Goal: Task Accomplishment & Management: Manage account settings

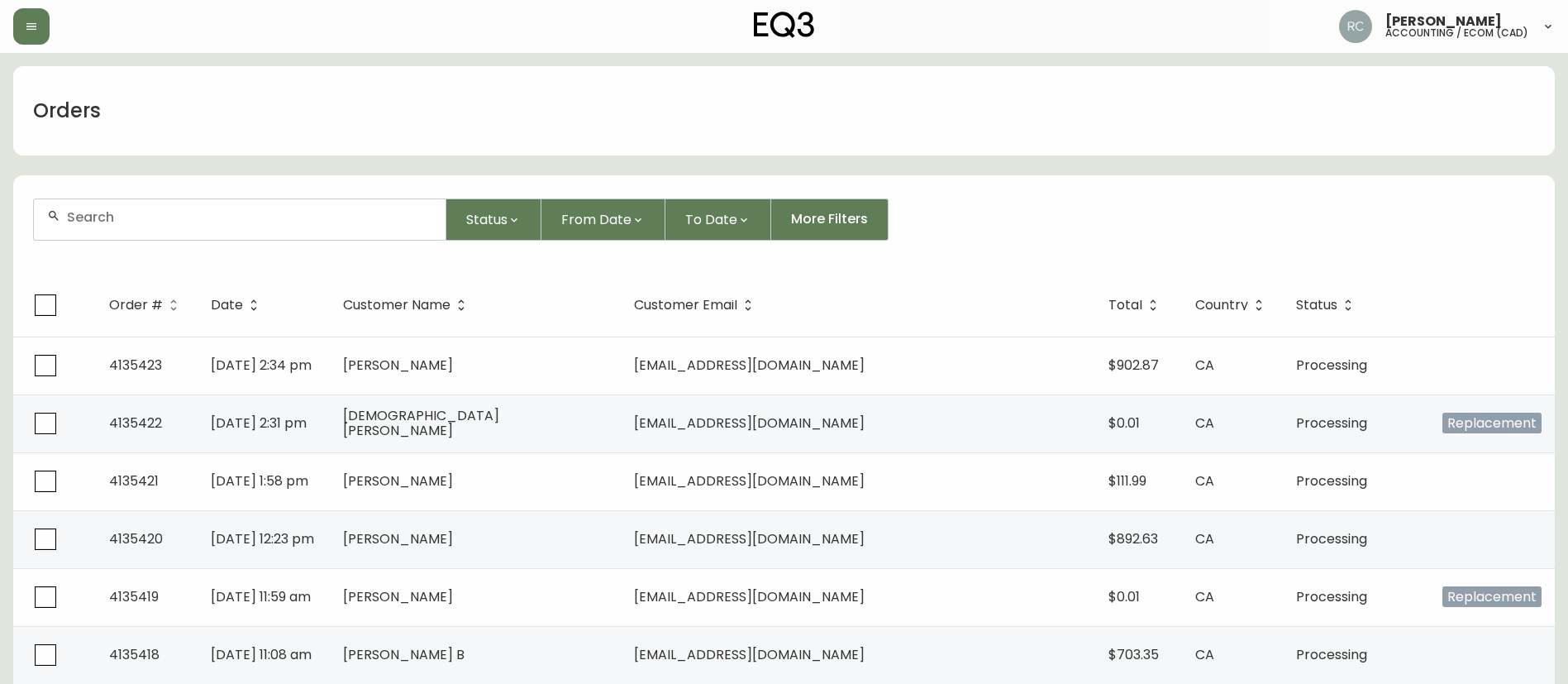
click at [307, 214] on input "text" at bounding box center [249, 217] width 366 height 16
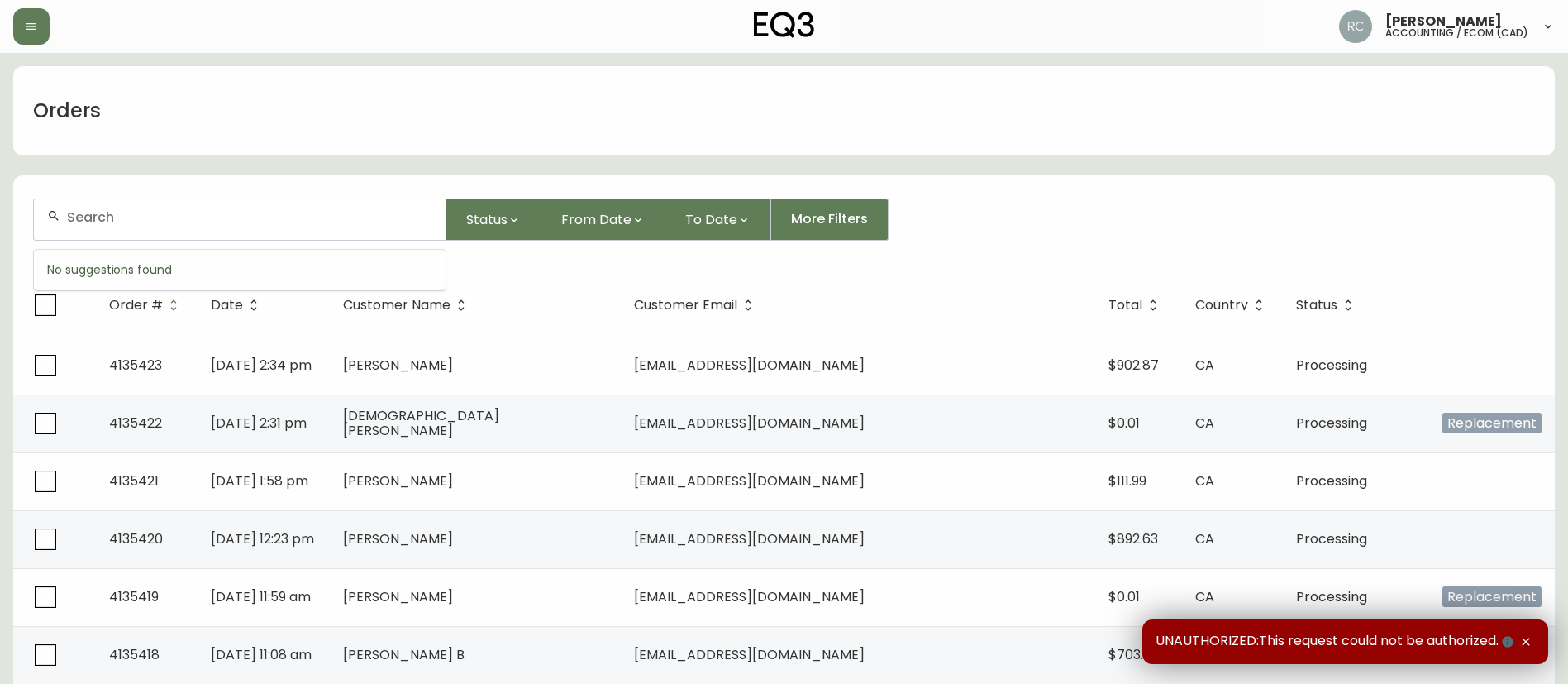
paste input "4133781"
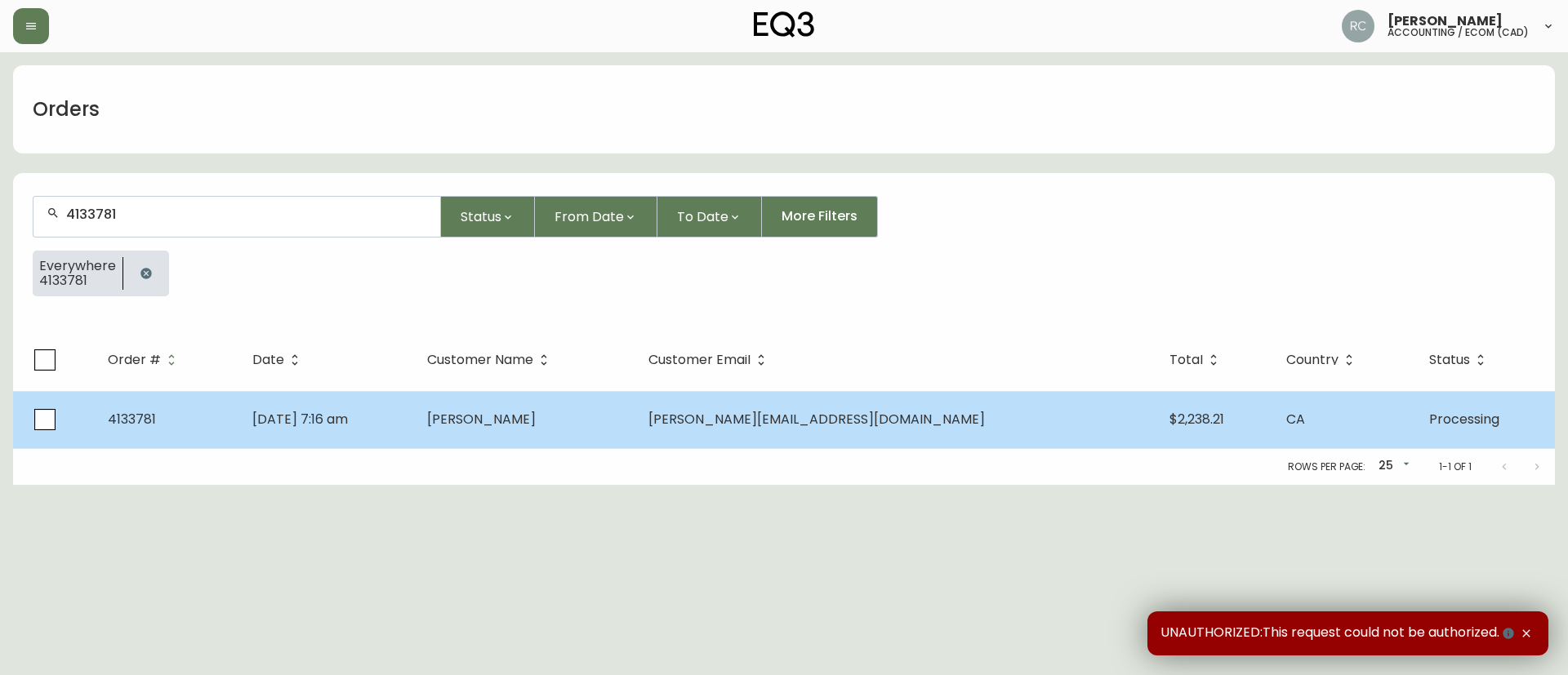
type input "4133781"
click at [594, 434] on td "Allyson Potrebka" at bounding box center [525, 419] width 221 height 57
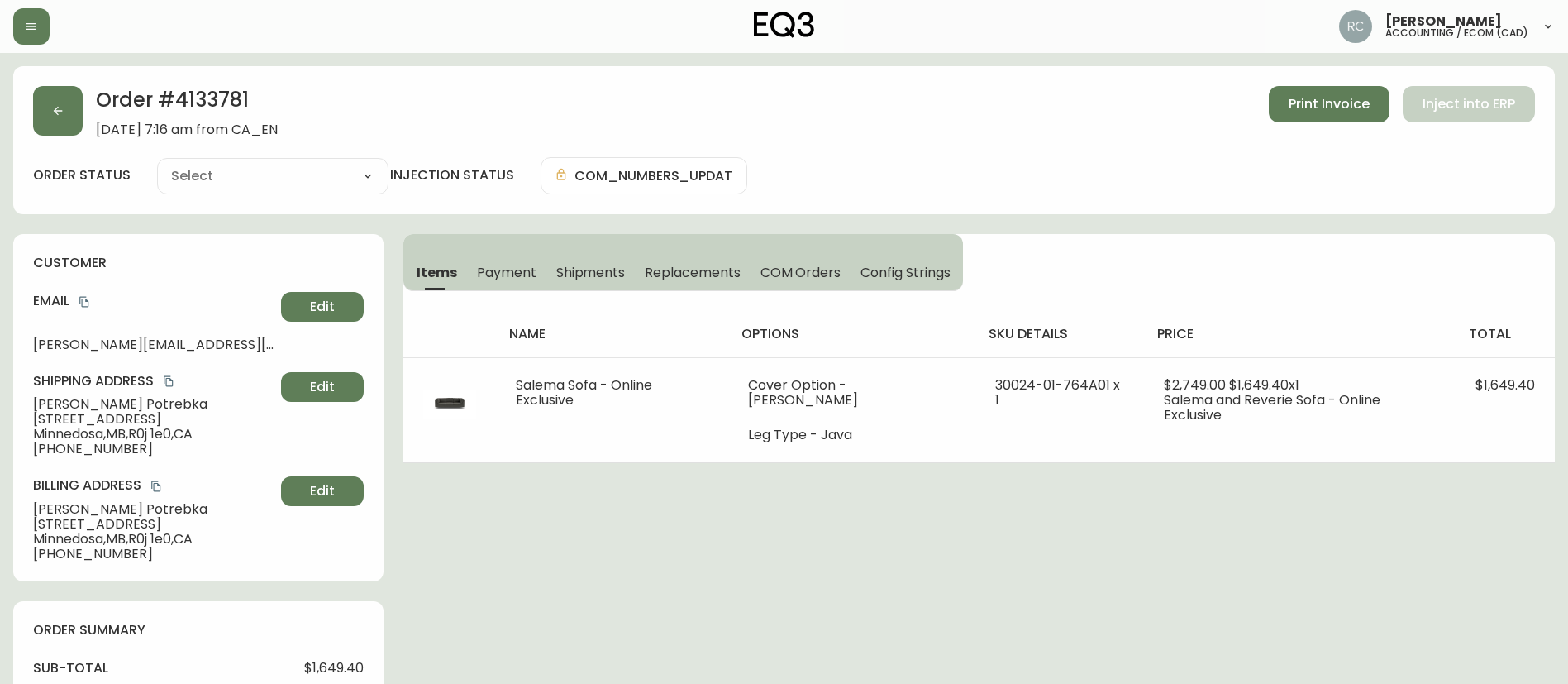
type input "Processing"
select select "PROCESSING"
click at [518, 274] on span "Payment" at bounding box center [506, 272] width 60 height 17
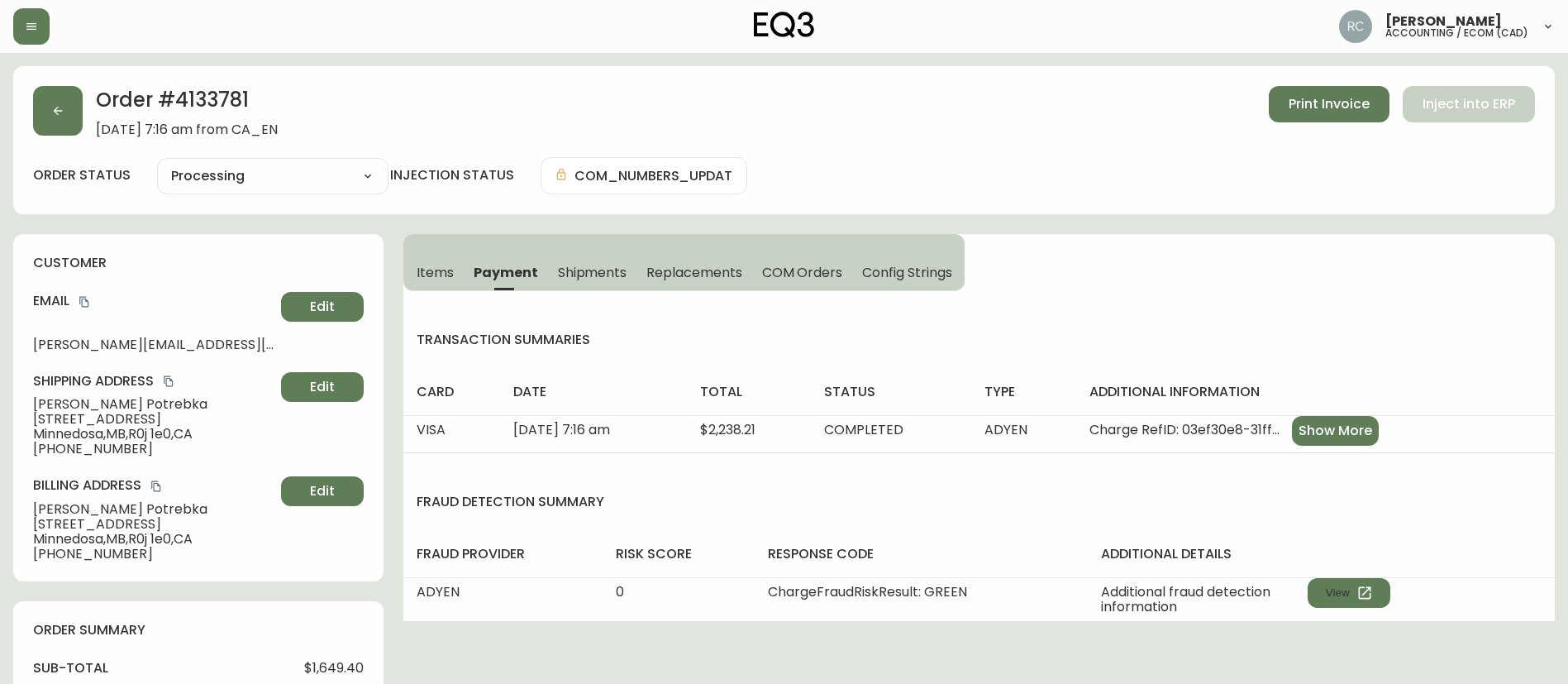
click at [779, 265] on span "COM Orders" at bounding box center [802, 272] width 81 height 17
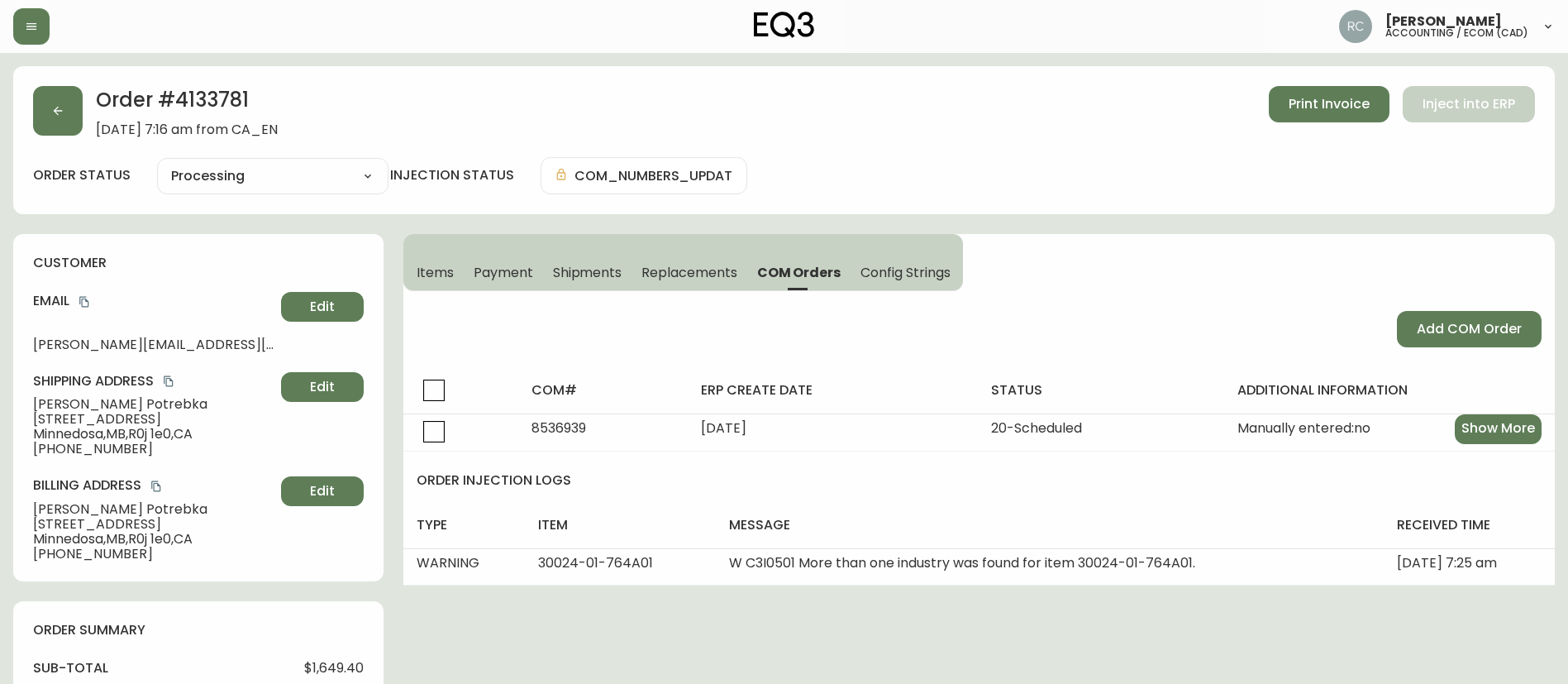
click at [427, 264] on span "Items" at bounding box center [435, 272] width 37 height 17
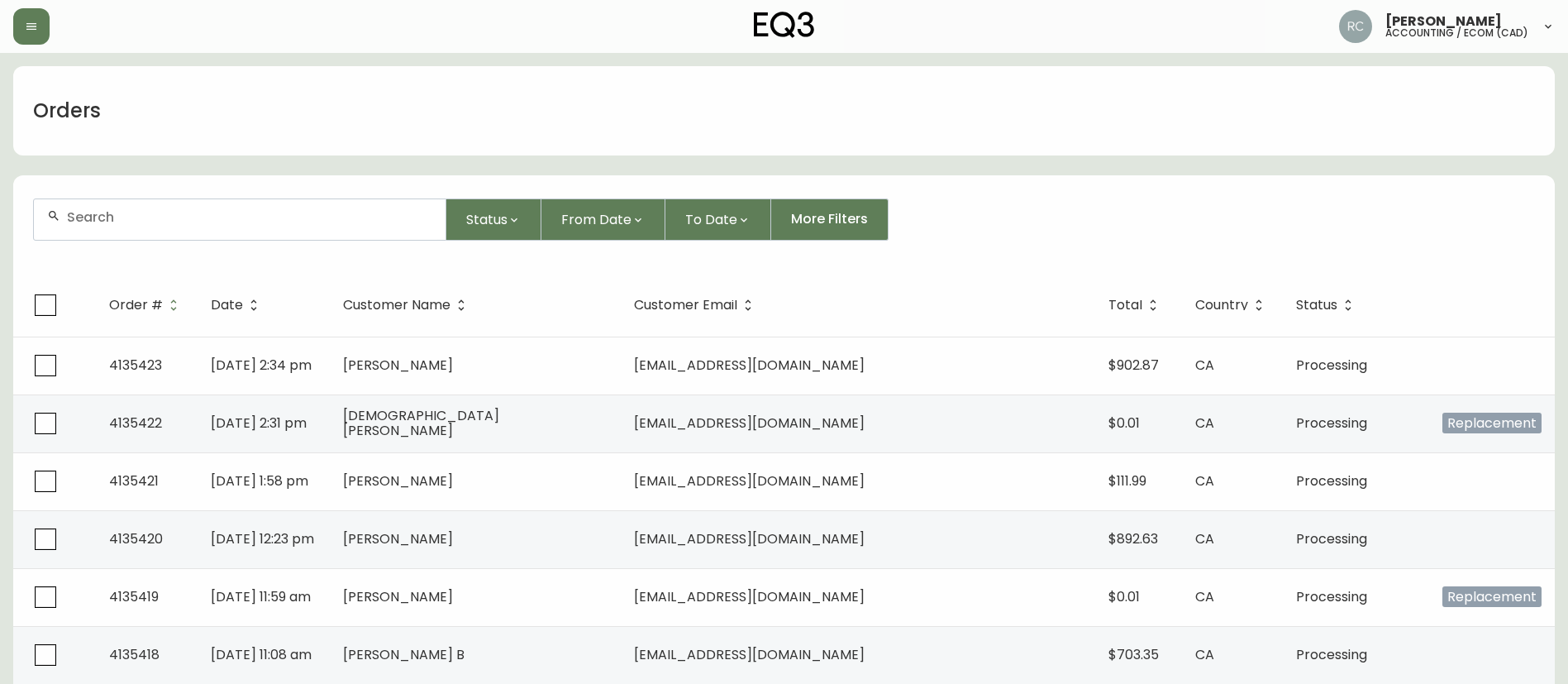
click at [146, 218] on input "text" at bounding box center [249, 217] width 366 height 16
paste input "4134679"
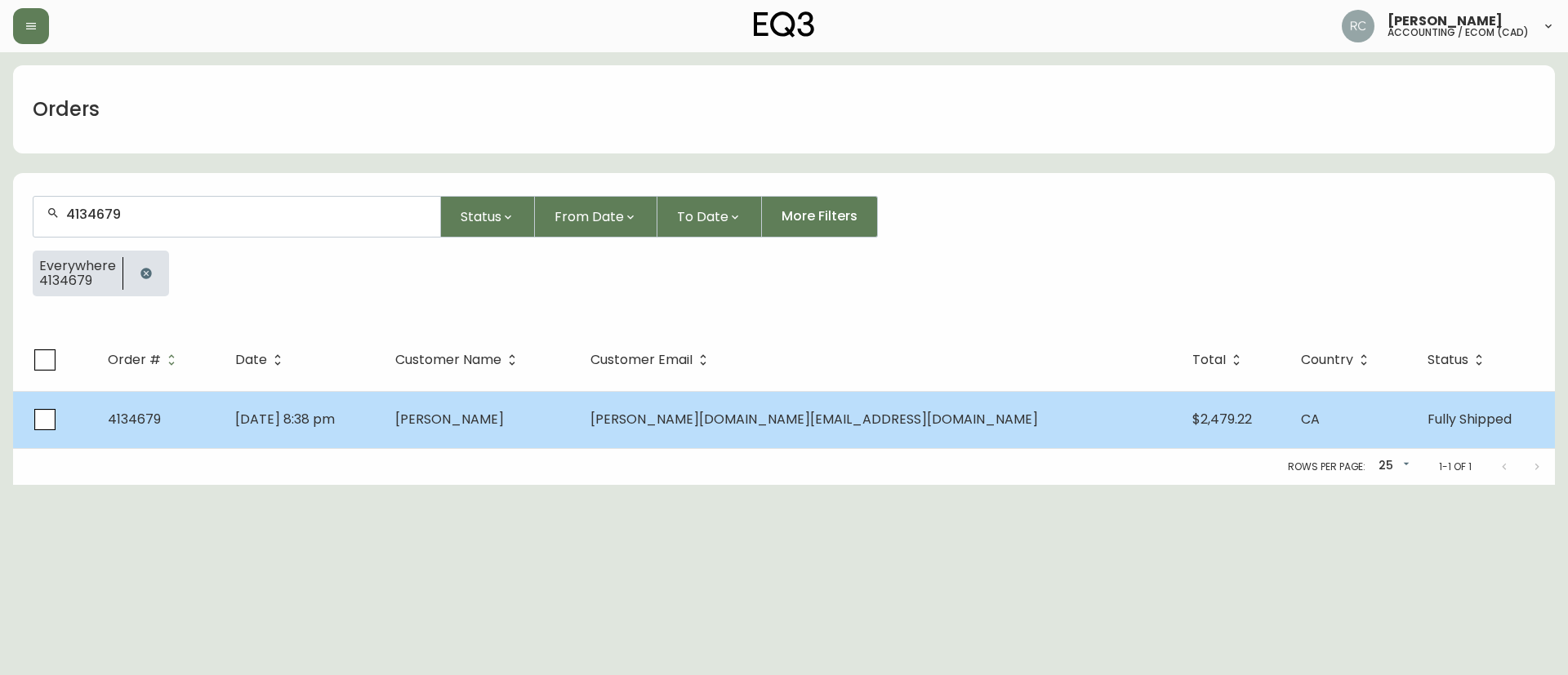
type input "4134679"
click at [382, 423] on td "[DATE] 8:38 pm" at bounding box center [301, 419] width 160 height 57
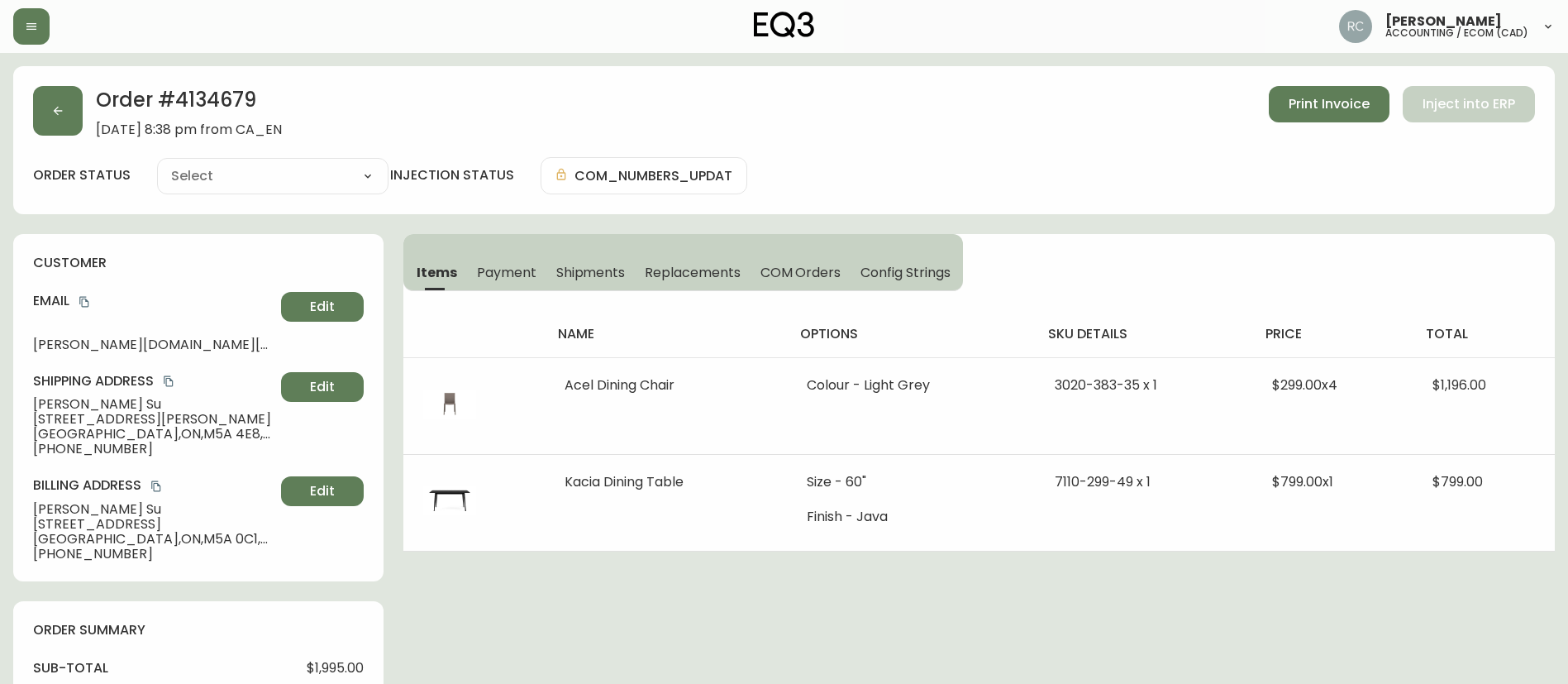
type input "Fully Shipped"
select select "FULLY_SHIPPED"
click at [499, 277] on span "Payment" at bounding box center [506, 272] width 60 height 17
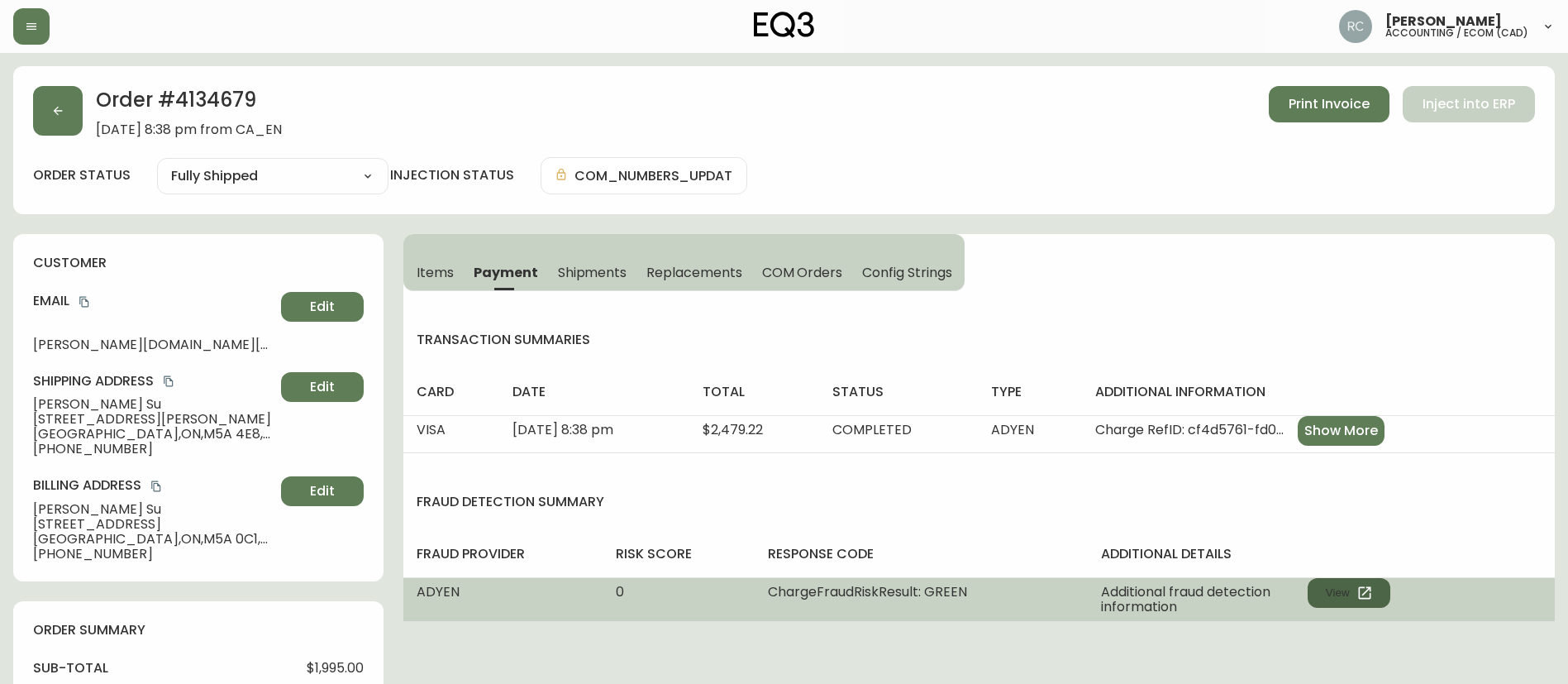
click at [1345, 594] on button "View" at bounding box center [1348, 593] width 82 height 29
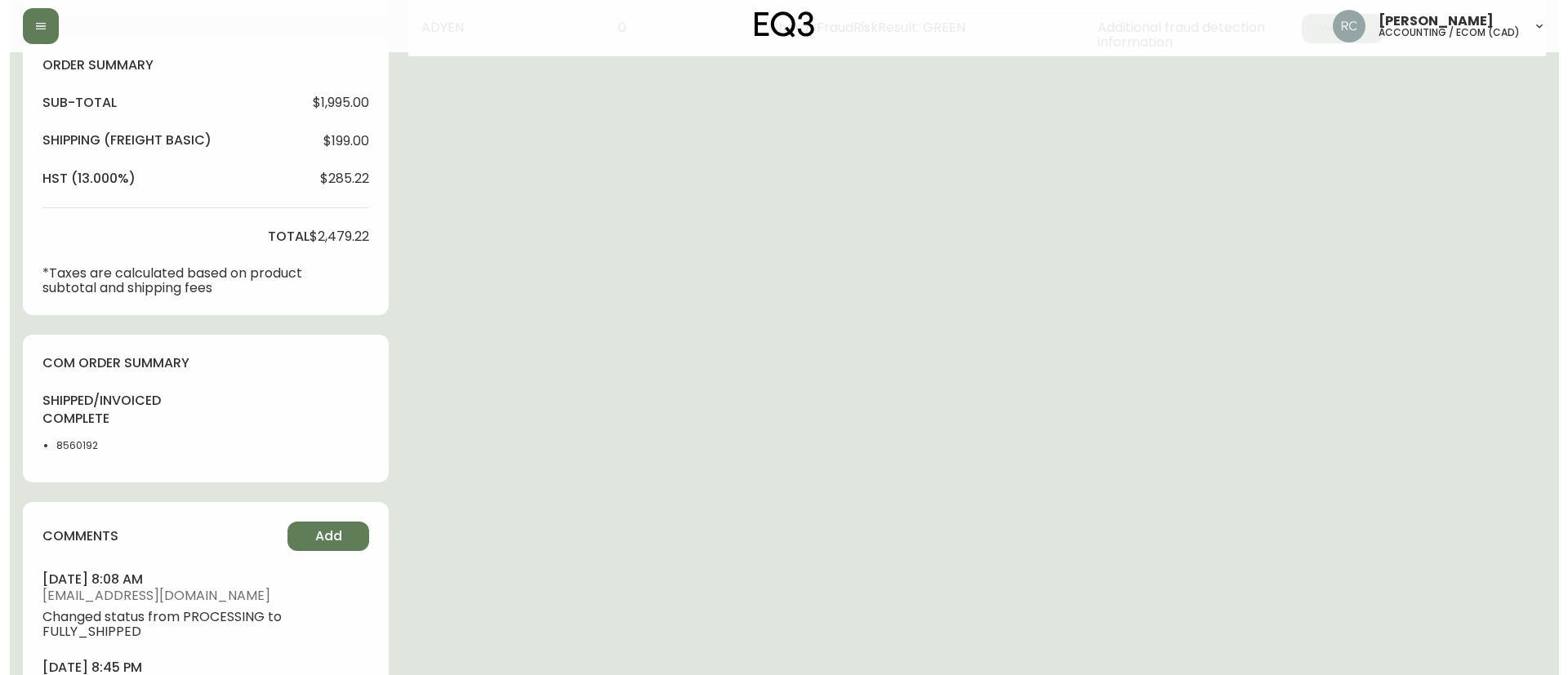
scroll to position [571, 0]
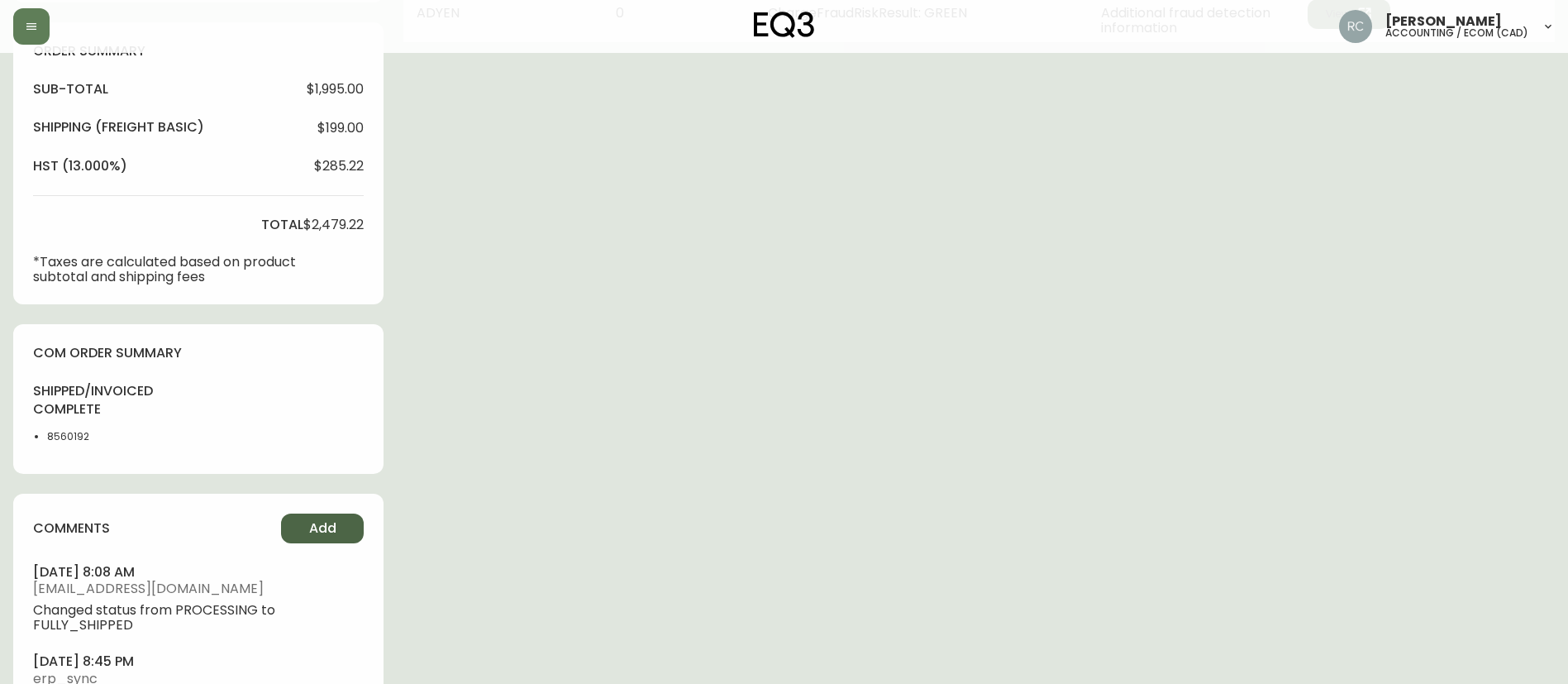
click at [312, 525] on span "Add" at bounding box center [322, 528] width 27 height 18
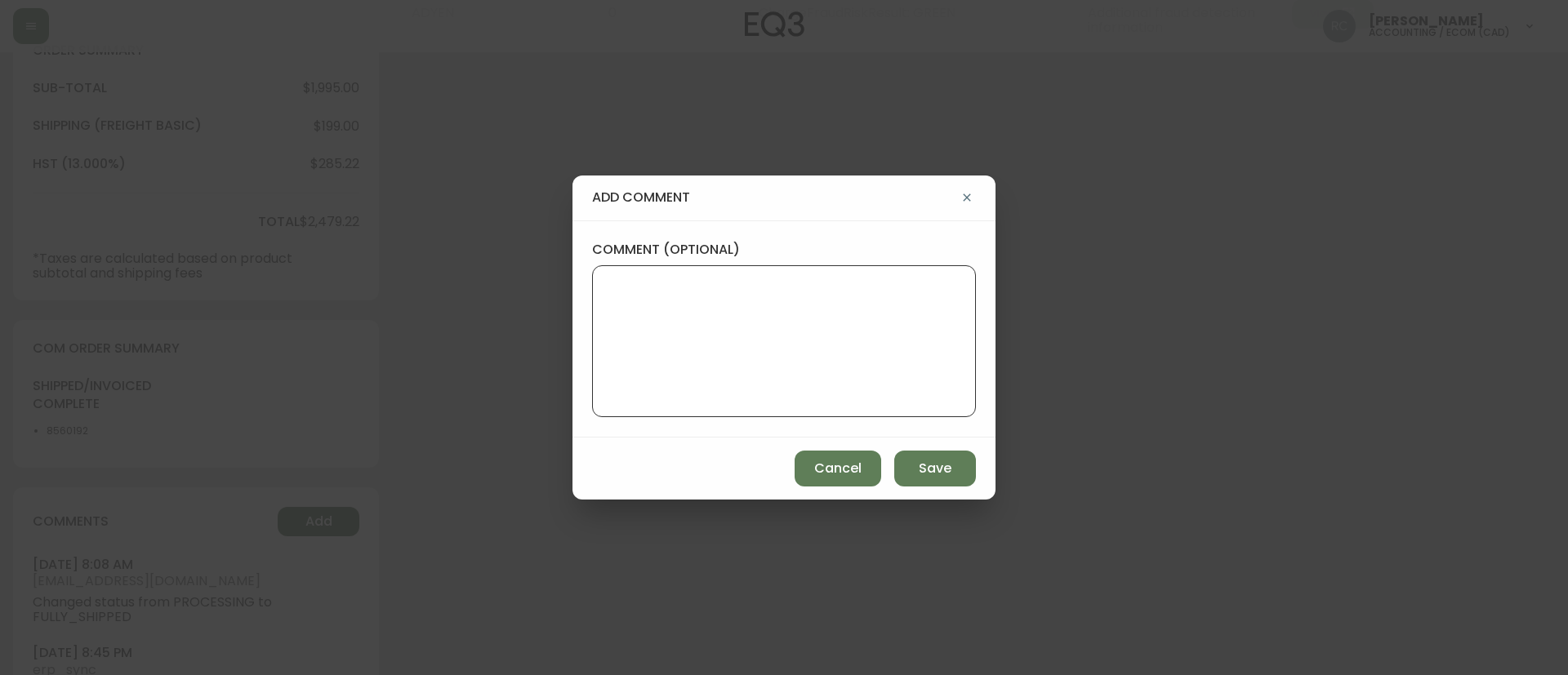
click at [733, 378] on textarea "comment (optional)" at bounding box center [784, 340] width 356 height 131
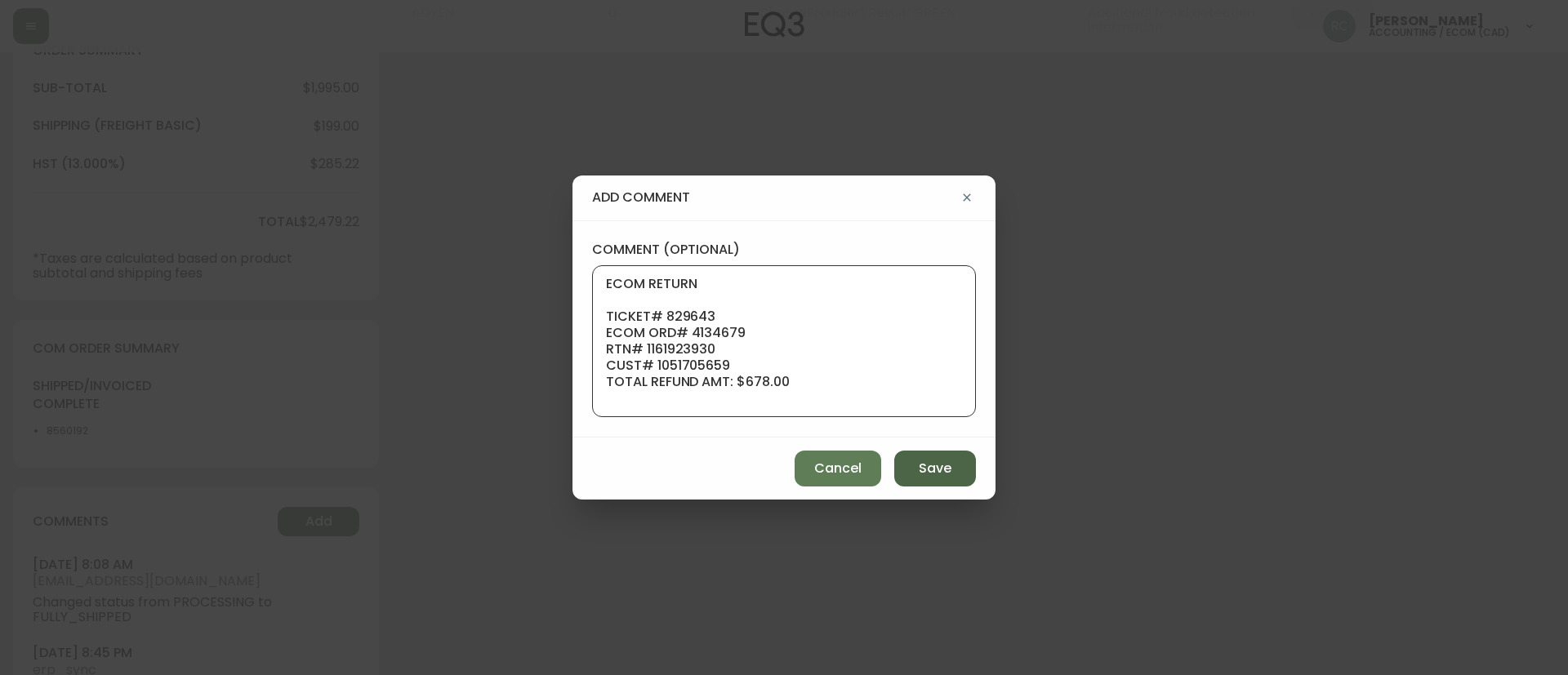
scroll to position [131, 0]
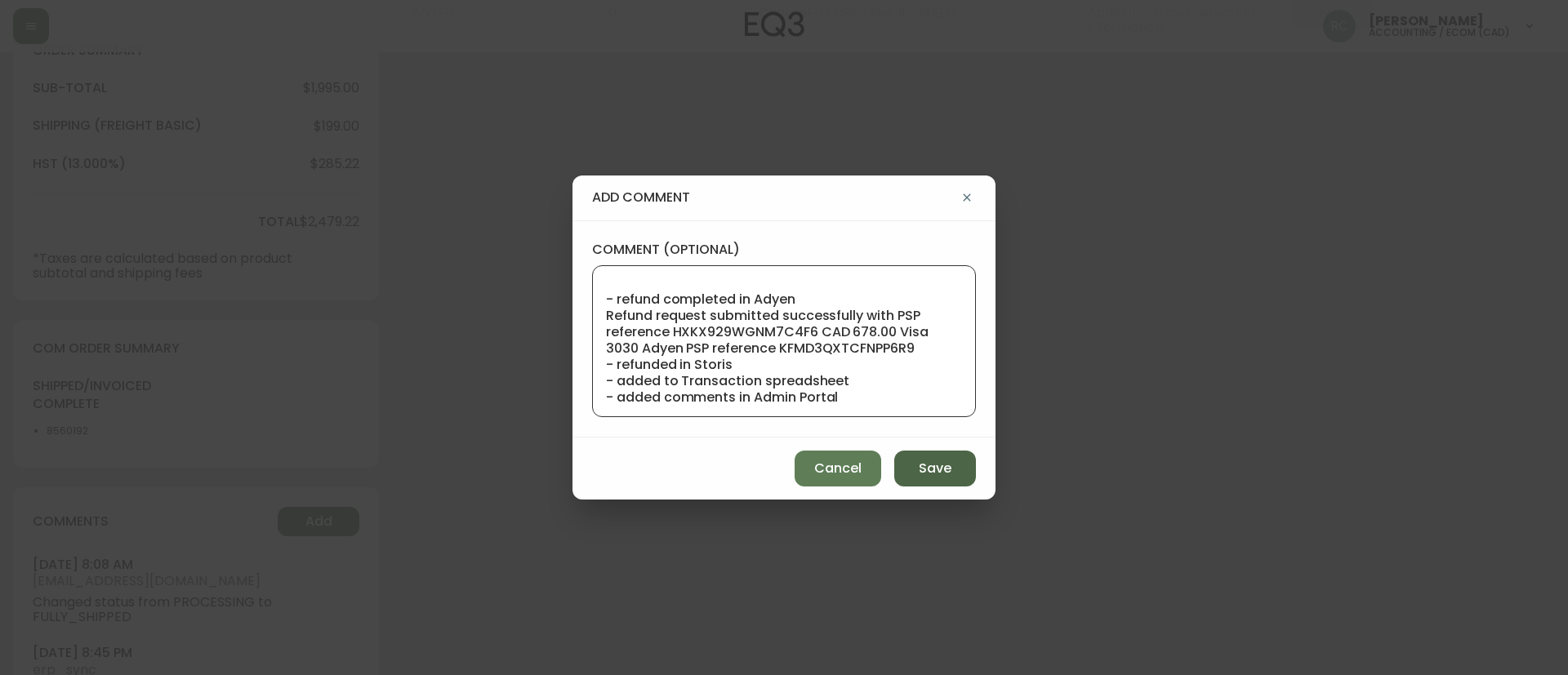
type textarea "ECOM RETURN TICKET# 829643 ECOM ORD# 4134679 RTN# 1161923930 CUST# 1051705659 T…"
click at [941, 466] on span "Save" at bounding box center [935, 468] width 33 height 18
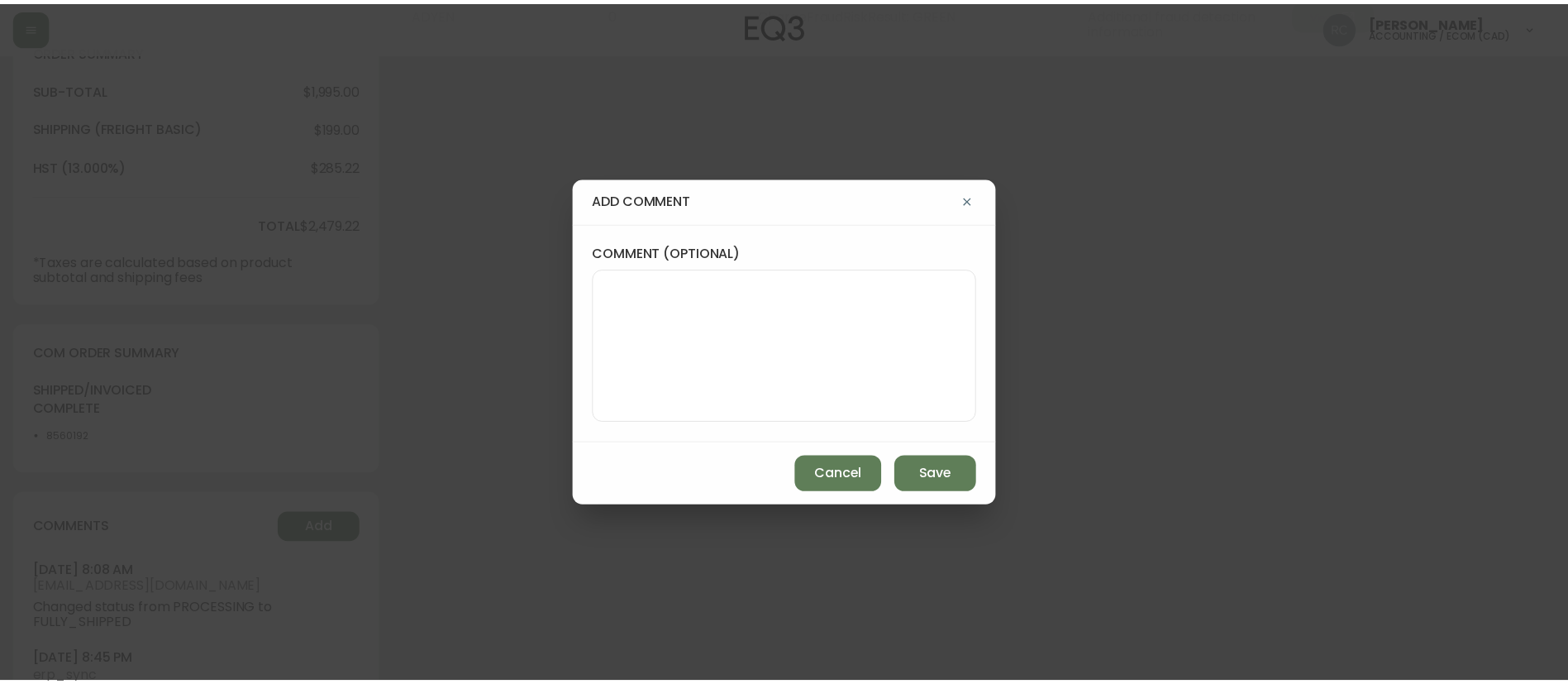
scroll to position [0, 0]
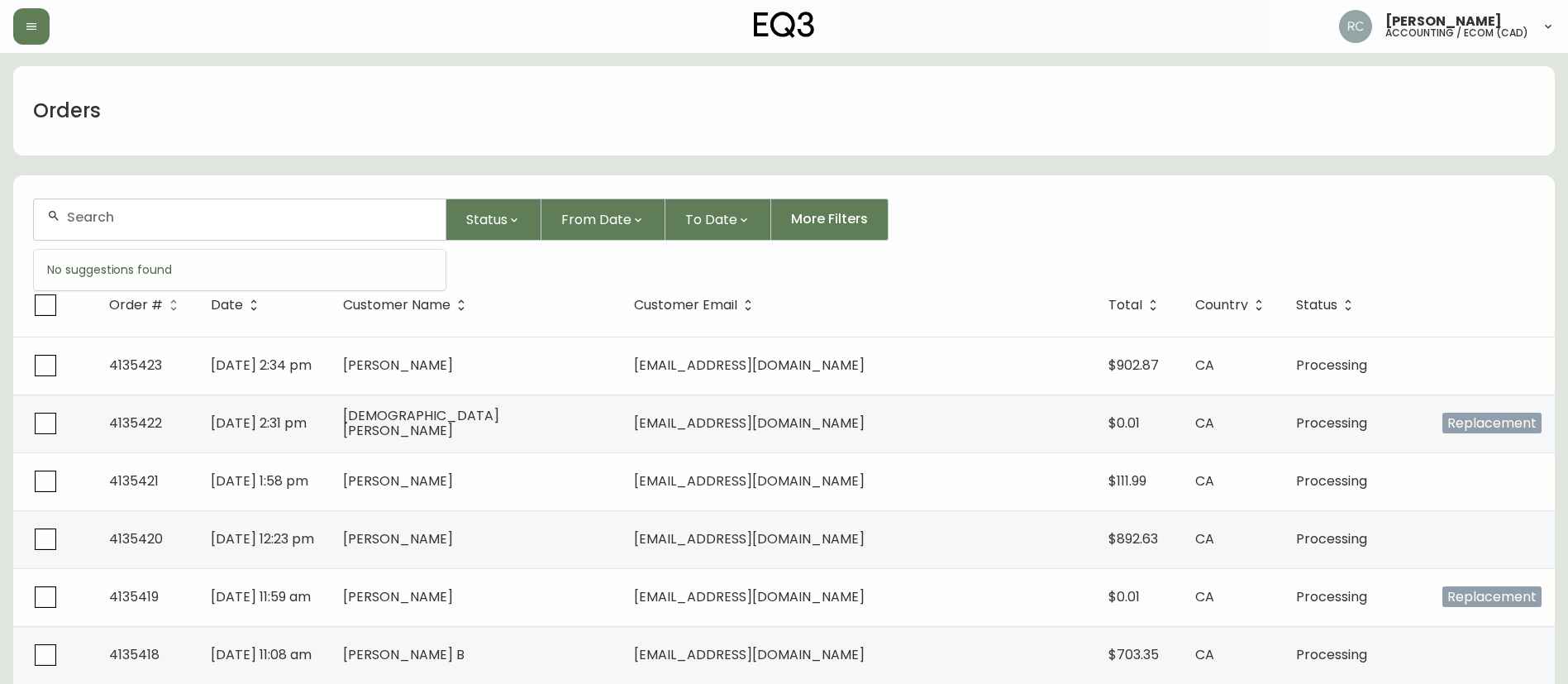
click at [271, 210] on input "text" at bounding box center [249, 217] width 366 height 16
paste input "4134791"
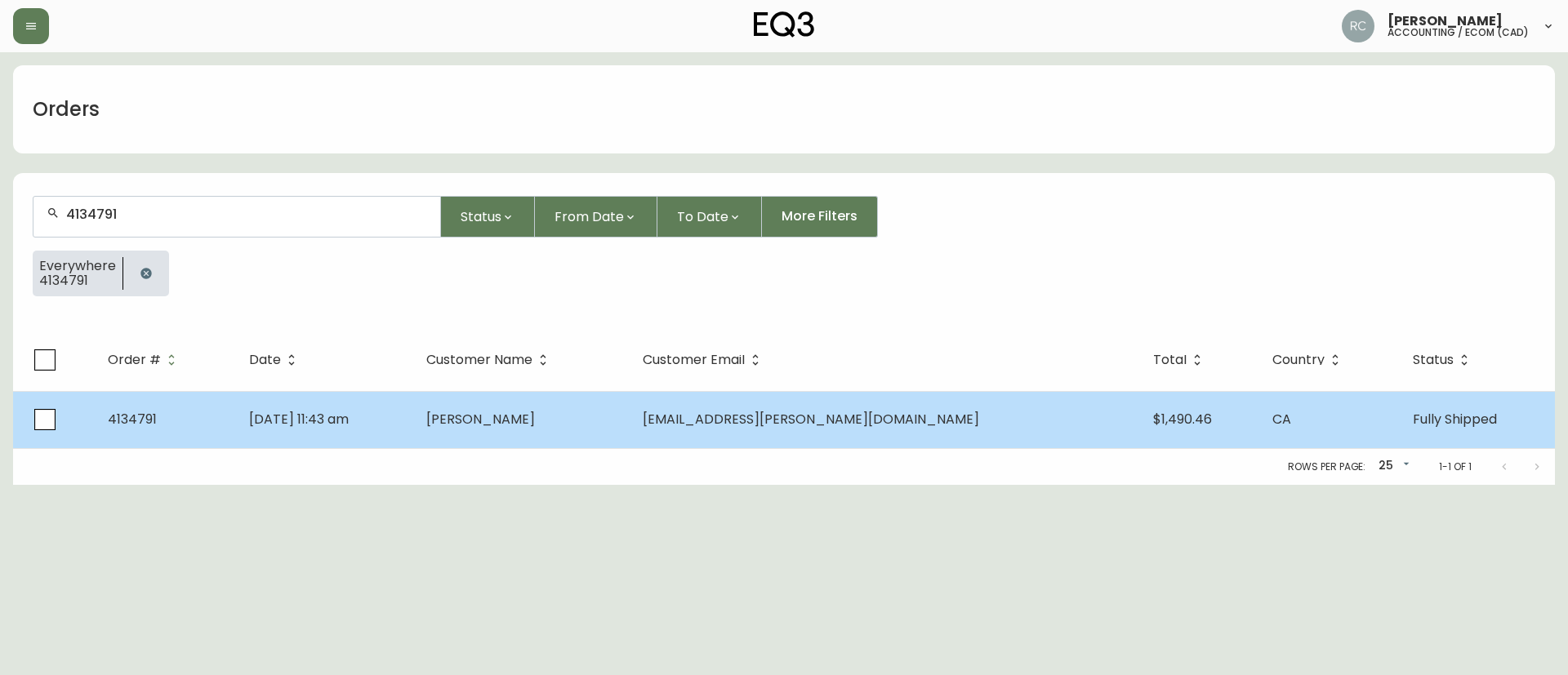
type input "4134791"
click at [535, 416] on span "Hailey Williams" at bounding box center [480, 419] width 109 height 19
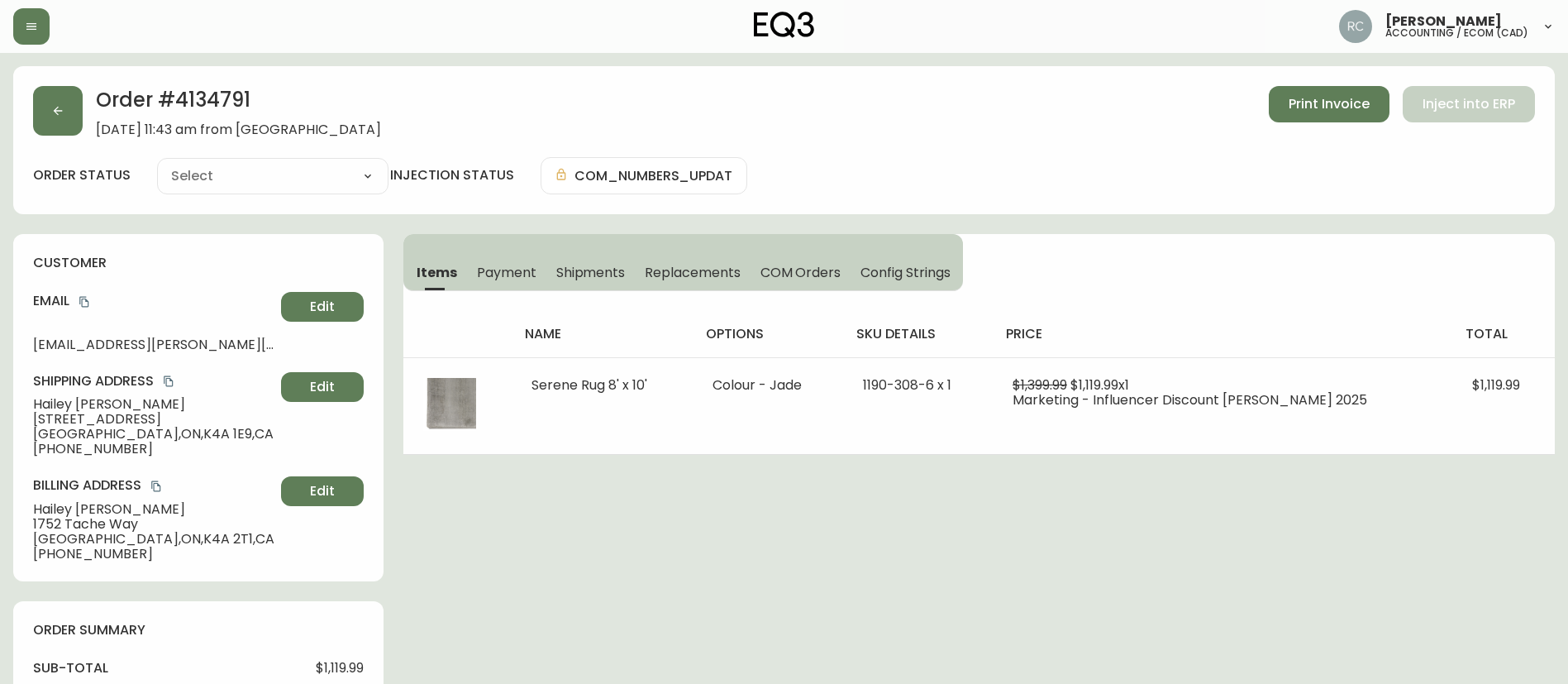
type input "Fully Shipped"
select select "FULLY_SHIPPED"
click at [476, 278] on span "Payment" at bounding box center [506, 272] width 60 height 17
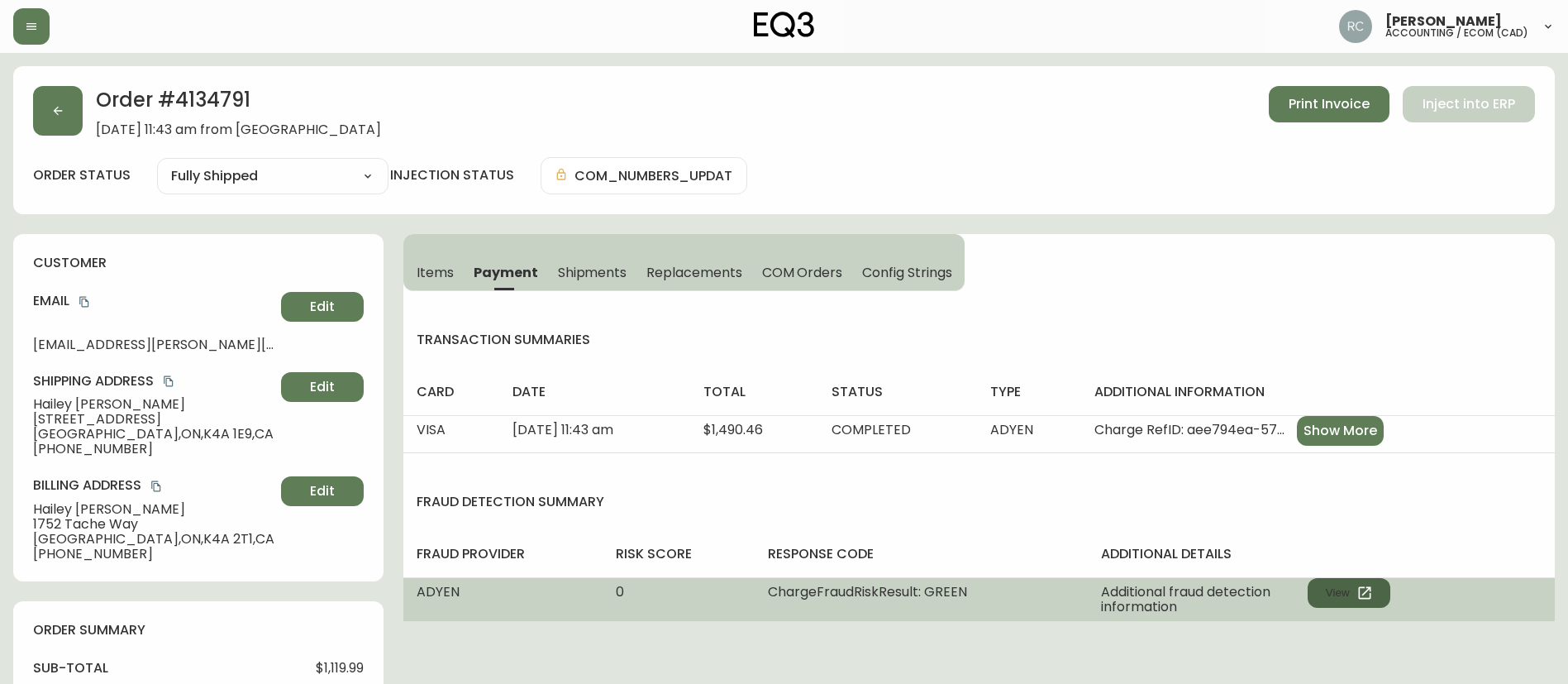
click at [1369, 604] on button "View" at bounding box center [1348, 593] width 82 height 29
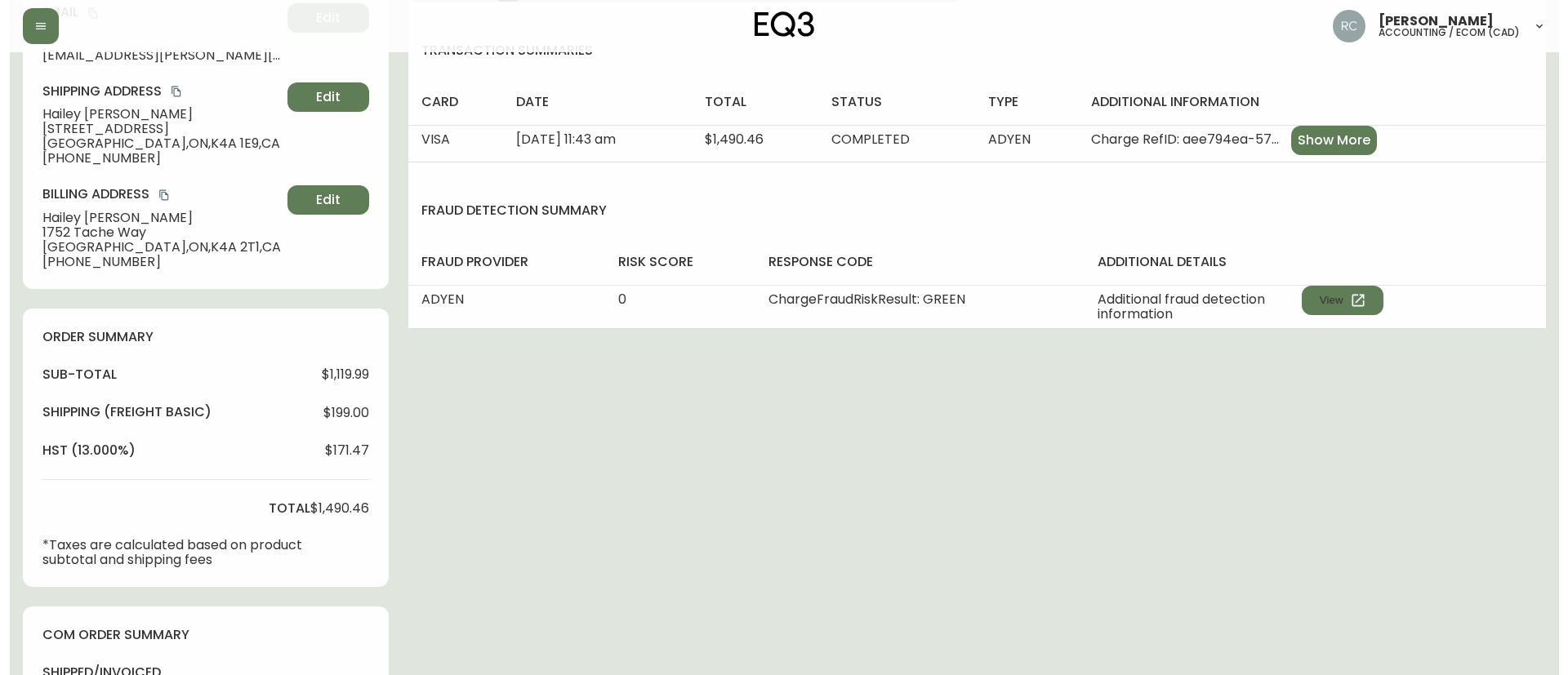
scroll to position [659, 0]
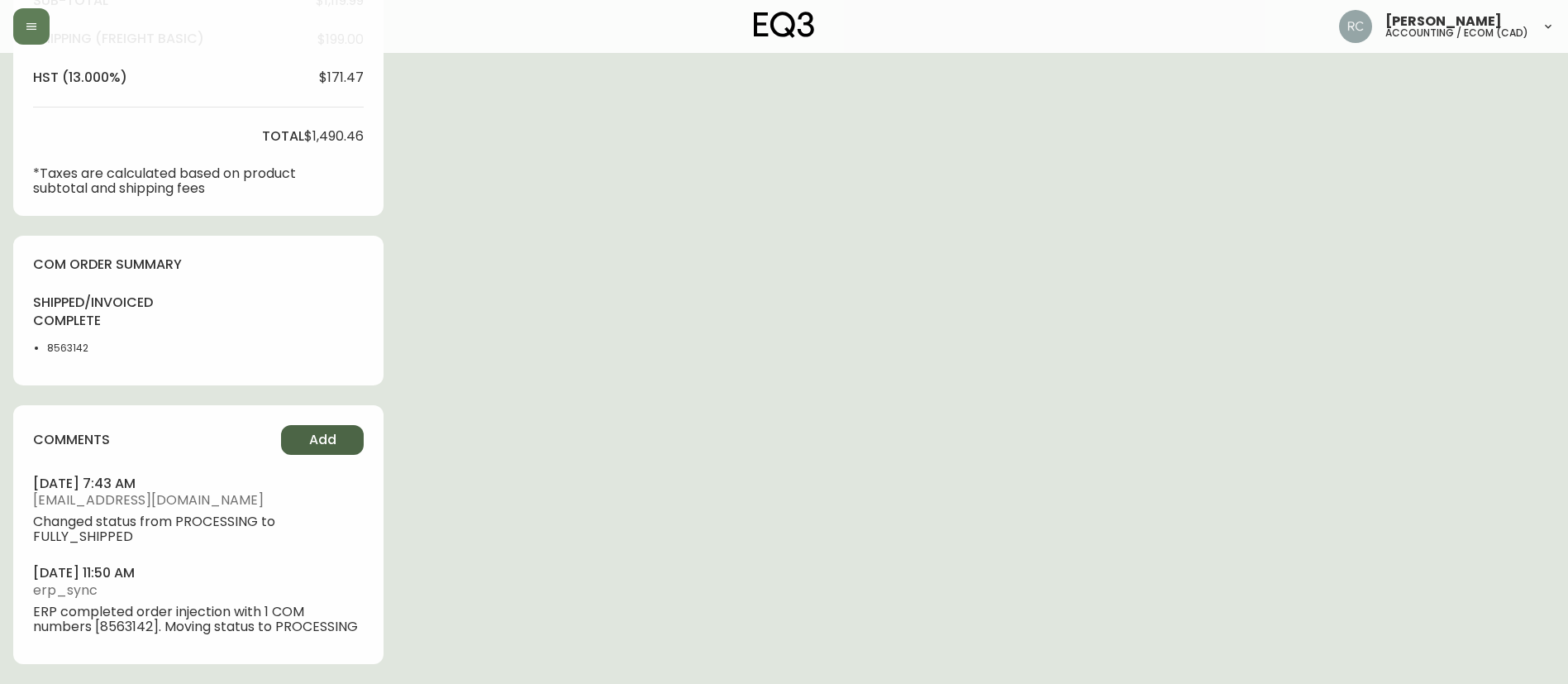
click at [321, 449] on button "Add" at bounding box center [321, 440] width 82 height 29
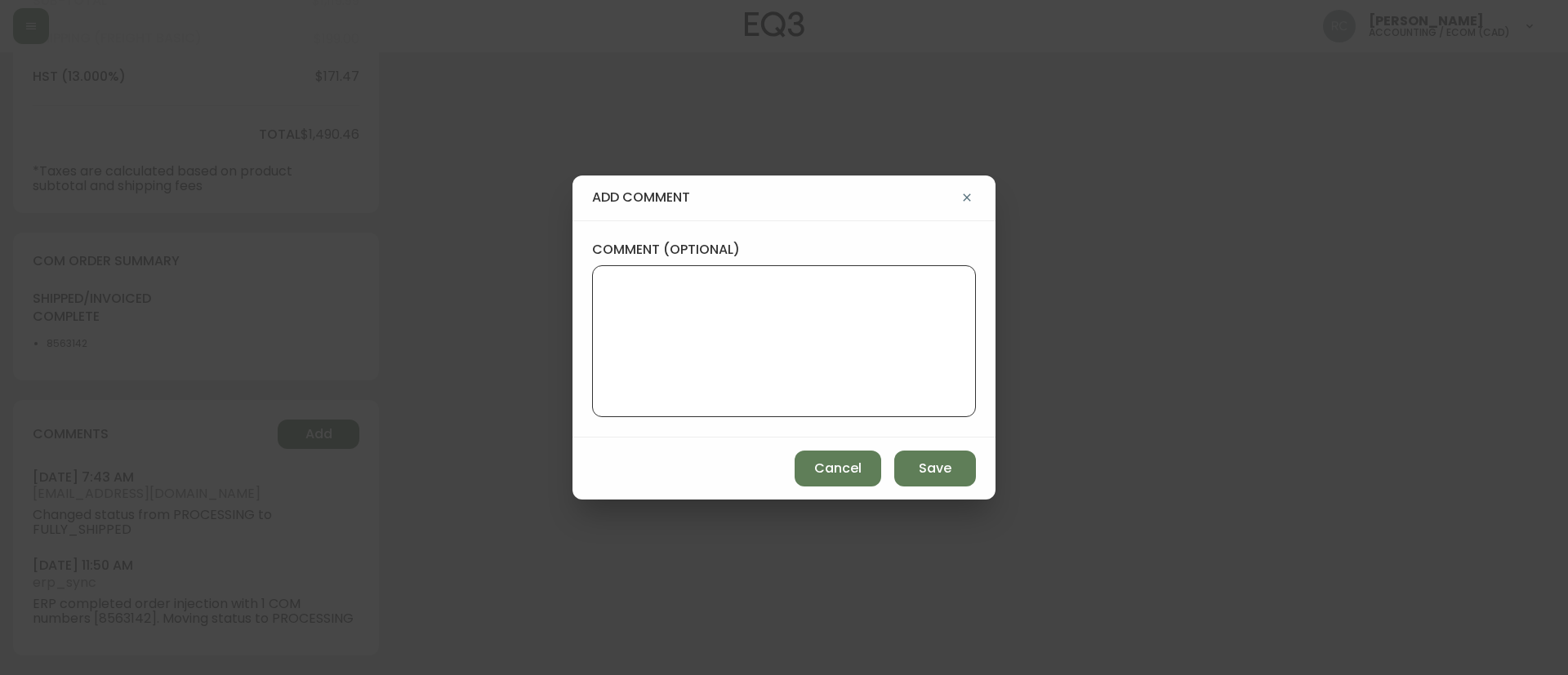
click at [702, 354] on textarea "comment (optional)" at bounding box center [784, 340] width 356 height 131
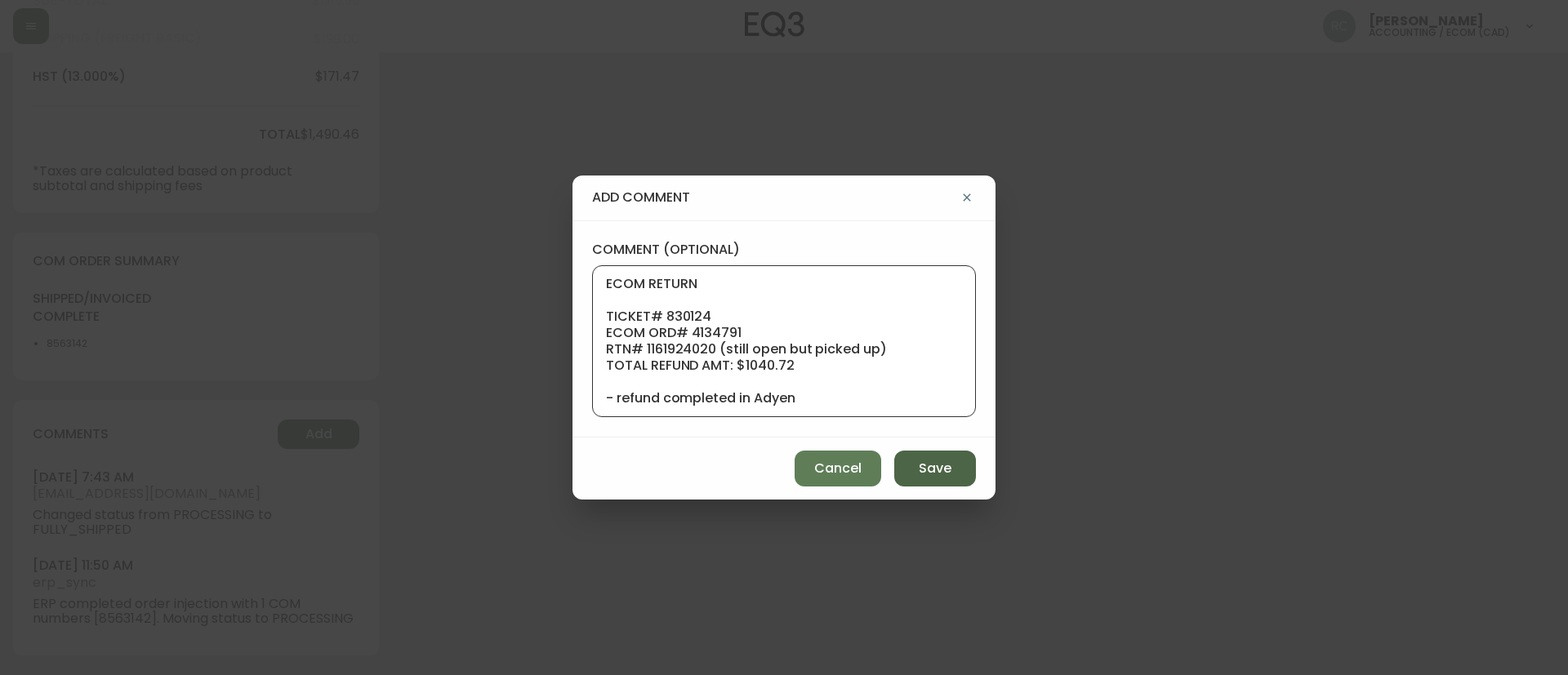
scroll to position [115, 0]
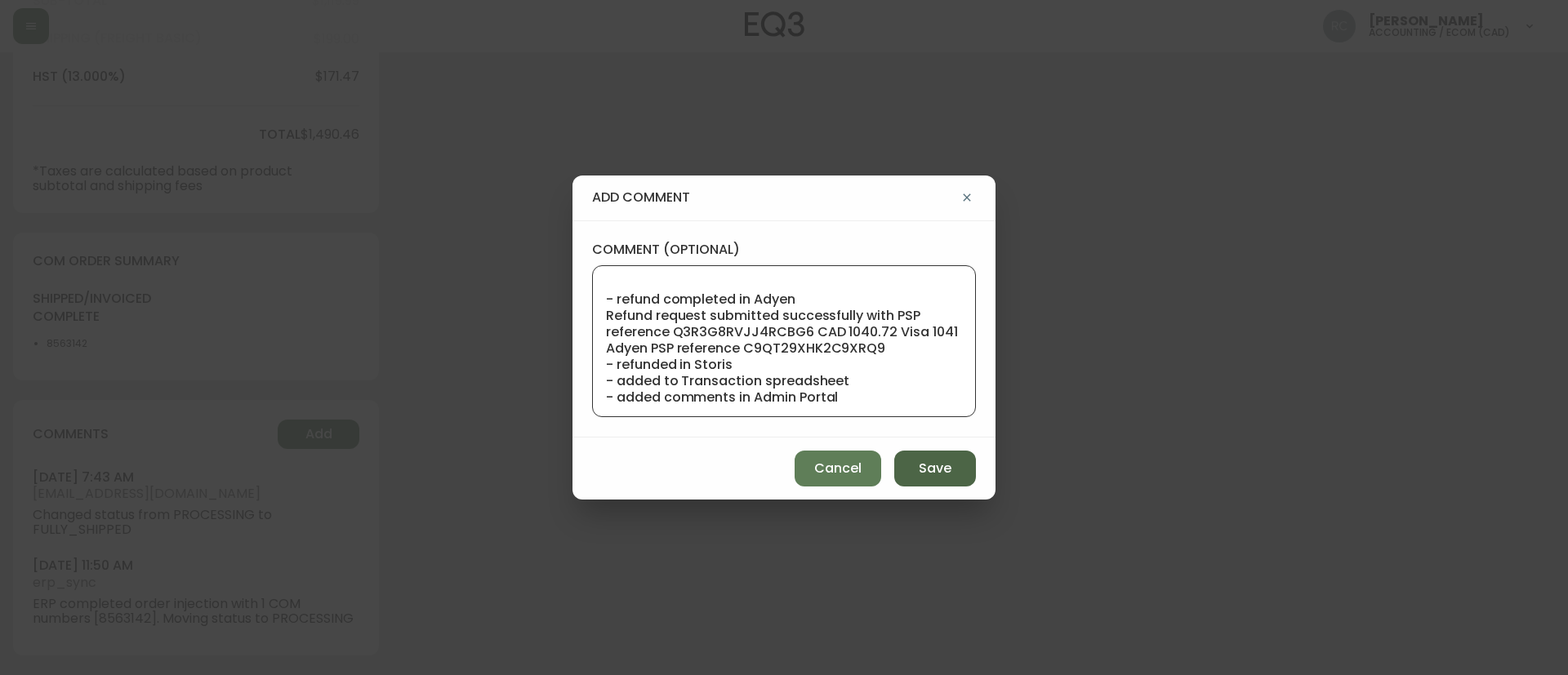
type textarea "ECOM RETURN TICKET# 830124 ECOM ORD# 4134791 RTN# 1161924020 (still open but pi…"
drag, startPoint x: 930, startPoint y: 471, endPoint x: 904, endPoint y: 413, distance: 63.6
click at [929, 465] on span "Save" at bounding box center [935, 468] width 33 height 18
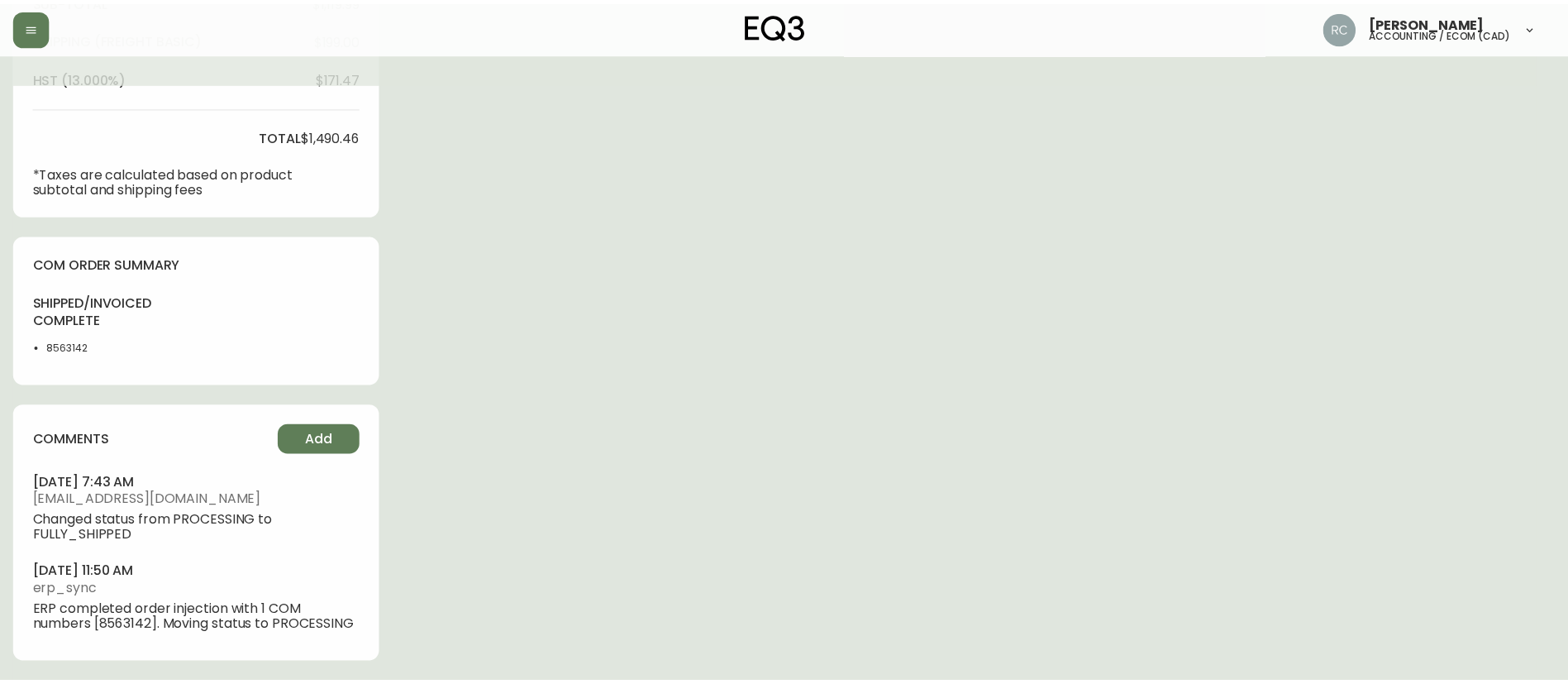
scroll to position [0, 0]
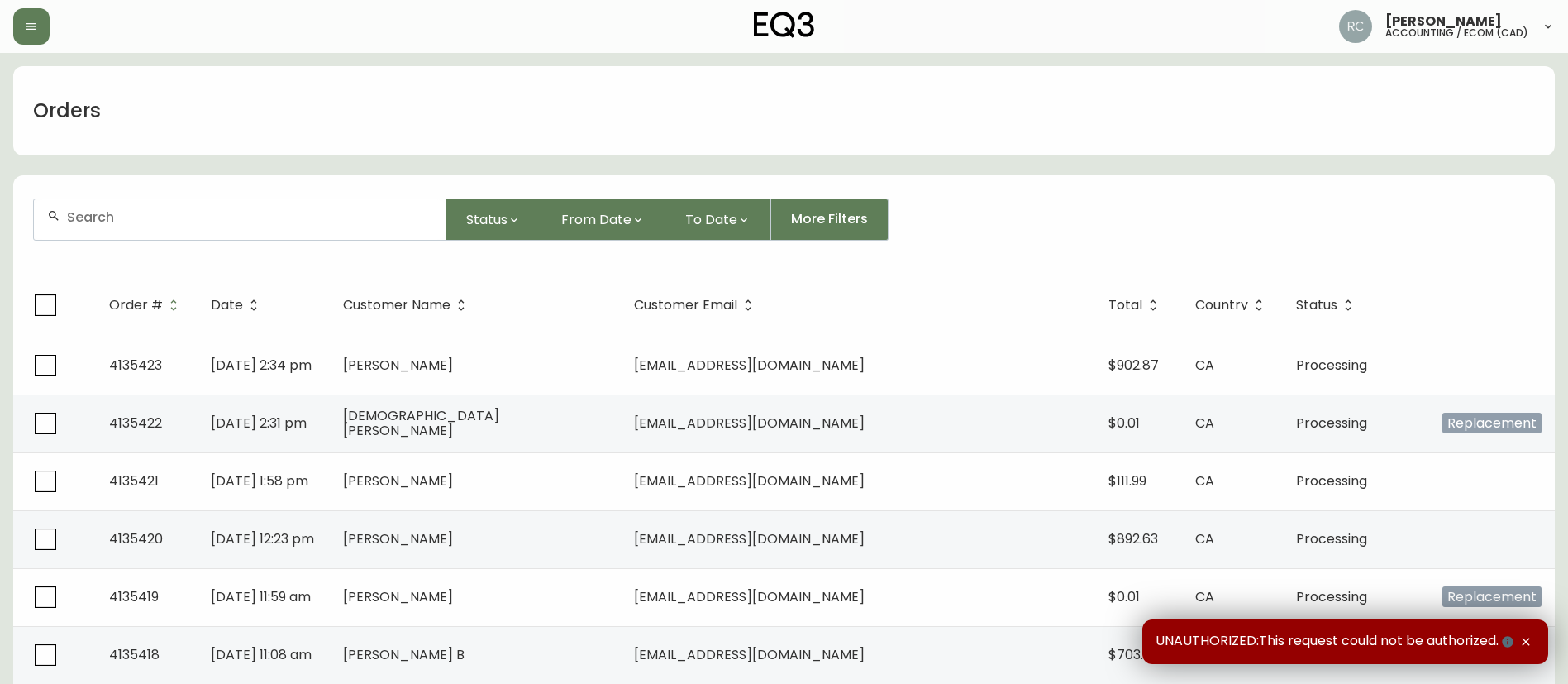
drag, startPoint x: 295, startPoint y: 225, endPoint x: 273, endPoint y: 207, distance: 28.4
click at [293, 225] on div at bounding box center [239, 219] width 411 height 41
paste input "4135423"
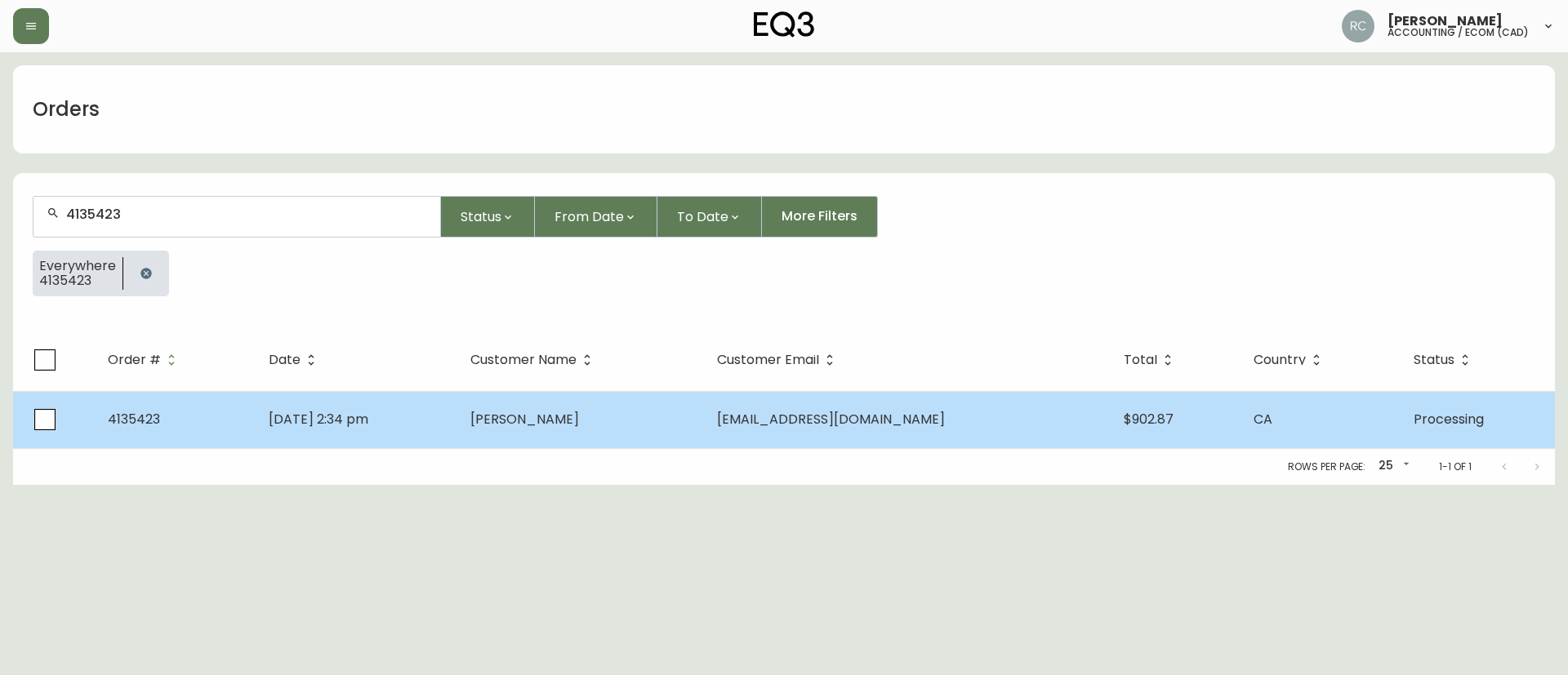
type input "4135423"
click at [553, 425] on span "[PERSON_NAME]" at bounding box center [525, 419] width 109 height 19
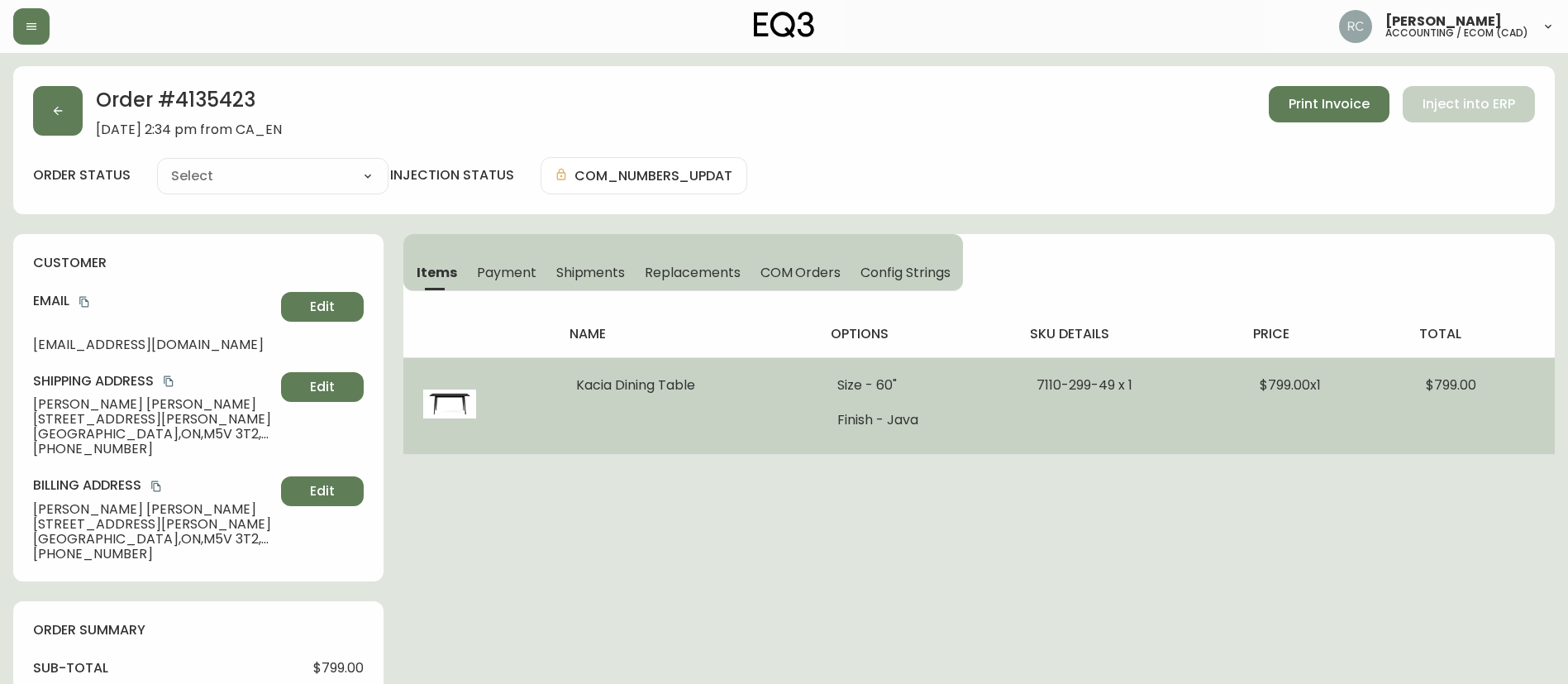
type input "Processing"
select select "PROCESSING"
click at [1281, 380] on span "$799.00 x 1" at bounding box center [1290, 385] width 62 height 19
click at [642, 384] on span "Kacia Dining Table" at bounding box center [635, 385] width 119 height 19
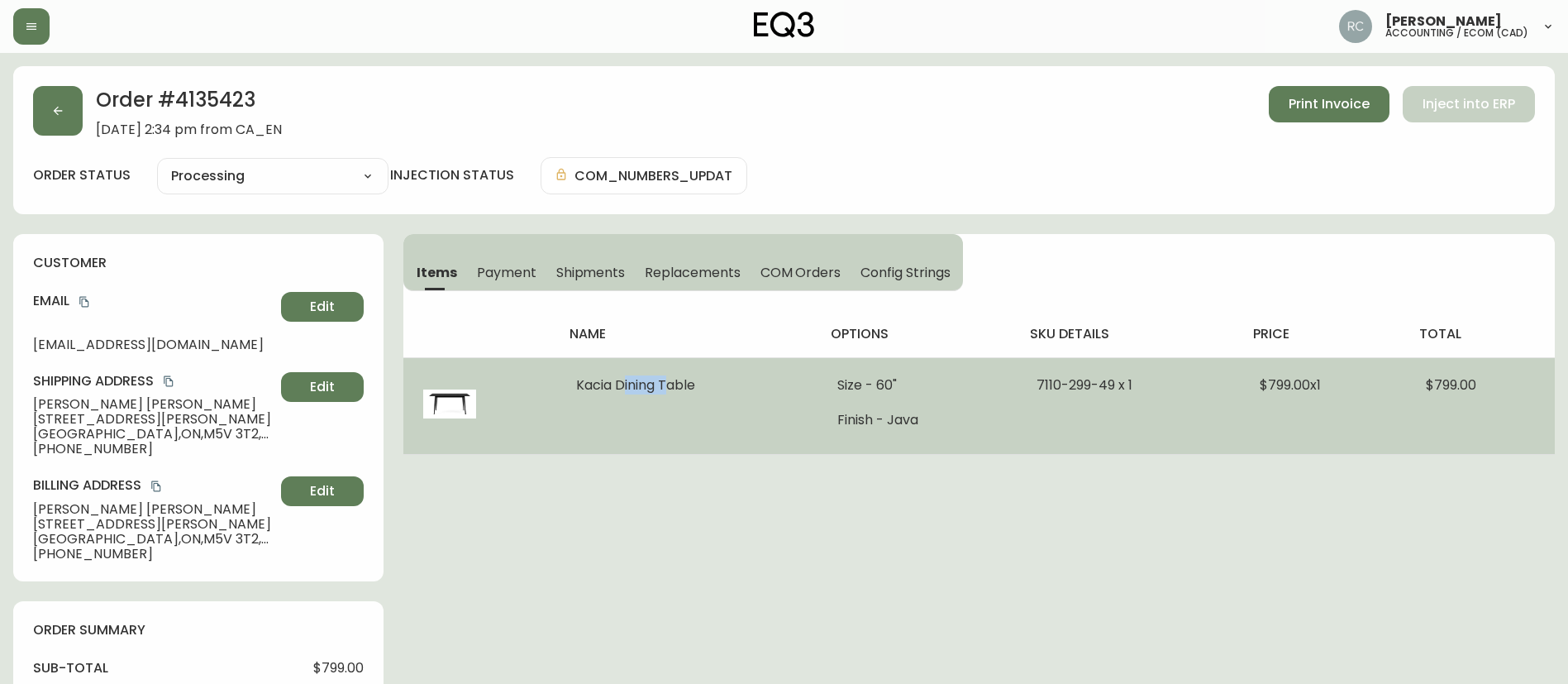
click at [642, 384] on span "Kacia Dining Table" at bounding box center [635, 385] width 119 height 19
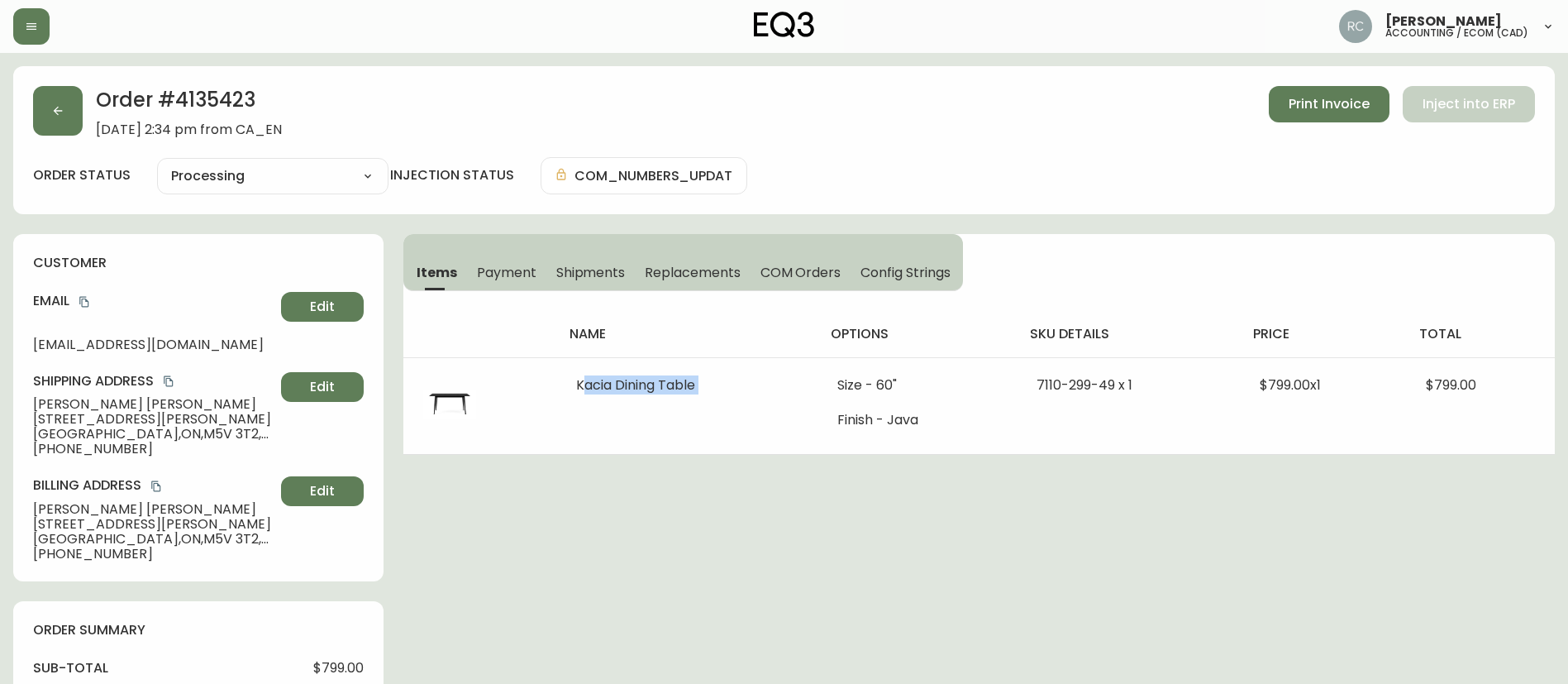
copy span "Kacia Dining Table"
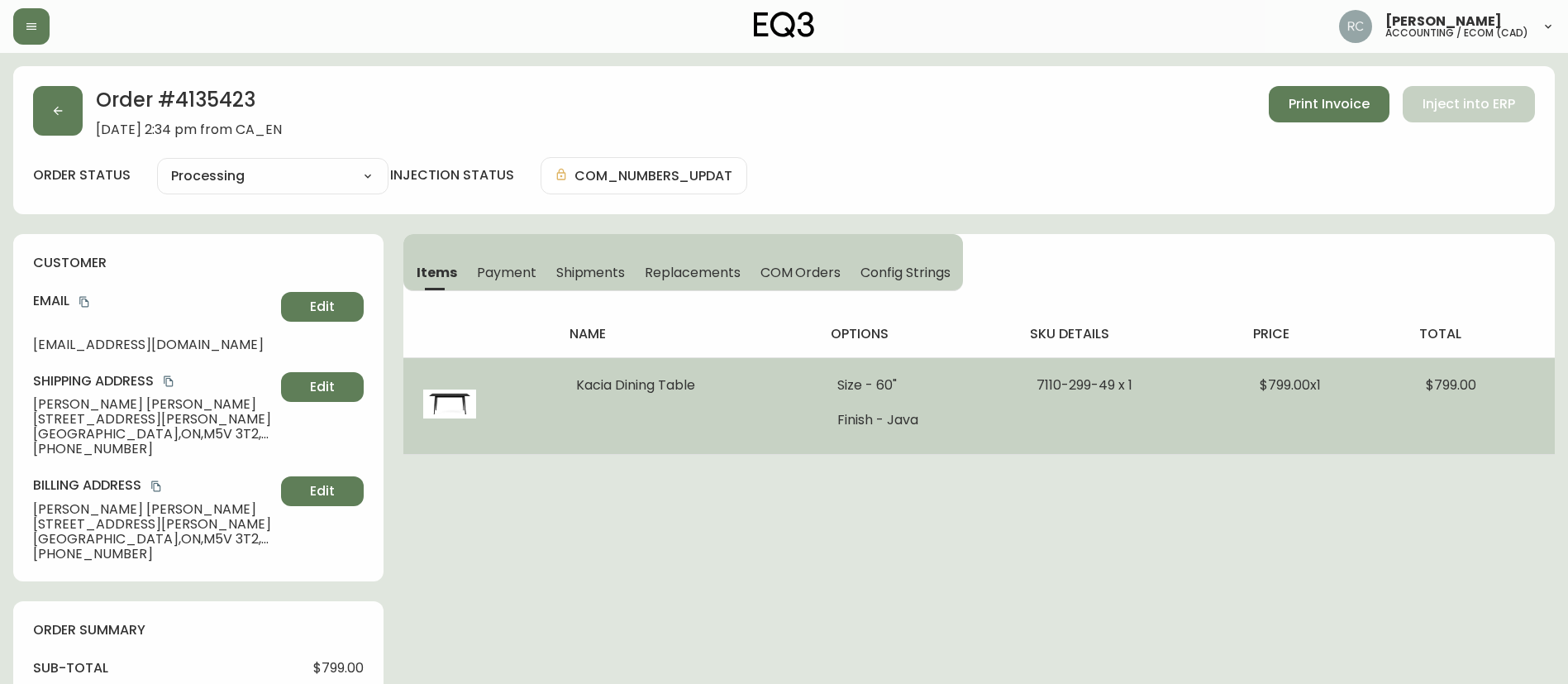
click at [1050, 381] on span "7110-299-49 x 1" at bounding box center [1084, 385] width 96 height 19
click at [1051, 381] on span "7110-299-49 x 1" at bounding box center [1084, 385] width 96 height 19
click at [1270, 381] on span "$799.00 x 1" at bounding box center [1290, 385] width 62 height 19
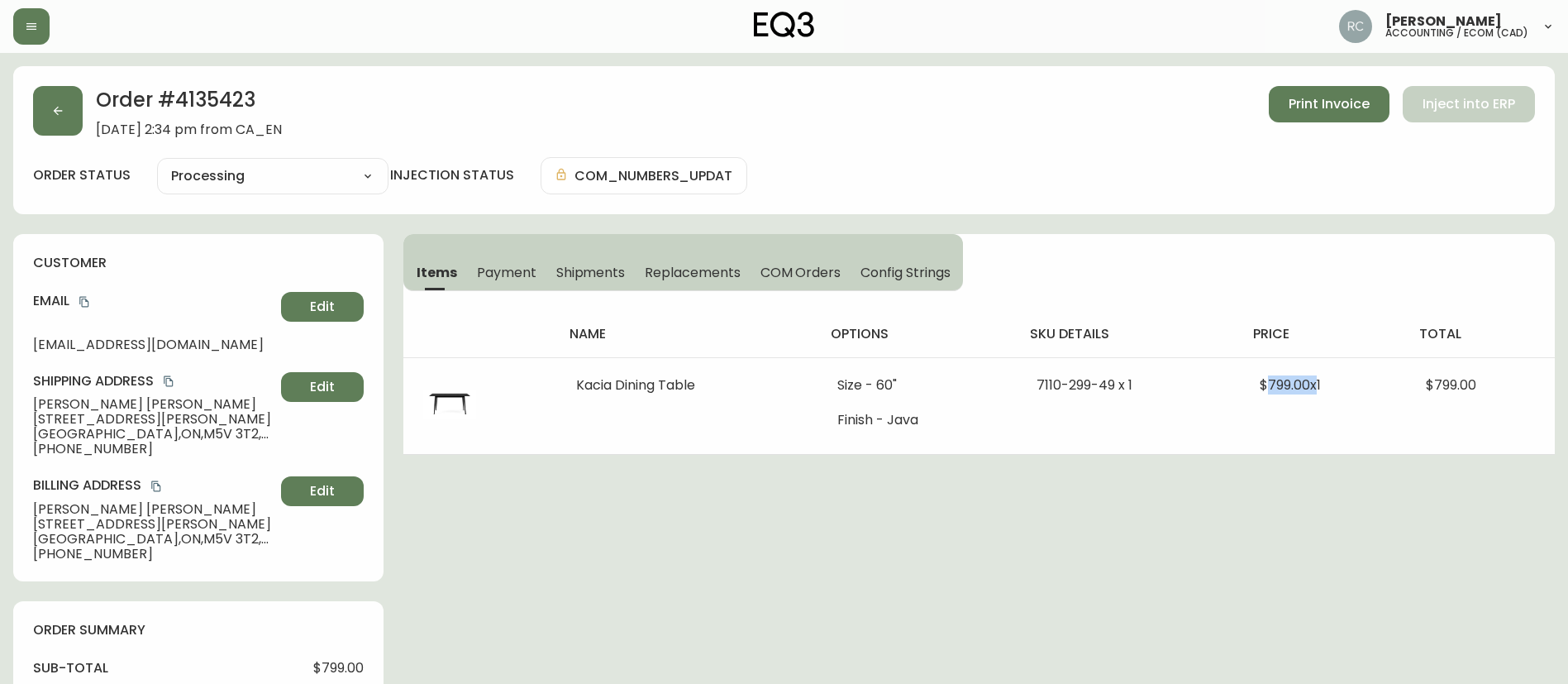
copy span "799.00"
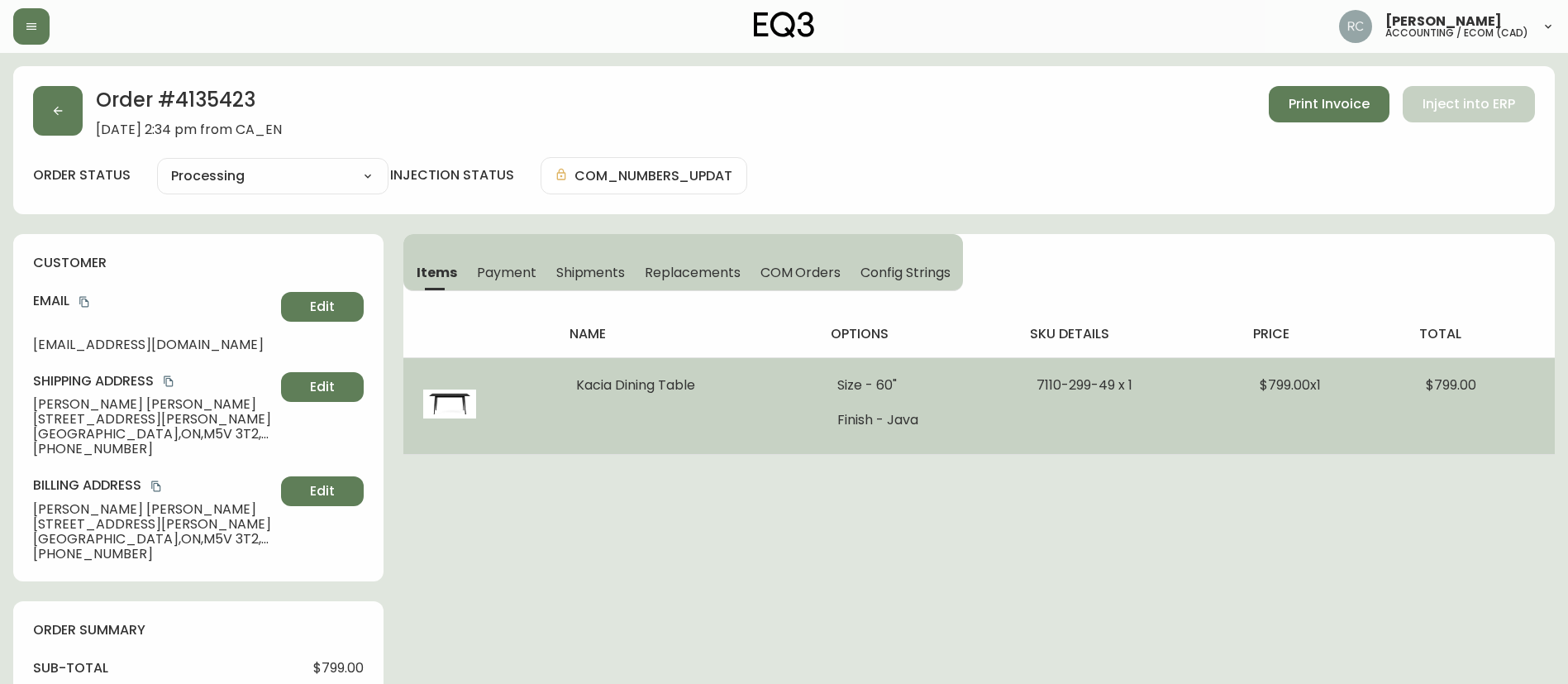
click at [628, 371] on td "Kacia Dining Table" at bounding box center [686, 406] width 261 height 97
click at [635, 387] on span "Kacia Dining Table" at bounding box center [635, 385] width 119 height 19
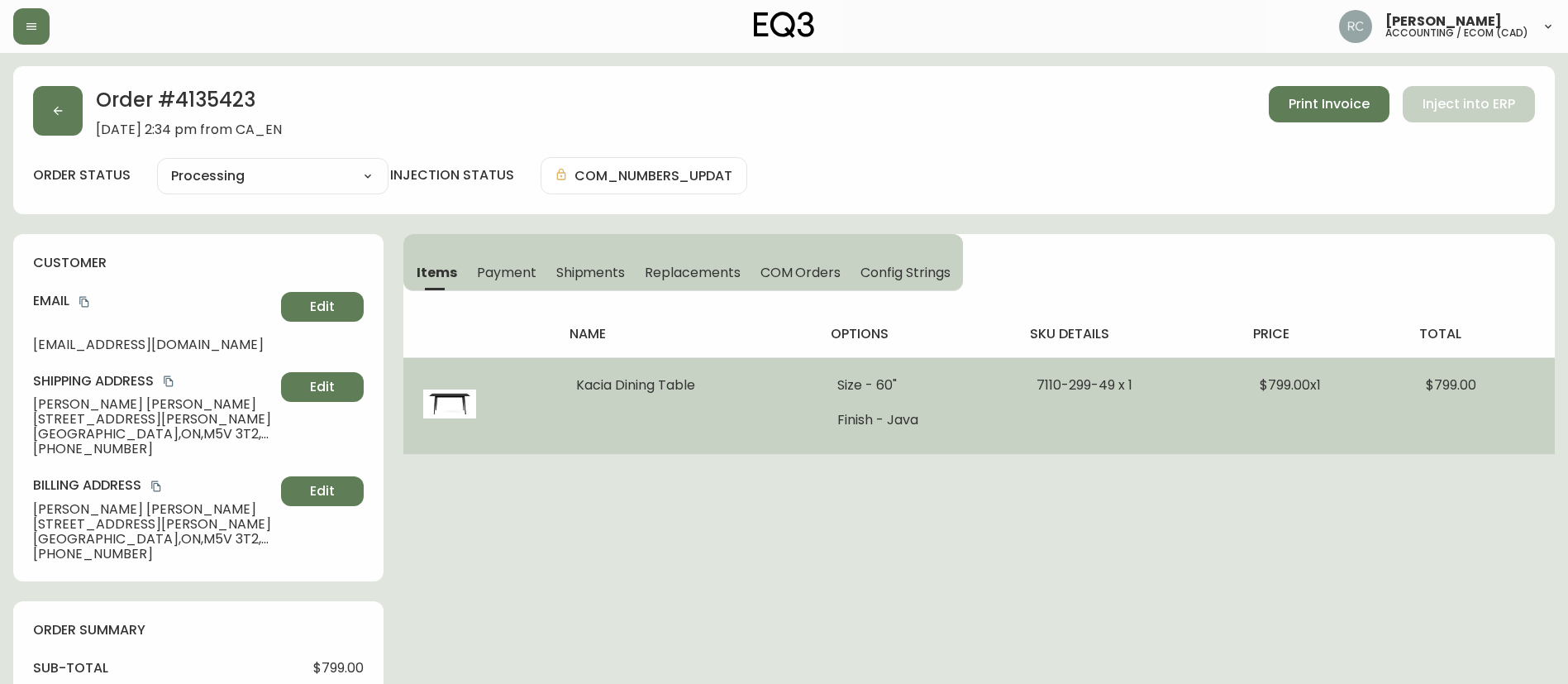
click at [883, 382] on li "Size - 60"" at bounding box center [917, 385] width 159 height 15
click at [1060, 390] on span "7110-299-49 x 1" at bounding box center [1084, 385] width 96 height 19
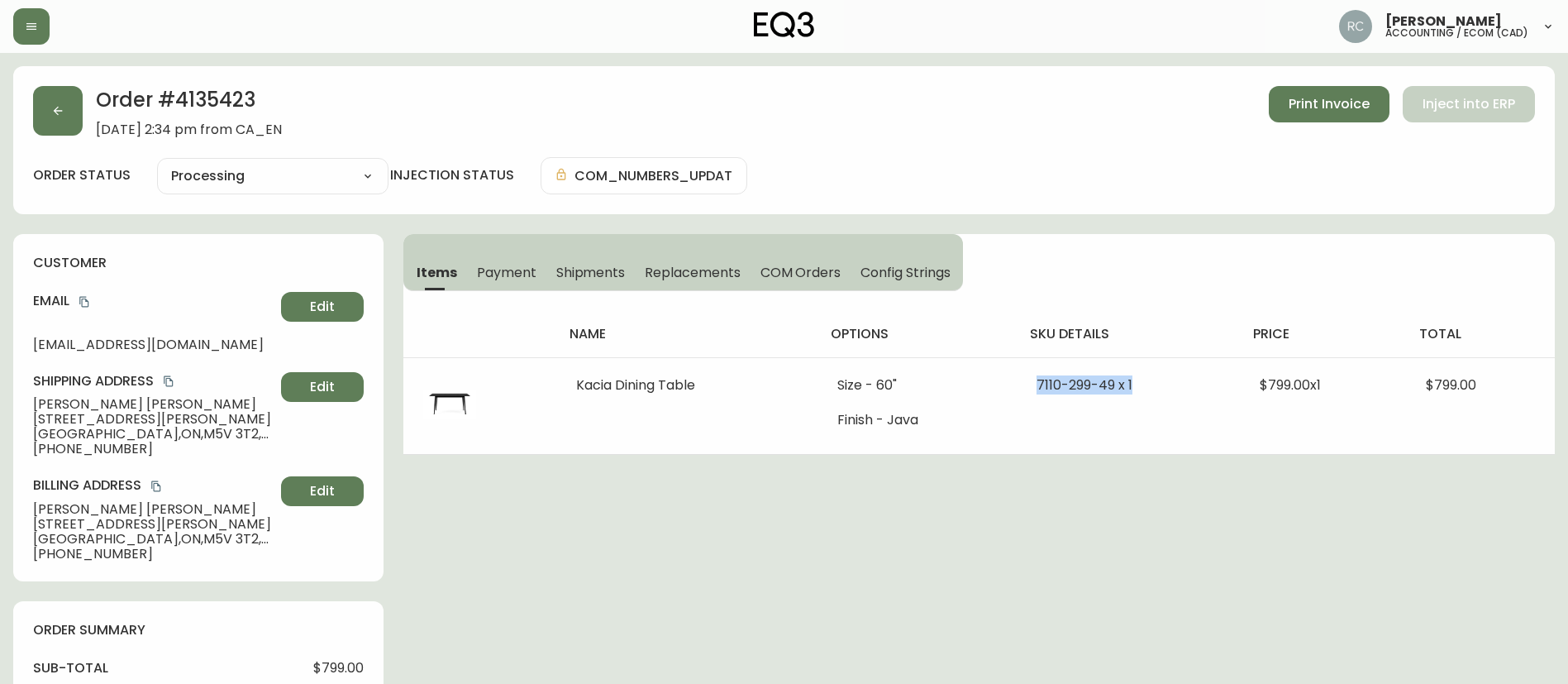
copy span "7110-299-49 x 1"
drag, startPoint x: 518, startPoint y: 266, endPoint x: 859, endPoint y: 327, distance: 346.4
click at [518, 268] on span "Payment" at bounding box center [506, 272] width 60 height 17
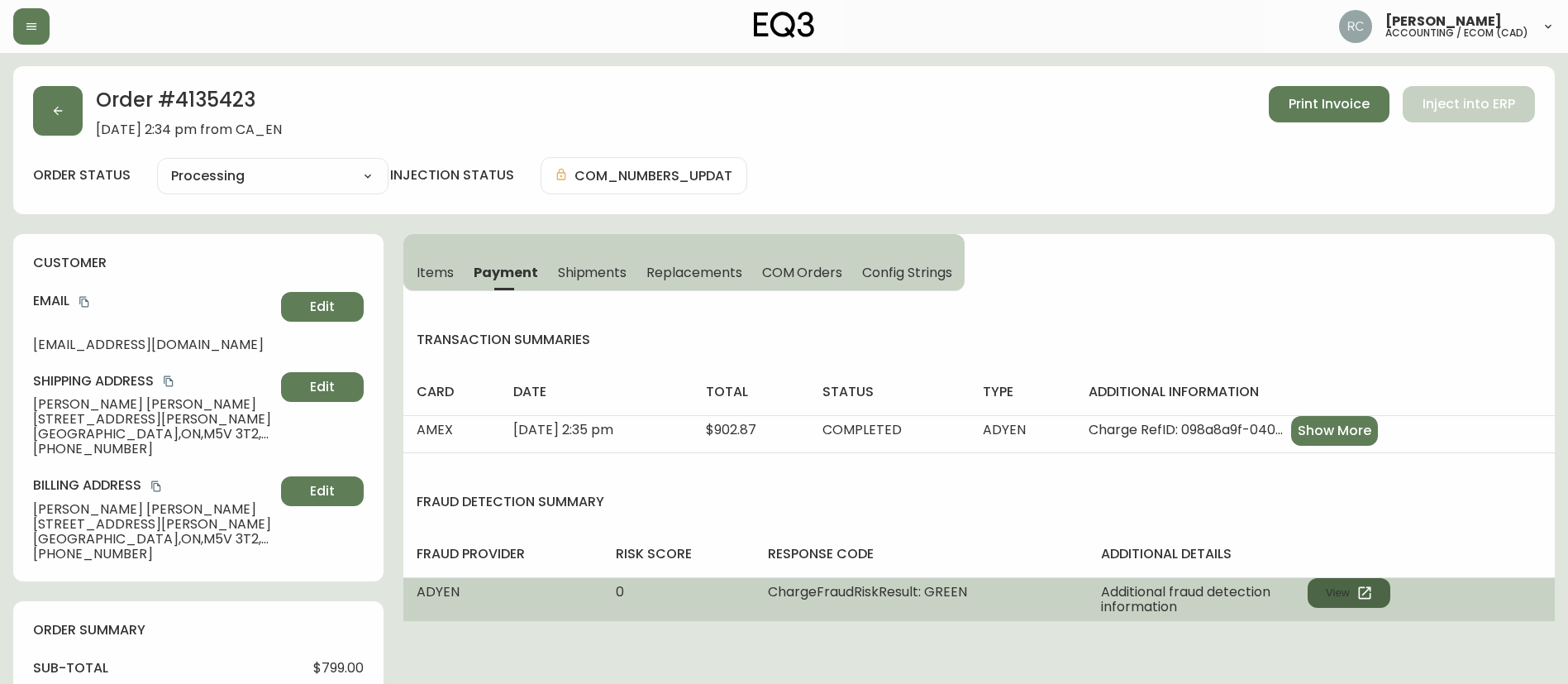
click at [1324, 583] on button "View" at bounding box center [1348, 593] width 82 height 29
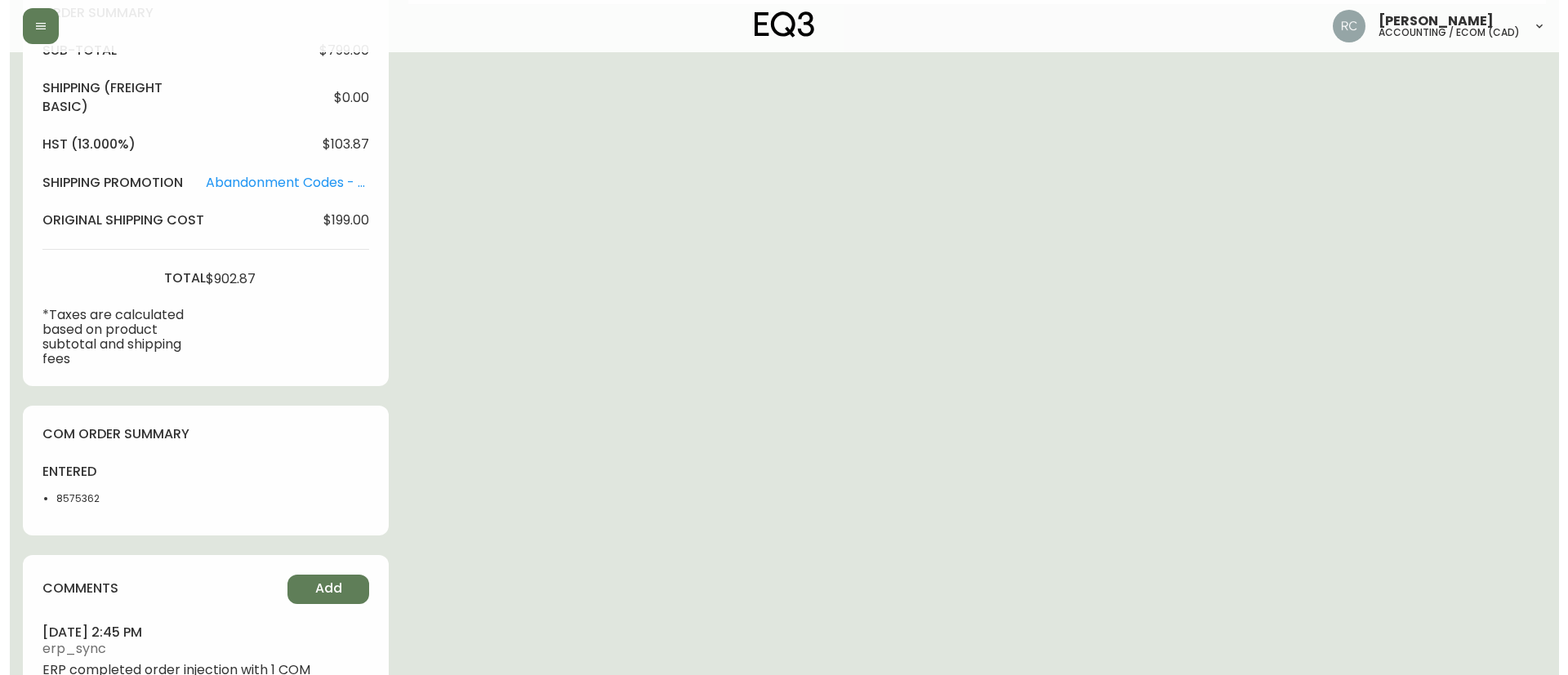
scroll to position [653, 0]
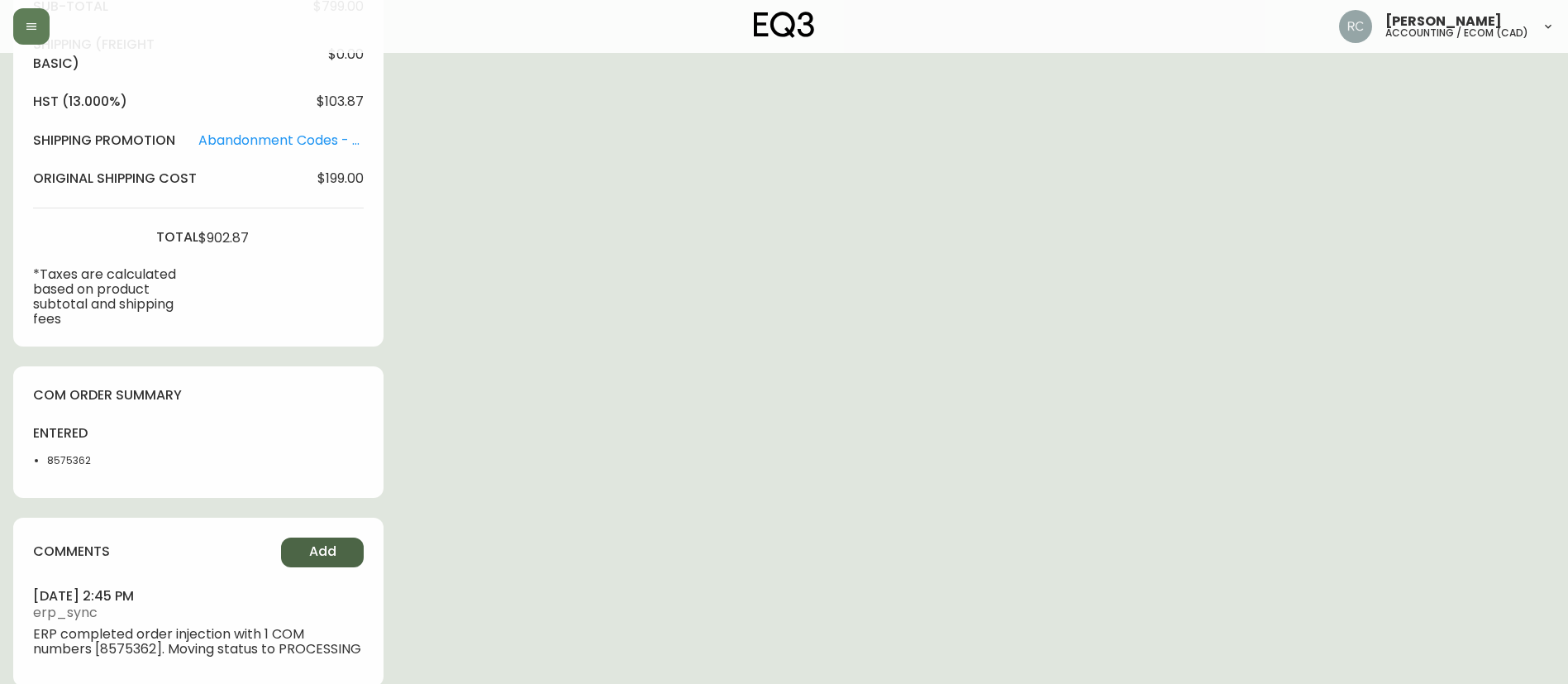
click at [309, 550] on span "Add" at bounding box center [322, 551] width 27 height 18
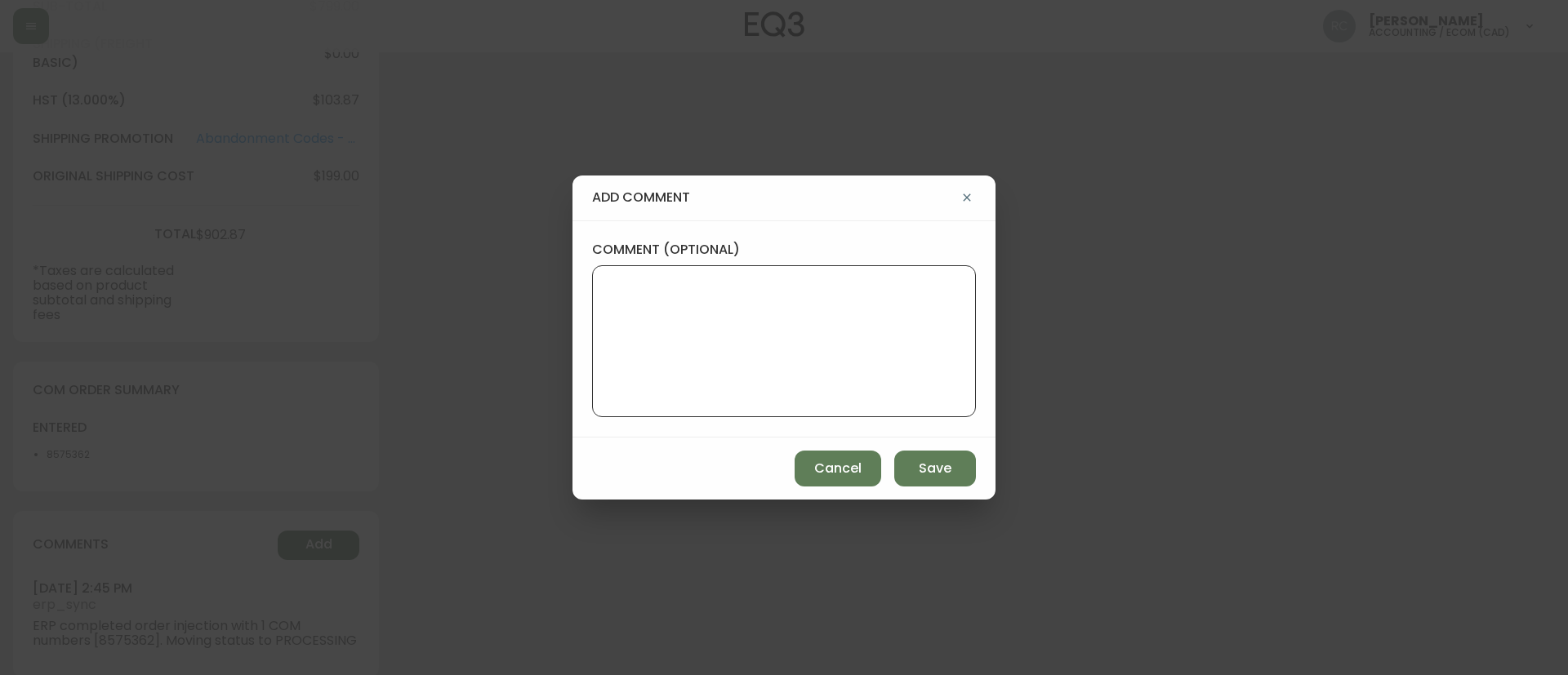
click at [776, 335] on textarea "comment (optional)" at bounding box center [784, 340] width 356 height 131
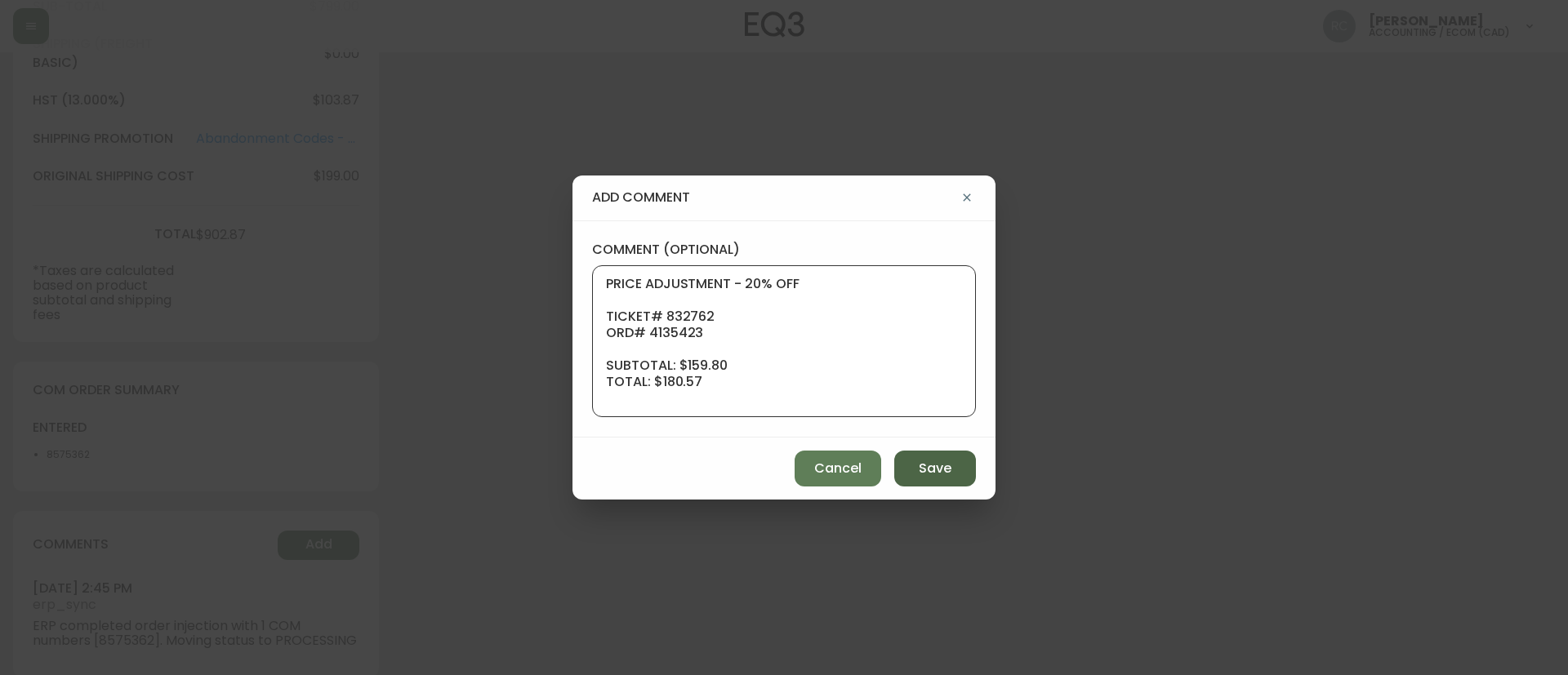
scroll to position [163, 0]
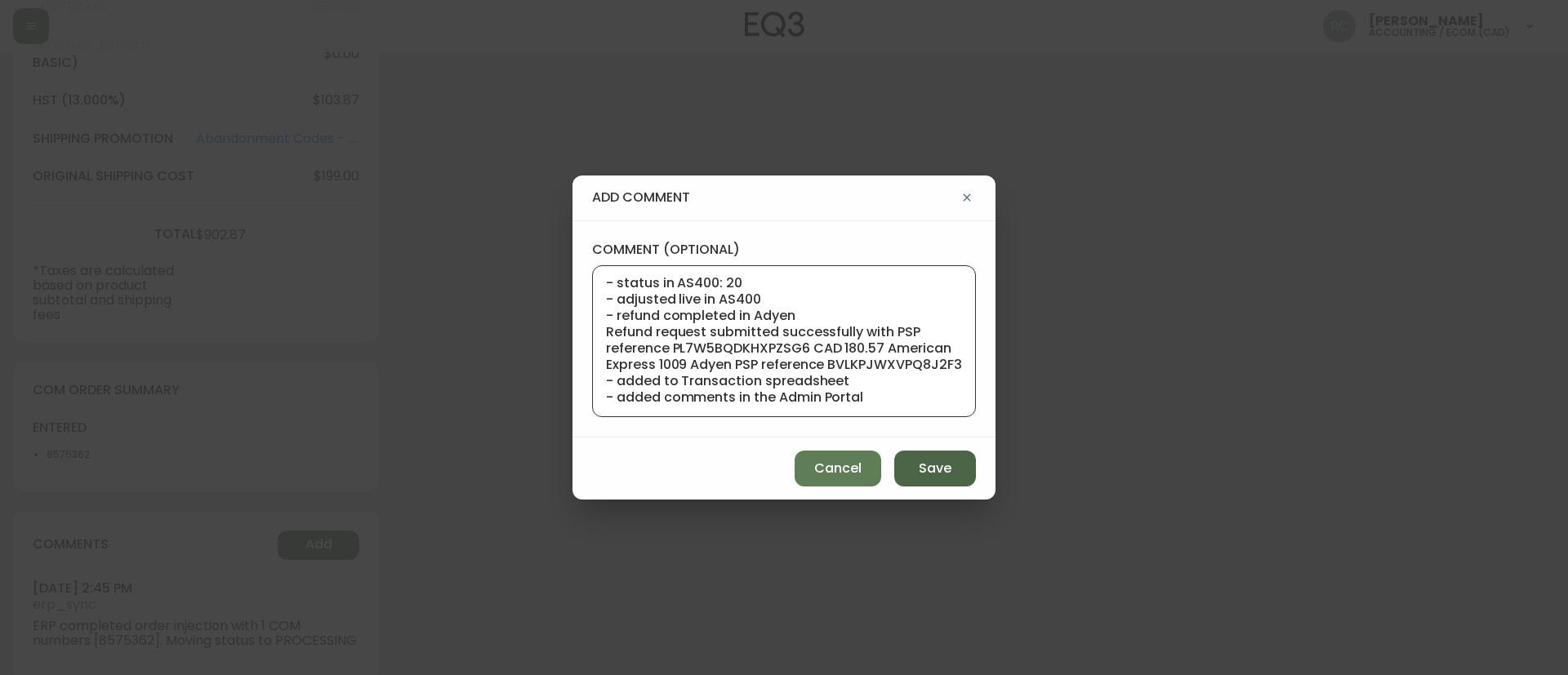
type textarea "PRICE ADJUSTMENT - 20% OFF TICKET# 832762 ORD# 4135423 SUBTOTAL: $159.80 TOTAL:…"
click at [932, 471] on span "Save" at bounding box center [935, 468] width 33 height 18
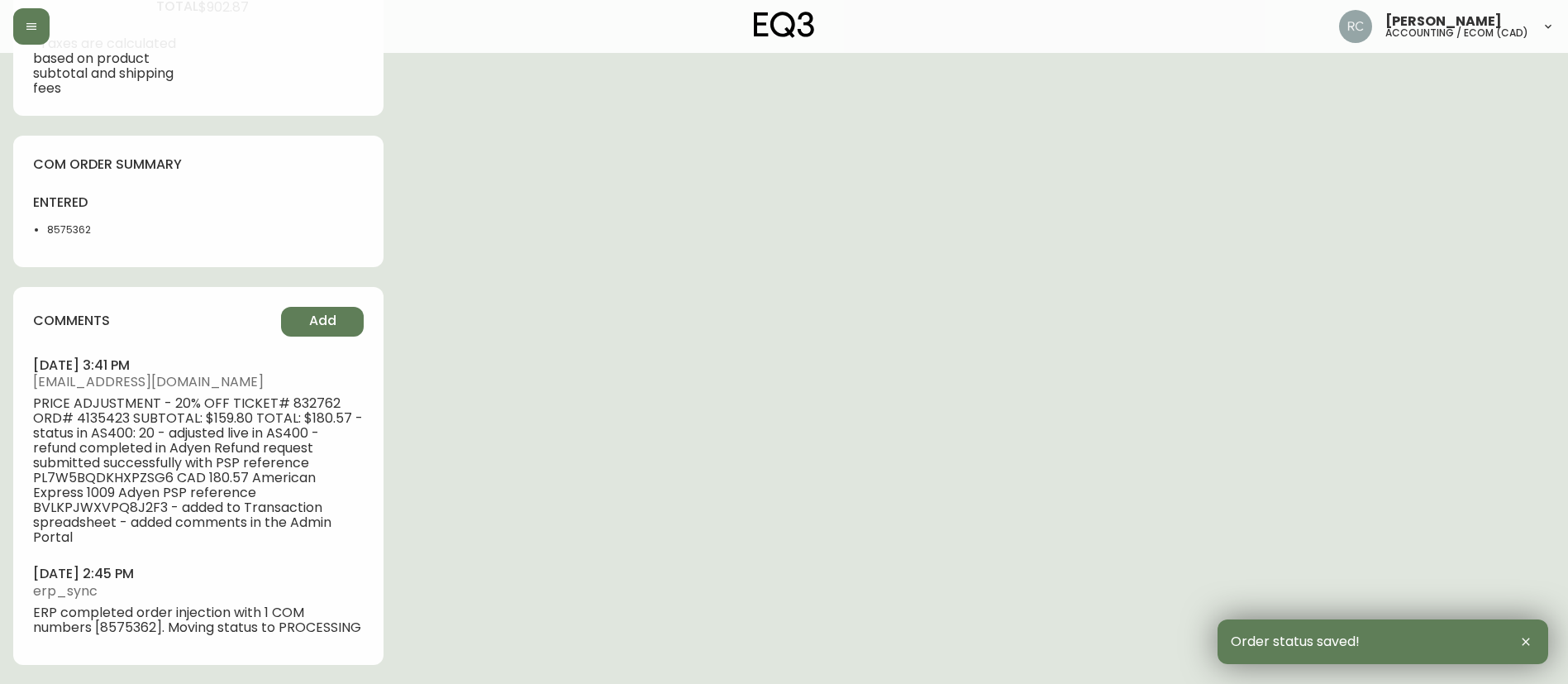
scroll to position [893, 0]
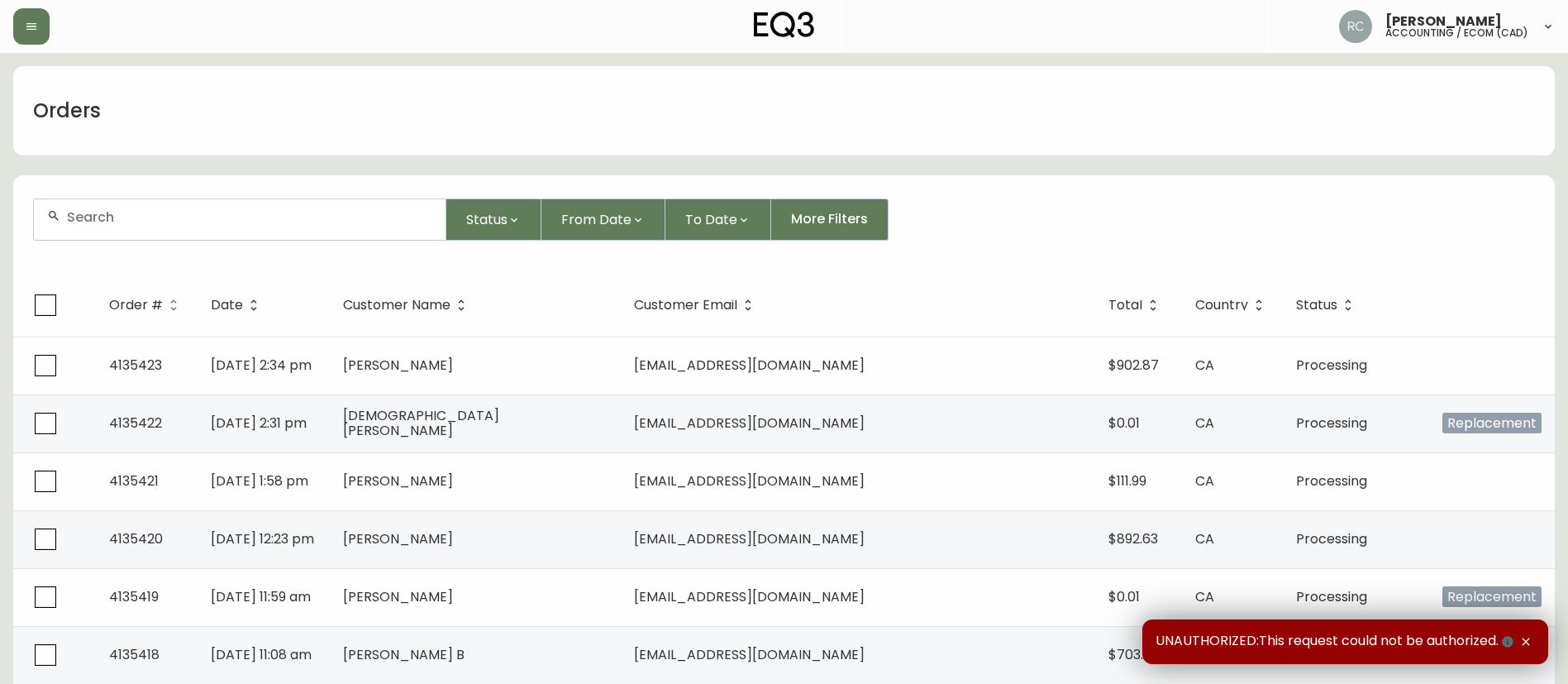
click at [350, 222] on input "text" at bounding box center [249, 217] width 366 height 16
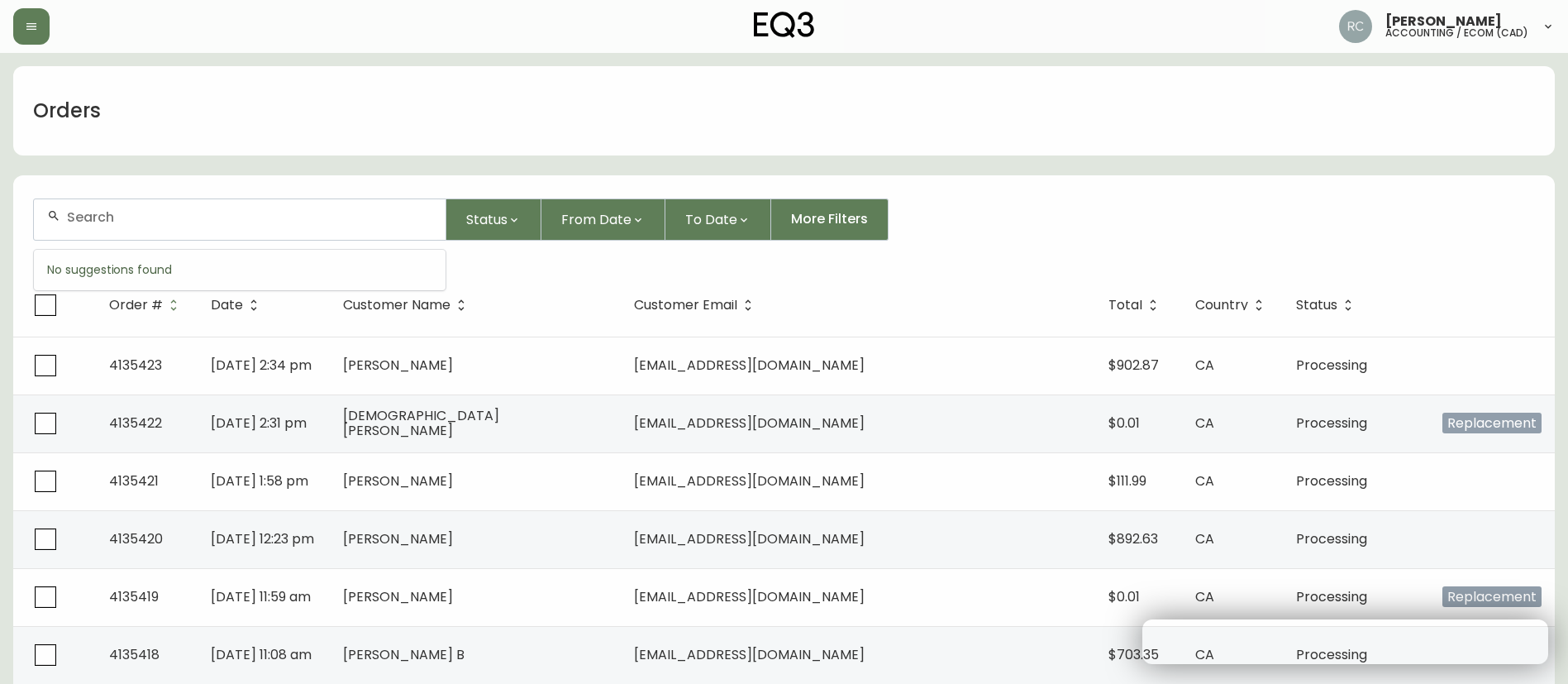
paste input "4135018"
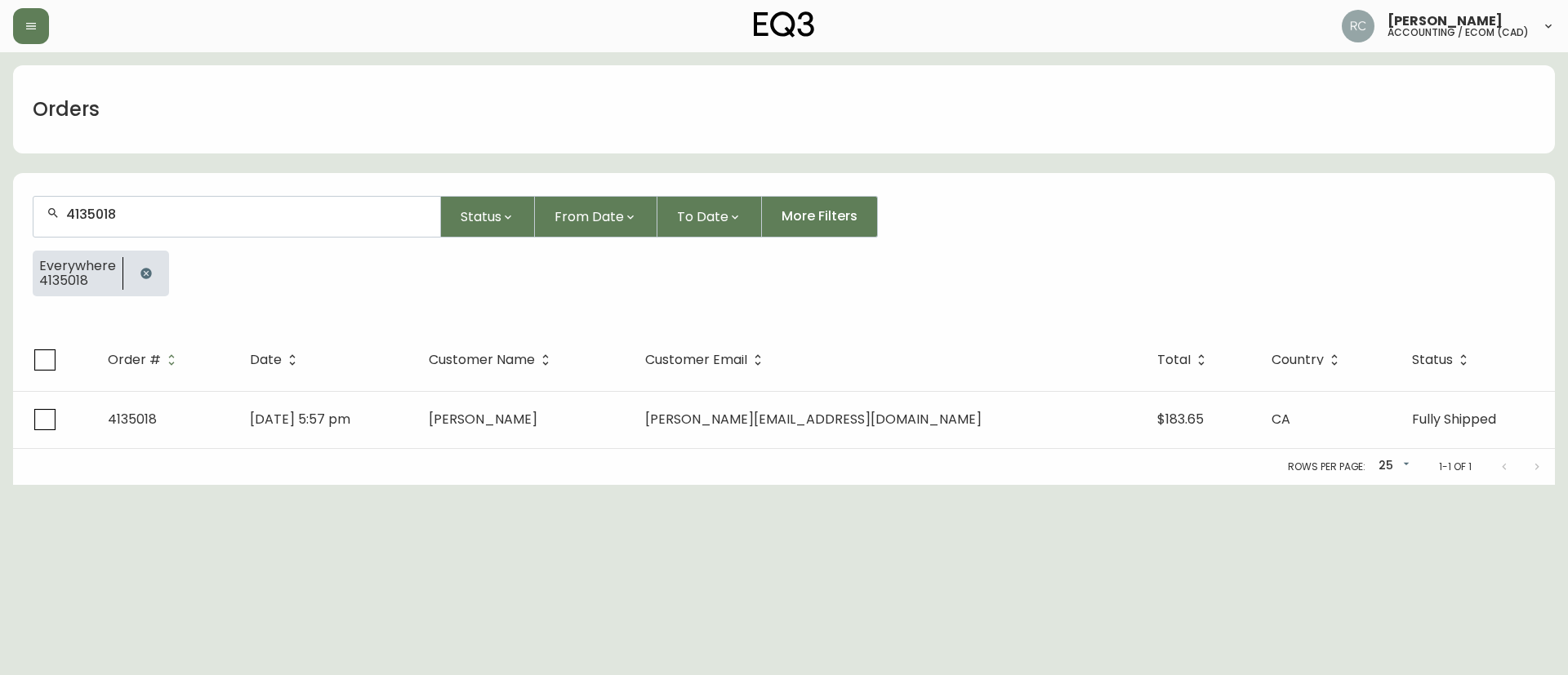
type input "4135018"
click at [562, 402] on td "[PERSON_NAME]" at bounding box center [525, 419] width 217 height 57
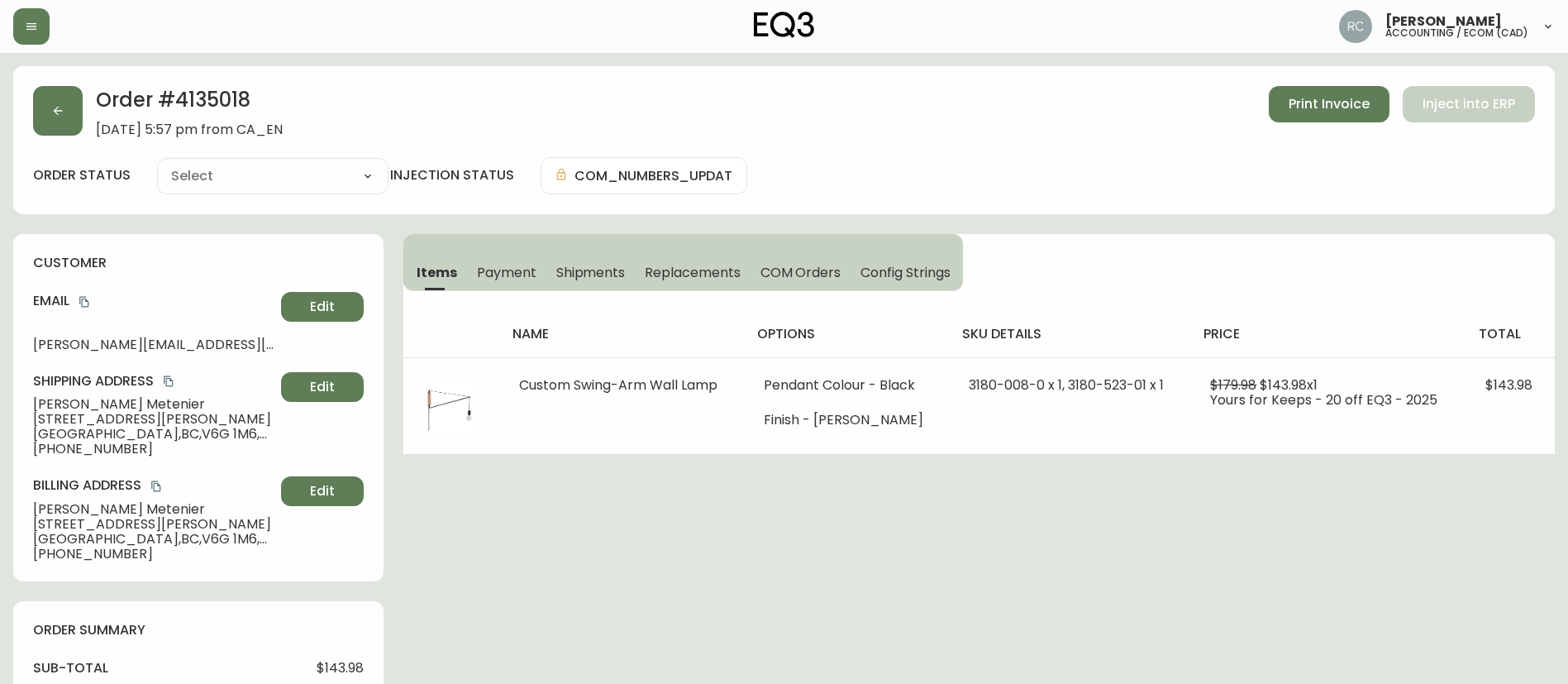
type input "Fully Shipped"
select select "FULLY_SHIPPED"
click at [483, 264] on span "Payment" at bounding box center [506, 272] width 60 height 17
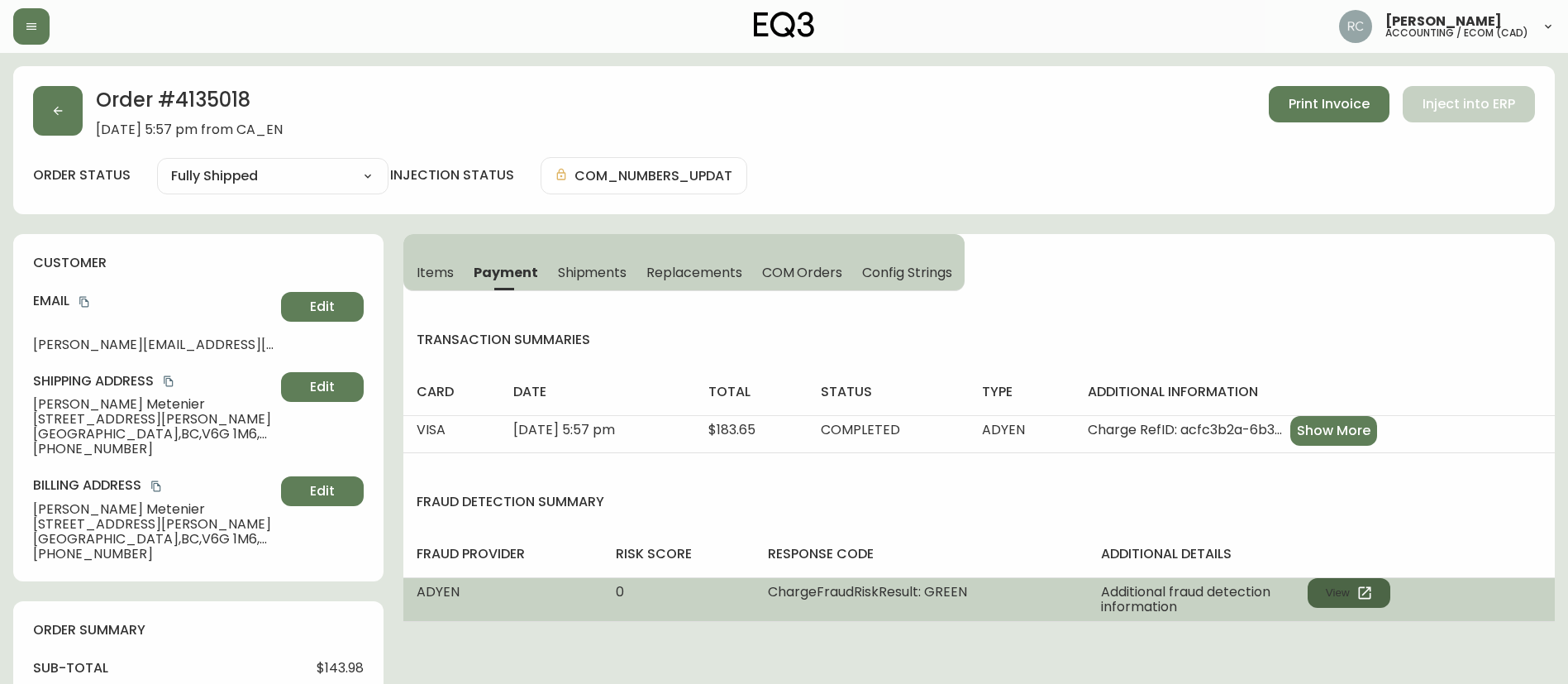
click at [1333, 596] on button "View" at bounding box center [1348, 593] width 82 height 29
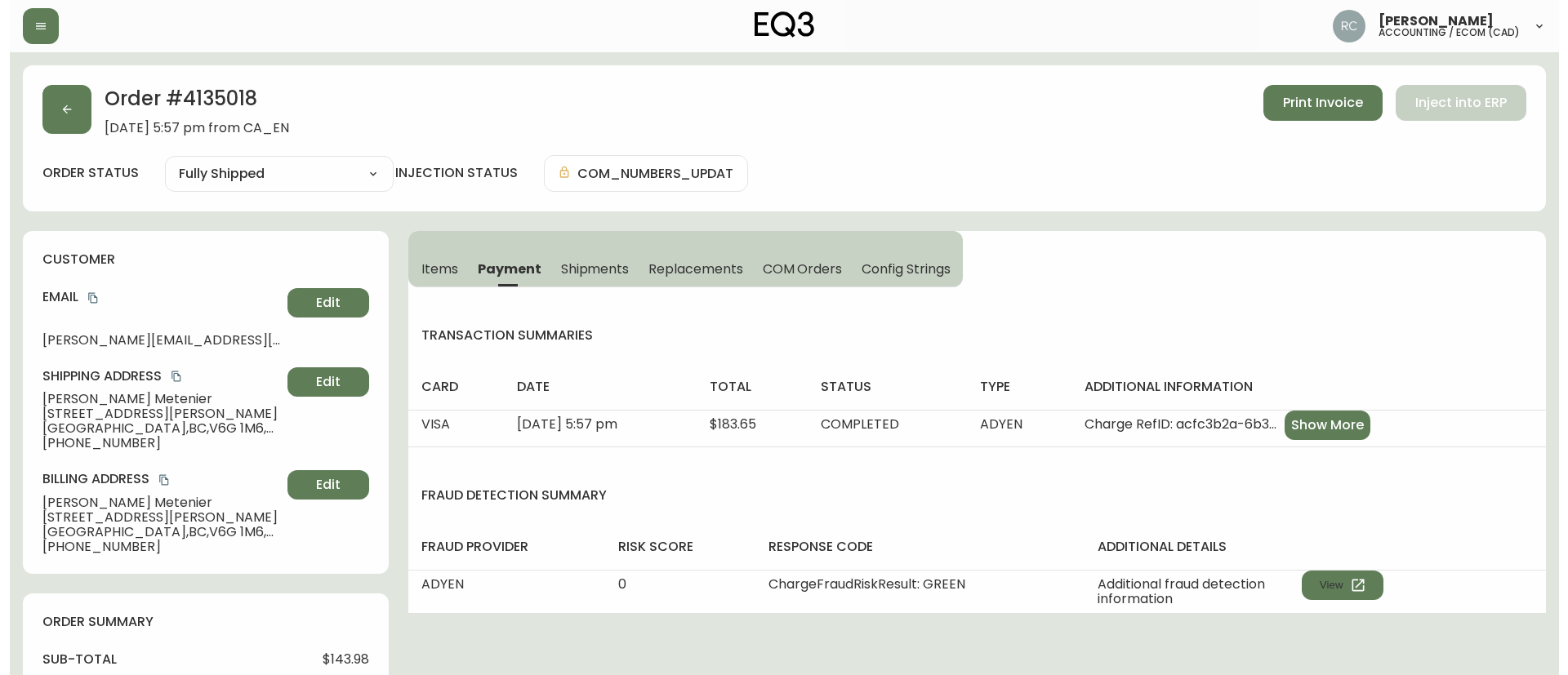
scroll to position [571, 0]
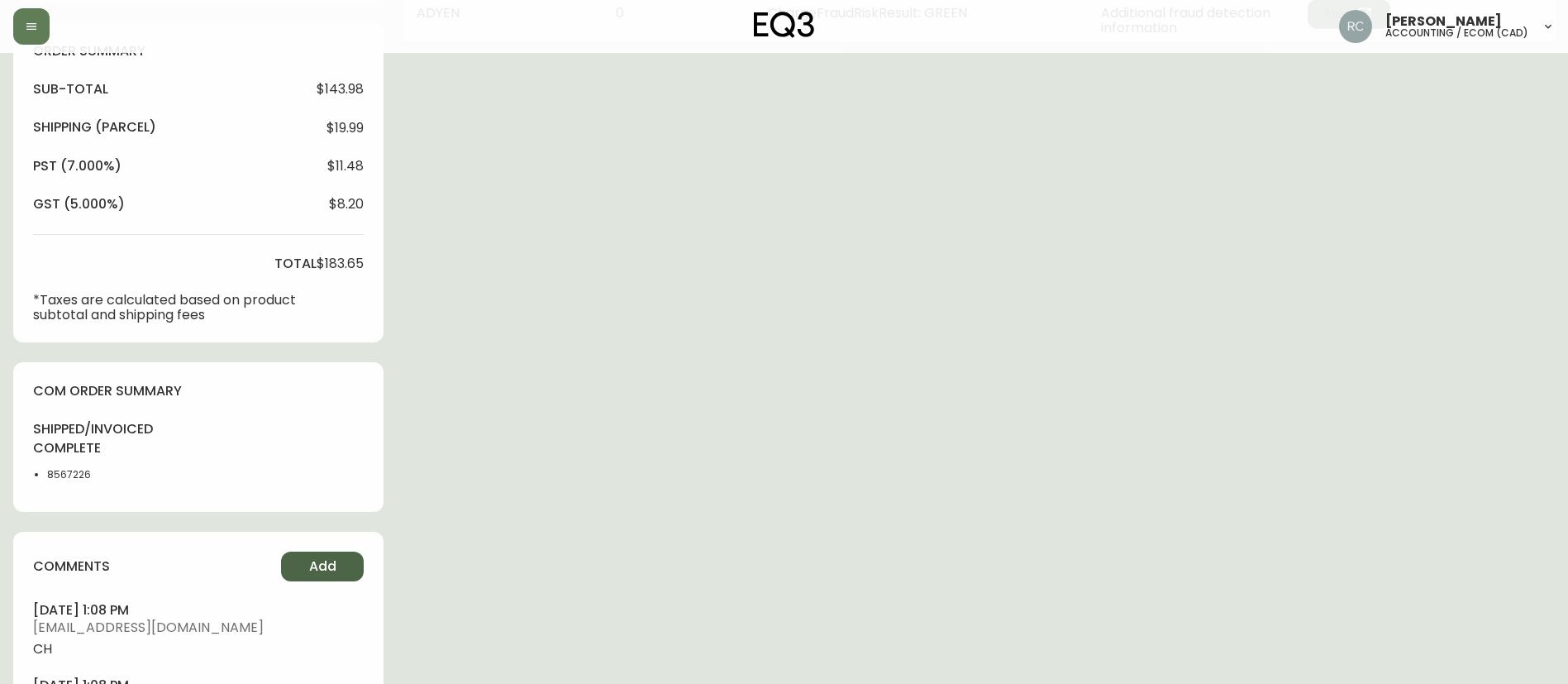
click at [309, 570] on span "Add" at bounding box center [322, 566] width 27 height 18
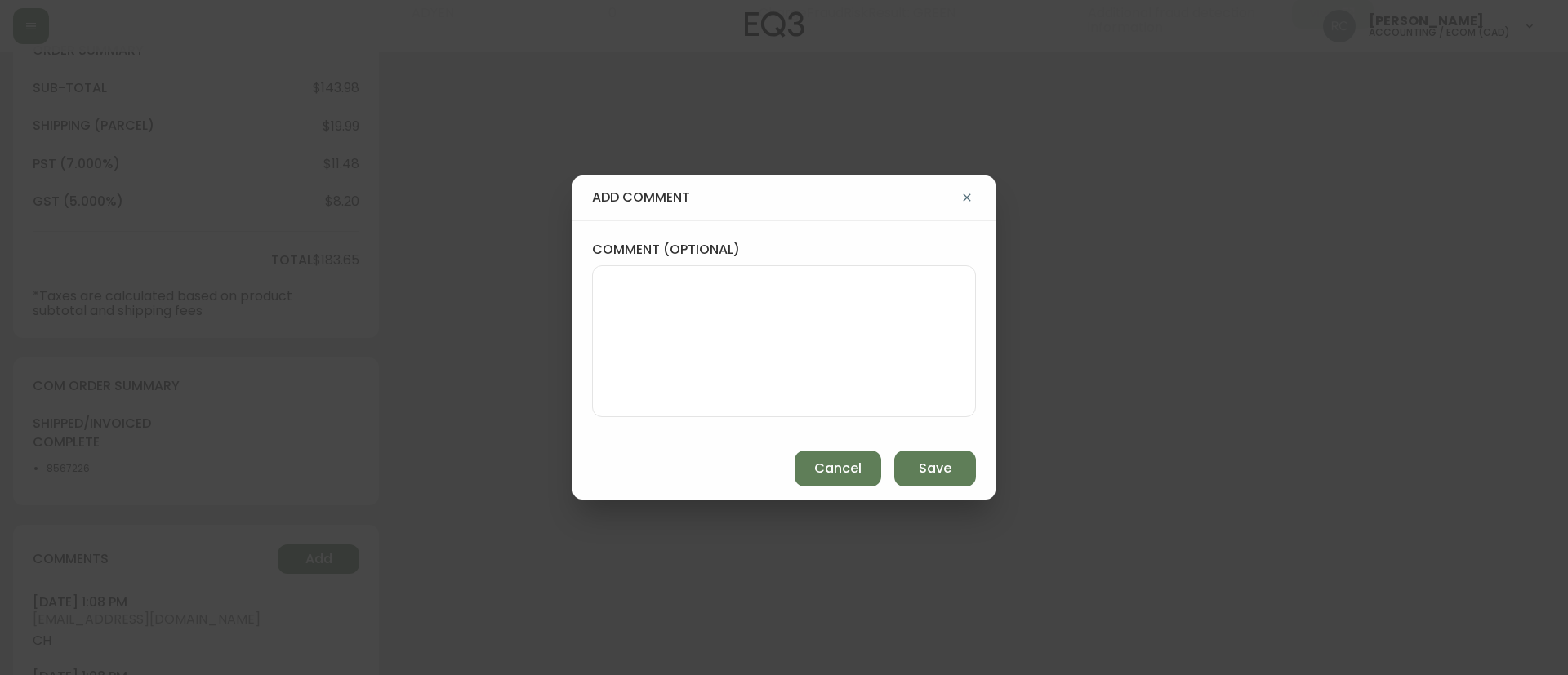
click at [710, 342] on textarea "comment (optional)" at bounding box center [784, 340] width 356 height 131
paste textarea "ECOM RETURN TICKET# 829052 ECOM ORD# 4135018 RTN# 1161923528 TOTAL REFUND AMT: …"
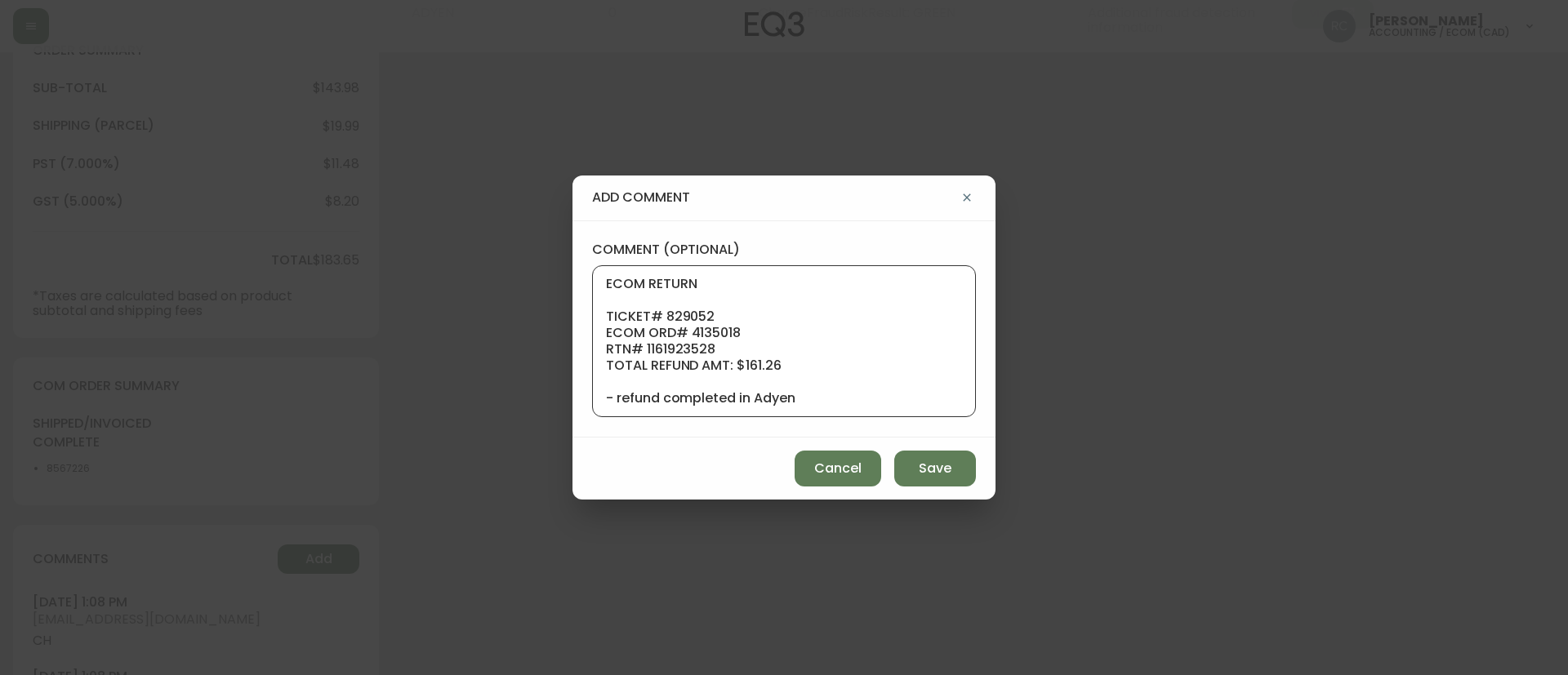
scroll to position [115, 0]
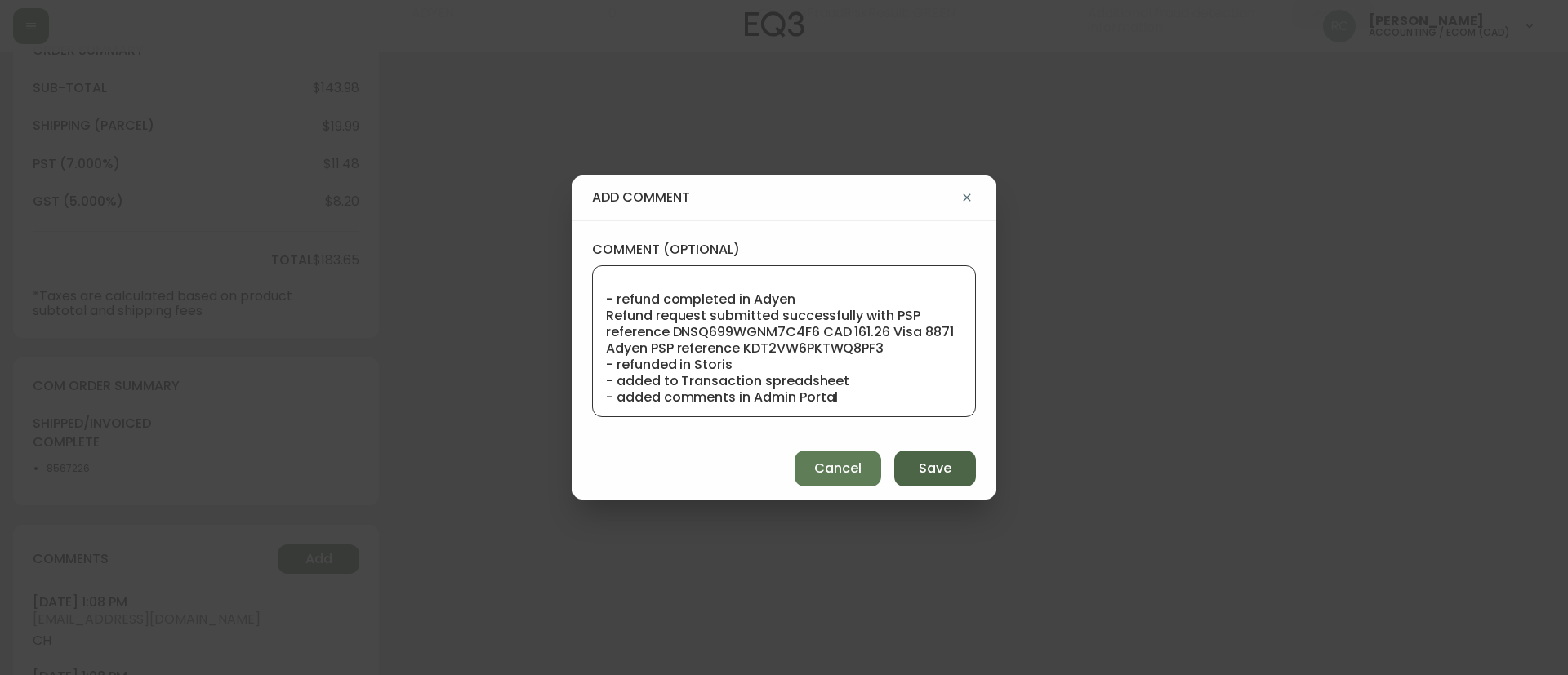
type textarea "ECOM RETURN TICKET# 829052 ECOM ORD# 4135018 RTN# 1161923528 TOTAL REFUND AMT: …"
drag, startPoint x: 909, startPoint y: 465, endPoint x: 876, endPoint y: 197, distance: 270.0
click at [909, 465] on button "Save" at bounding box center [935, 469] width 81 height 36
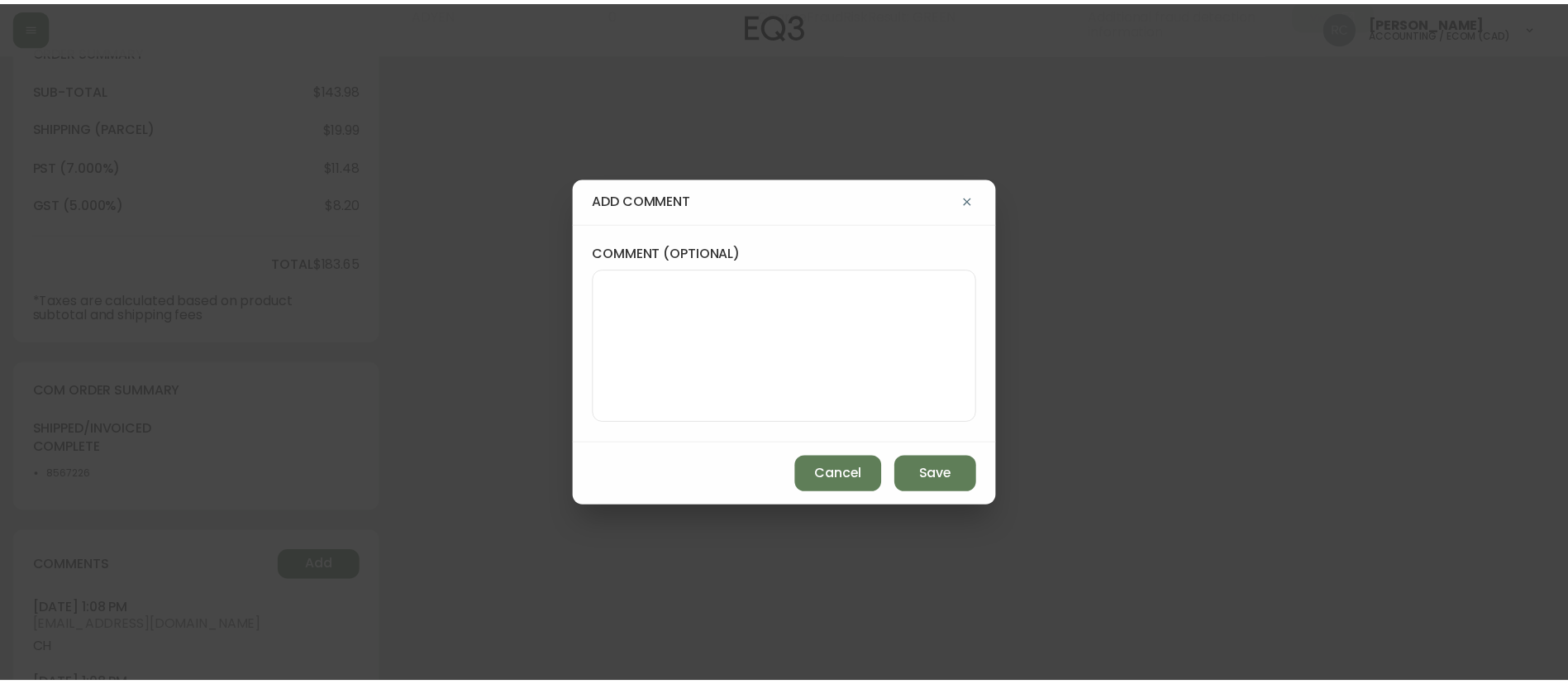
scroll to position [0, 0]
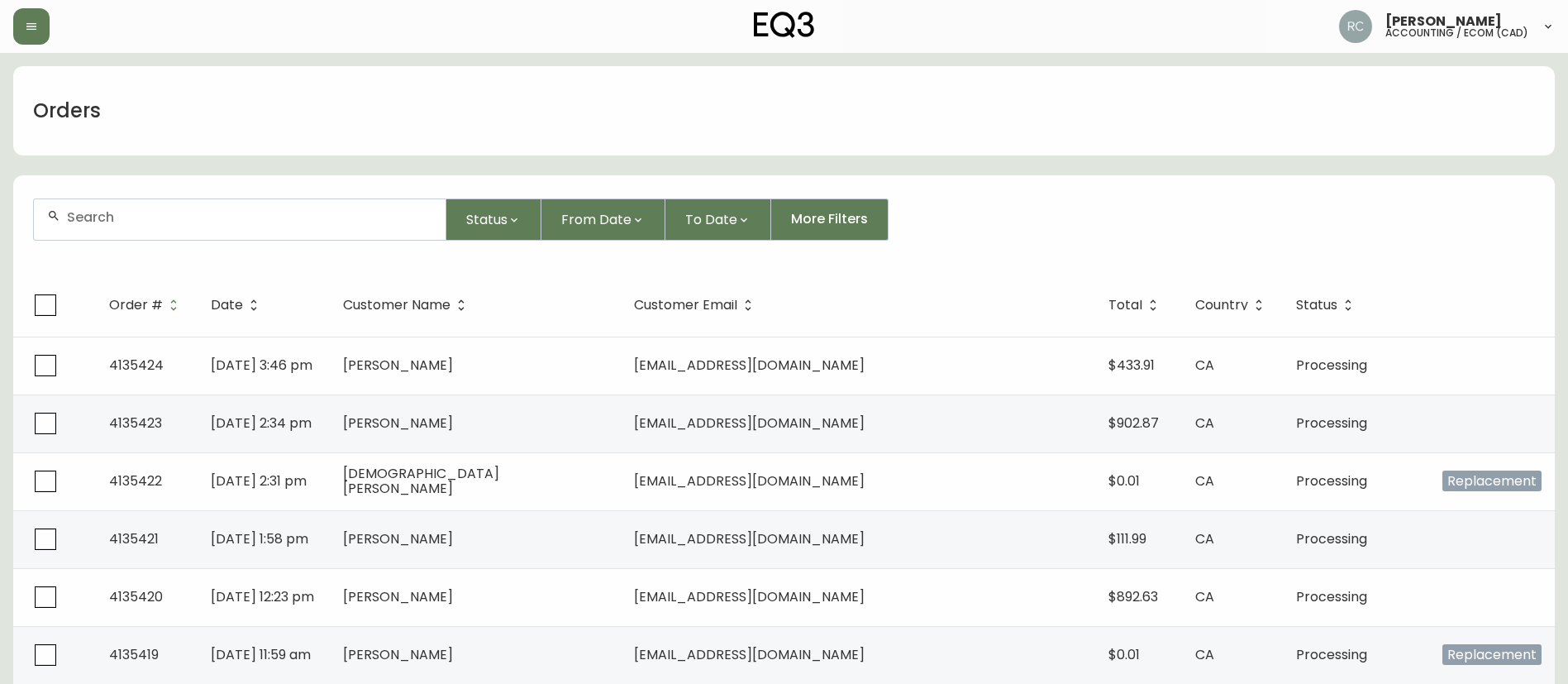
click at [794, 138] on div "Orders" at bounding box center [783, 110] width 1541 height 89
click at [861, 78] on div "Orders" at bounding box center [783, 110] width 1541 height 89
click at [1130, 202] on div "Status From Date To Date More Filters" at bounding box center [783, 219] width 1501 height 42
click at [1095, 193] on form "Status From Date To Date More Filters" at bounding box center [783, 226] width 1541 height 95
click at [546, 115] on div "Orders" at bounding box center [783, 110] width 1541 height 89
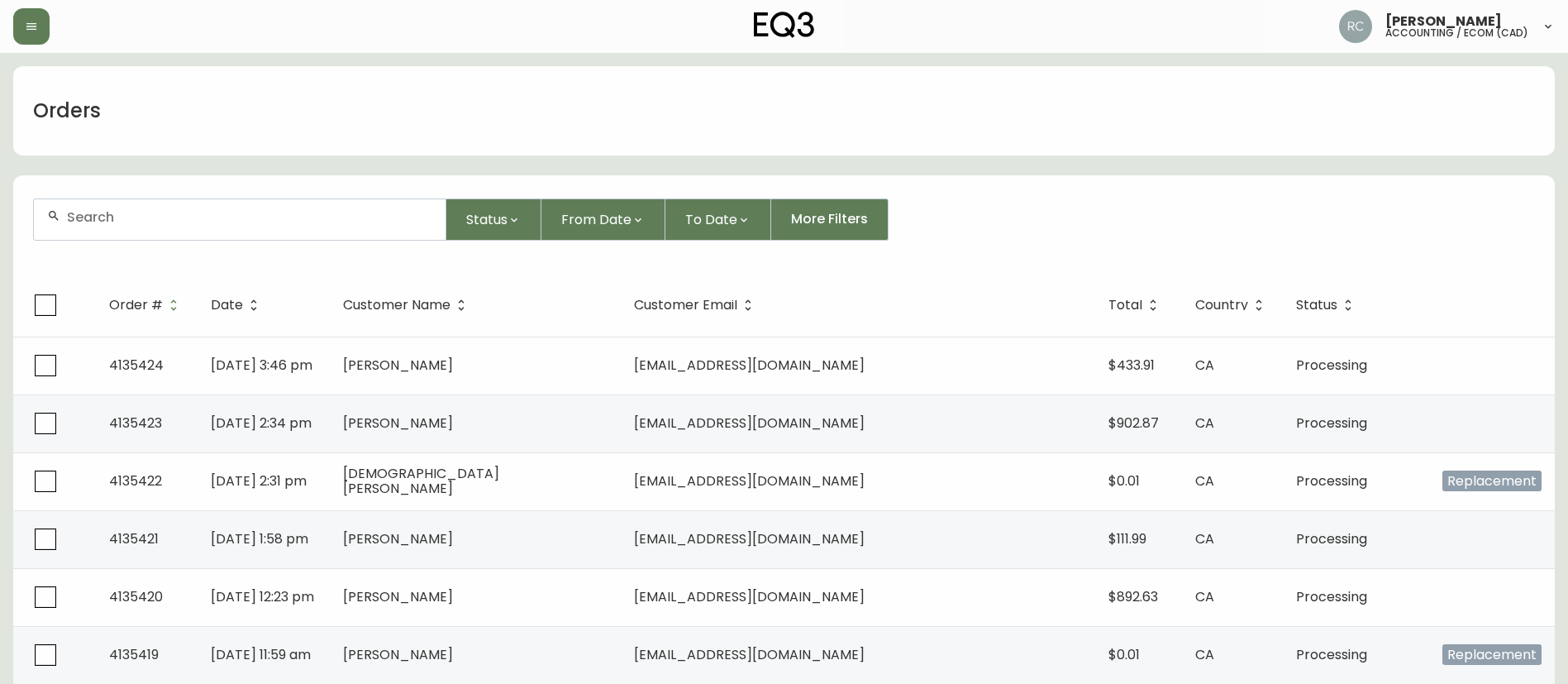
click at [314, 219] on input "text" at bounding box center [249, 217] width 366 height 16
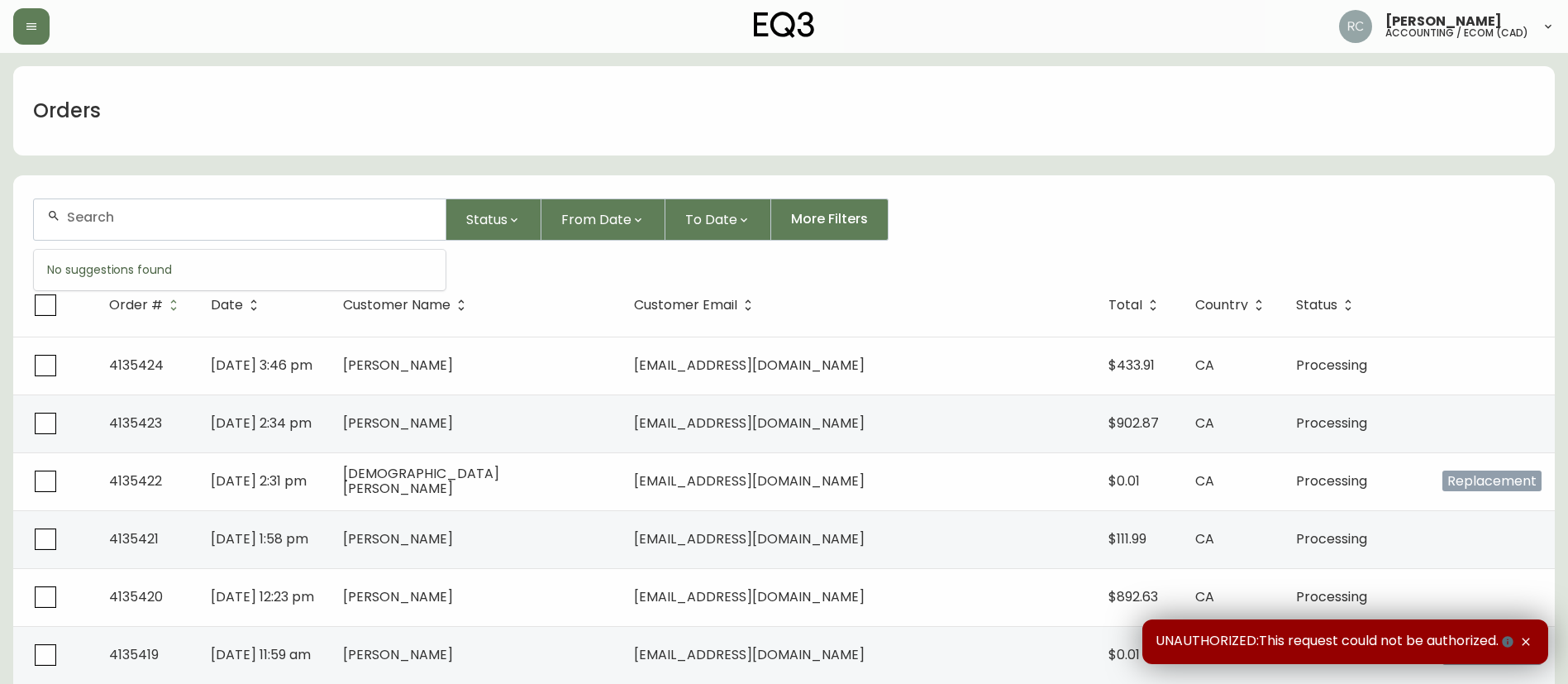
paste input "4133996"
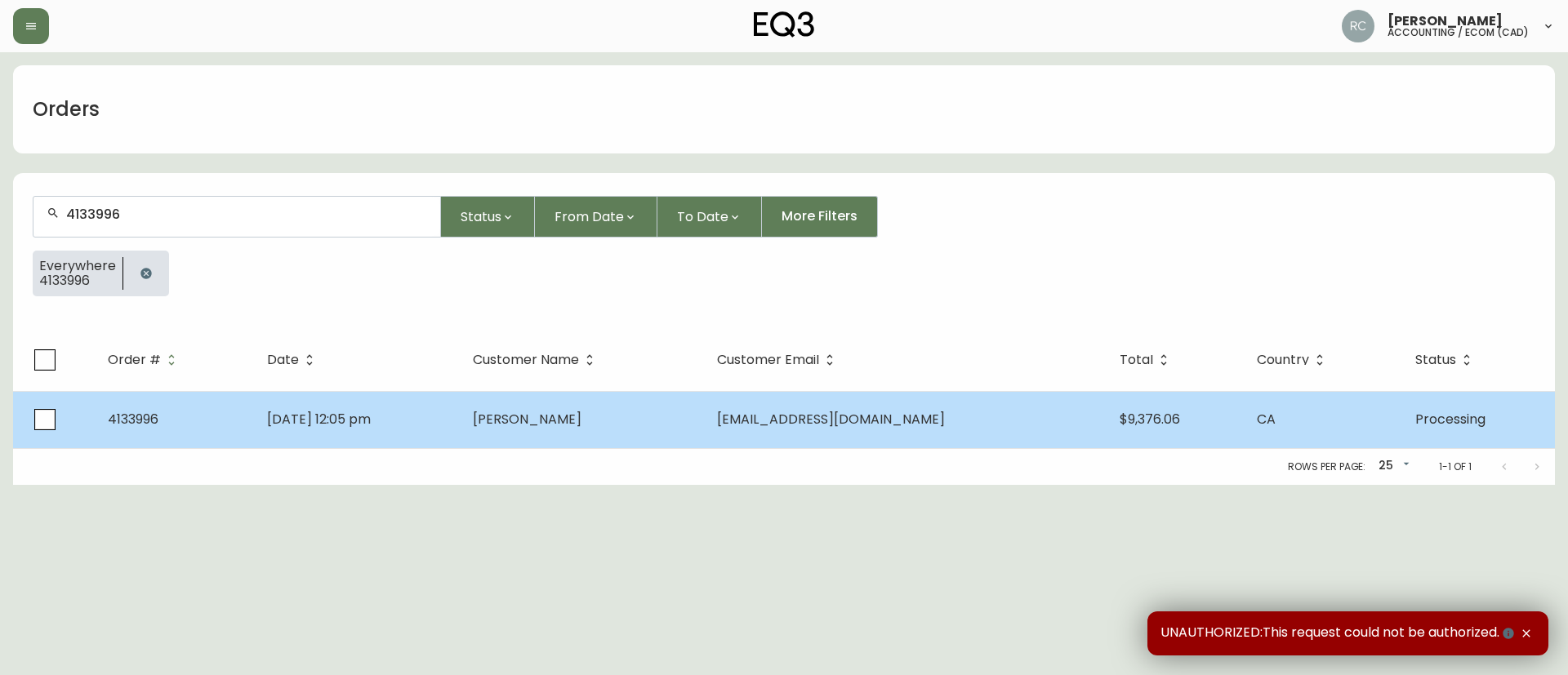
type input "4133996"
click at [581, 423] on span "[PERSON_NAME]" at bounding box center [526, 419] width 109 height 19
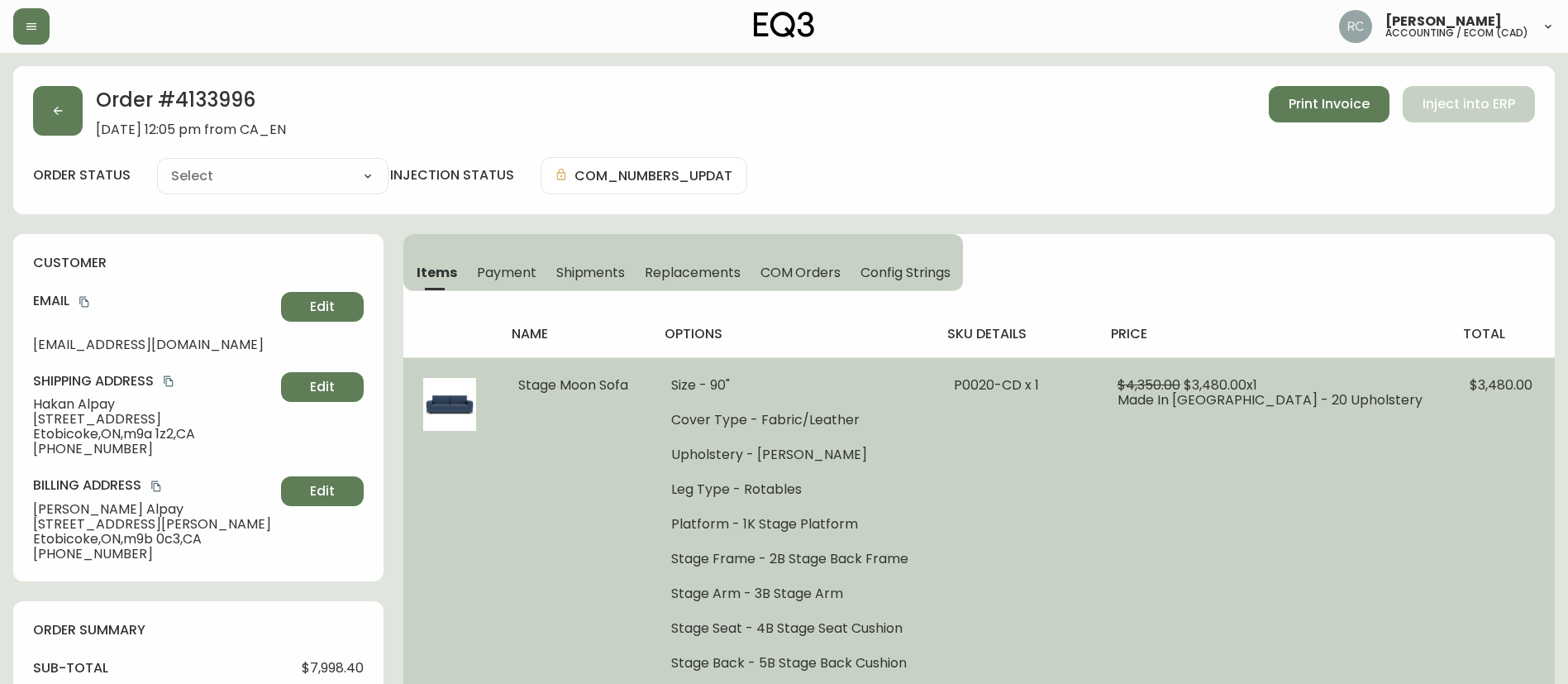
type input "Processing"
select select "PROCESSING"
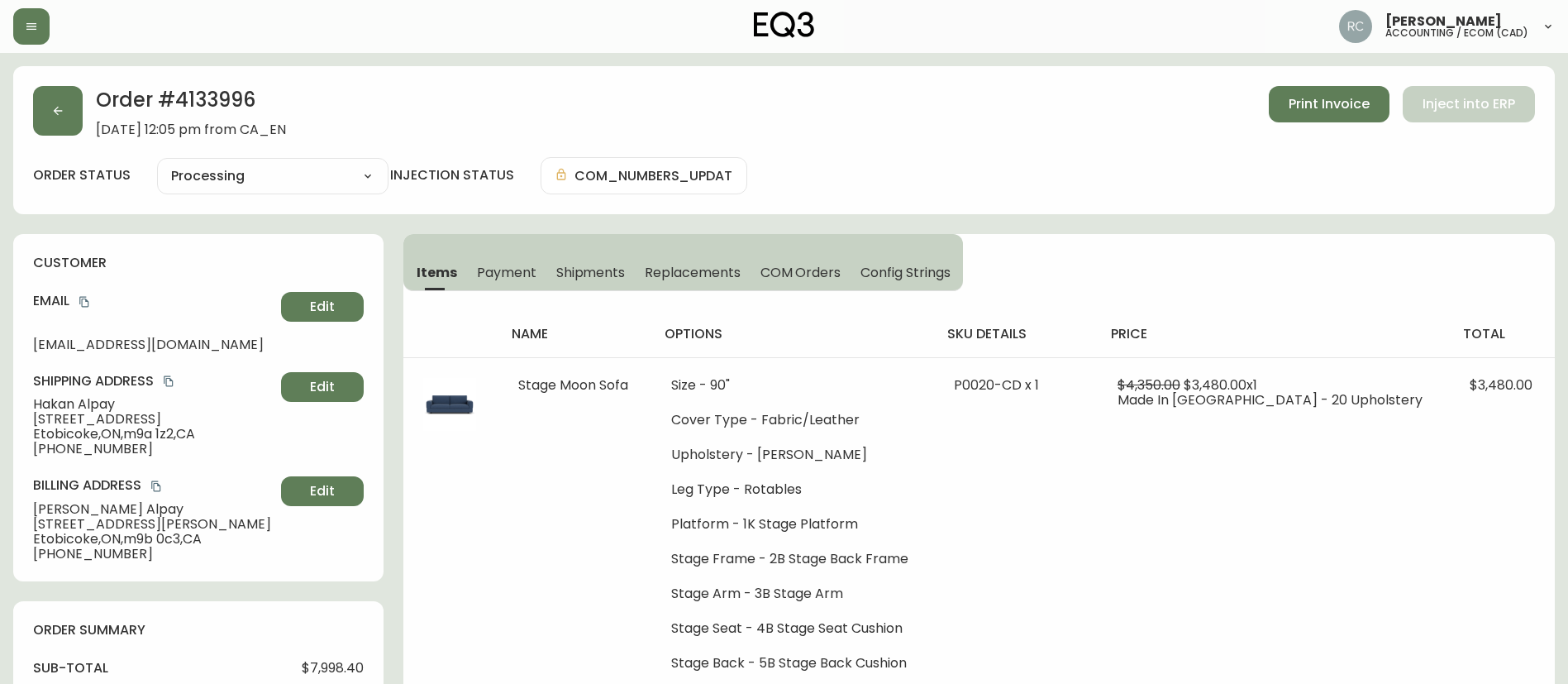
click at [65, 401] on span "[PERSON_NAME]" at bounding box center [153, 404] width 242 height 15
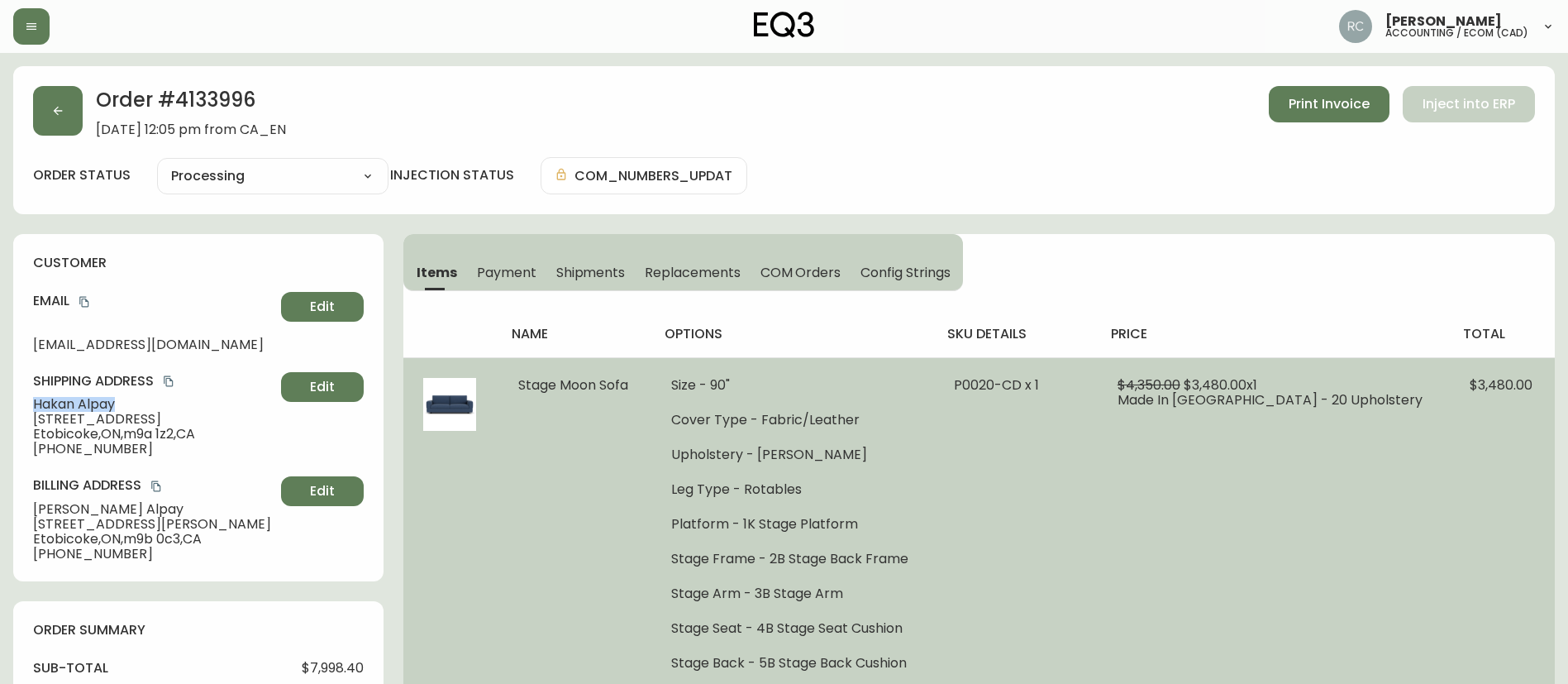
copy span "[PERSON_NAME]"
click at [1097, 465] on td "P0020-CD x 1" at bounding box center [1015, 524] width 163 height 333
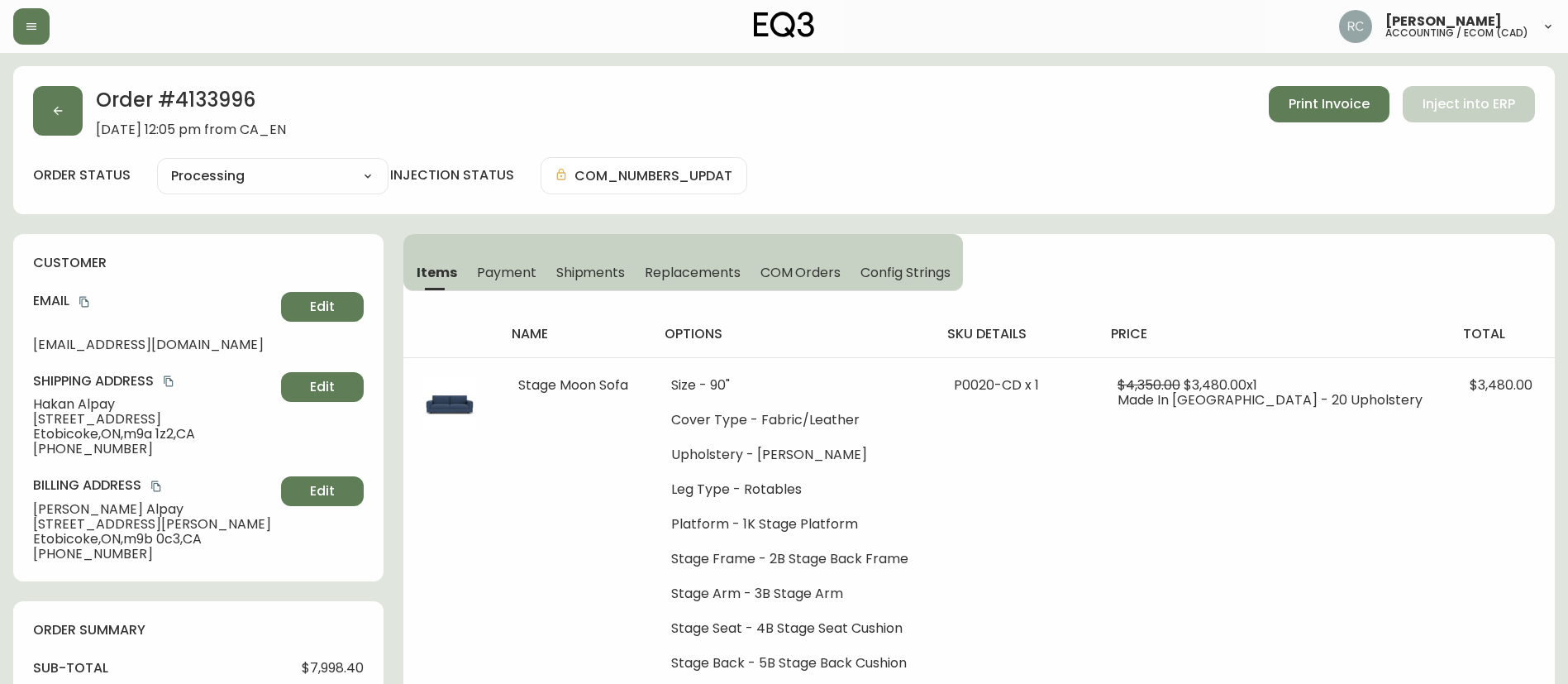
click at [213, 98] on h2 "Order # 4133996" at bounding box center [191, 104] width 190 height 36
drag, startPoint x: 213, startPoint y: 99, endPoint x: 243, endPoint y: 94, distance: 30.4
click at [243, 94] on h2 "Order # 4133996" at bounding box center [191, 104] width 190 height 36
copy h2 "4133996"
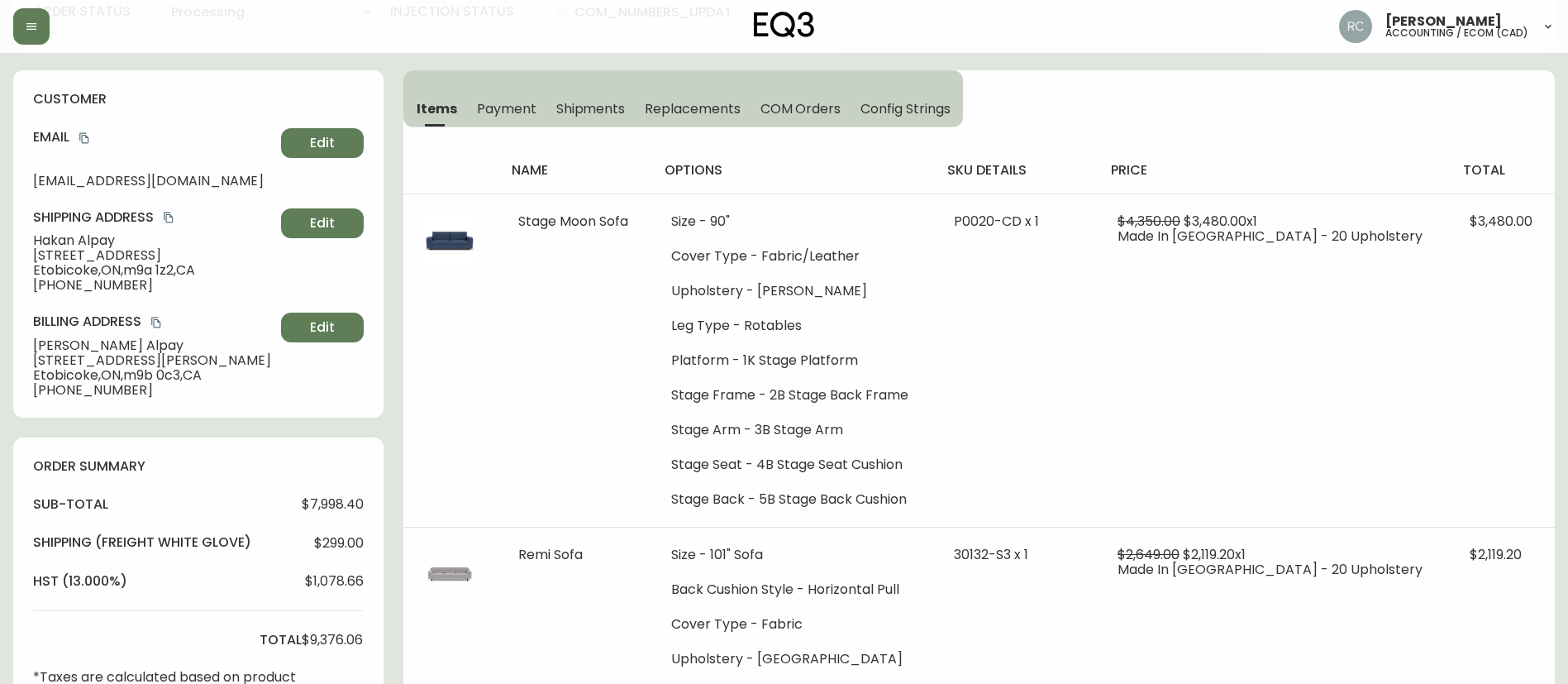
scroll to position [496, 0]
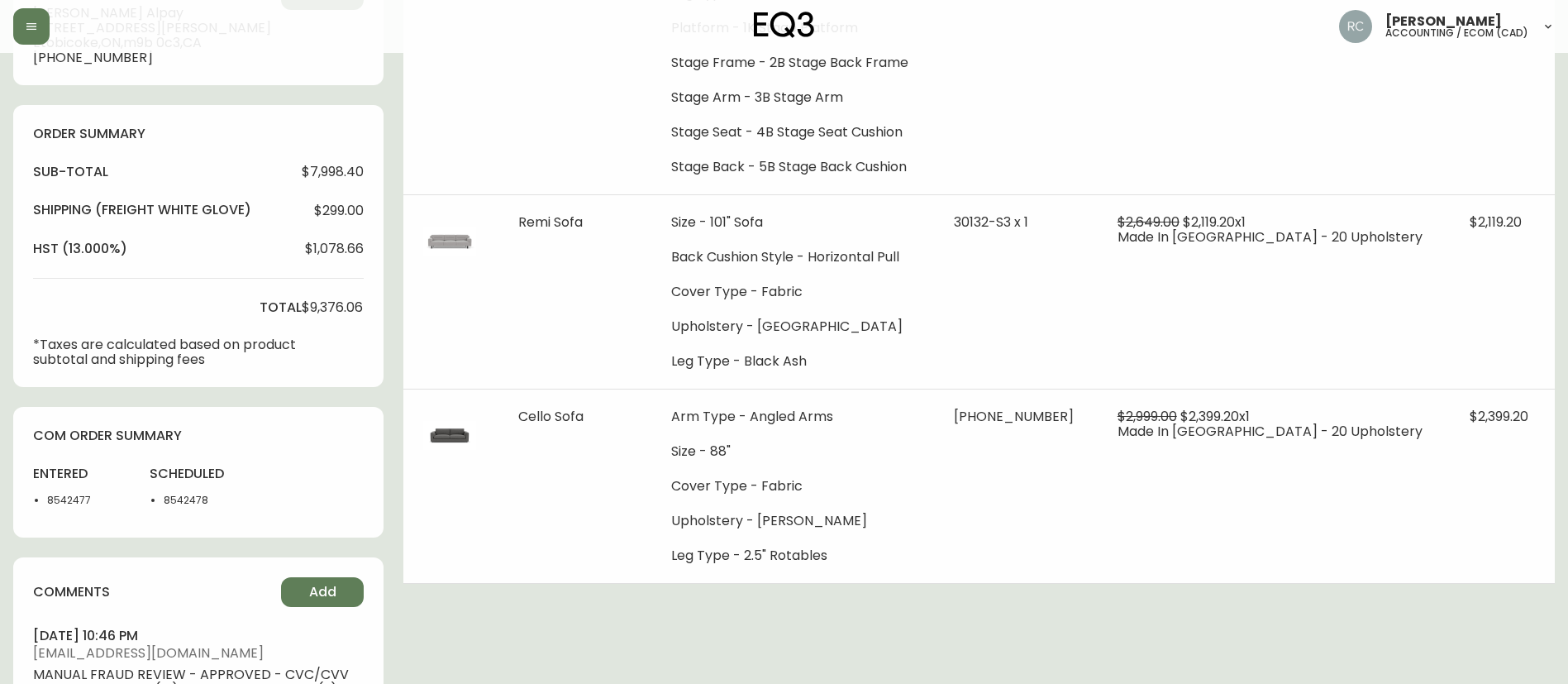
click at [62, 500] on li "8542477" at bounding box center [87, 500] width 82 height 15
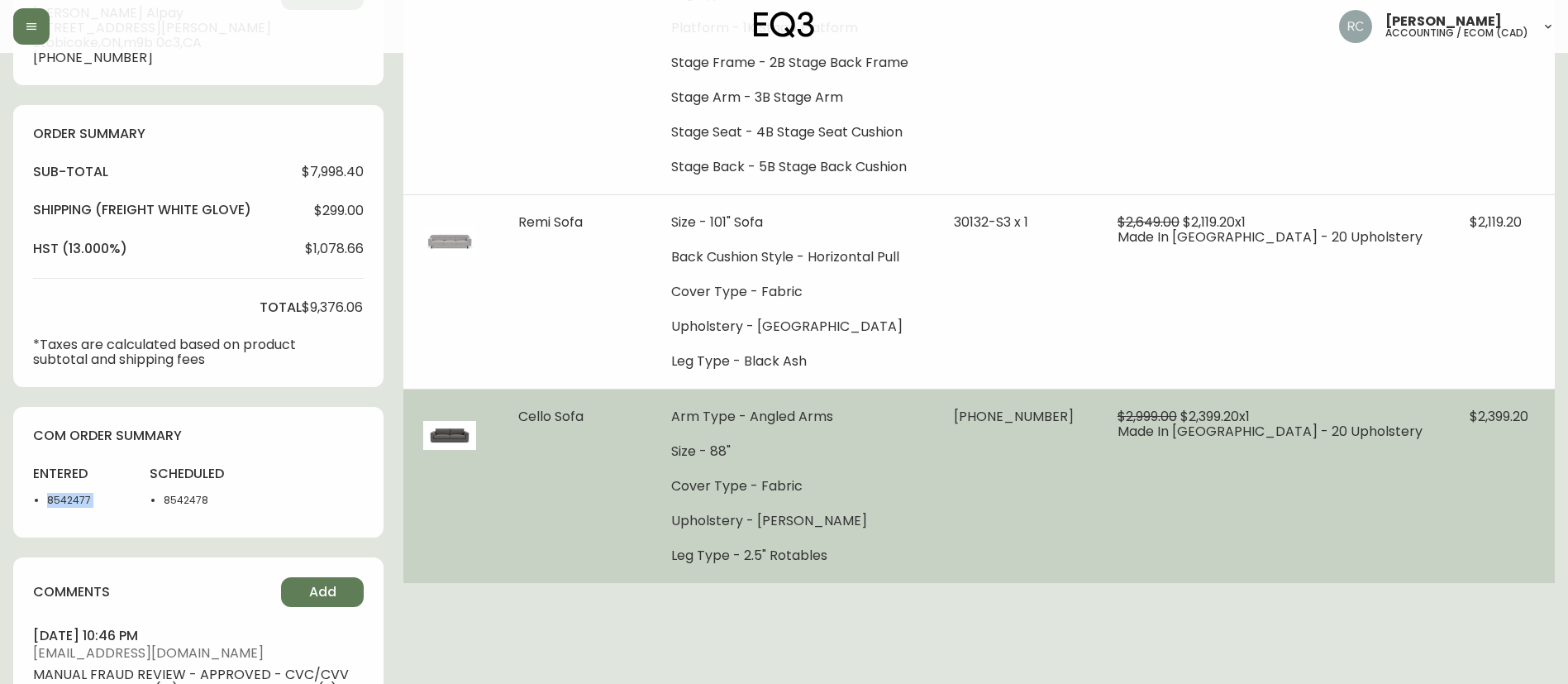
copy li "8542477"
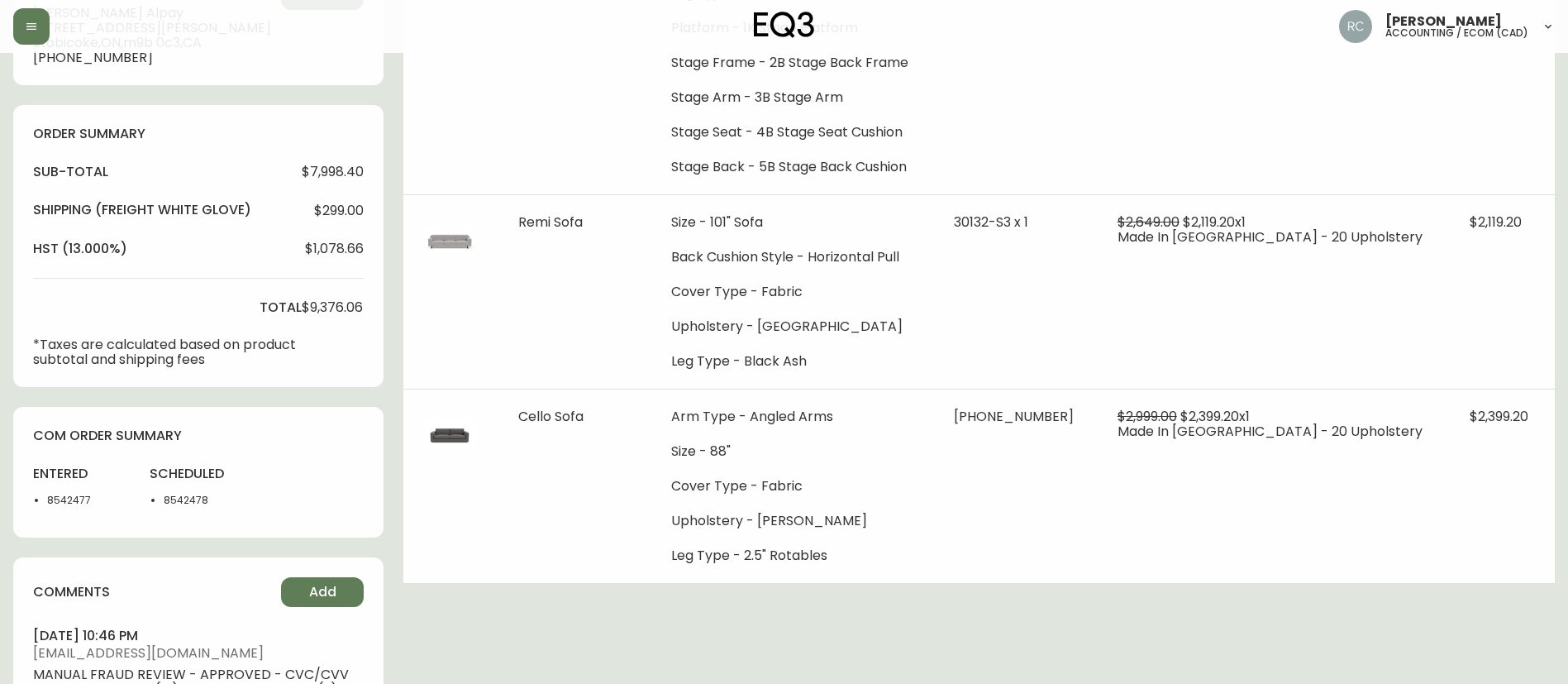
click at [171, 493] on li "8542478" at bounding box center [204, 500] width 82 height 15
copy li "8542478"
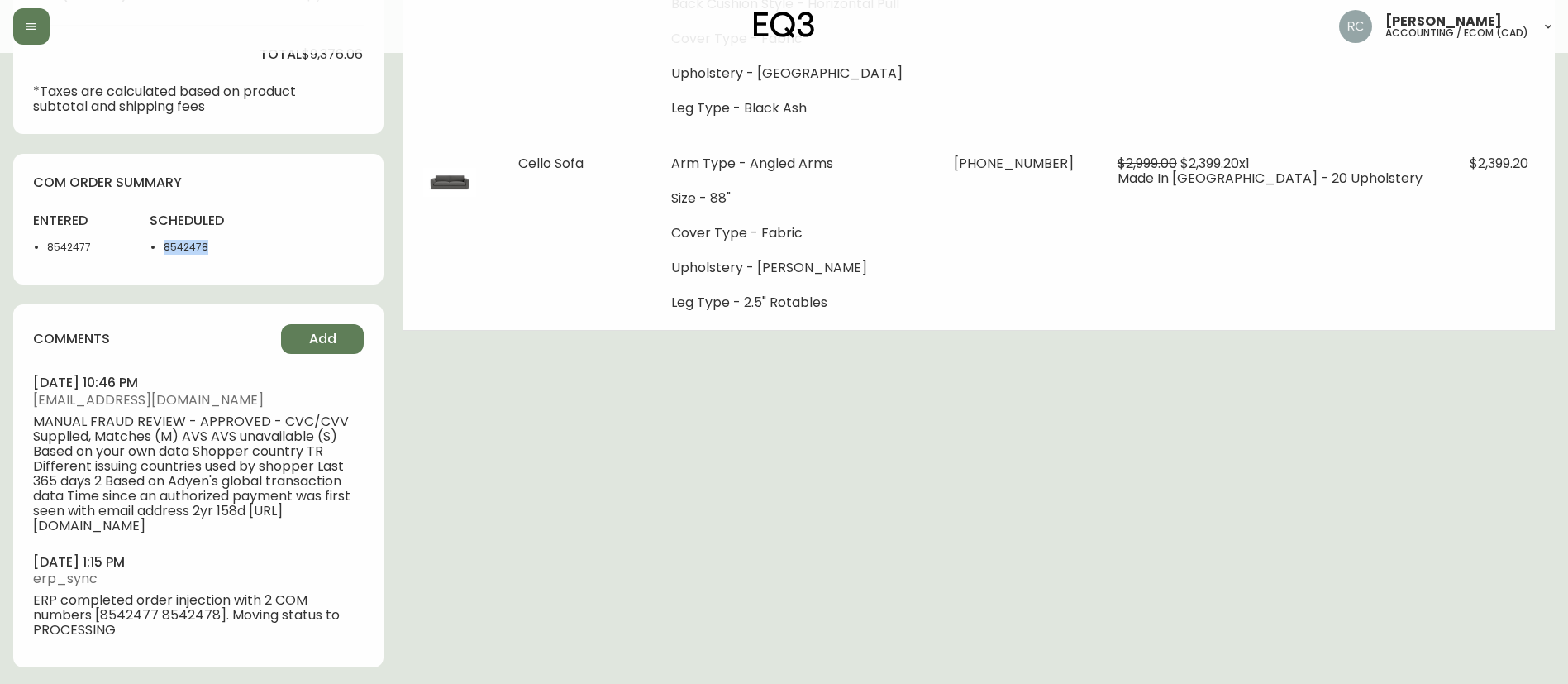
scroll to position [752, 0]
click at [322, 341] on span "Add" at bounding box center [322, 335] width 27 height 18
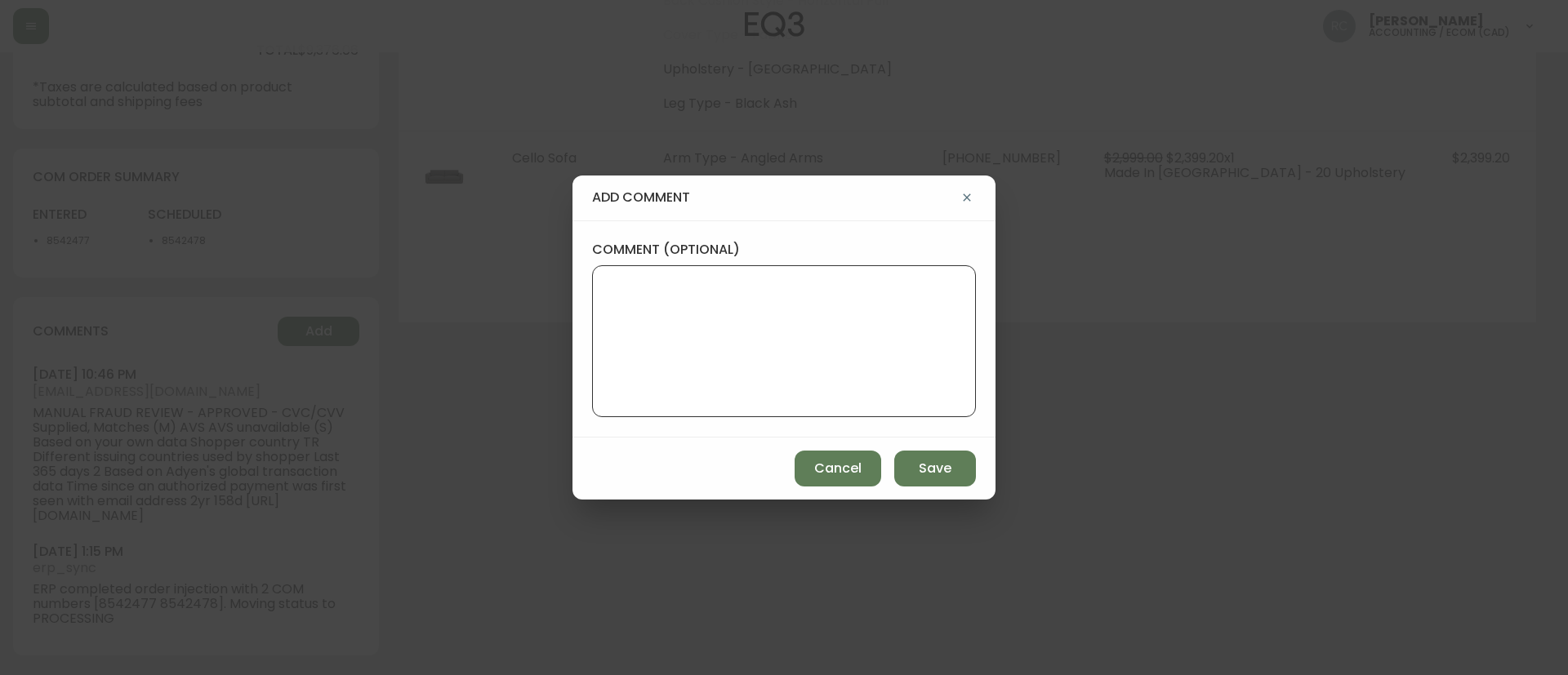
click at [742, 327] on textarea "comment (optional)" at bounding box center [784, 340] width 356 height 131
paste textarea "#832999"
click at [873, 319] on textarea "OM TICKET #832999" at bounding box center [784, 340] width 356 height 131
paste textarea "AFFECTED SKU(S): 30336-33 CELLO AA WS 88IN SOFA BACKORDER & RESTOCK DATE: FB-Ca…"
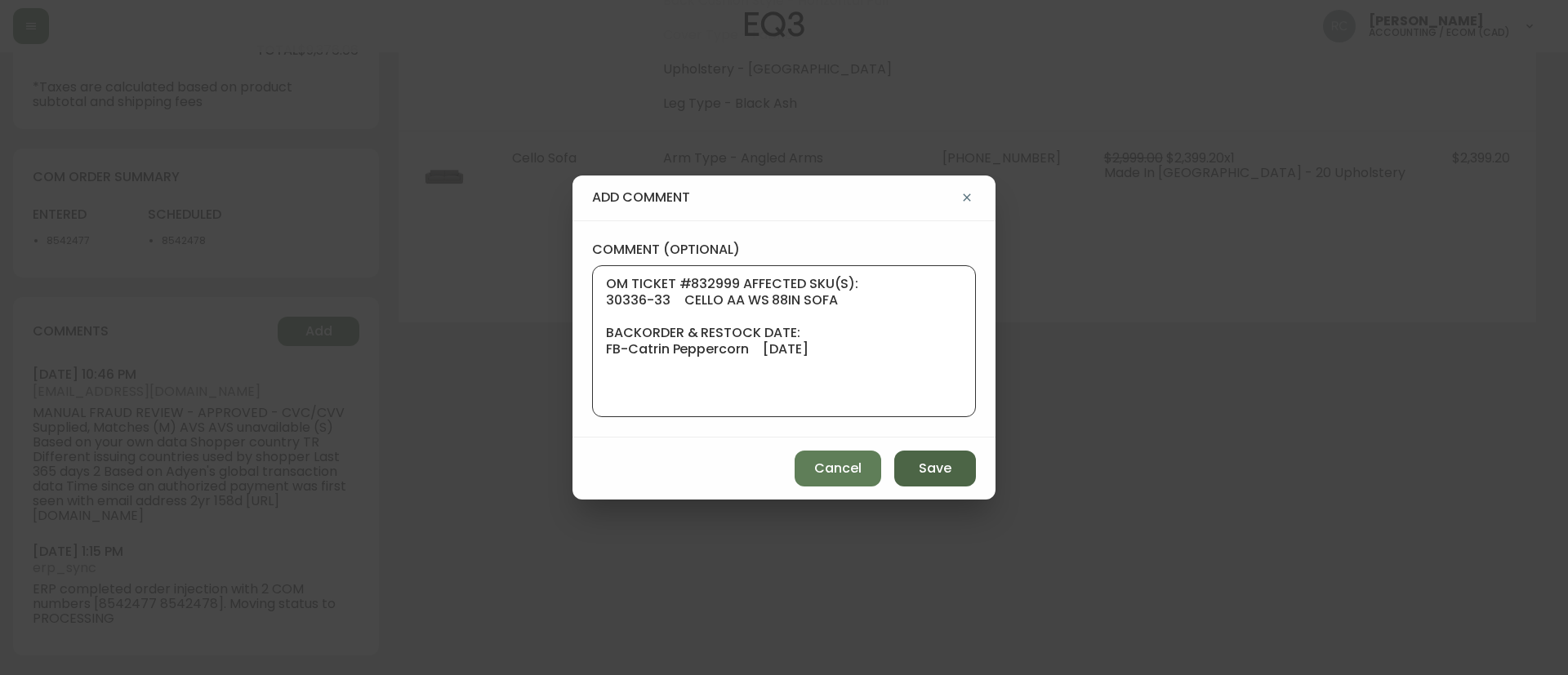
type textarea "OM TICKET #832999 AFFECTED SKU(S): 30336-33 CELLO AA WS 88IN SOFA BACKORDER & R…"
click at [935, 473] on span "Save" at bounding box center [935, 468] width 33 height 18
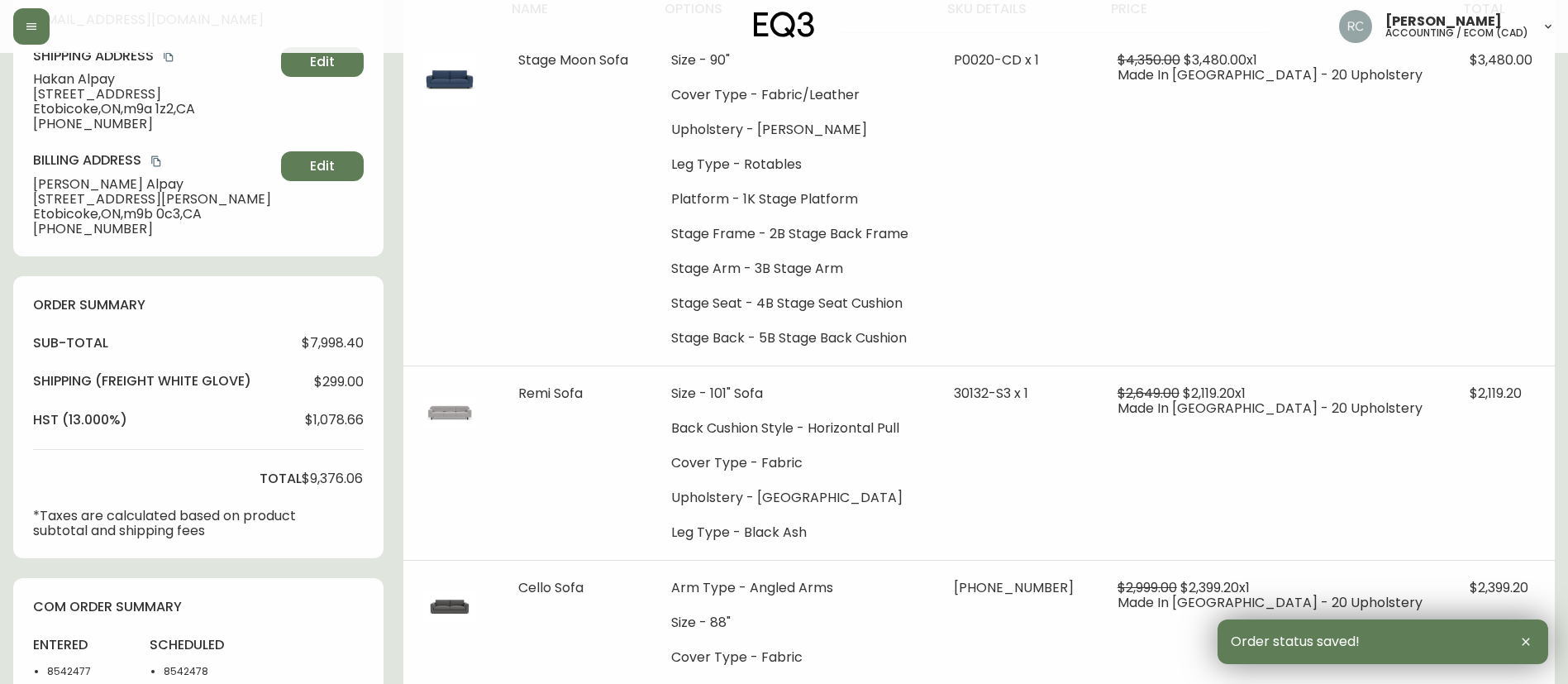
scroll to position [0, 0]
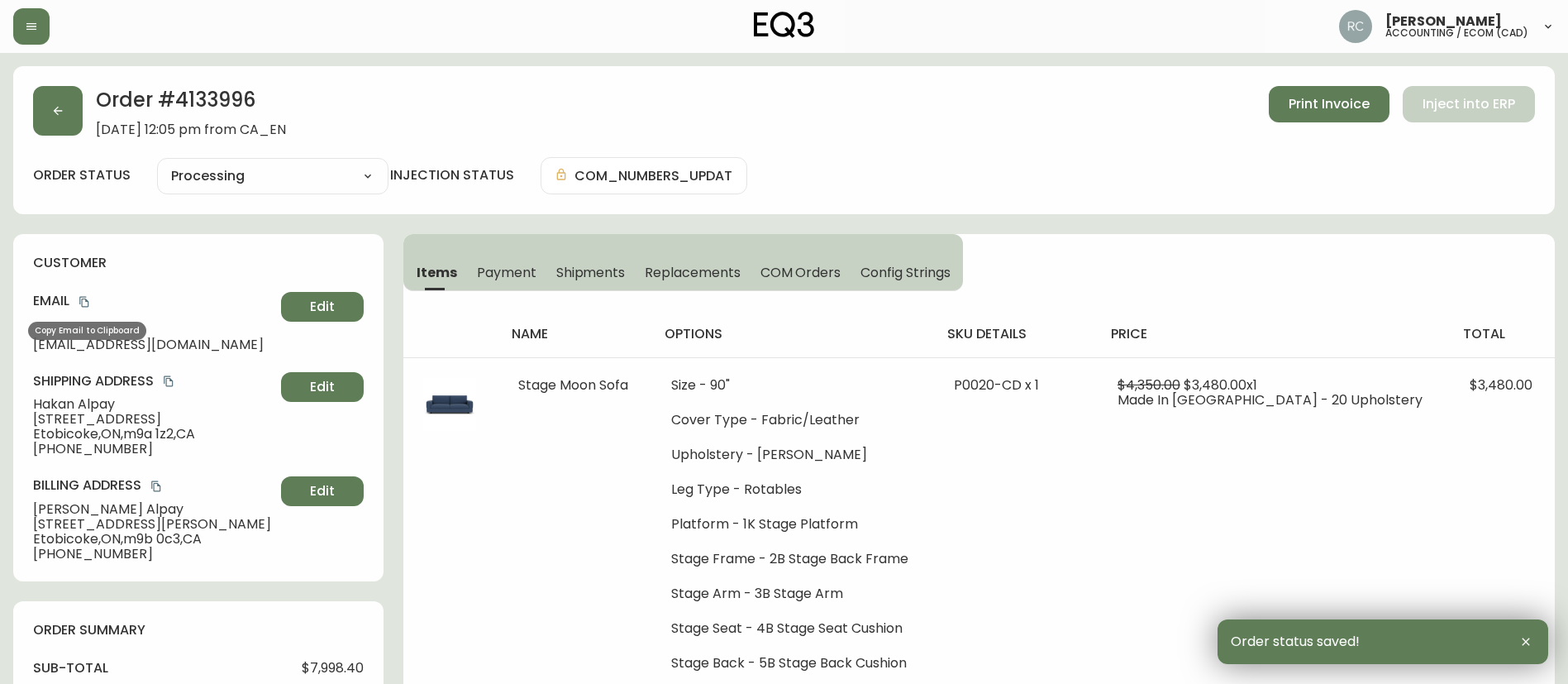
click at [85, 301] on icon "copy" at bounding box center [84, 302] width 11 height 11
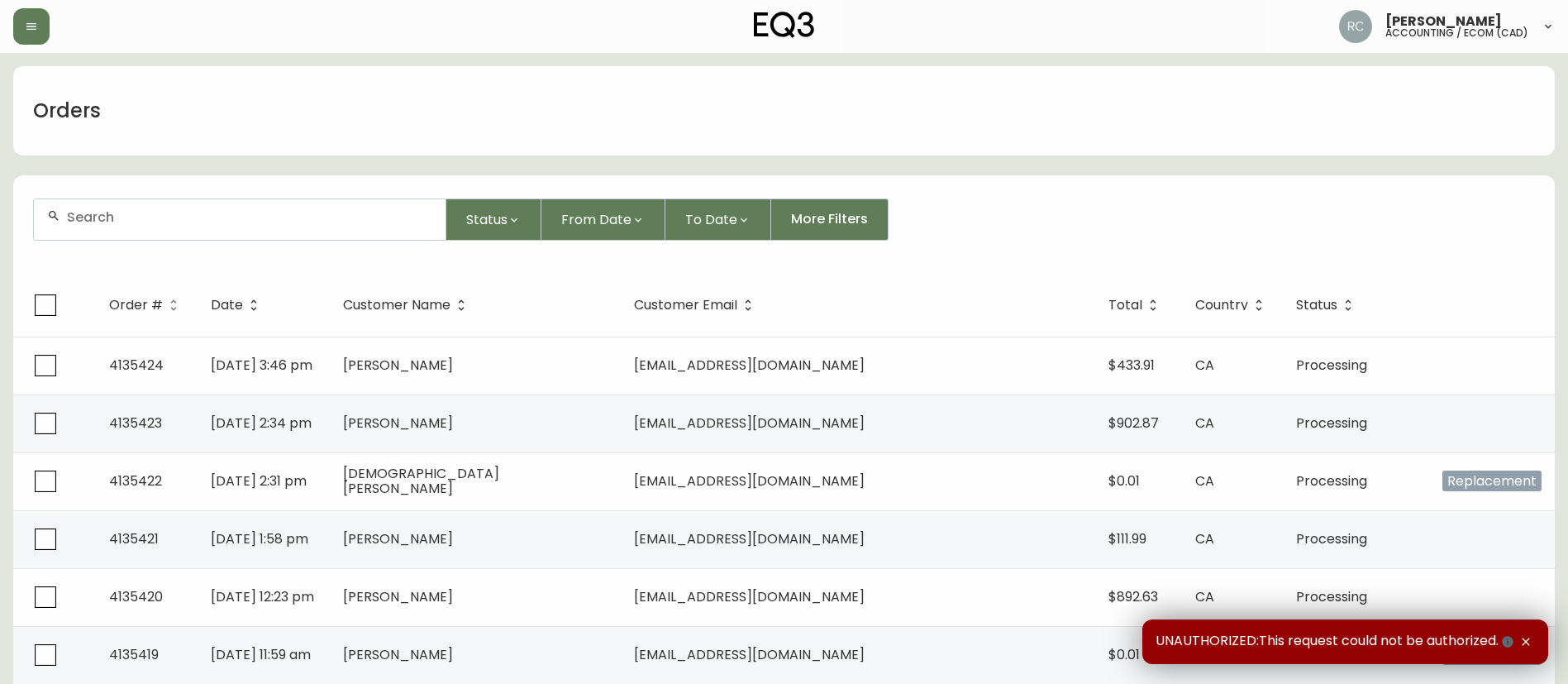
click at [369, 218] on input "text" at bounding box center [249, 217] width 366 height 16
paste input "4134094"
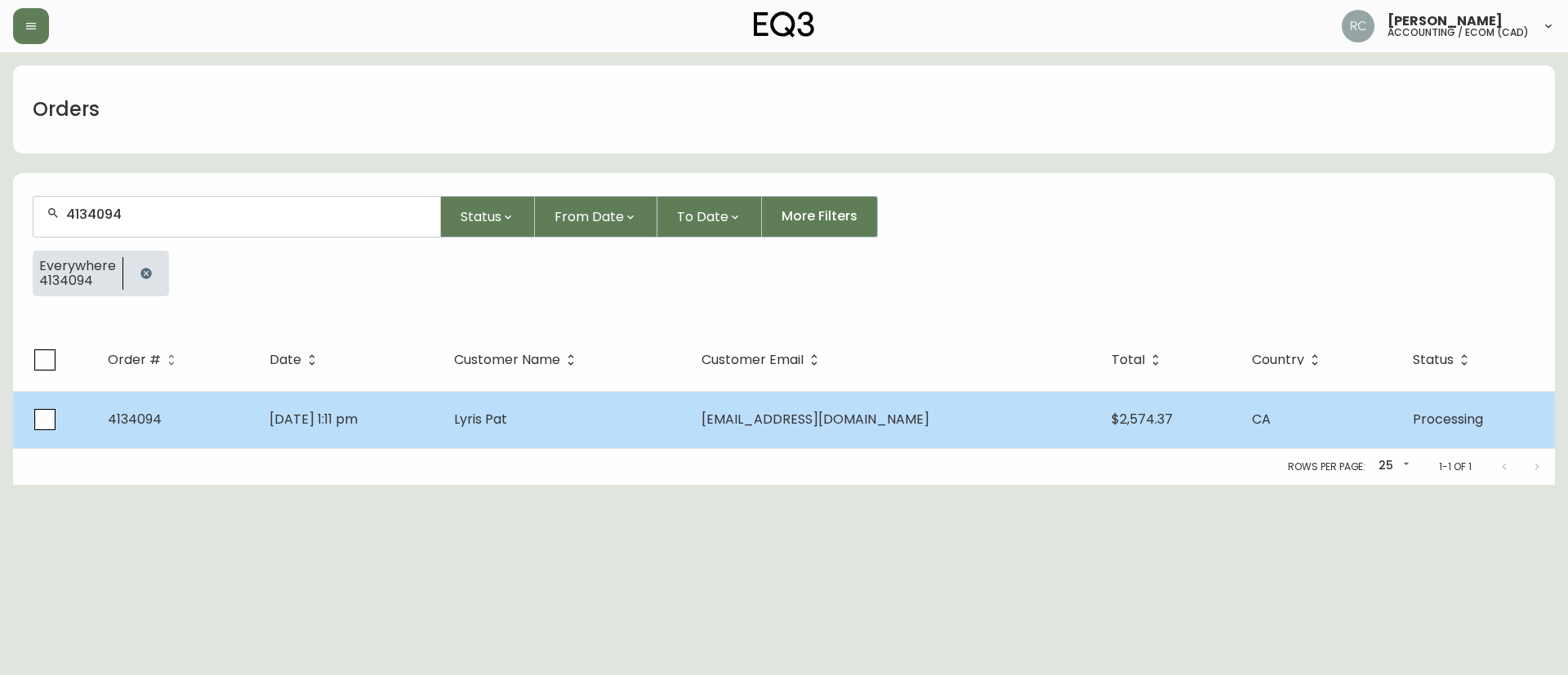
type input "4134094"
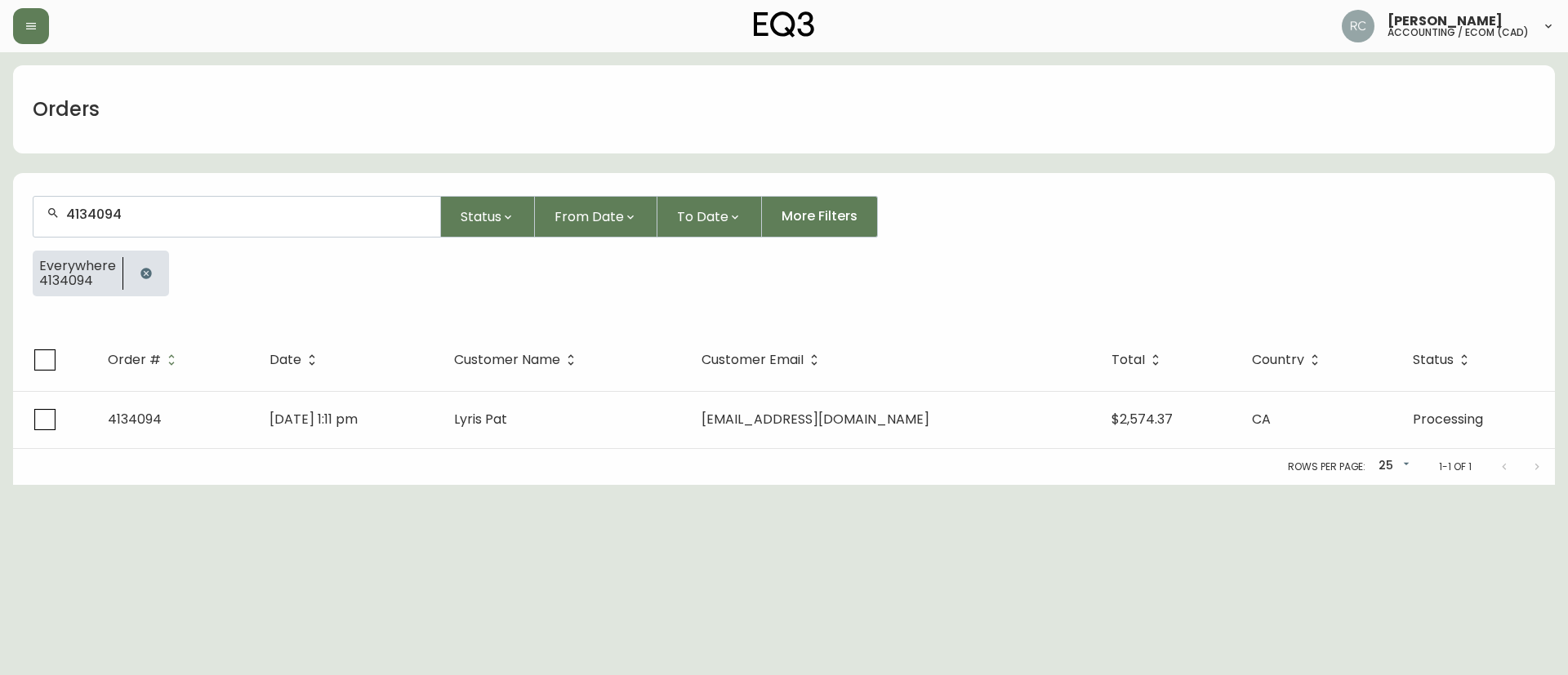
click at [507, 417] on span "Lyris Pat" at bounding box center [480, 419] width 53 height 19
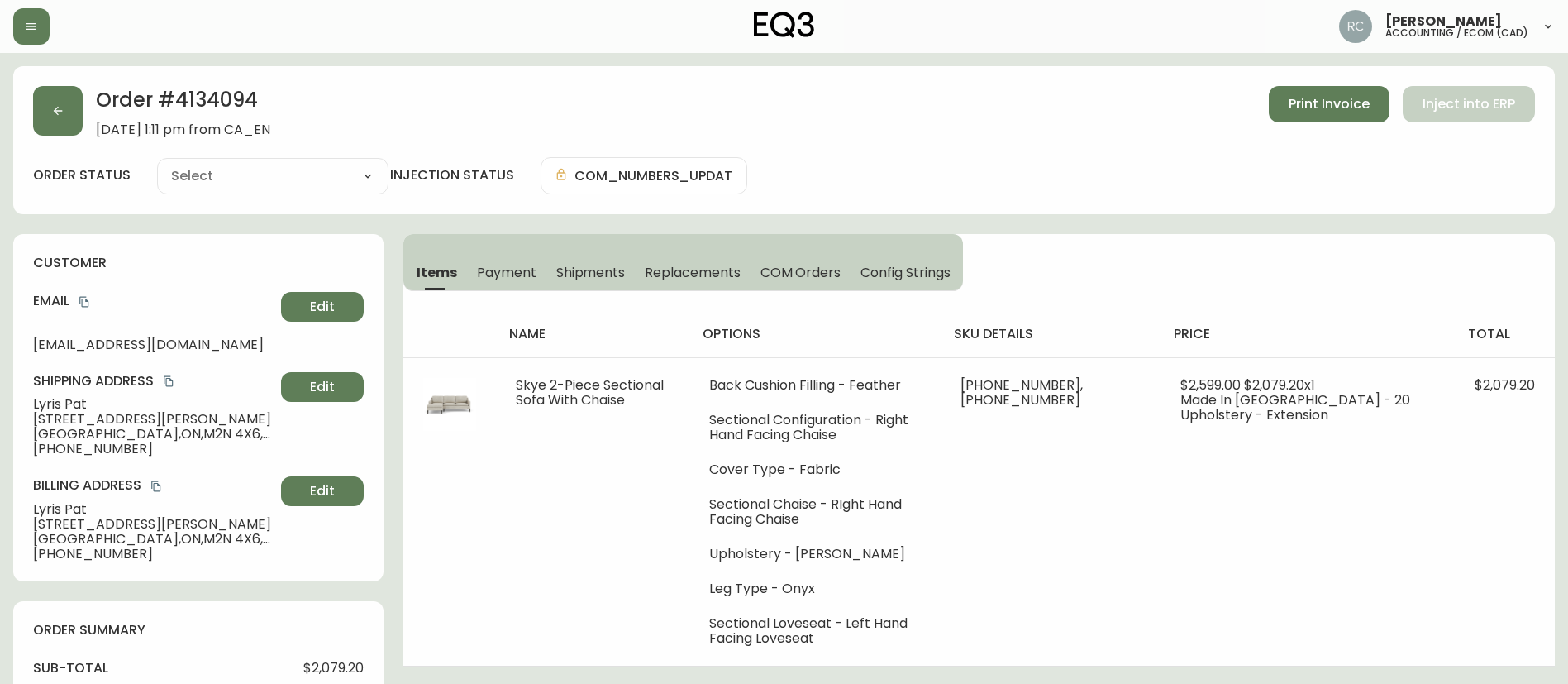
type input "Processing"
select select "PROCESSING"
click at [47, 397] on span "Lyris Pat" at bounding box center [153, 404] width 242 height 15
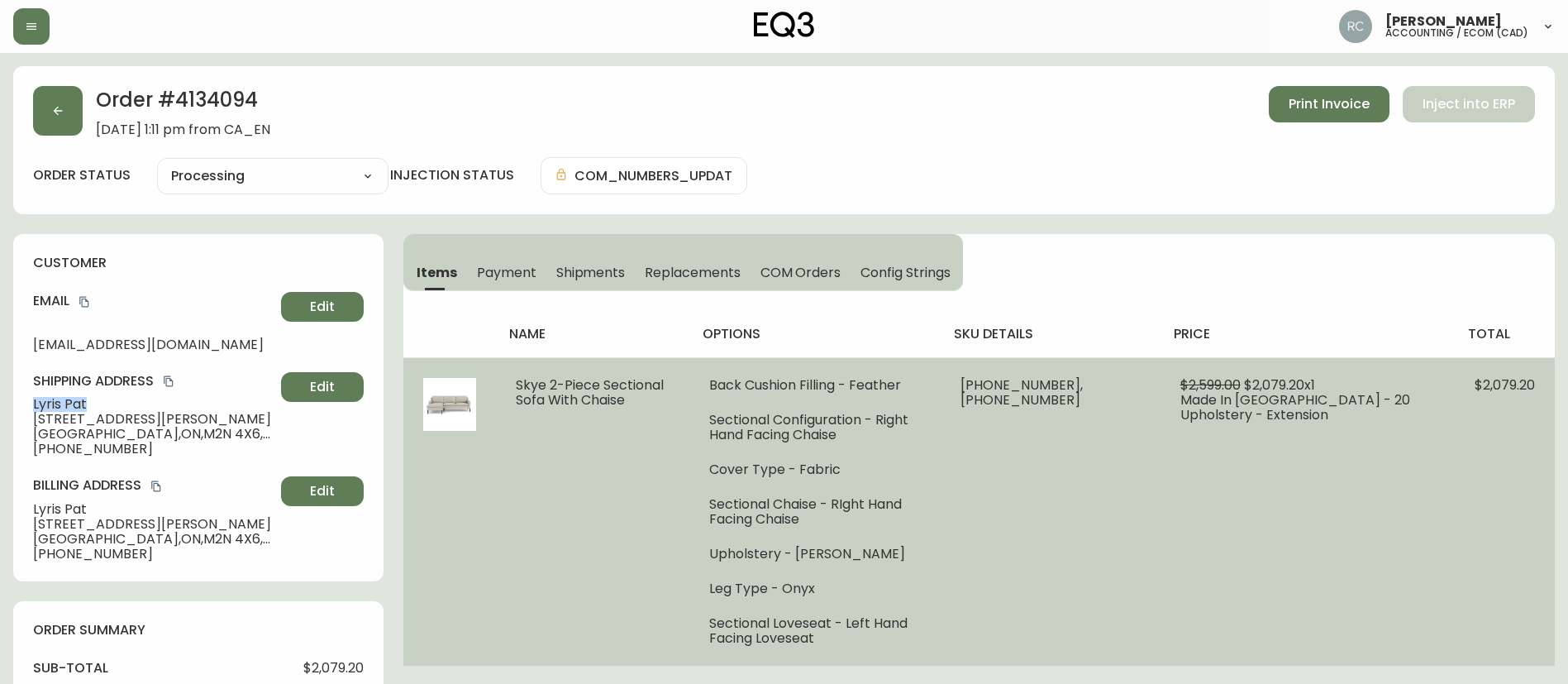
copy span "Lyris Pat"
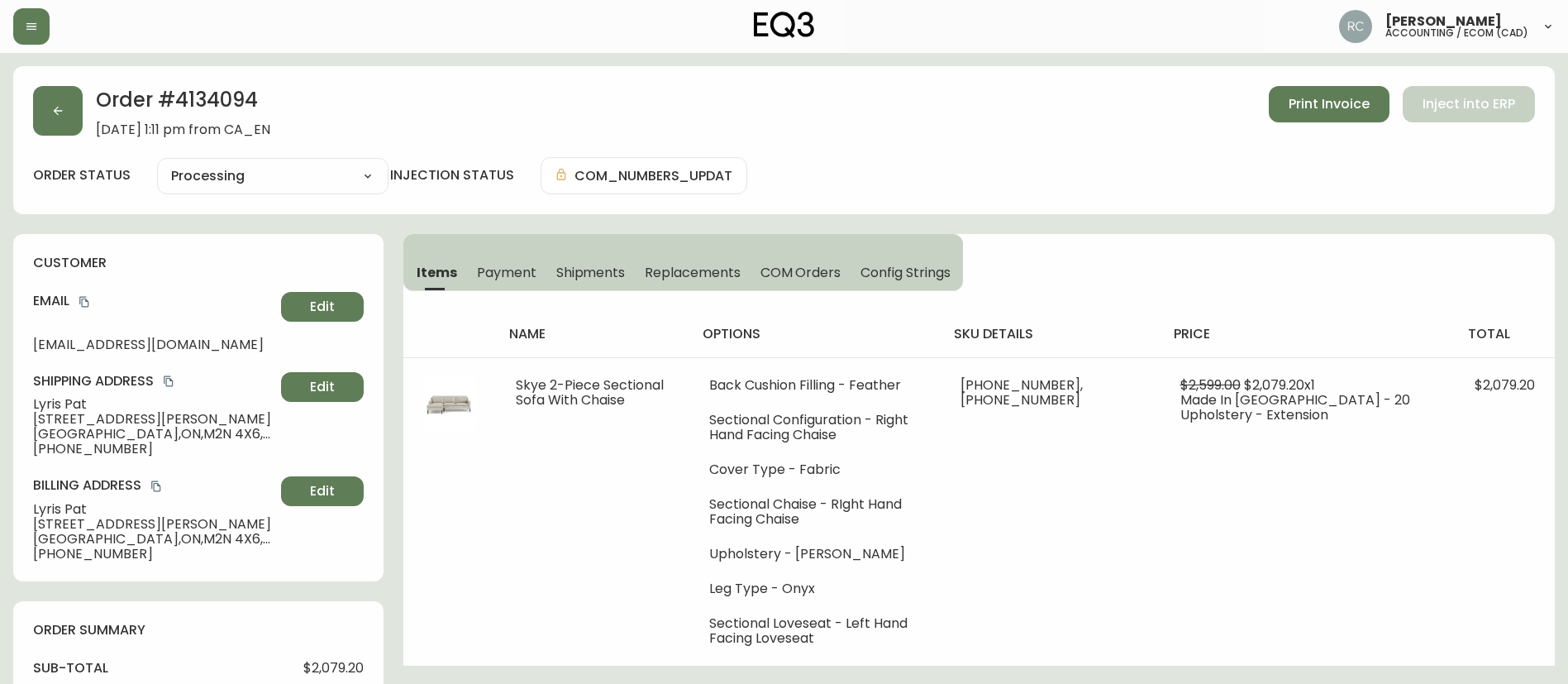
click at [168, 86] on h2 "Order # 4134094" at bounding box center [183, 104] width 174 height 36
click at [217, 99] on h2 "Order # 4134094" at bounding box center [183, 104] width 174 height 36
drag, startPoint x: 217, startPoint y: 99, endPoint x: 275, endPoint y: 91, distance: 58.5
click at [224, 98] on h2 "Order # 4134094" at bounding box center [183, 104] width 174 height 36
copy h2 "4134094"
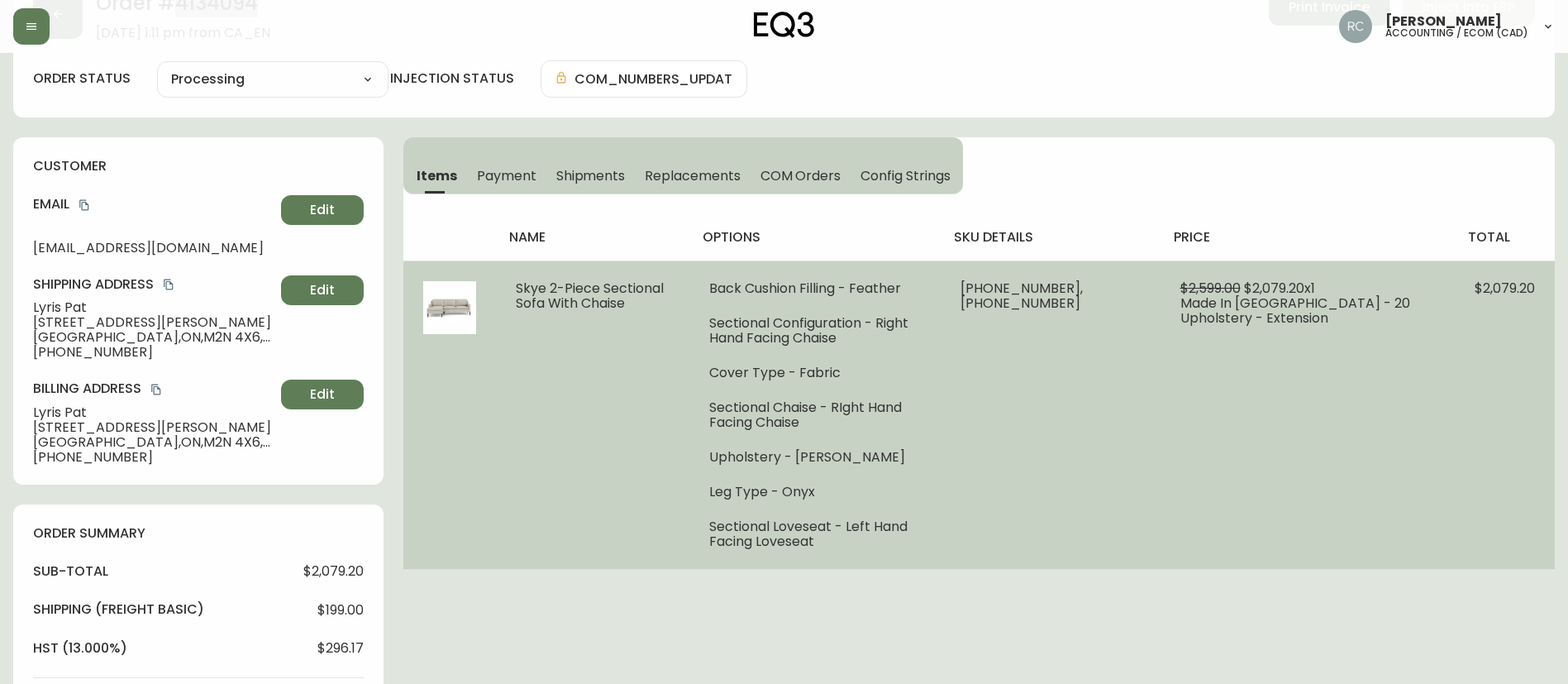
scroll to position [496, 0]
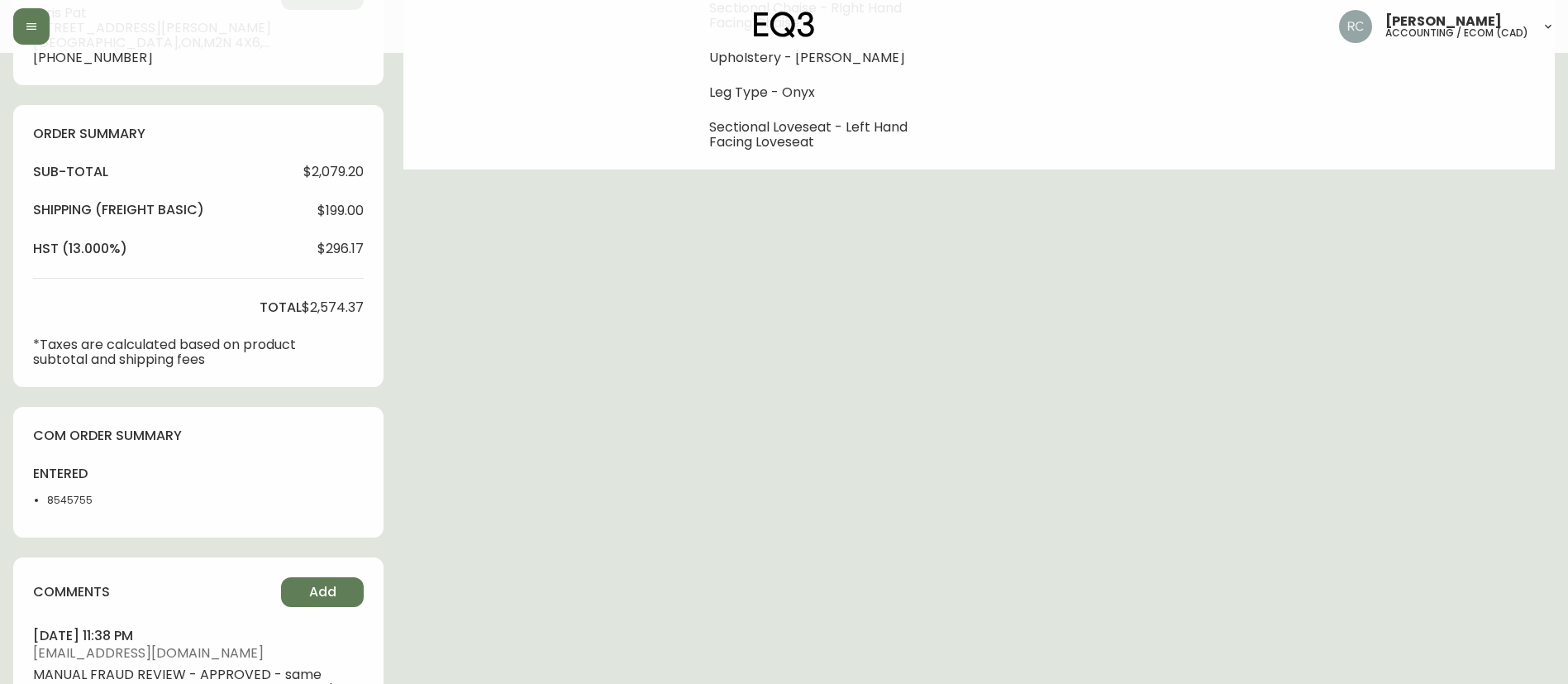
click at [63, 506] on li "8545755" at bounding box center [87, 500] width 82 height 15
copy li "8545755"
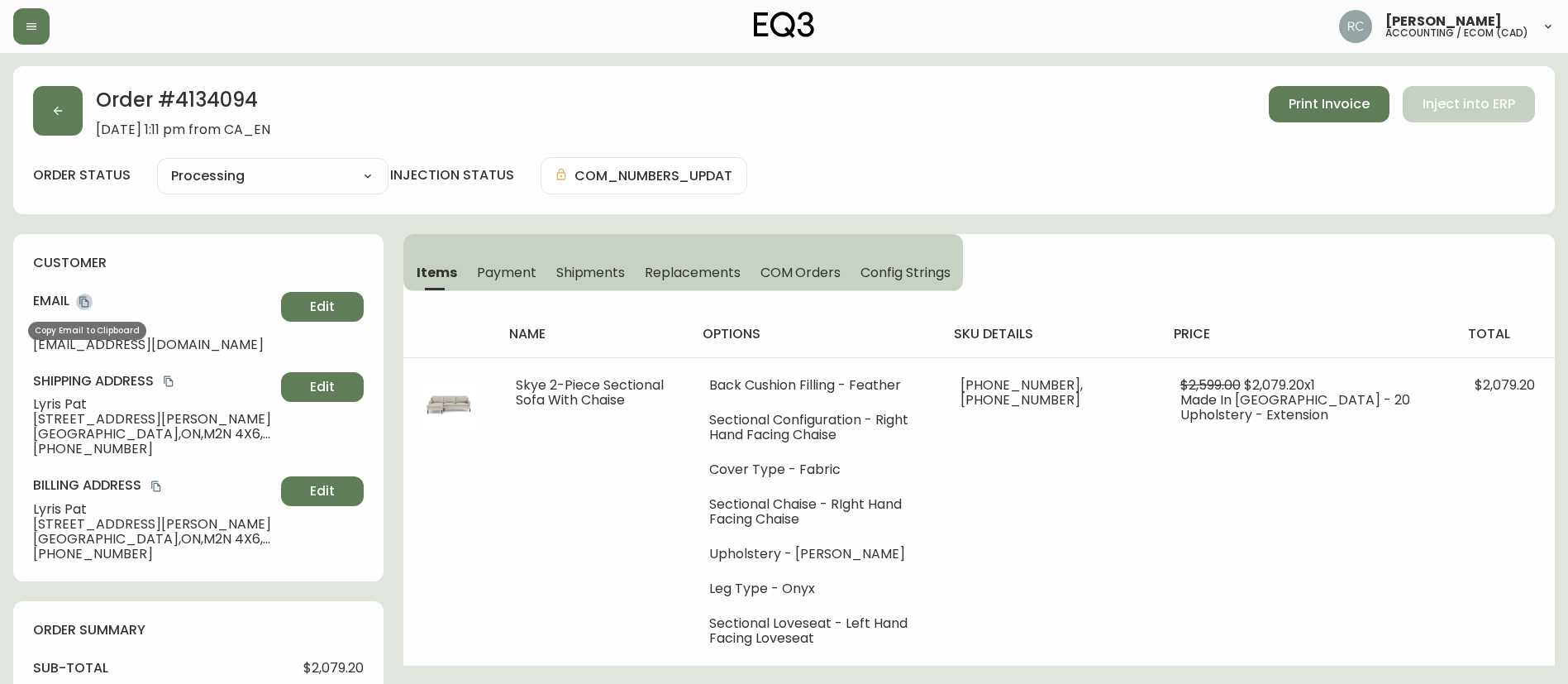
drag, startPoint x: 87, startPoint y: 300, endPoint x: 1239, endPoint y: 269, distance: 1152.4
click at [86, 302] on icon "copy" at bounding box center [84, 302] width 11 height 11
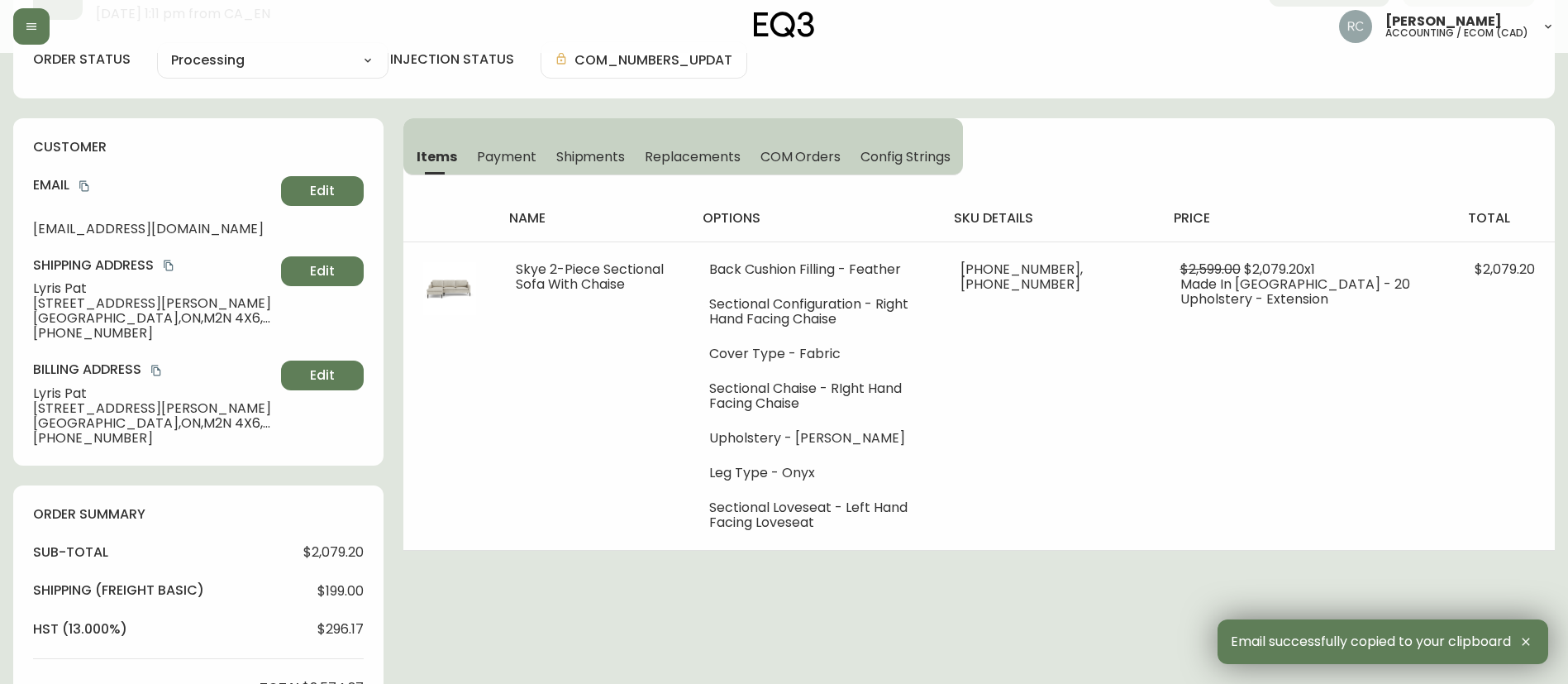
scroll to position [496, 0]
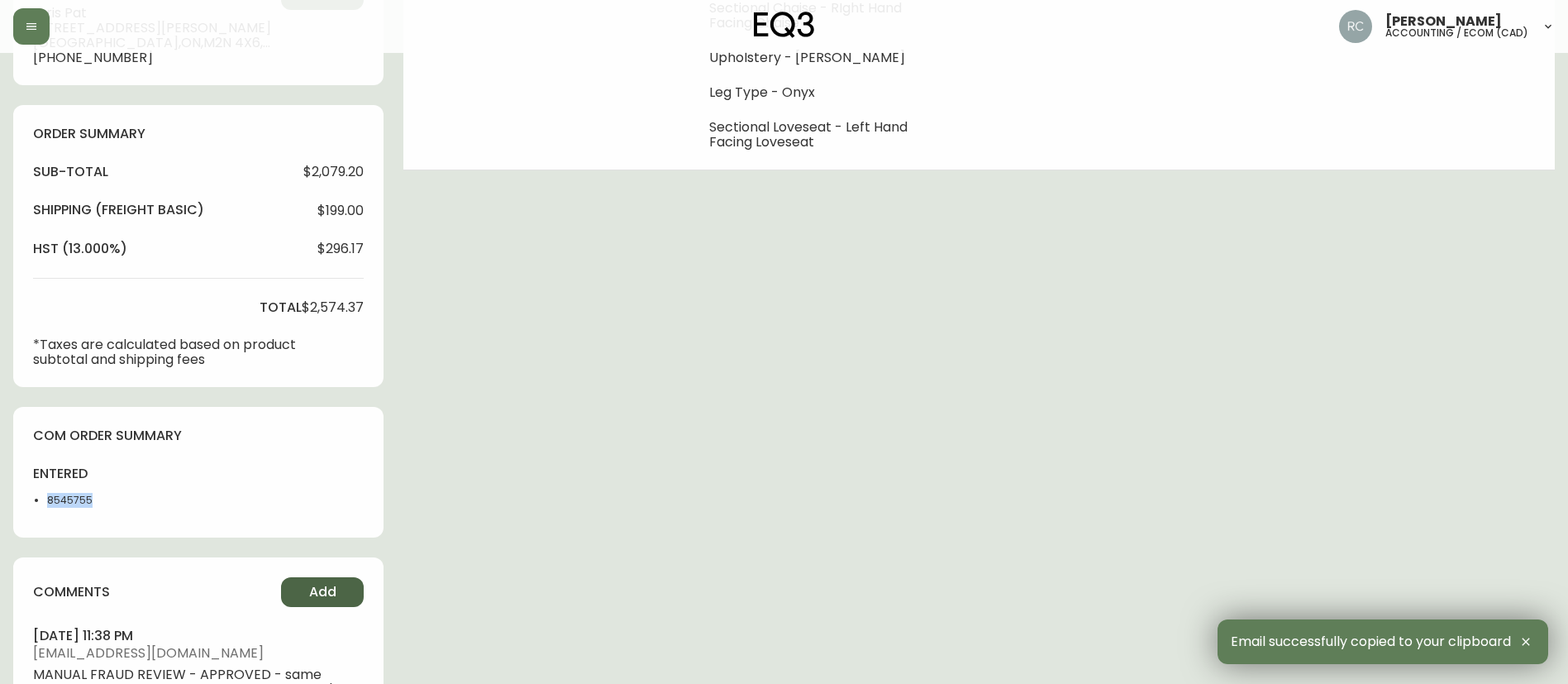
click at [288, 595] on button "Add" at bounding box center [321, 592] width 82 height 29
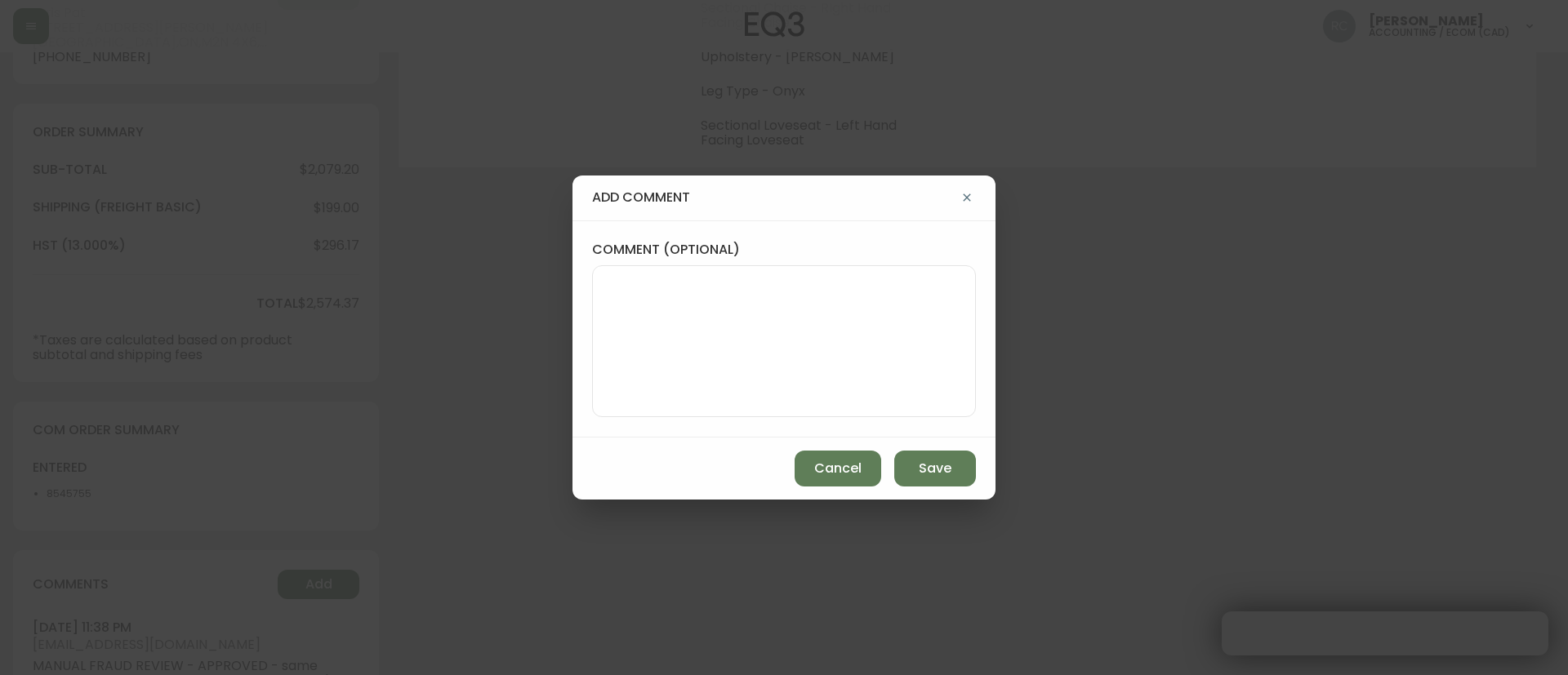
click at [781, 384] on textarea "comment (optional)" at bounding box center [784, 340] width 356 height 131
paste textarea "#833000"
click at [817, 325] on textarea "OM TICKET #833000" at bounding box center [784, 340] width 356 height 131
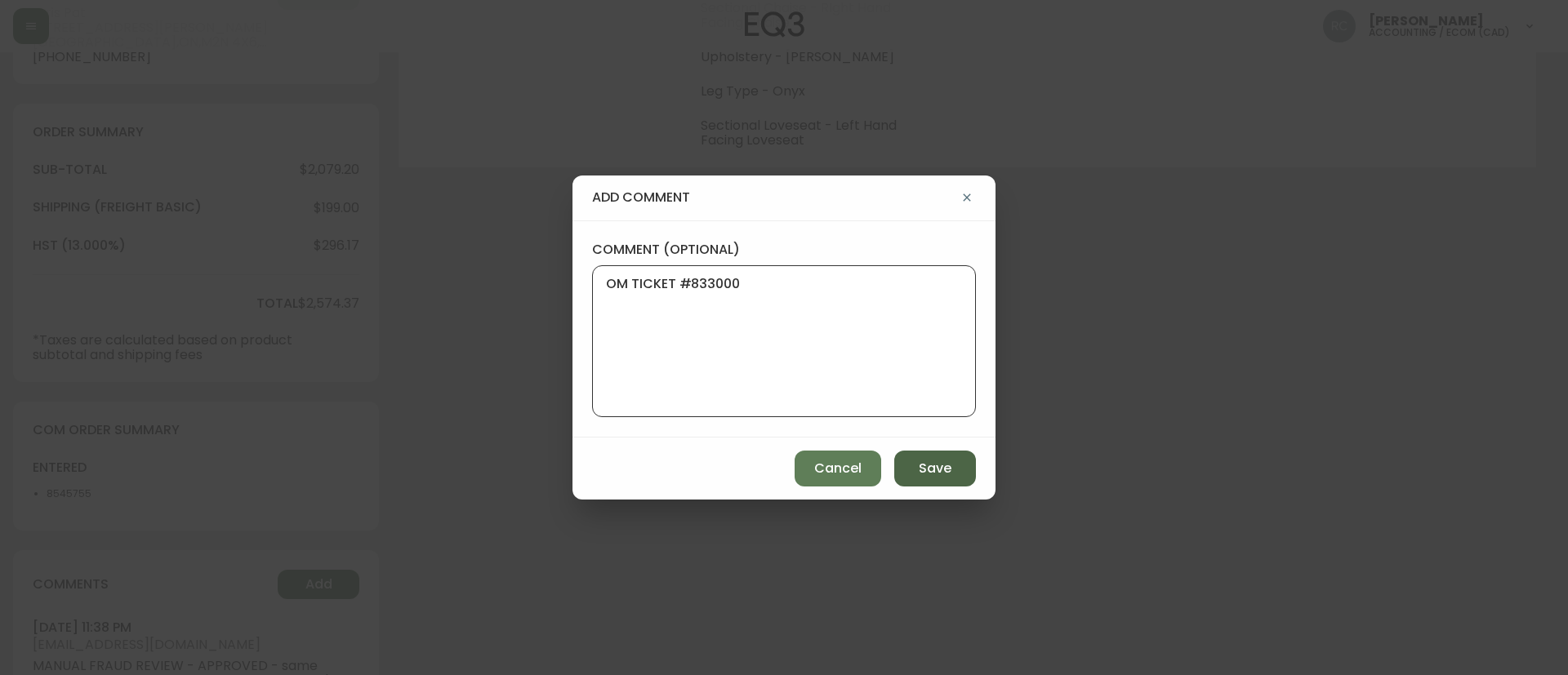
paste textarea "AFFECTED SKU(S): 30156-07 SKYE FEATHER LHF LOVESEAT 30156-15 SKYE FEATHER RHF C…"
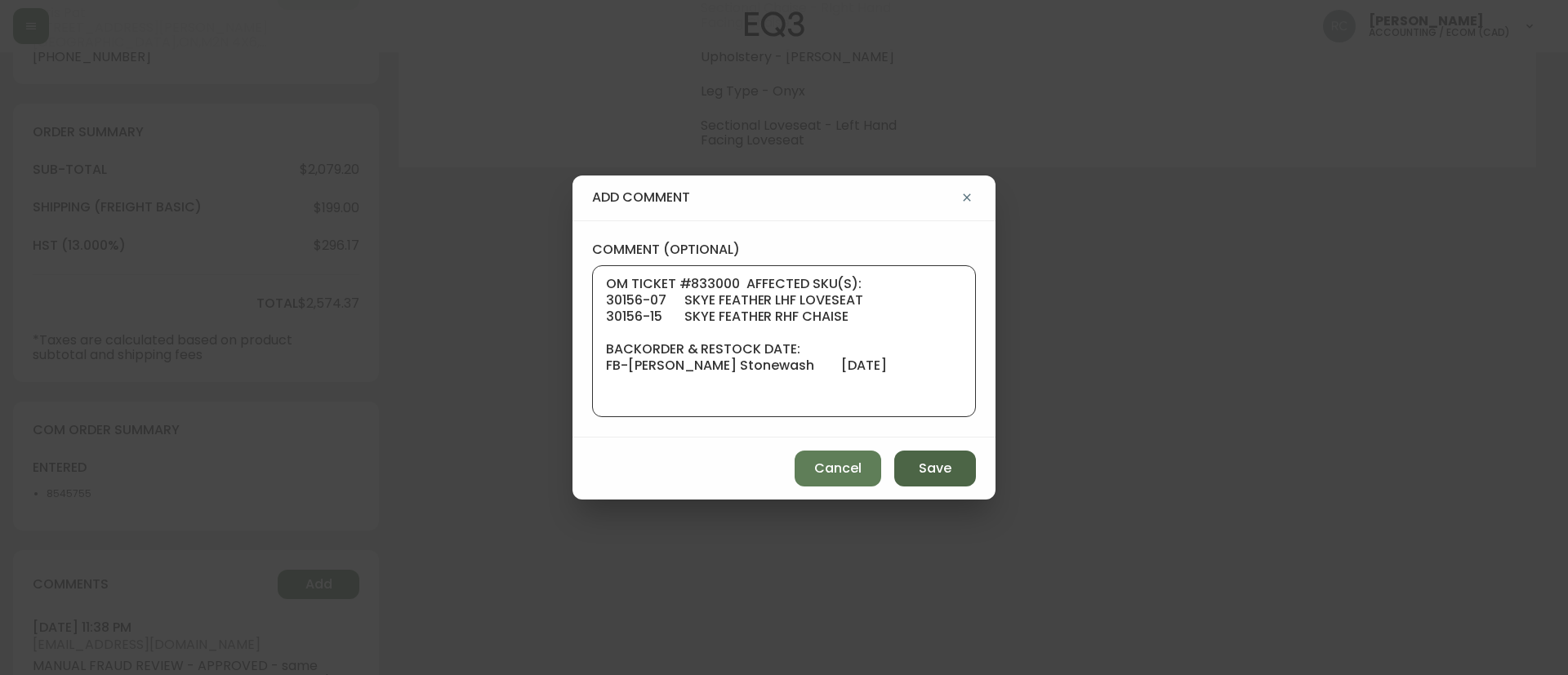
type textarea "OM TICKET #833000 AFFECTED SKU(S): 30156-07 SKYE FEATHER LHF LOVESEAT 30156-15 …"
click at [921, 455] on button "Save" at bounding box center [935, 469] width 81 height 36
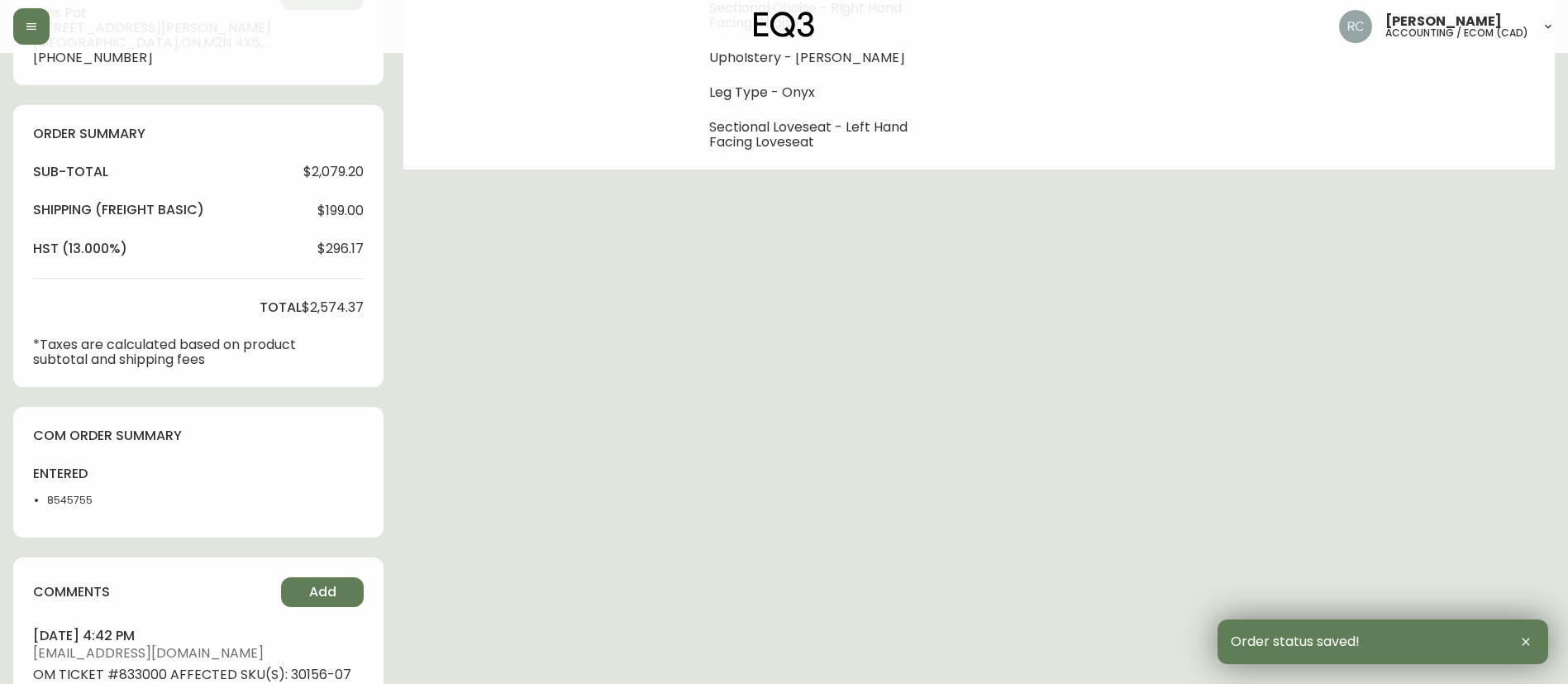
scroll to position [0, 0]
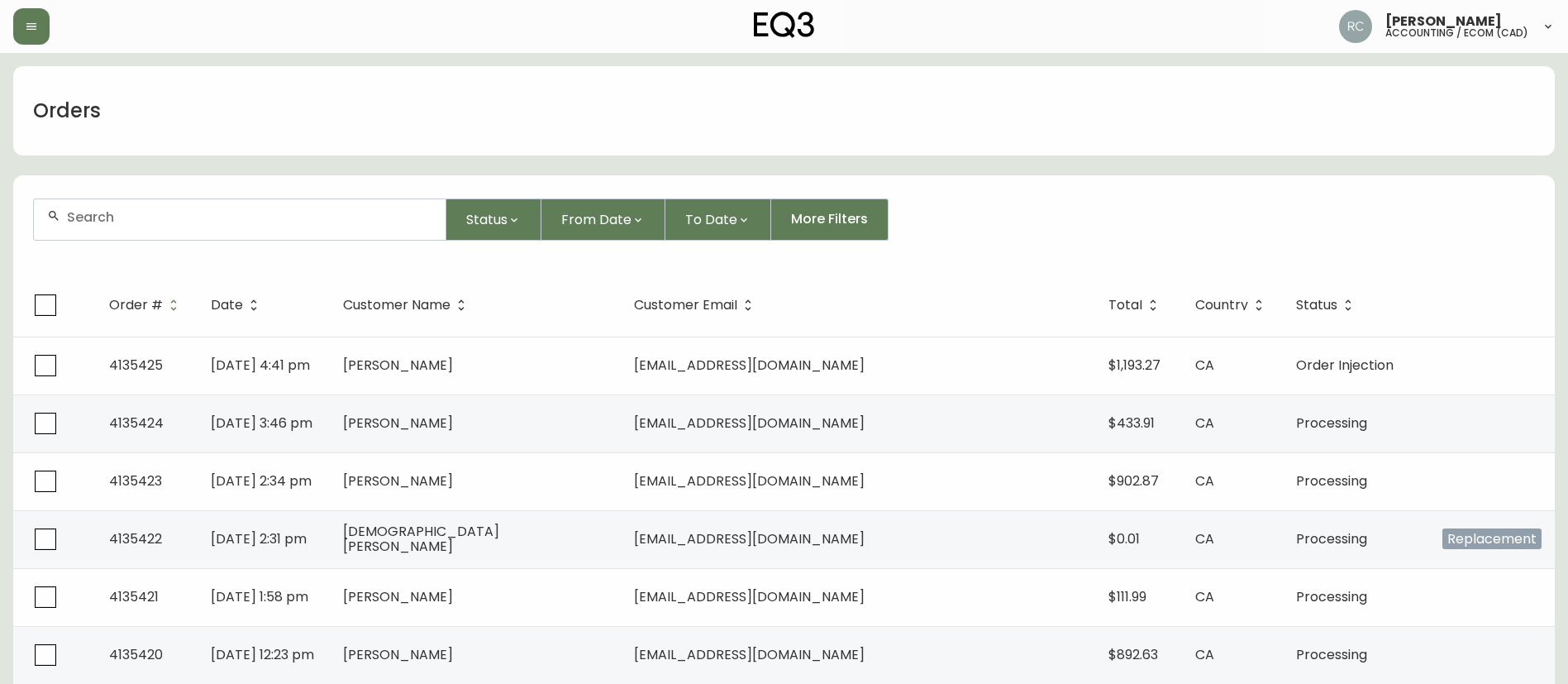
drag, startPoint x: 324, startPoint y: 225, endPoint x: 319, endPoint y: 218, distance: 8.6
click at [321, 225] on div at bounding box center [239, 219] width 411 height 41
paste input "4134097"
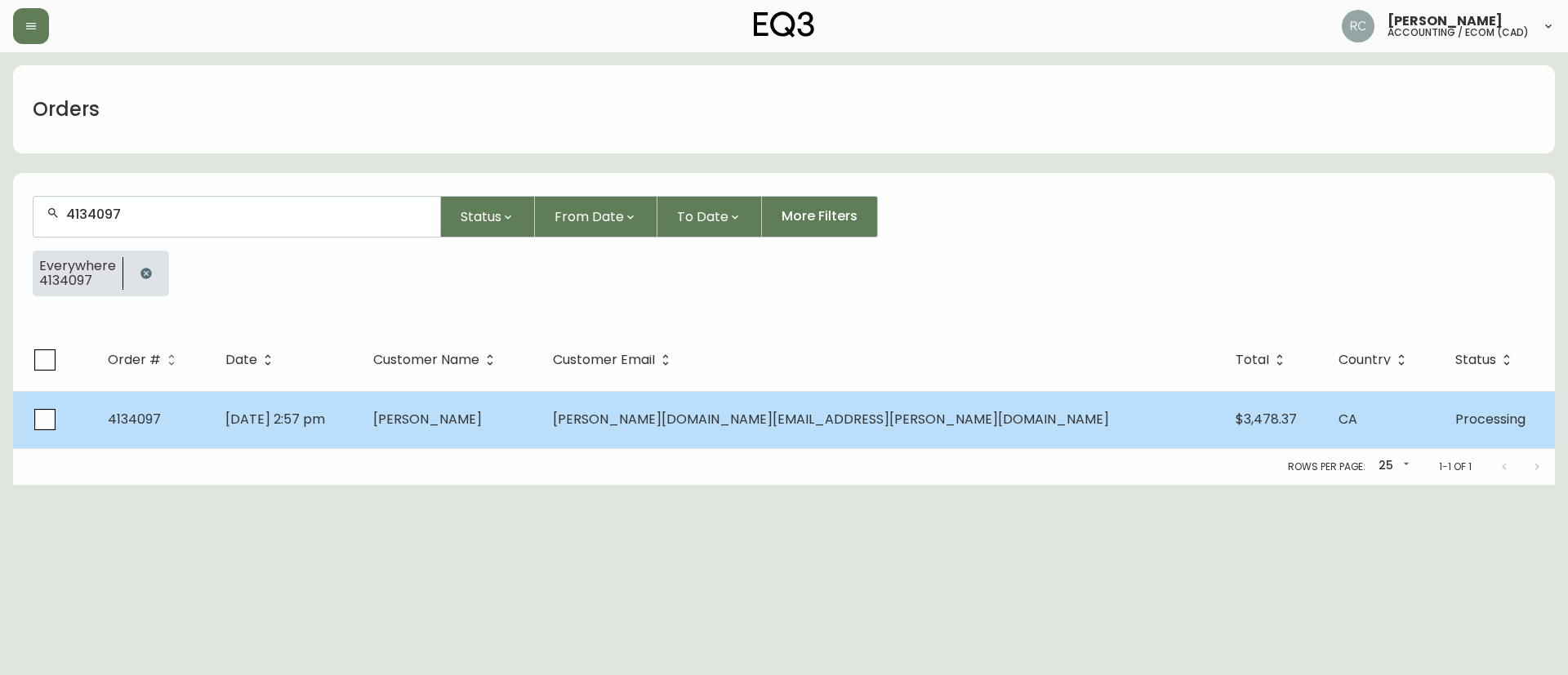
type input "4134097"
click at [540, 434] on td "[PERSON_NAME]" at bounding box center [450, 419] width 180 height 57
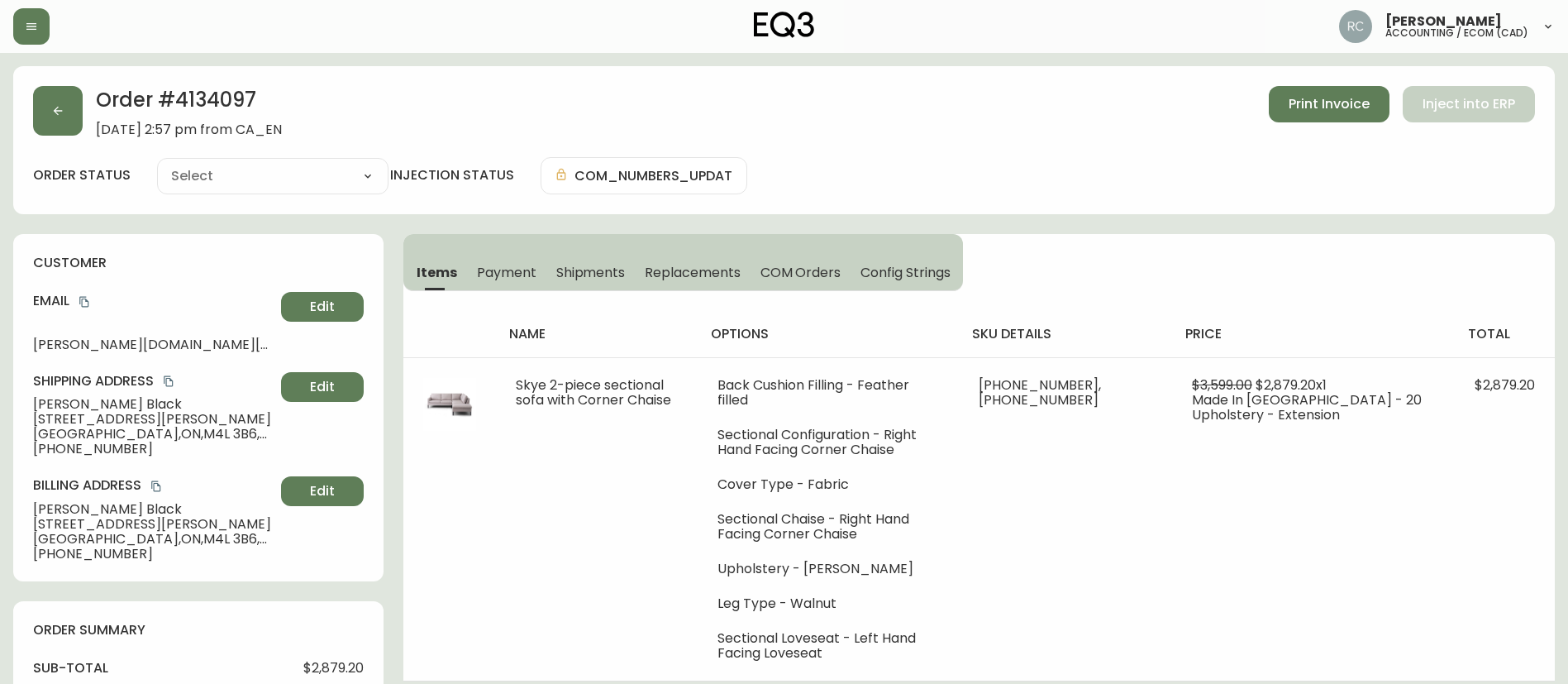
type input "Processing"
select select "PROCESSING"
click at [70, 399] on span "Joel Black" at bounding box center [153, 404] width 242 height 15
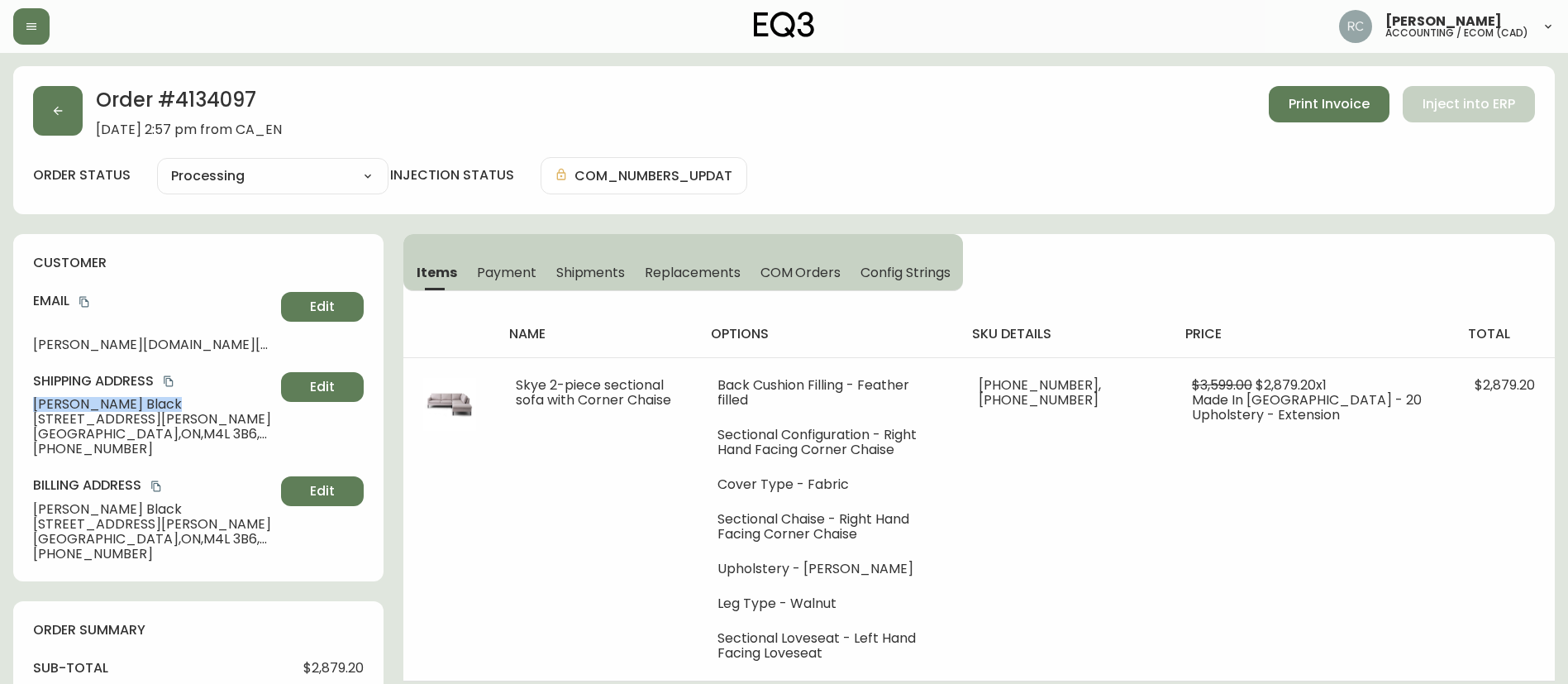
copy span "Joel Black"
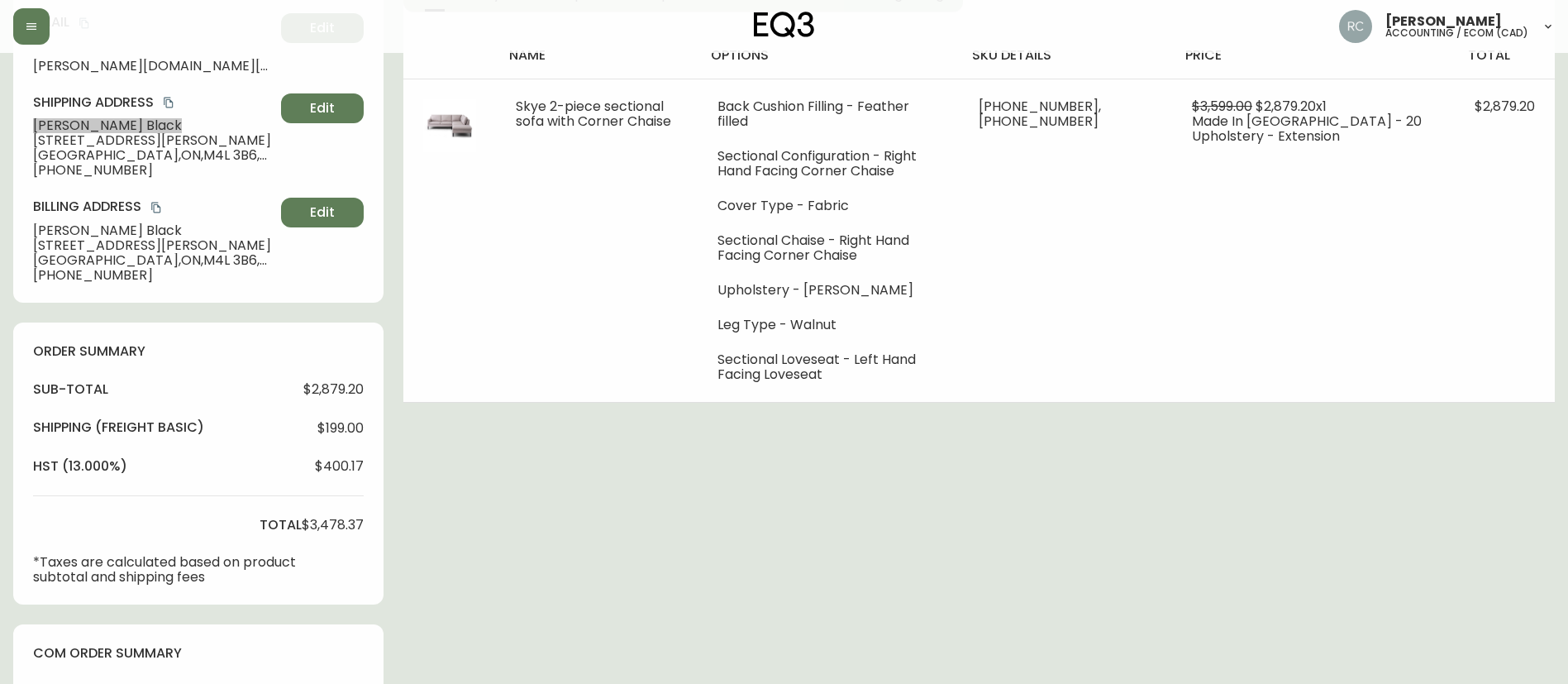
scroll to position [678, 0]
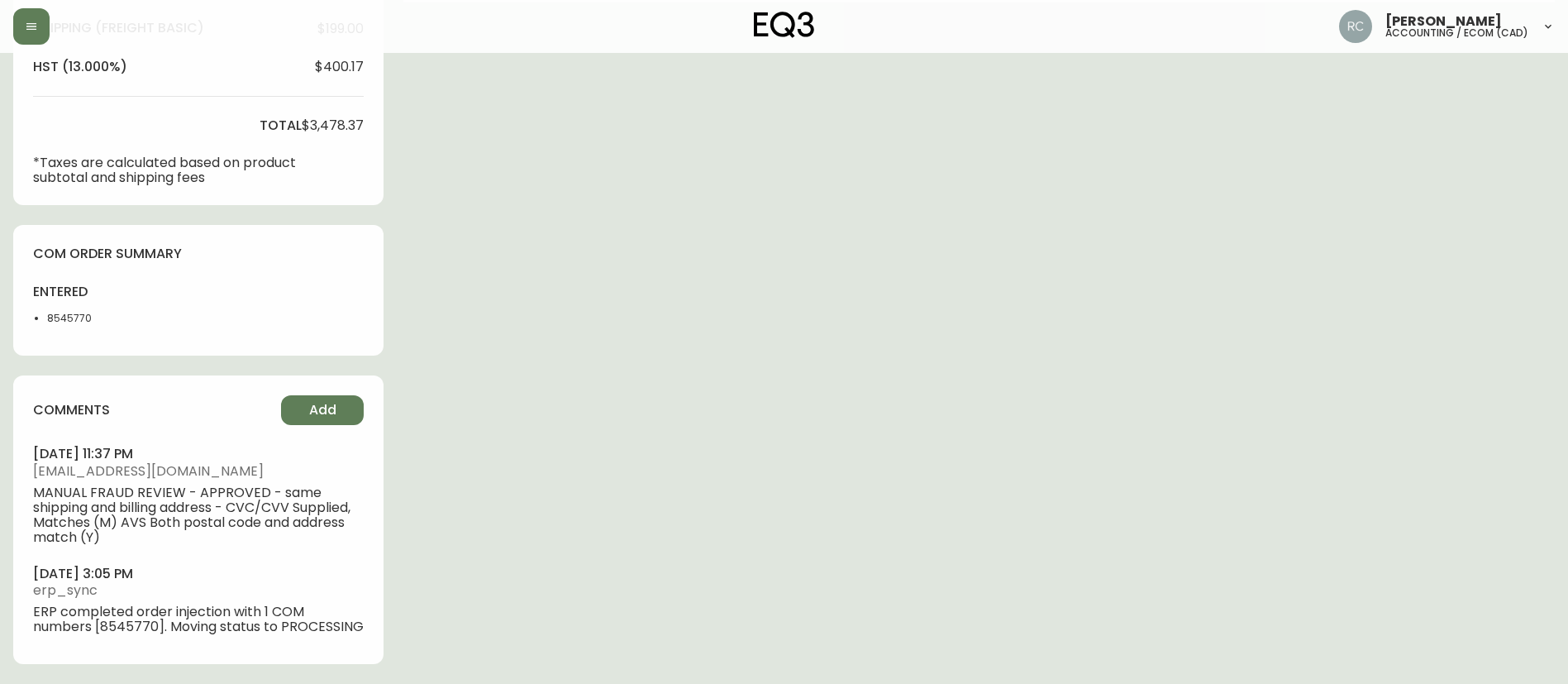
click at [75, 307] on div "entered 8545770" at bounding box center [81, 309] width 97 height 53
click at [74, 307] on div "entered 8545770" at bounding box center [81, 309] width 97 height 53
copy li "8545770"
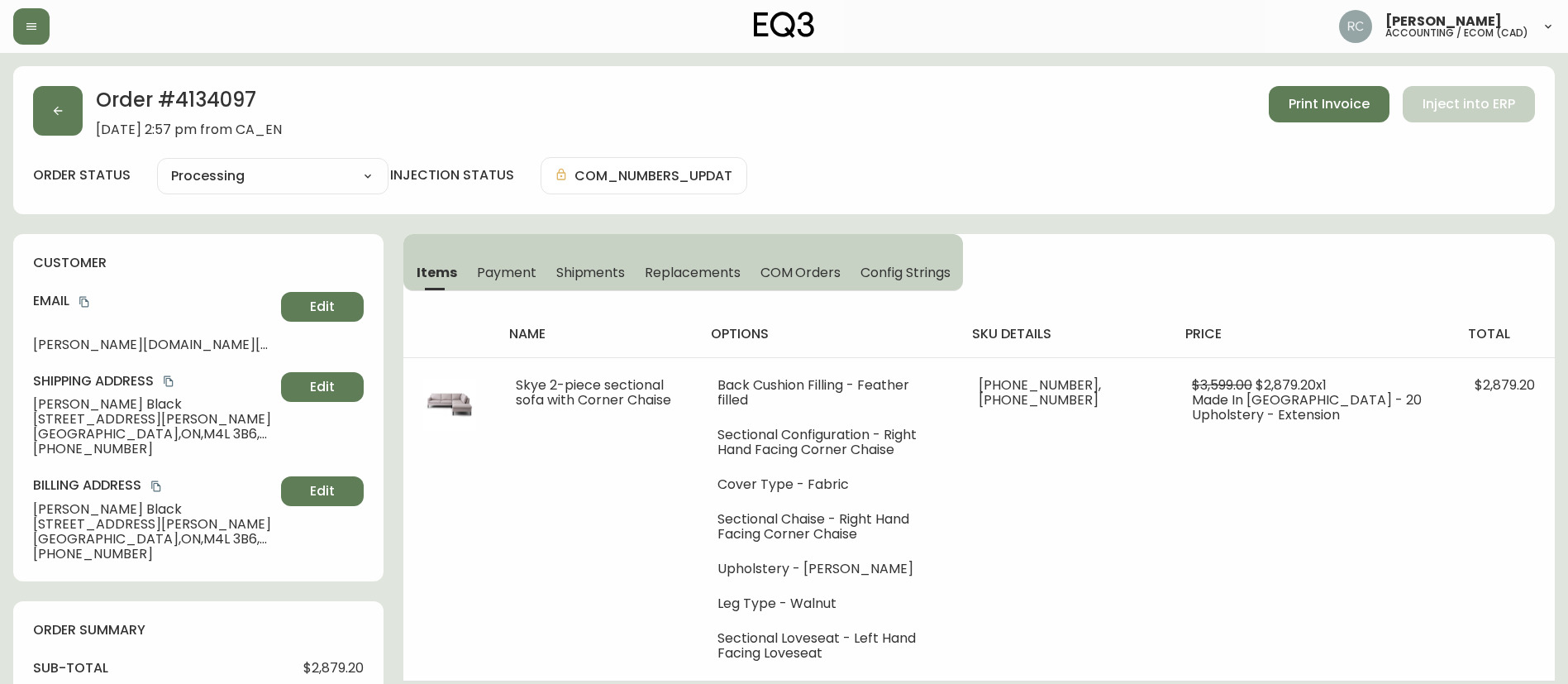
click at [82, 301] on icon "copy" at bounding box center [84, 302] width 9 height 10
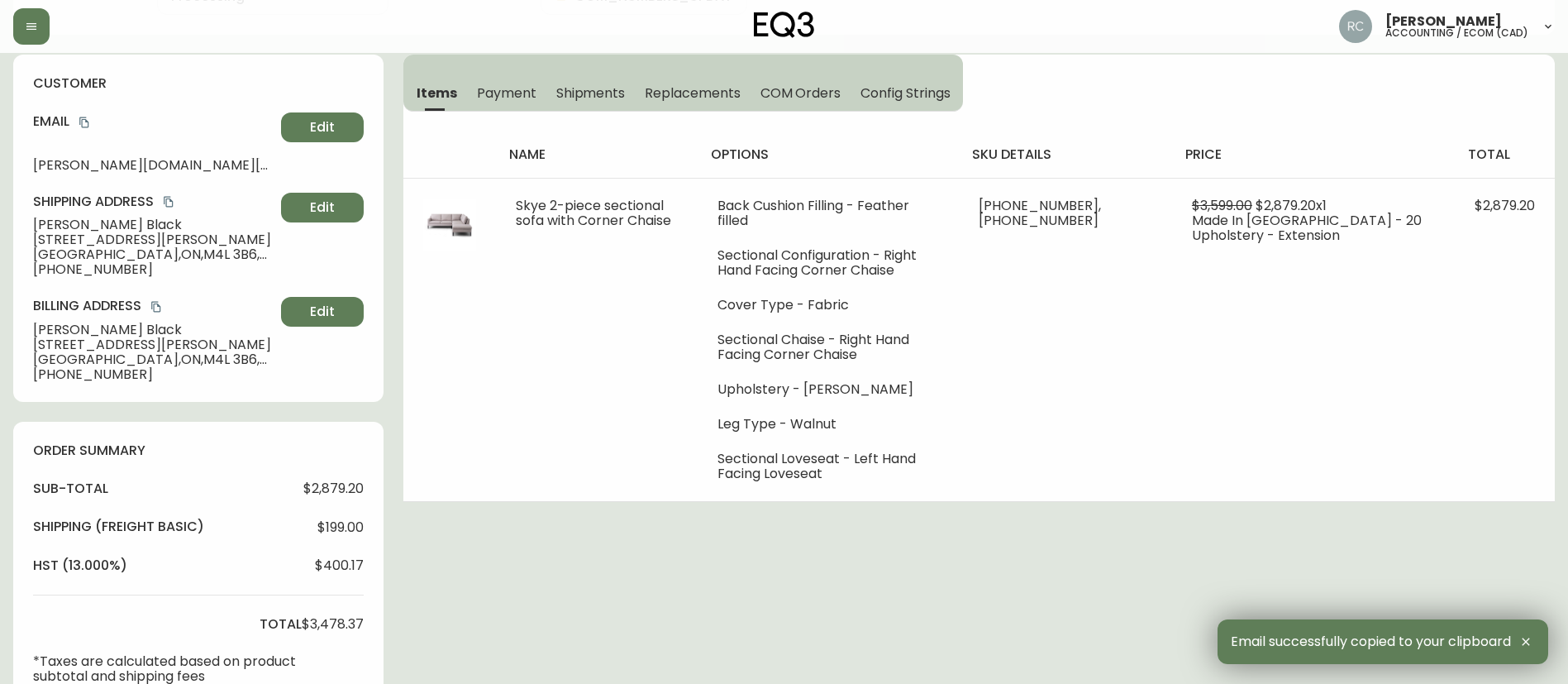
scroll to position [496, 0]
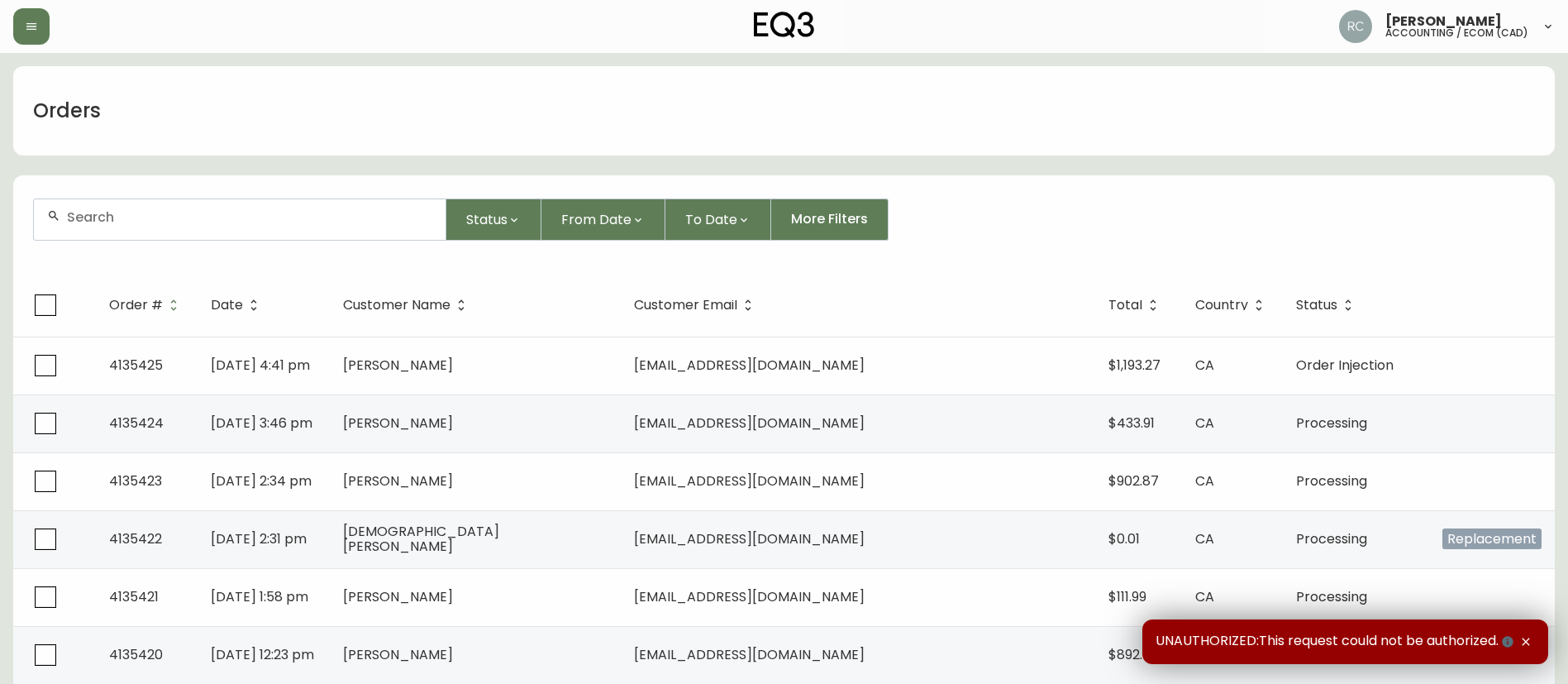
click at [180, 207] on div at bounding box center [239, 219] width 411 height 41
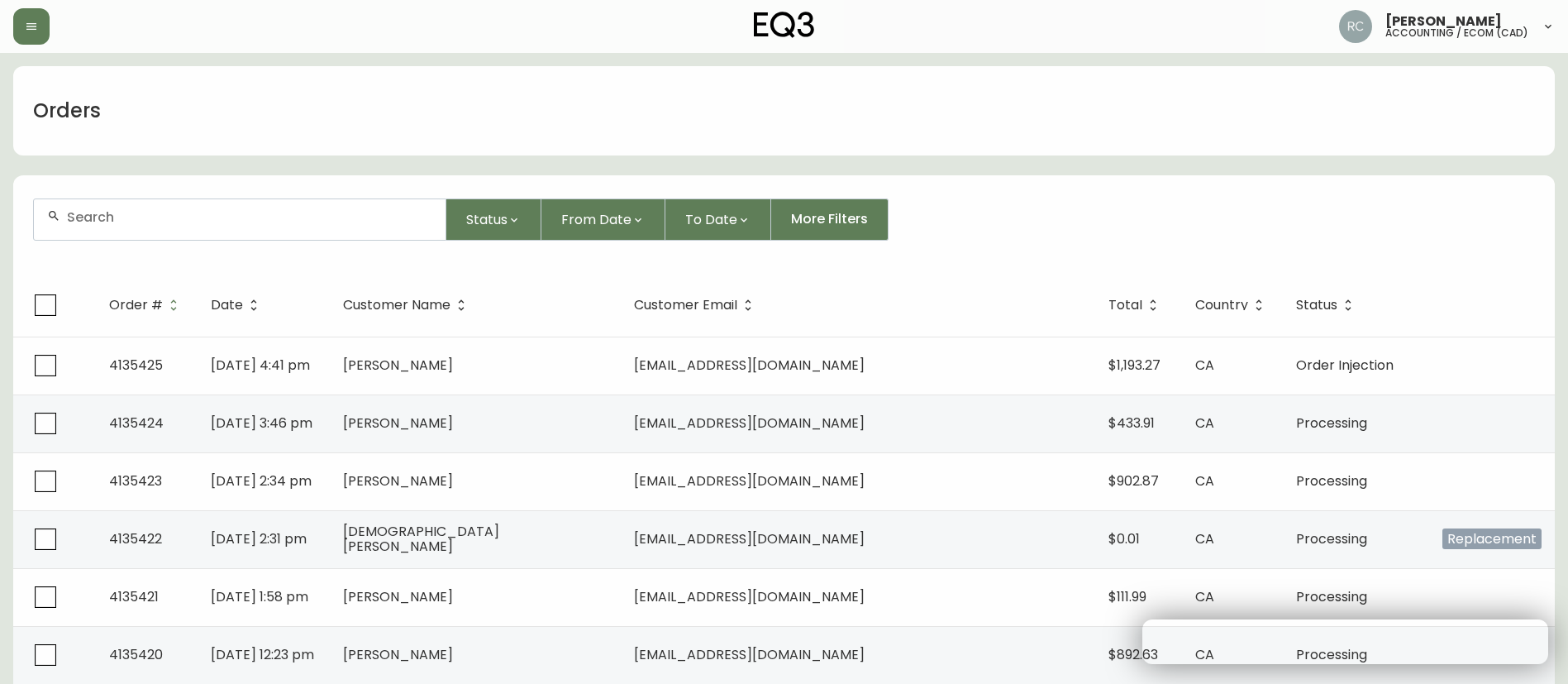
paste input "4134104"
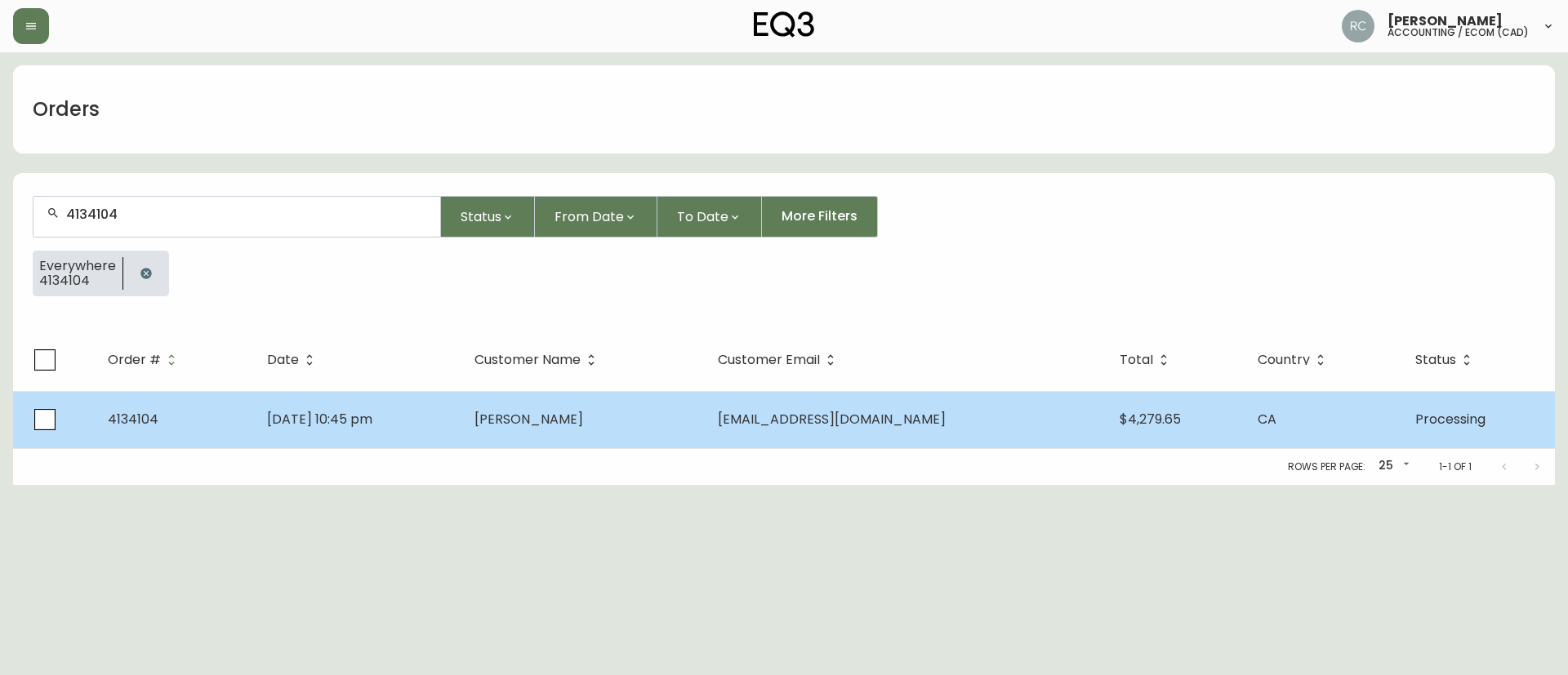
type input "4134104"
click at [542, 421] on td "[PERSON_NAME]" at bounding box center [582, 419] width 242 height 57
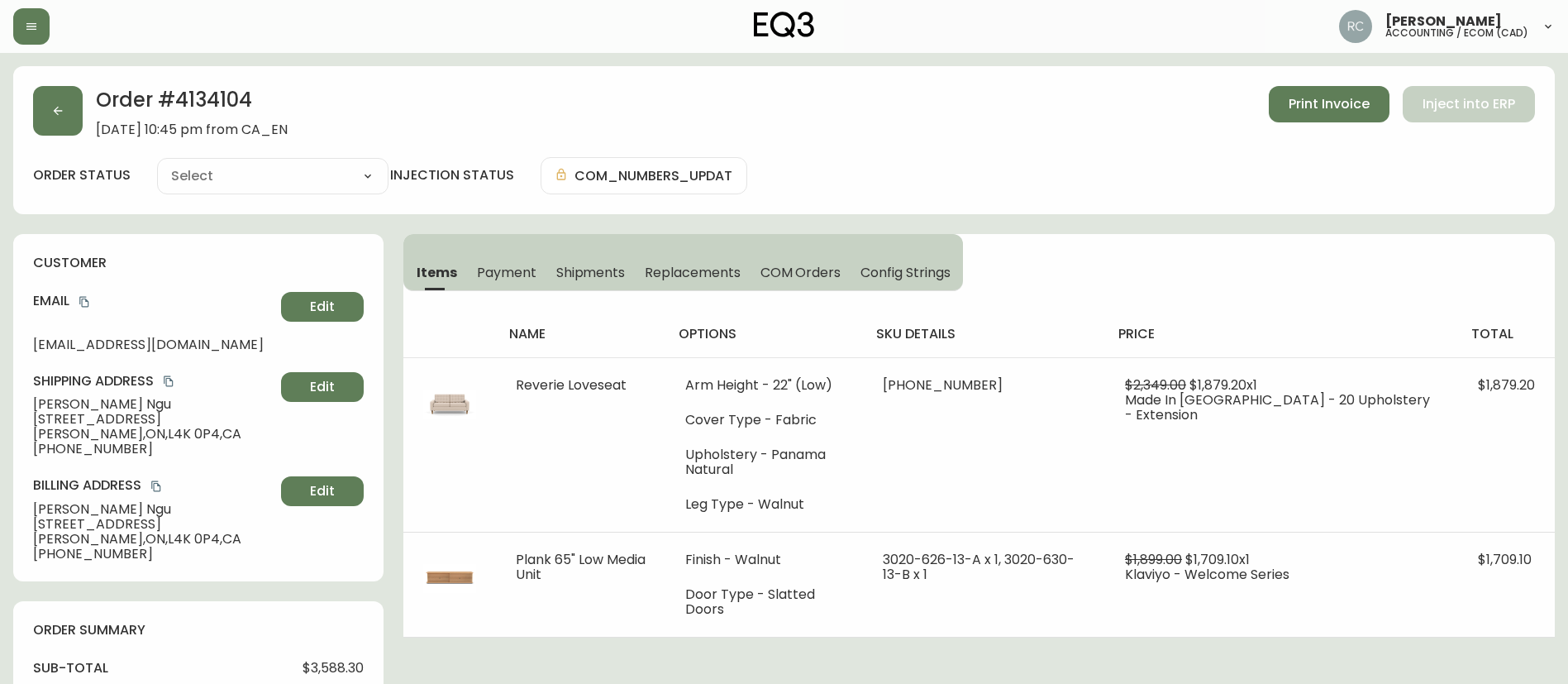
type input "Processing"
select select "PROCESSING"
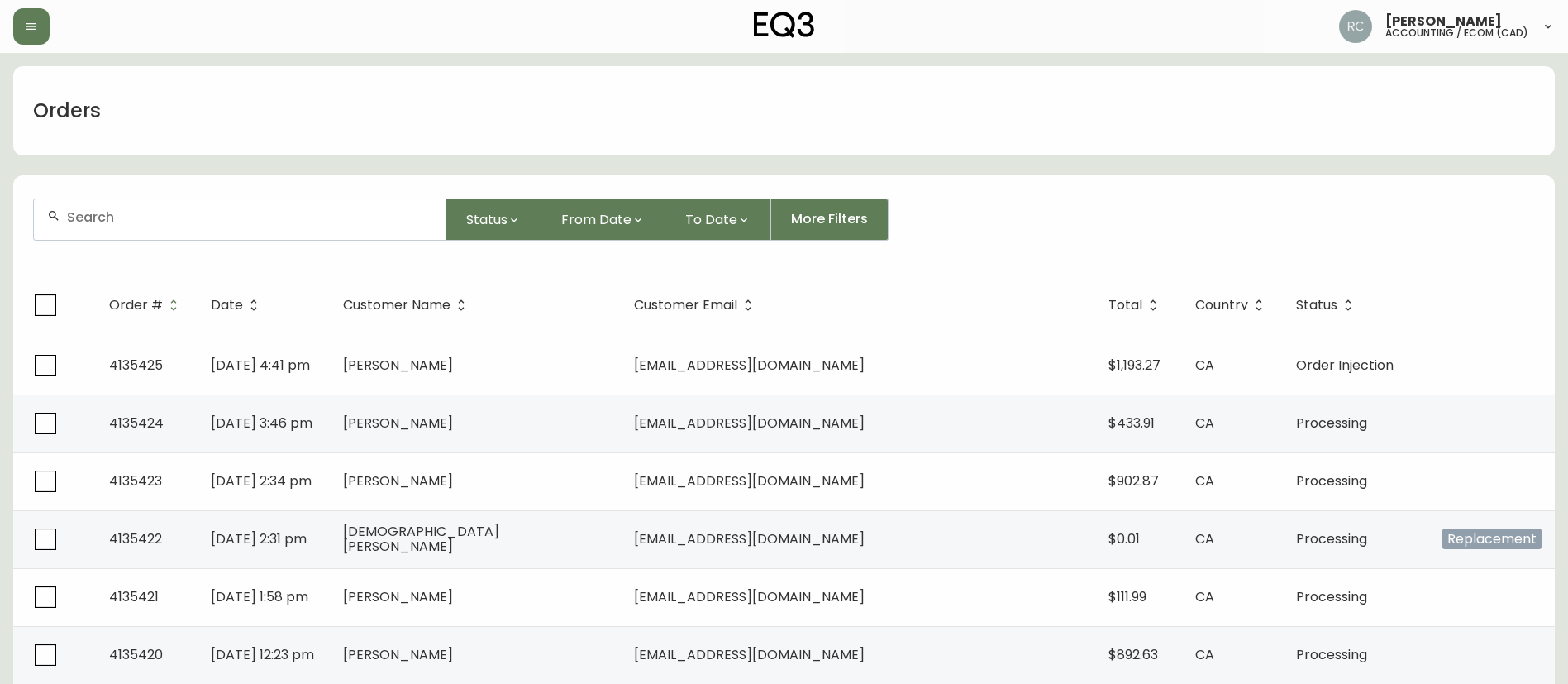
drag, startPoint x: 161, startPoint y: 219, endPoint x: 174, endPoint y: 213, distance: 14.3
click at [161, 224] on input "text" at bounding box center [249, 217] width 366 height 16
paste input "4134152"
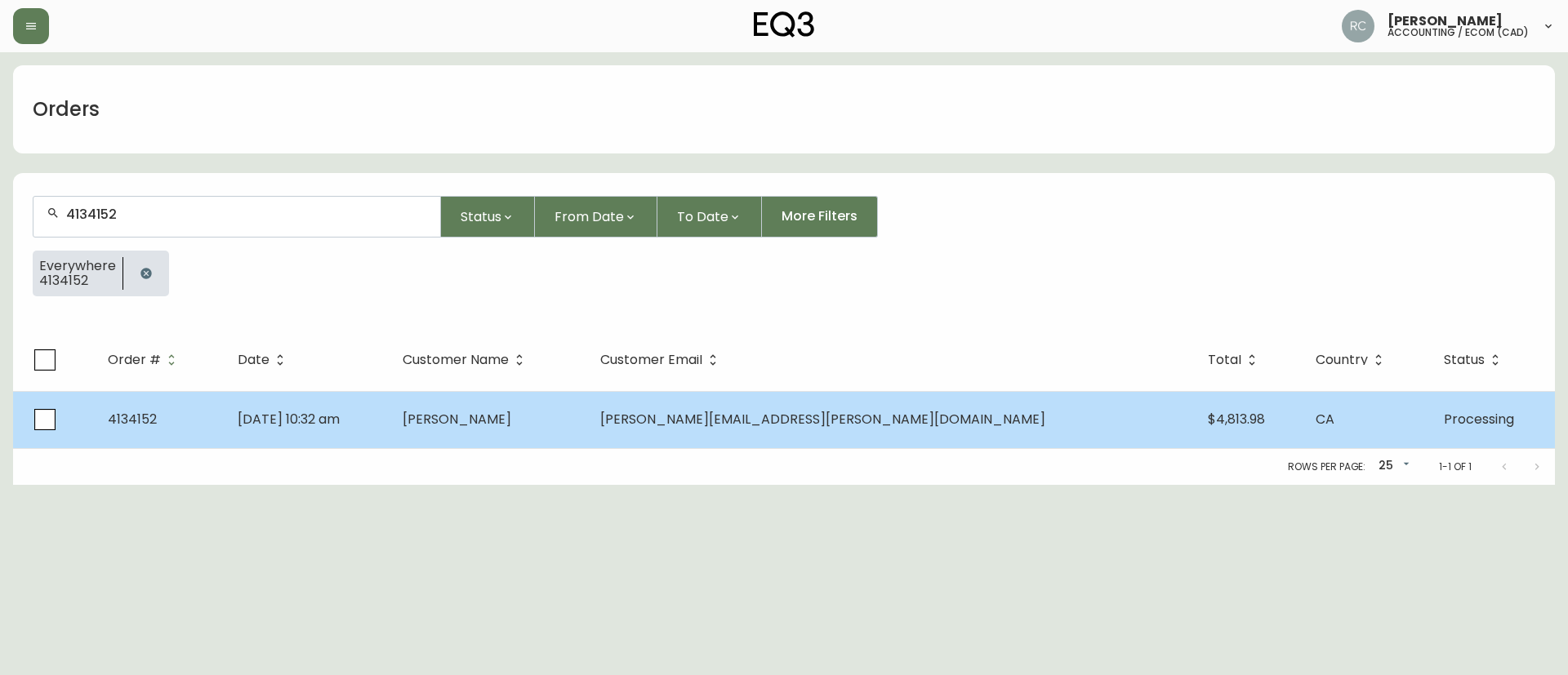
type input "4134152"
click at [516, 408] on td "Lindsey Cruickshank" at bounding box center [488, 419] width 198 height 57
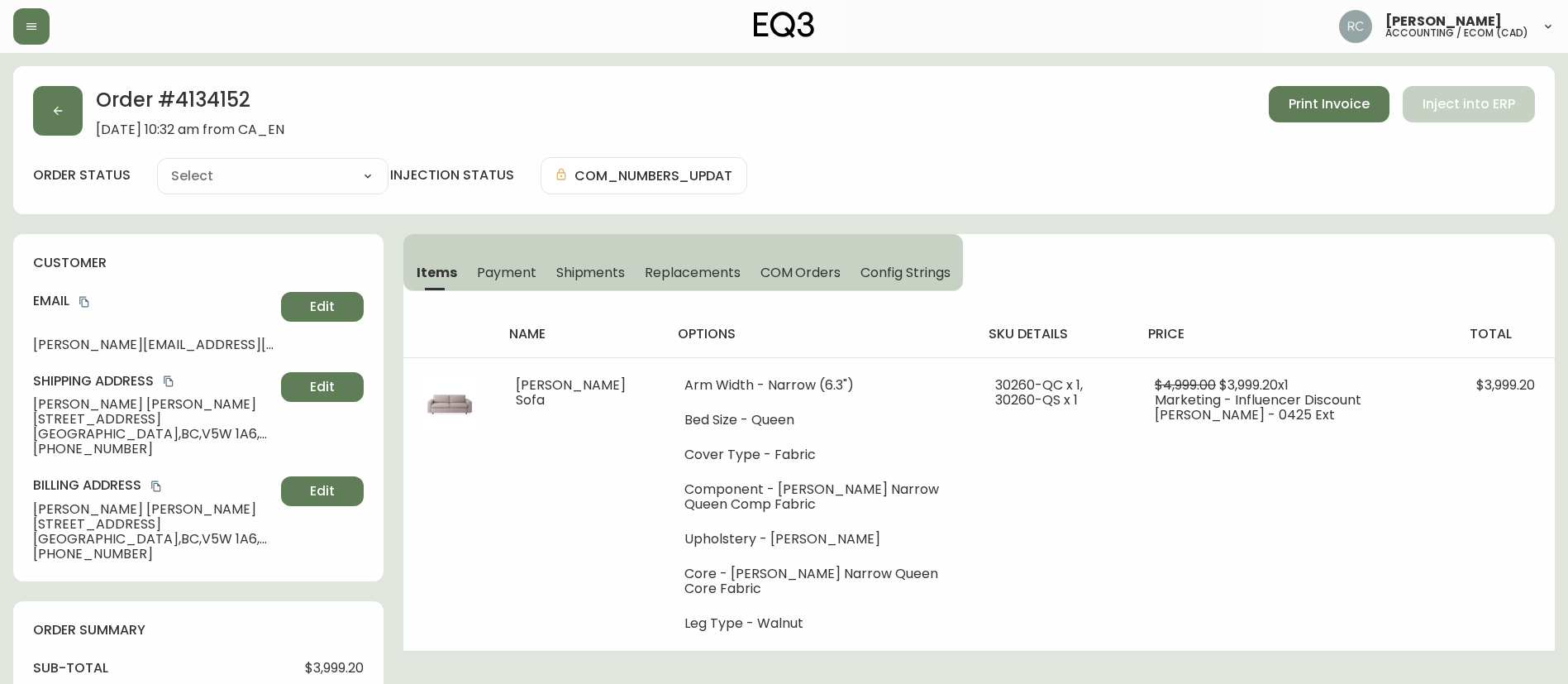
type input "Processing"
select select "PROCESSING"
click at [42, 410] on span "Lindsey Cruickshank" at bounding box center [153, 404] width 242 height 15
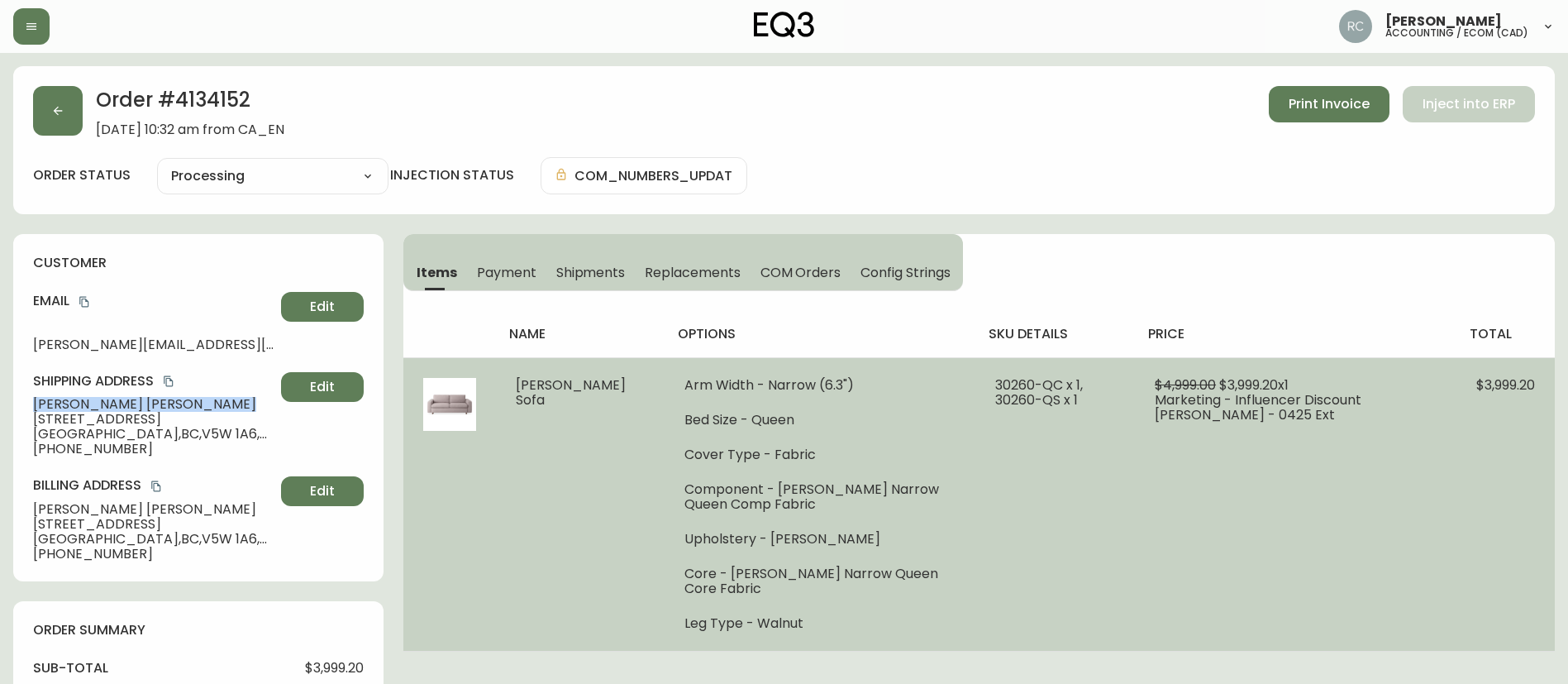
copy span "Lindsey Cruickshank"
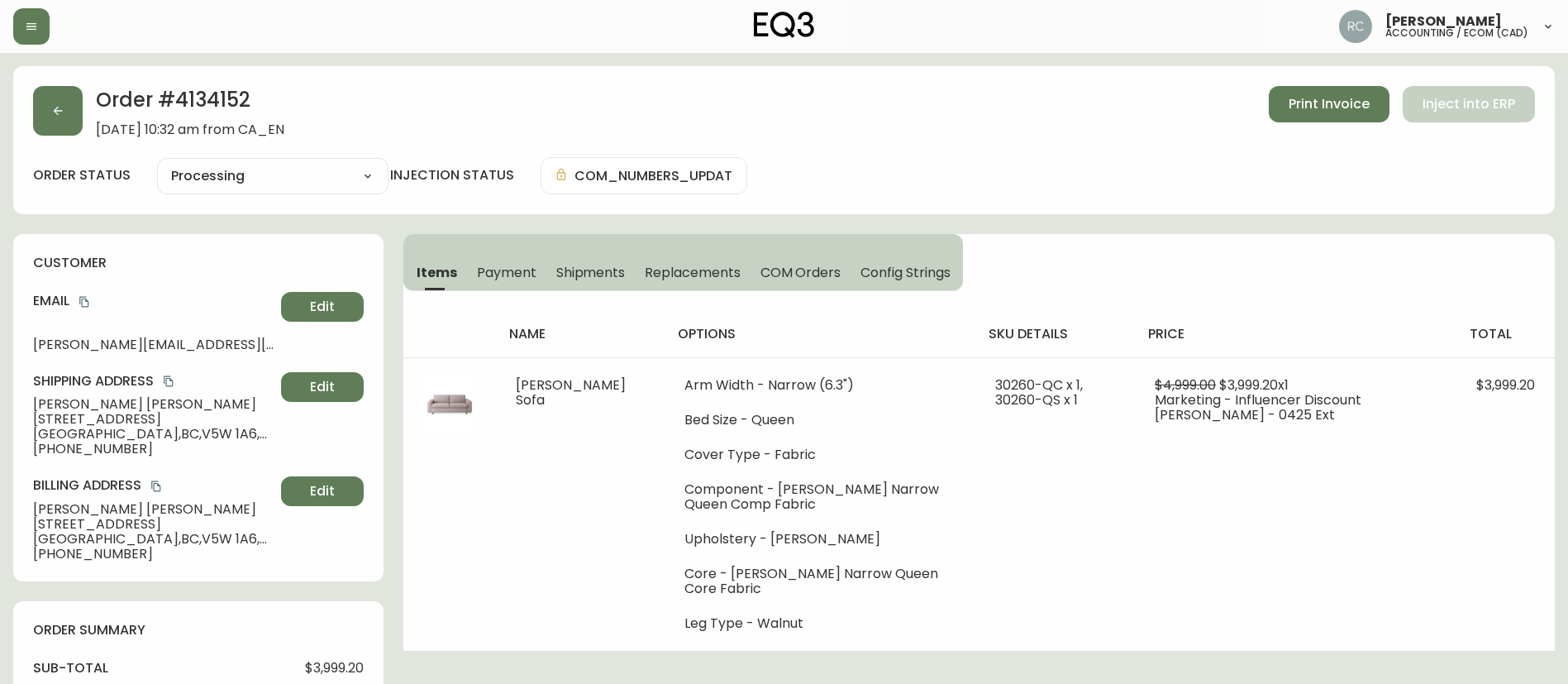
click at [226, 98] on h2 "Order # 4134152" at bounding box center [191, 104] width 189 height 36
copy h2 "4134152"
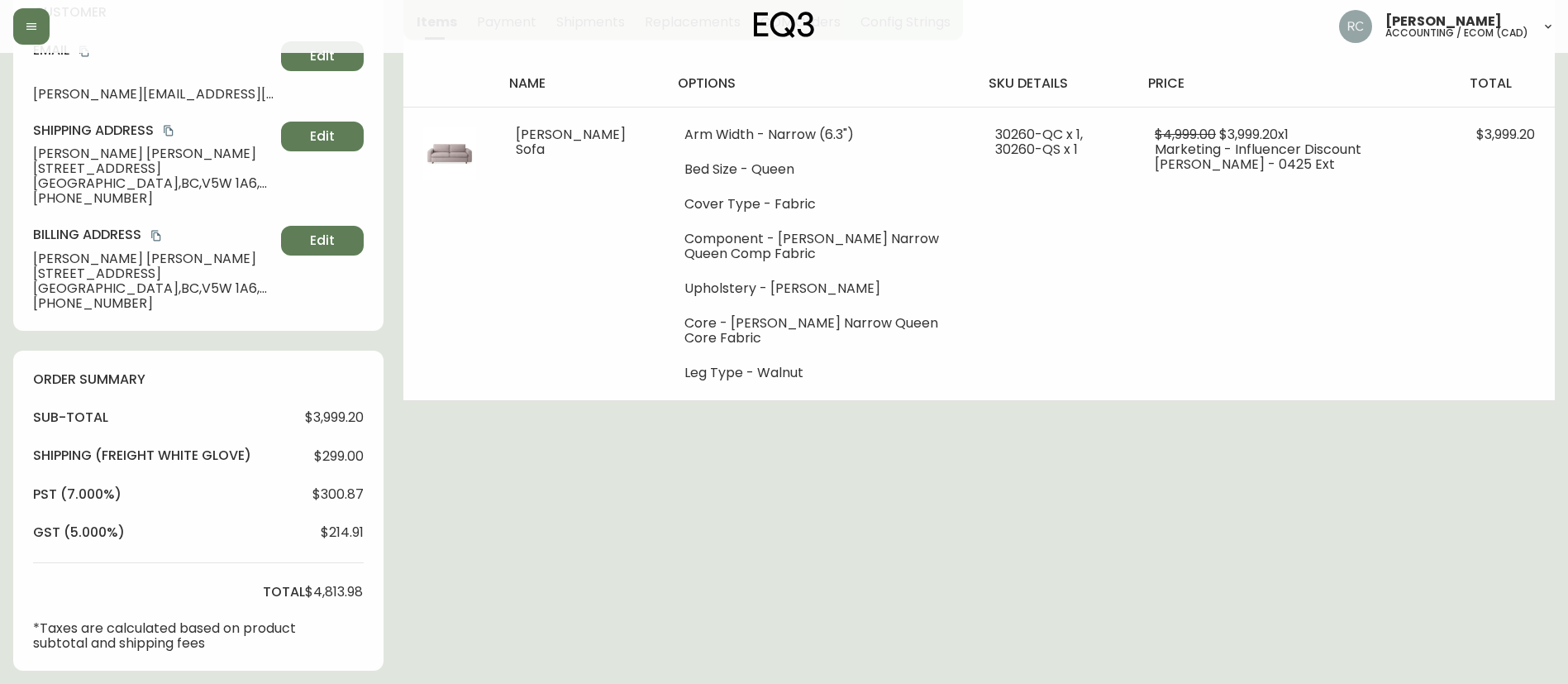
scroll to position [661, 0]
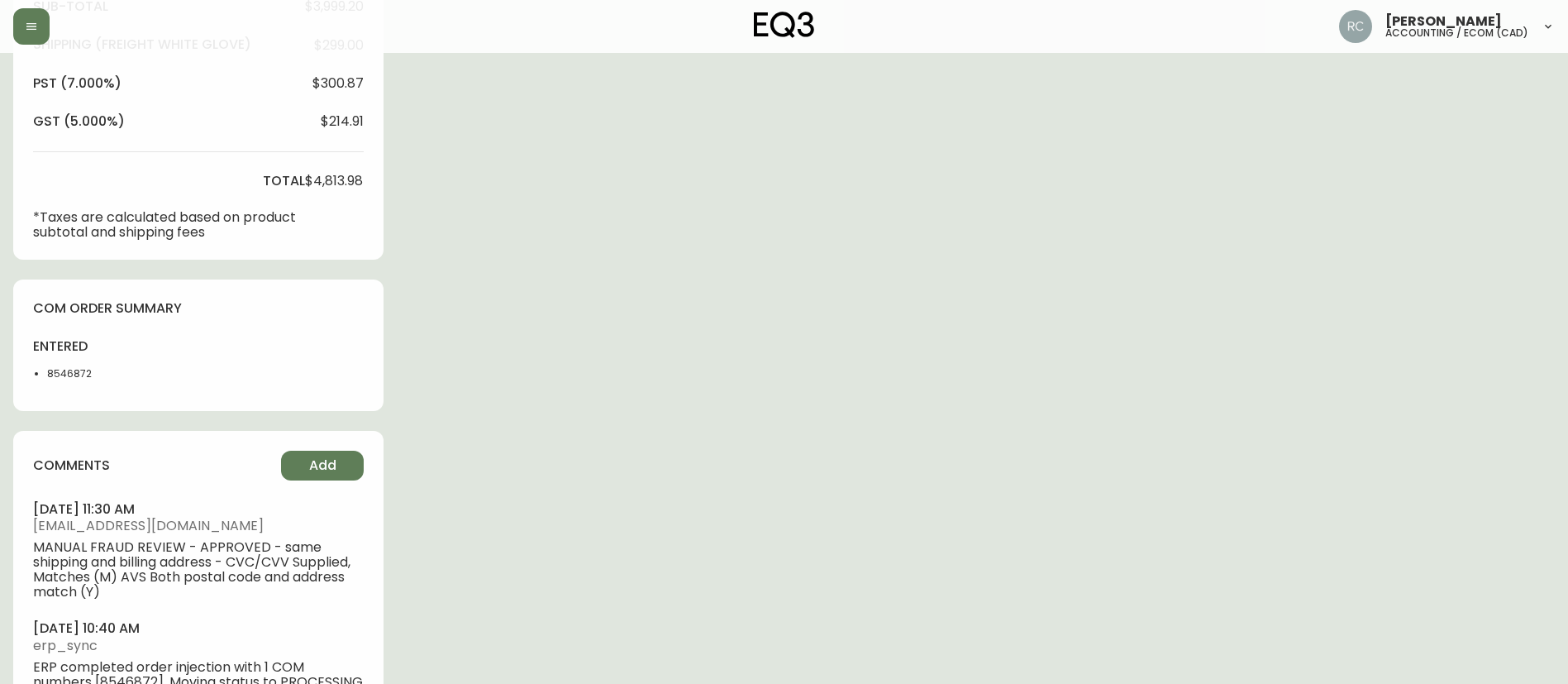
click at [70, 374] on li "8546872" at bounding box center [87, 374] width 82 height 15
copy li "8546872"
click at [314, 469] on span "Add" at bounding box center [322, 466] width 27 height 18
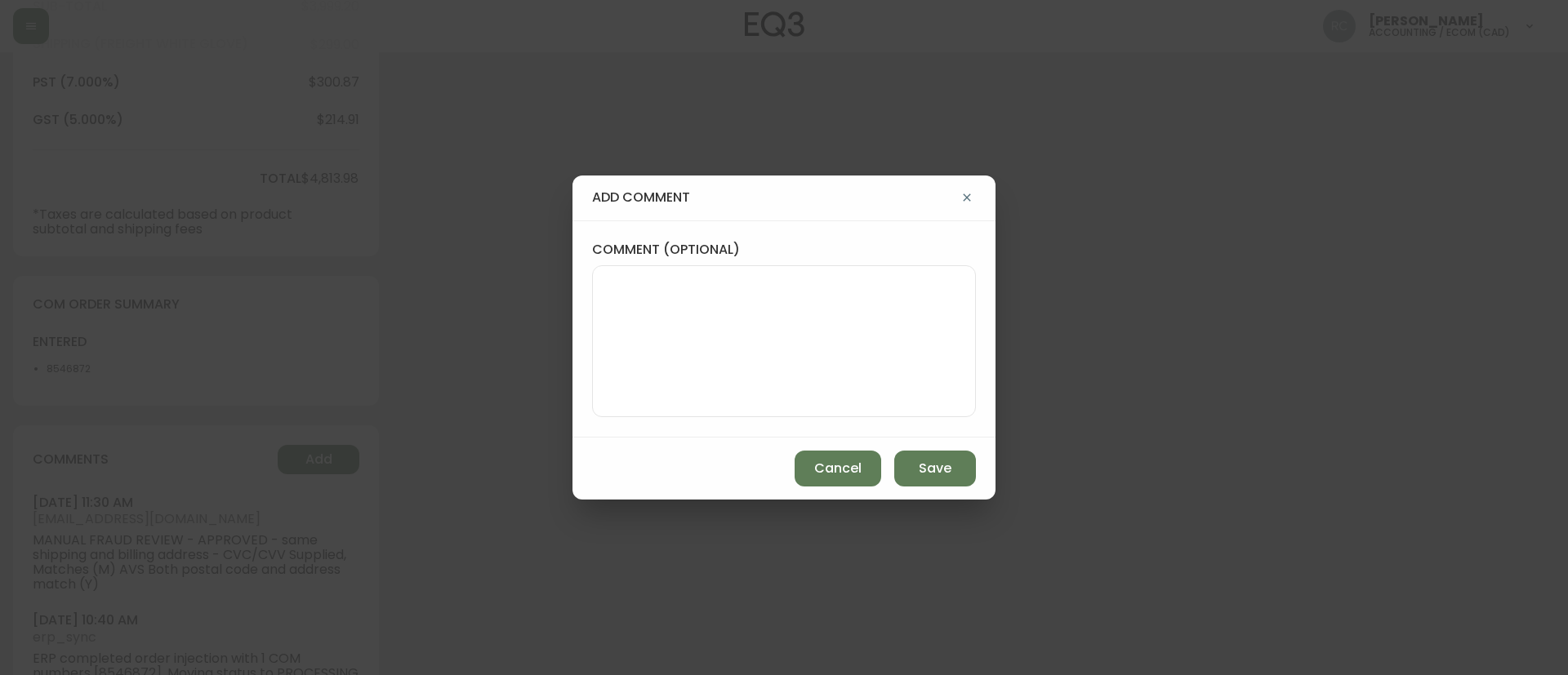
click at [758, 338] on textarea "comment (optional)" at bounding box center [784, 340] width 356 height 131
paste textarea "#833002"
click at [878, 329] on textarea "OM TICKET #833002" at bounding box center [784, 340] width 356 height 131
paste textarea "AFFECTED SKU(S): 30260-QC REVA NA QUEEN SOFA-BED CORE 30260-QS REVA NA QUEEN SO…"
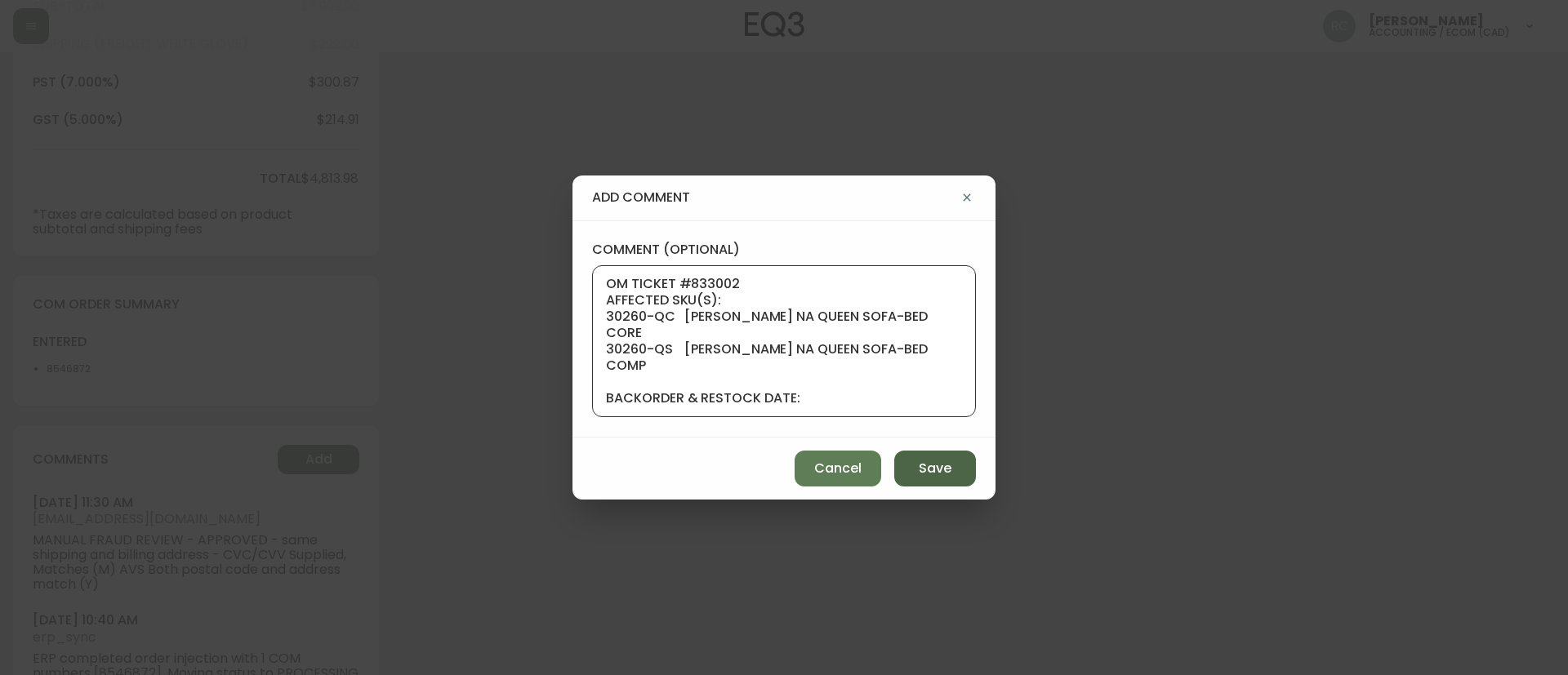
type textarea "OM TICKET #833002 AFFECTED SKU(S): 30260-QC REVA NA QUEEN SOFA-BED CORE 30260-Q…"
click at [938, 470] on span "Save" at bounding box center [935, 468] width 33 height 18
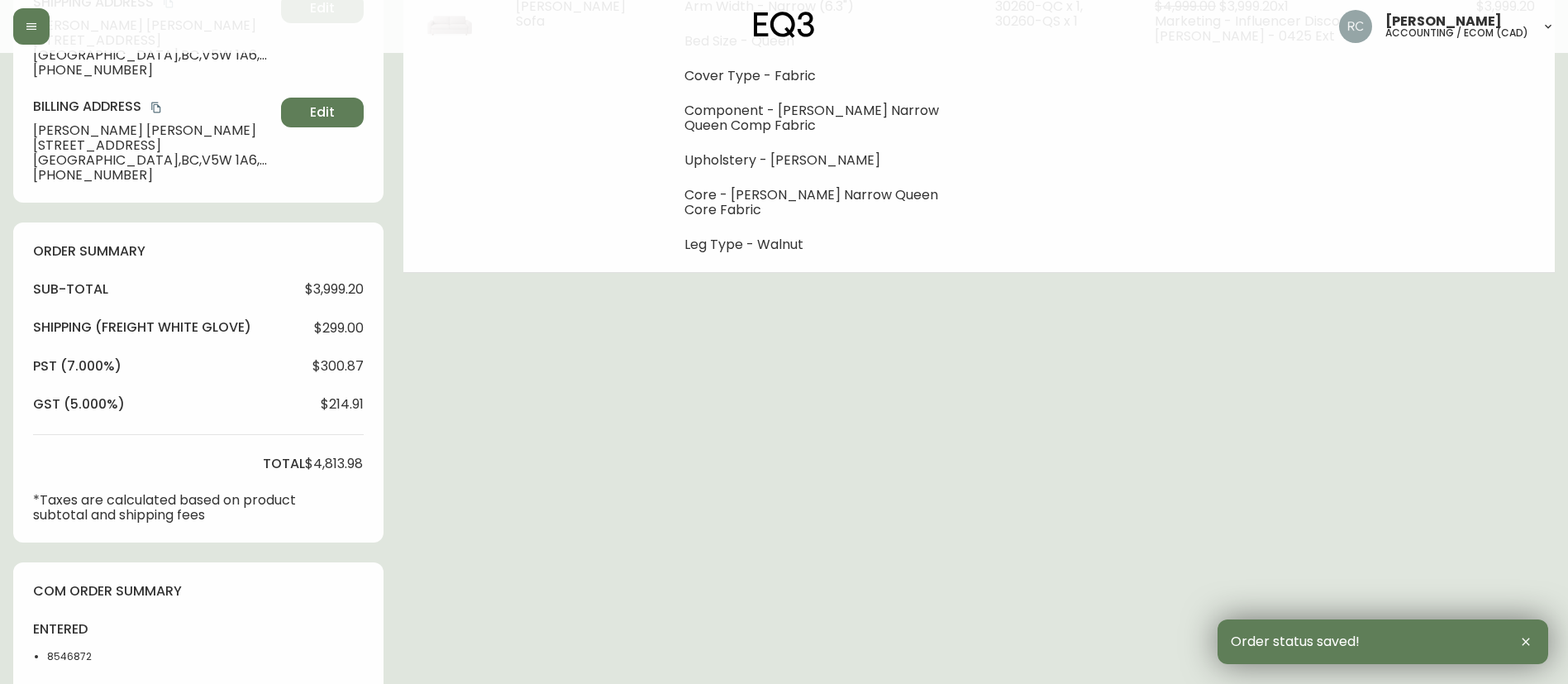
scroll to position [0, 0]
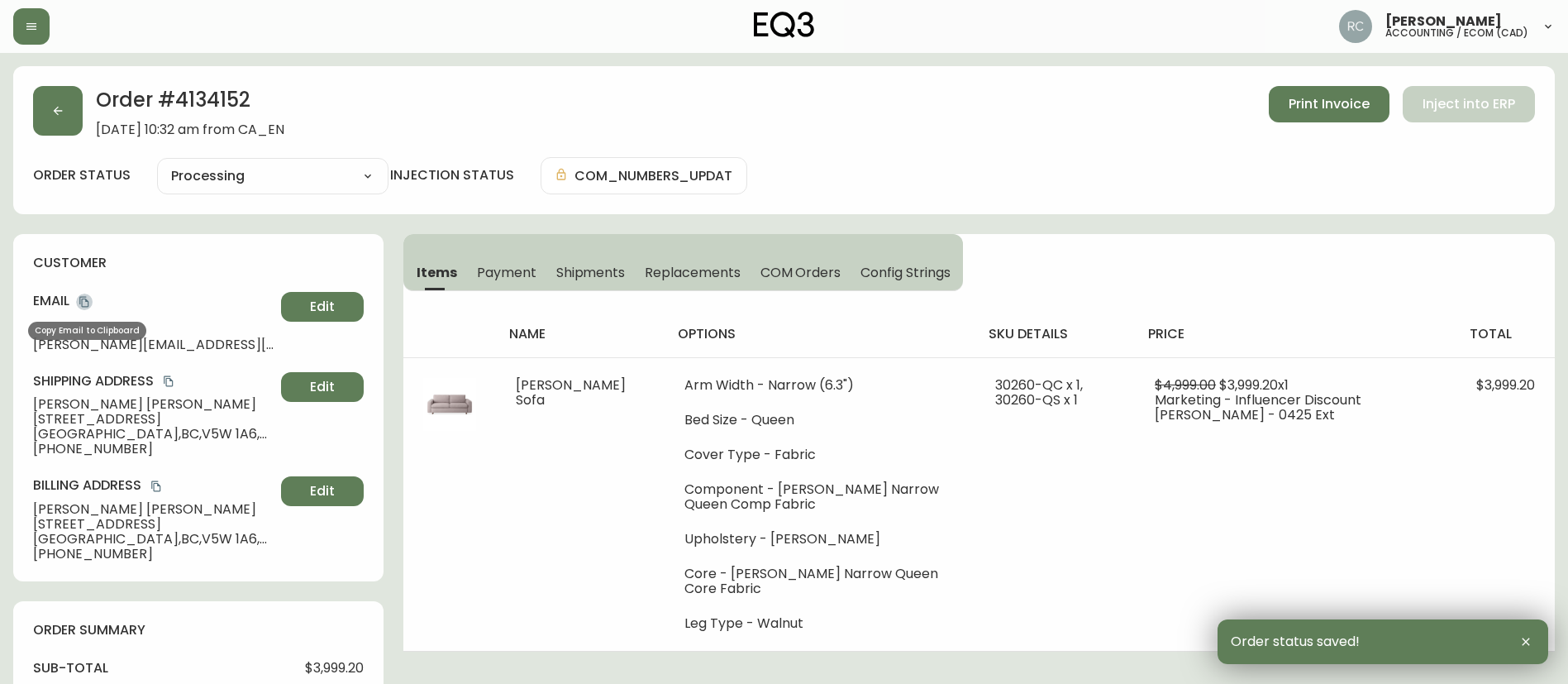
drag, startPoint x: 87, startPoint y: 301, endPoint x: 1395, endPoint y: 342, distance: 1308.6
click at [87, 303] on icon "copy" at bounding box center [84, 302] width 11 height 11
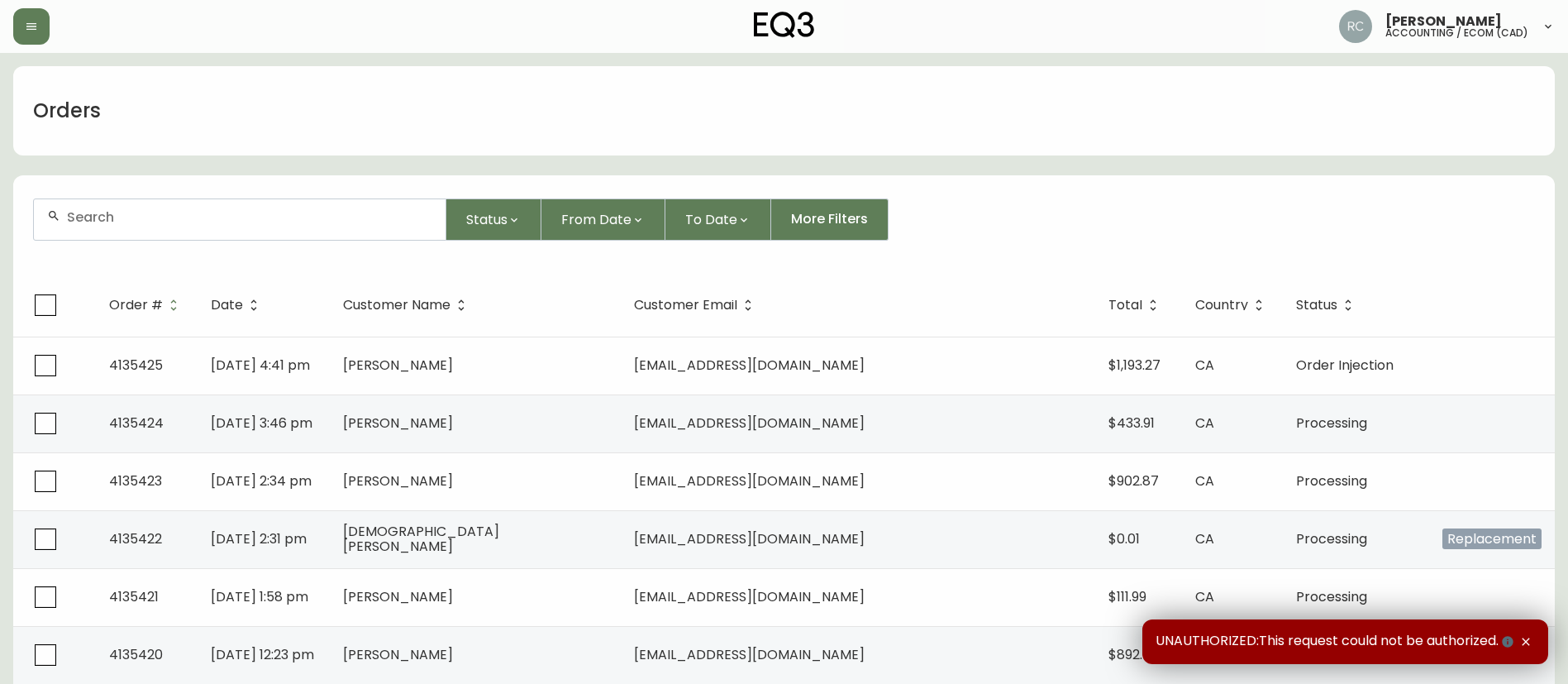
drag, startPoint x: 322, startPoint y: 213, endPoint x: 338, endPoint y: 204, distance: 18.4
click at [321, 213] on input "text" at bounding box center [249, 217] width 366 height 16
paste input "4134208"
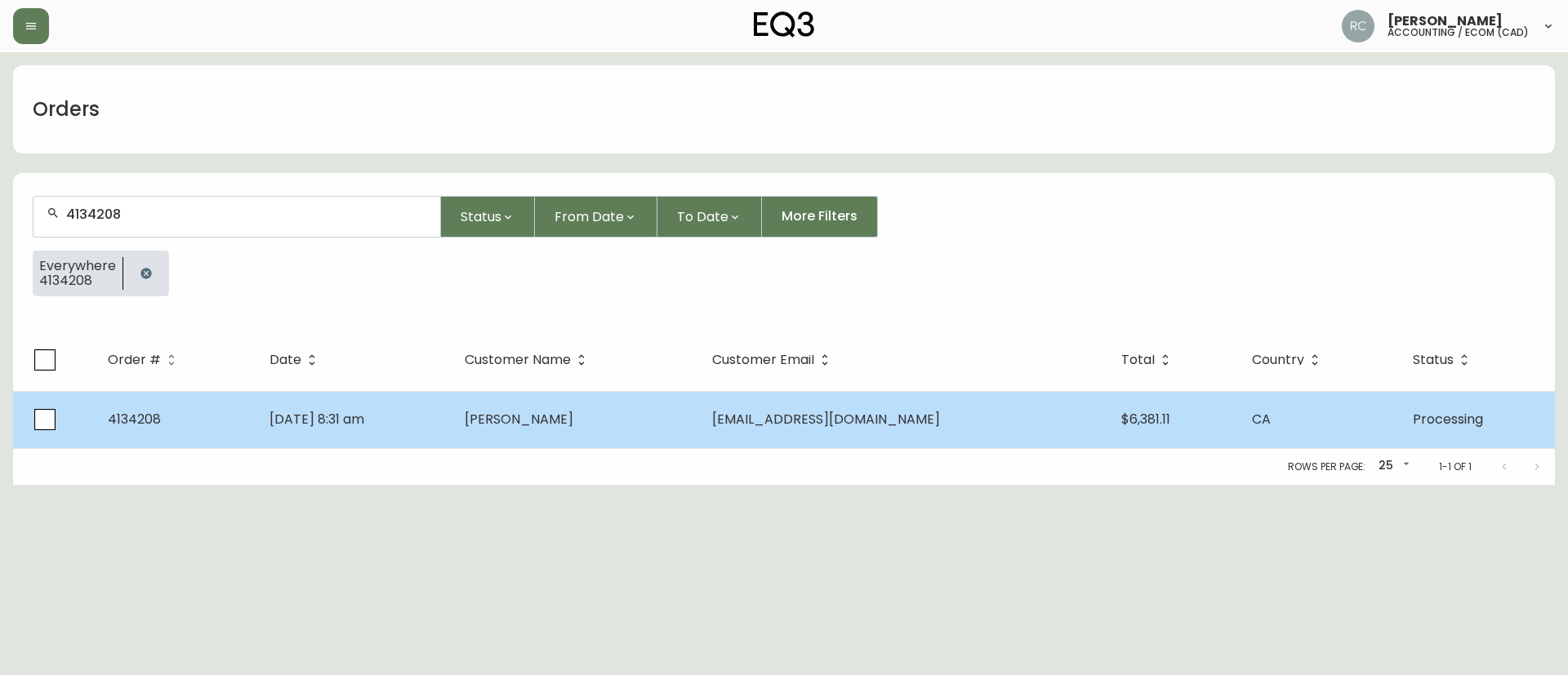
type input "4134208"
click at [640, 420] on td "[PERSON_NAME]" at bounding box center [575, 419] width 247 height 57
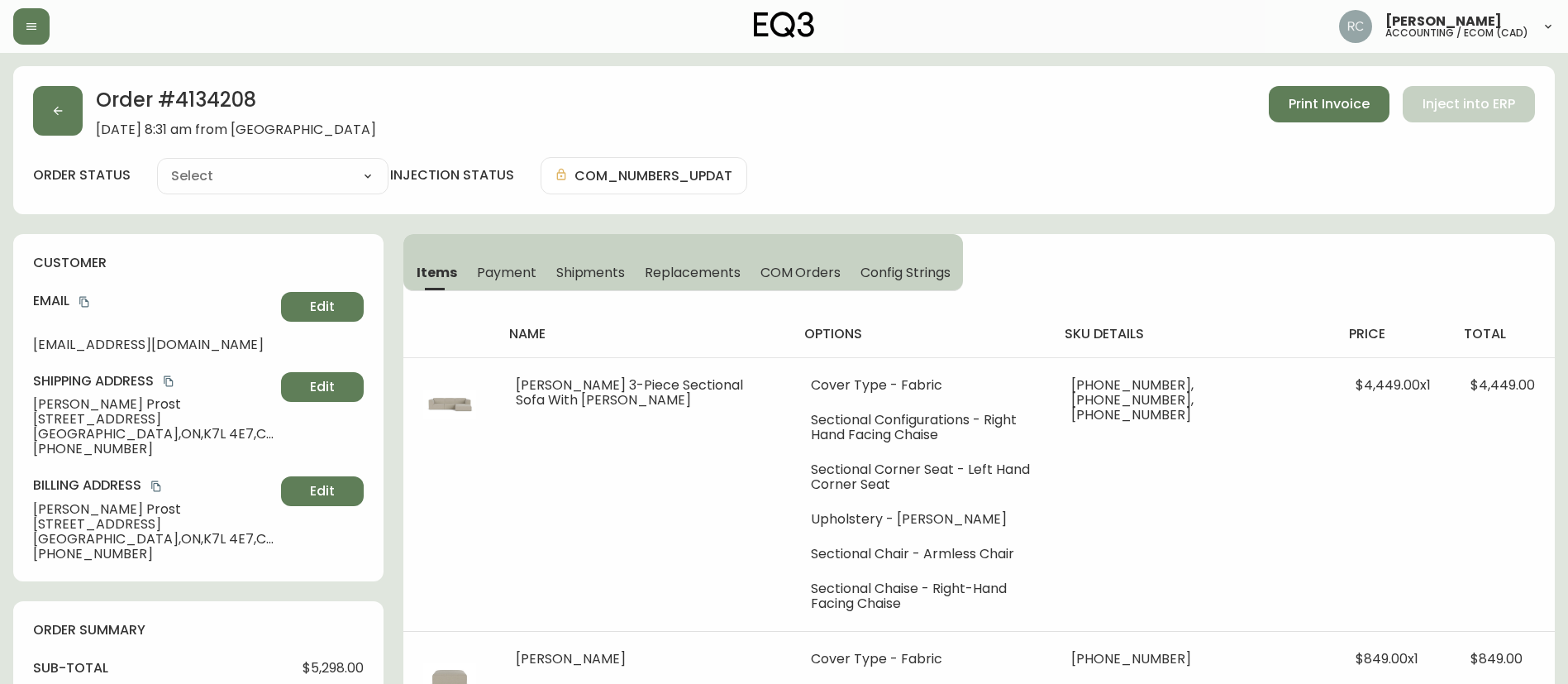
type input "Processing"
select select "PROCESSING"
click at [53, 407] on span "[PERSON_NAME]" at bounding box center [153, 404] width 242 height 15
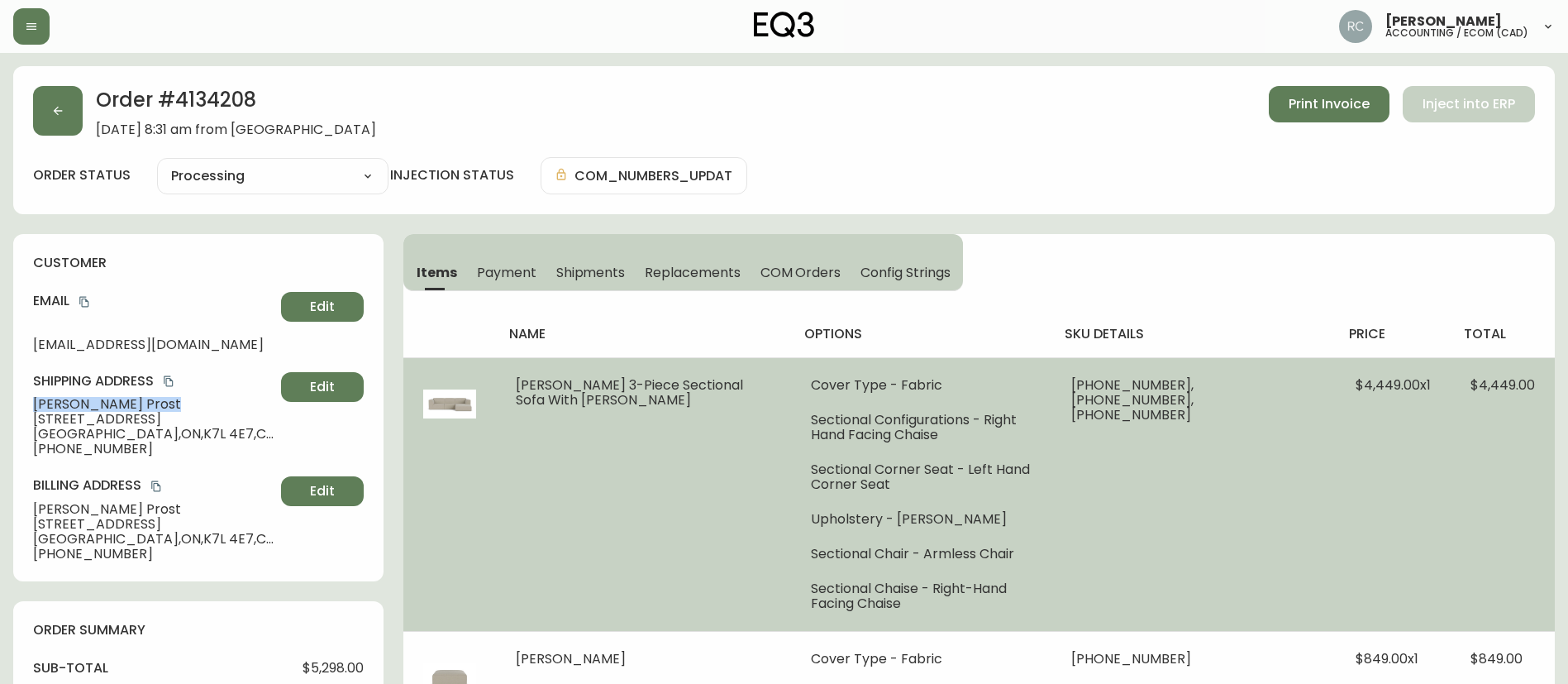
copy span "[PERSON_NAME]"
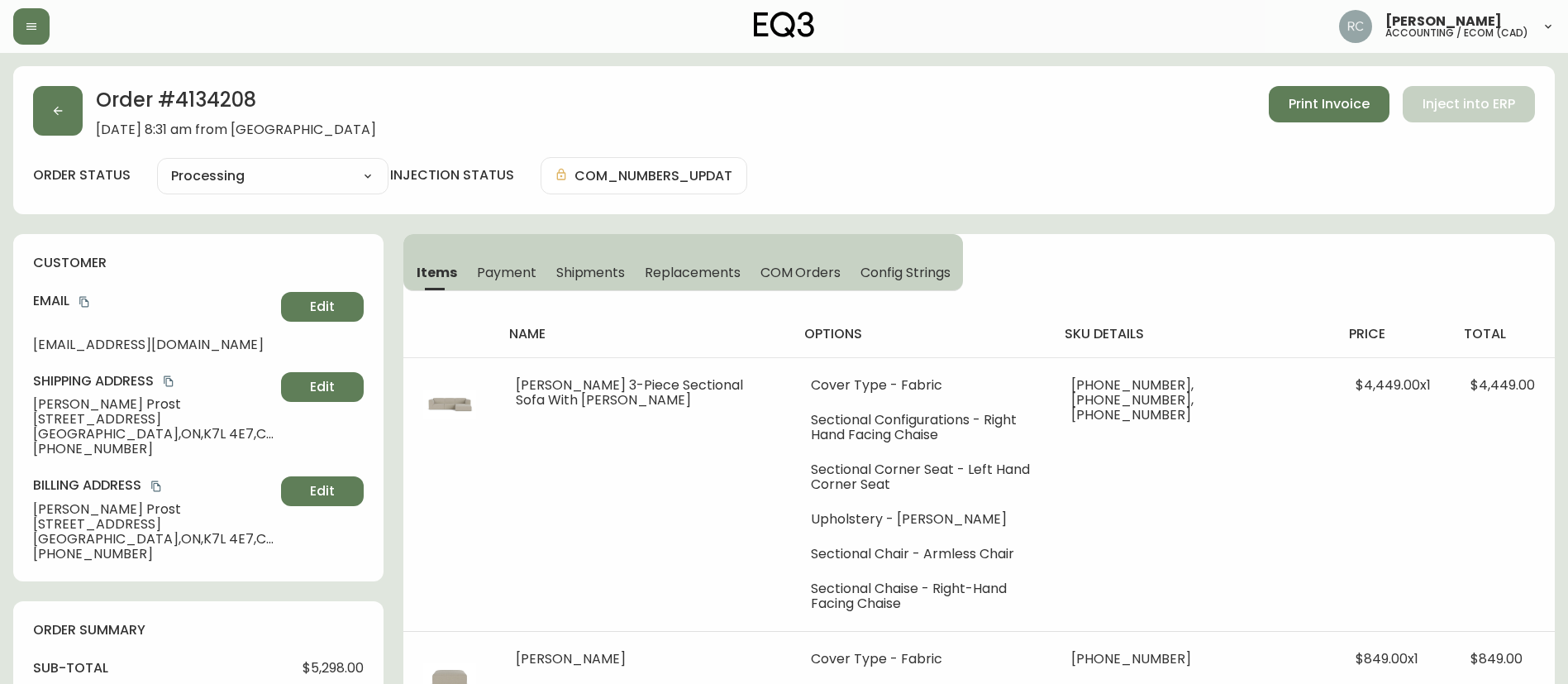
click at [196, 89] on h2 "Order # 4134208" at bounding box center [236, 104] width 280 height 36
copy h2 "4134208"
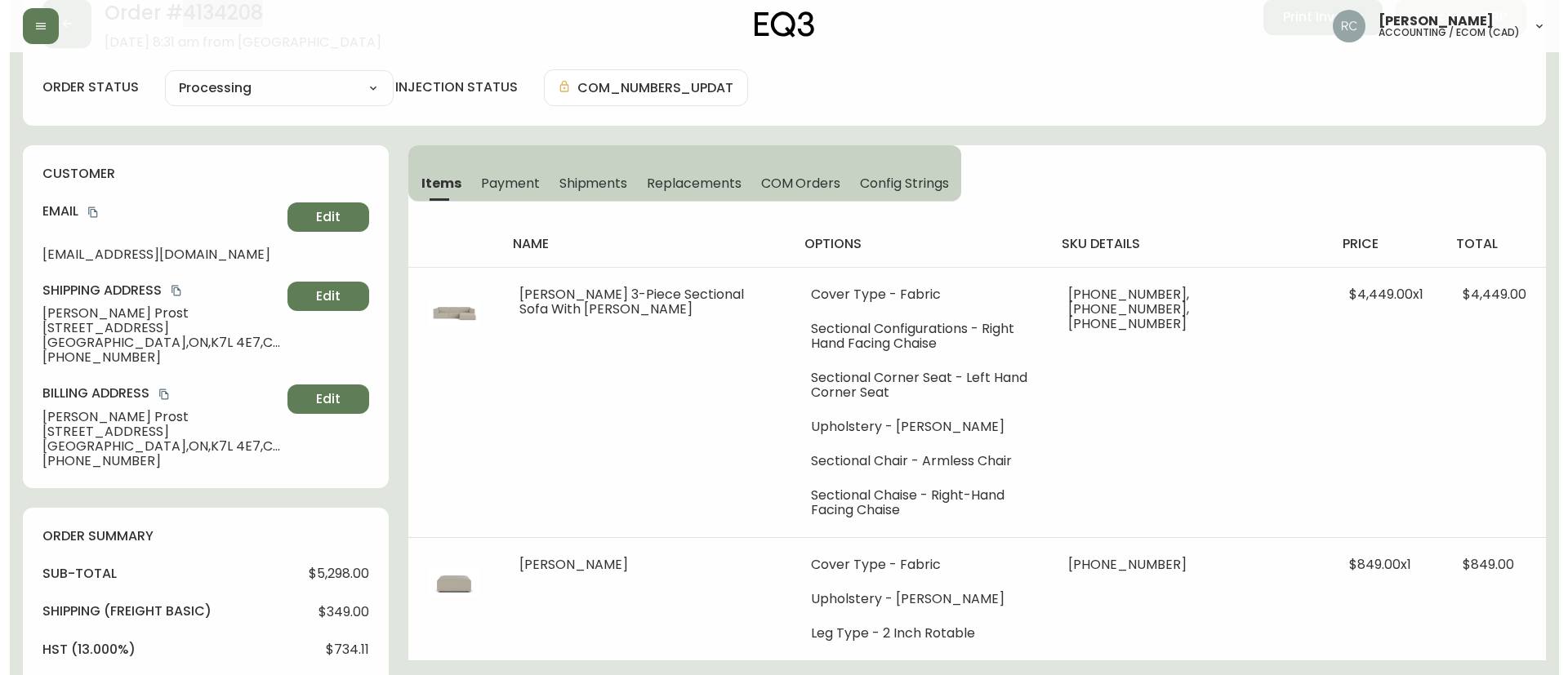
scroll to position [489, 0]
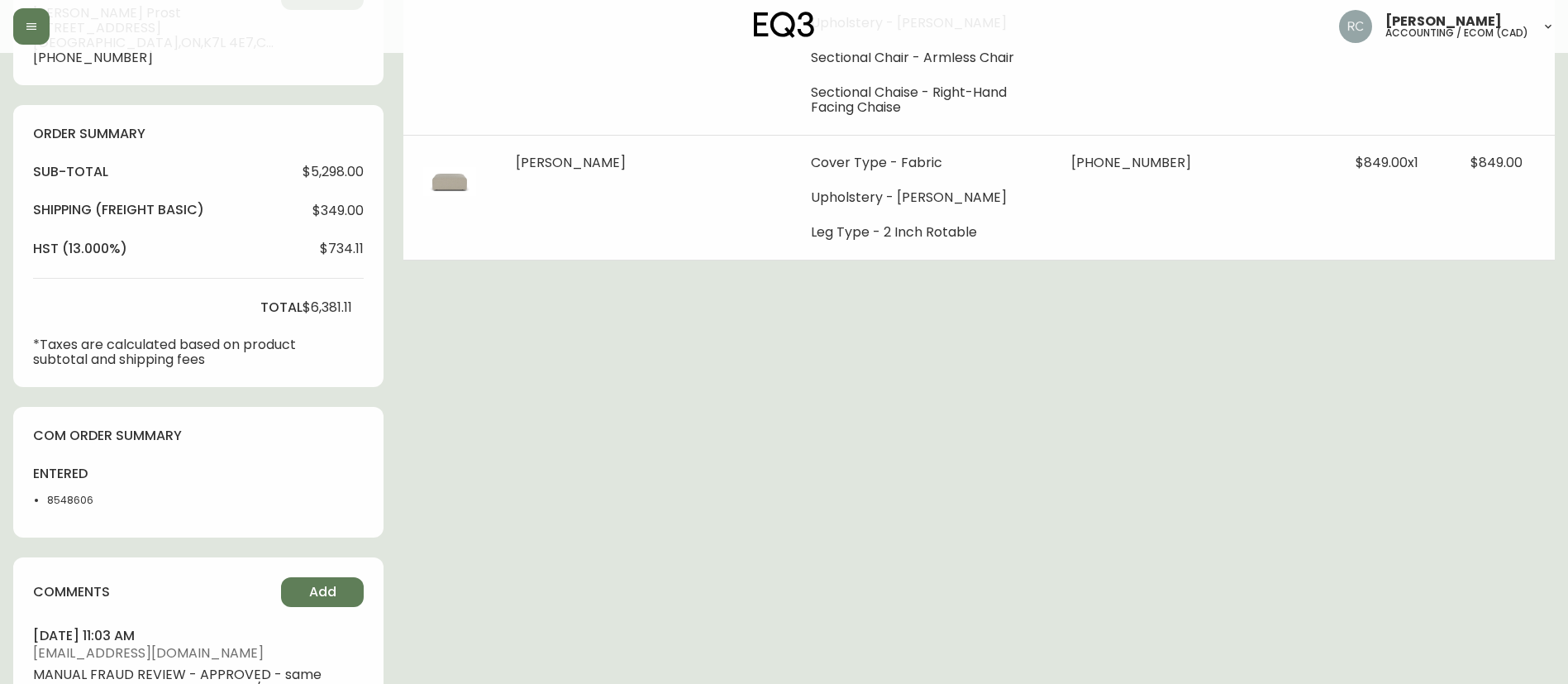
click at [77, 500] on li "8548606" at bounding box center [87, 500] width 82 height 15
copy li "8548606"
click at [302, 599] on button "Add" at bounding box center [321, 592] width 82 height 29
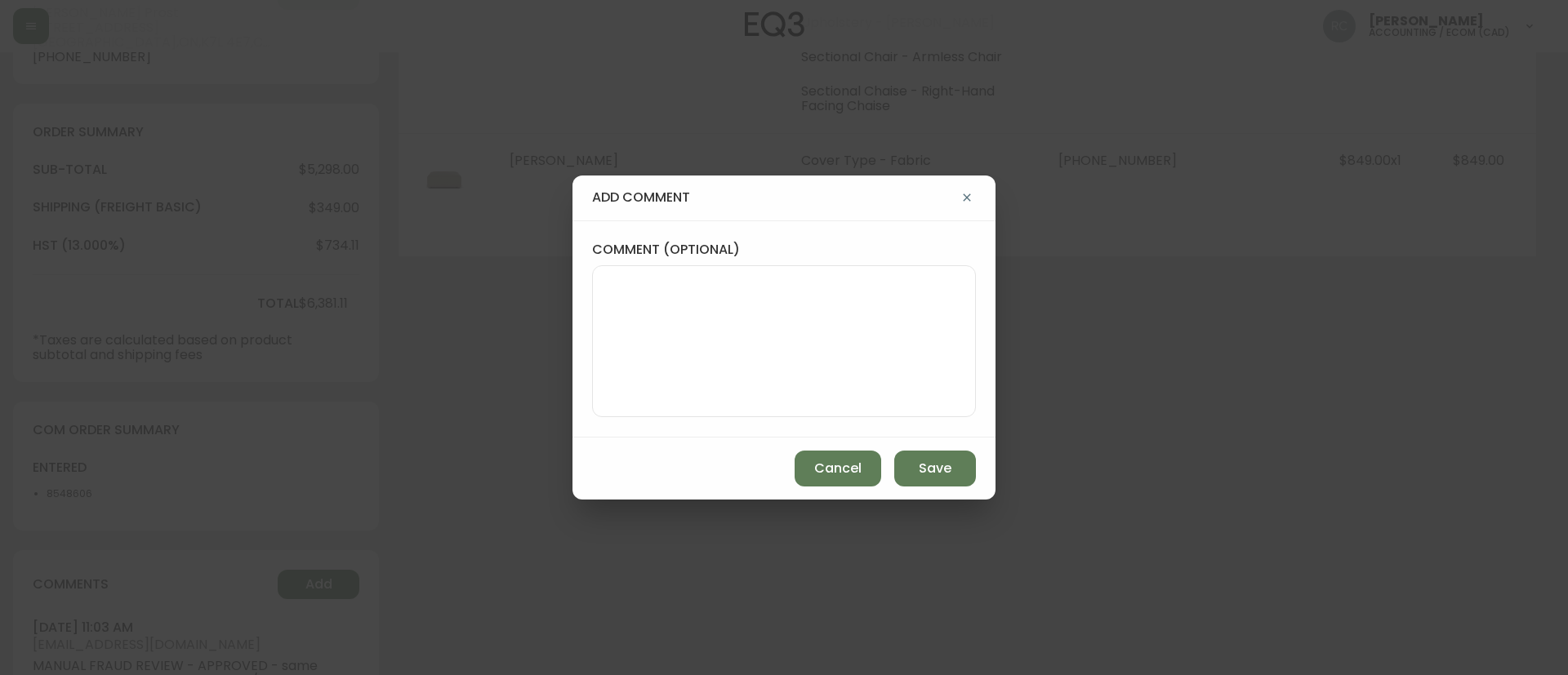
click at [711, 294] on textarea "comment (optional)" at bounding box center [784, 340] width 356 height 131
paste textarea "#833003"
click at [896, 334] on textarea "OM TICKET #833003" at bounding box center [784, 340] width 356 height 131
paste textarea "AFFECTED SKU(S): 30026-04 MORTEN OTTOMAN 30026-10 [PERSON_NAME]. ARMLESS CHAIR …"
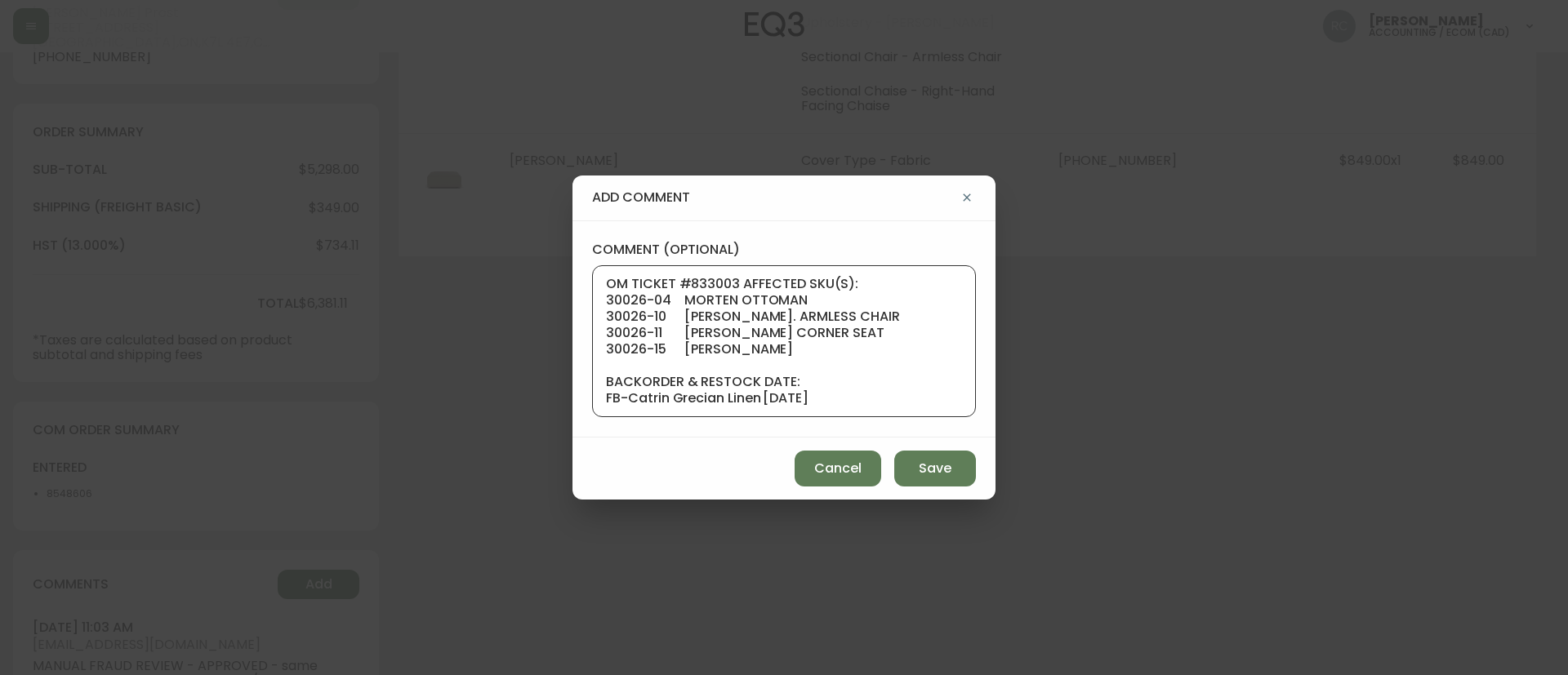
scroll to position [16, 0]
type textarea "OM TICKET #833003 AFFECTED SKU(S): 30026-04 MORTEN OTTOMAN 30026-10 [PERSON_NAM…"
click at [928, 470] on span "Save" at bounding box center [935, 468] width 33 height 18
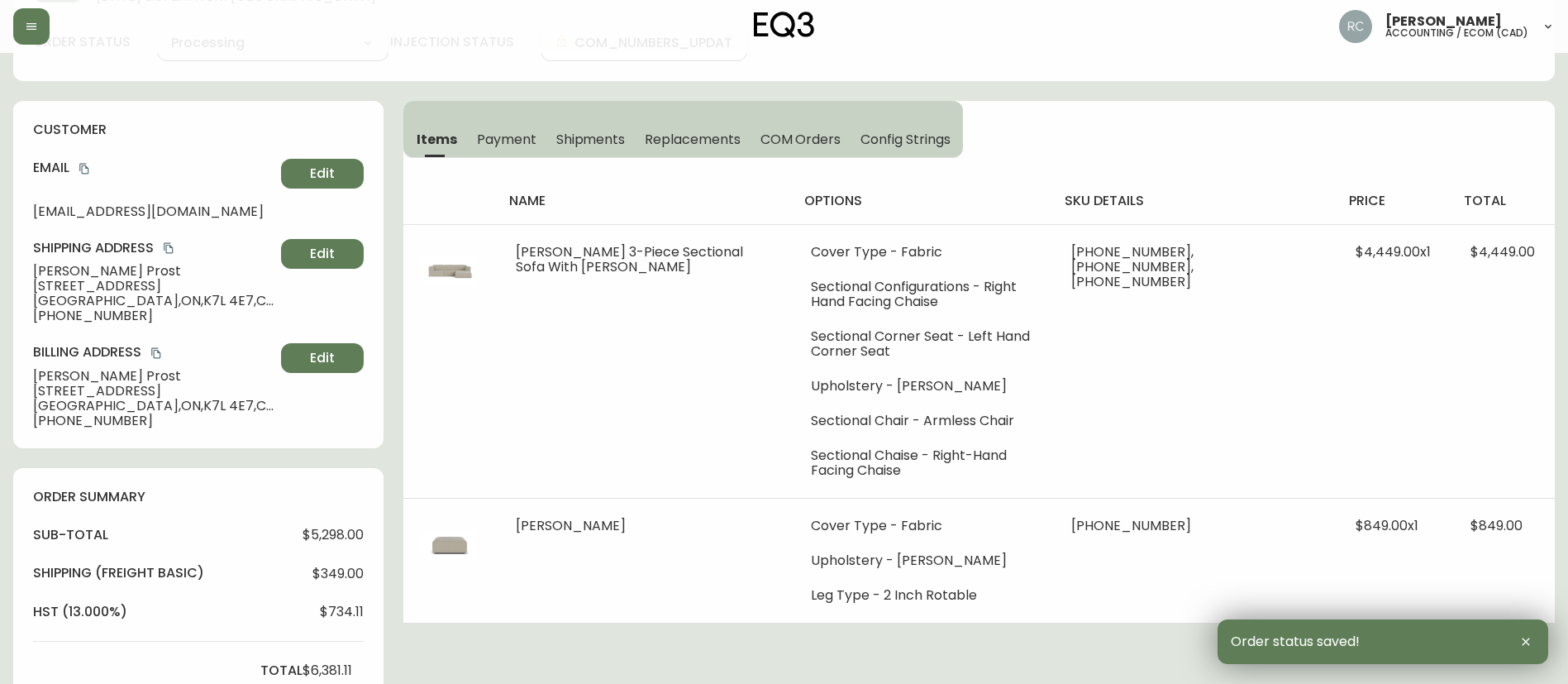
scroll to position [0, 0]
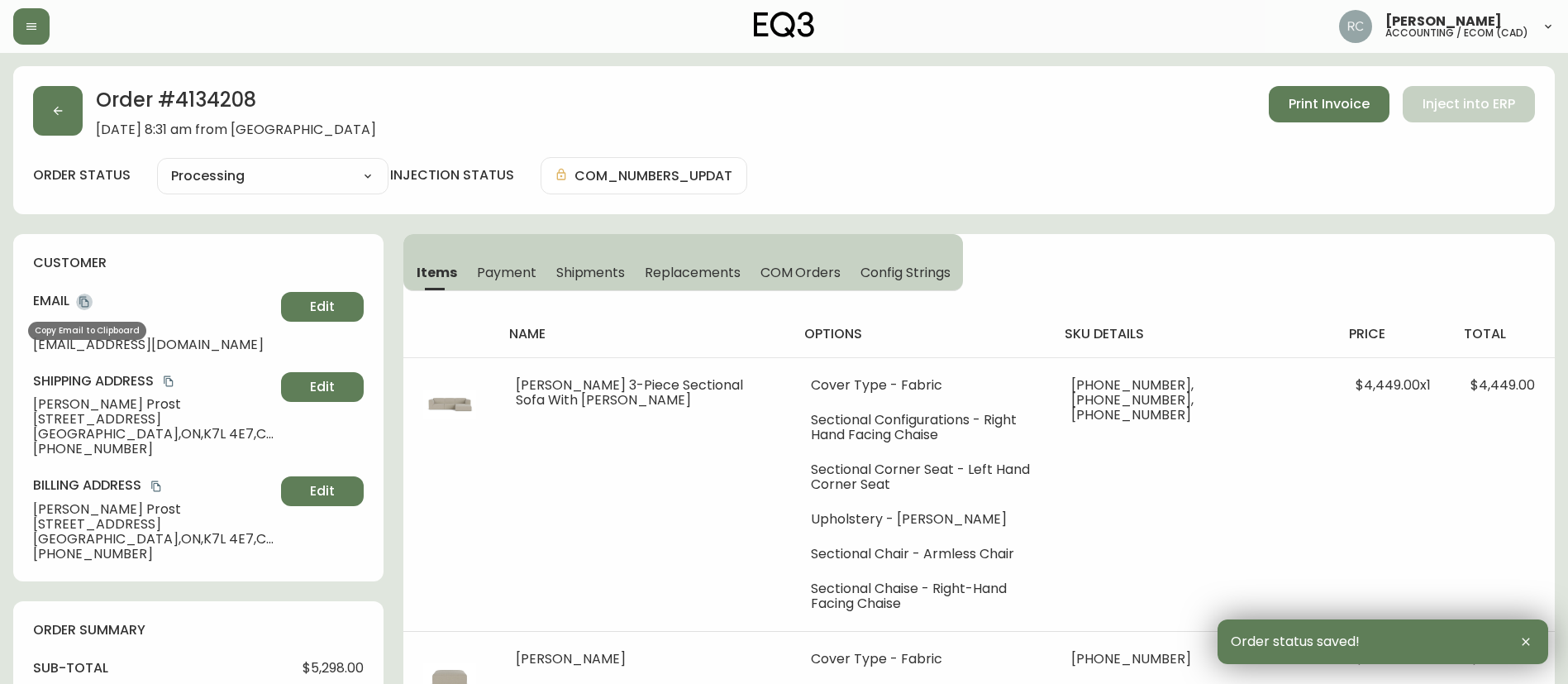
click at [87, 305] on icon "copy" at bounding box center [84, 302] width 11 height 11
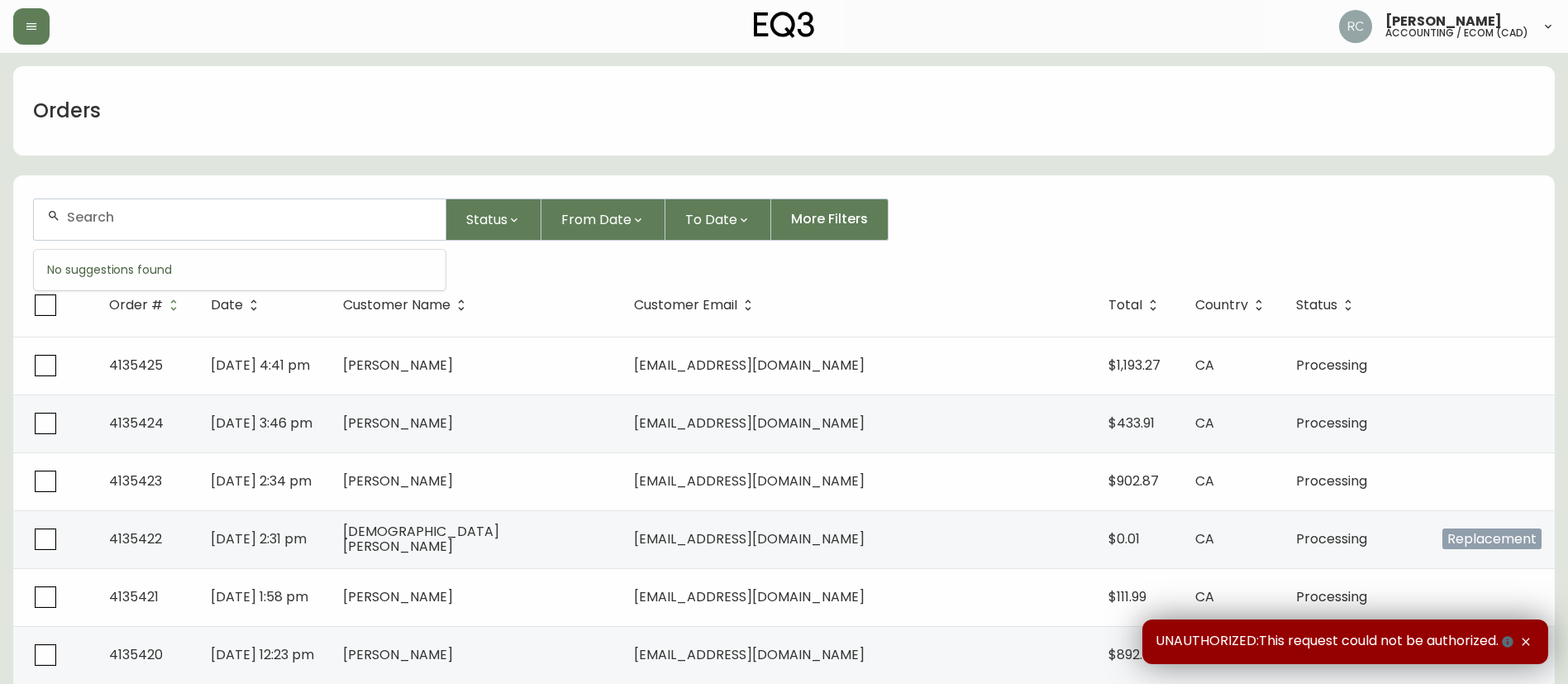
click at [306, 210] on input "text" at bounding box center [249, 217] width 366 height 16
paste input "4134301"
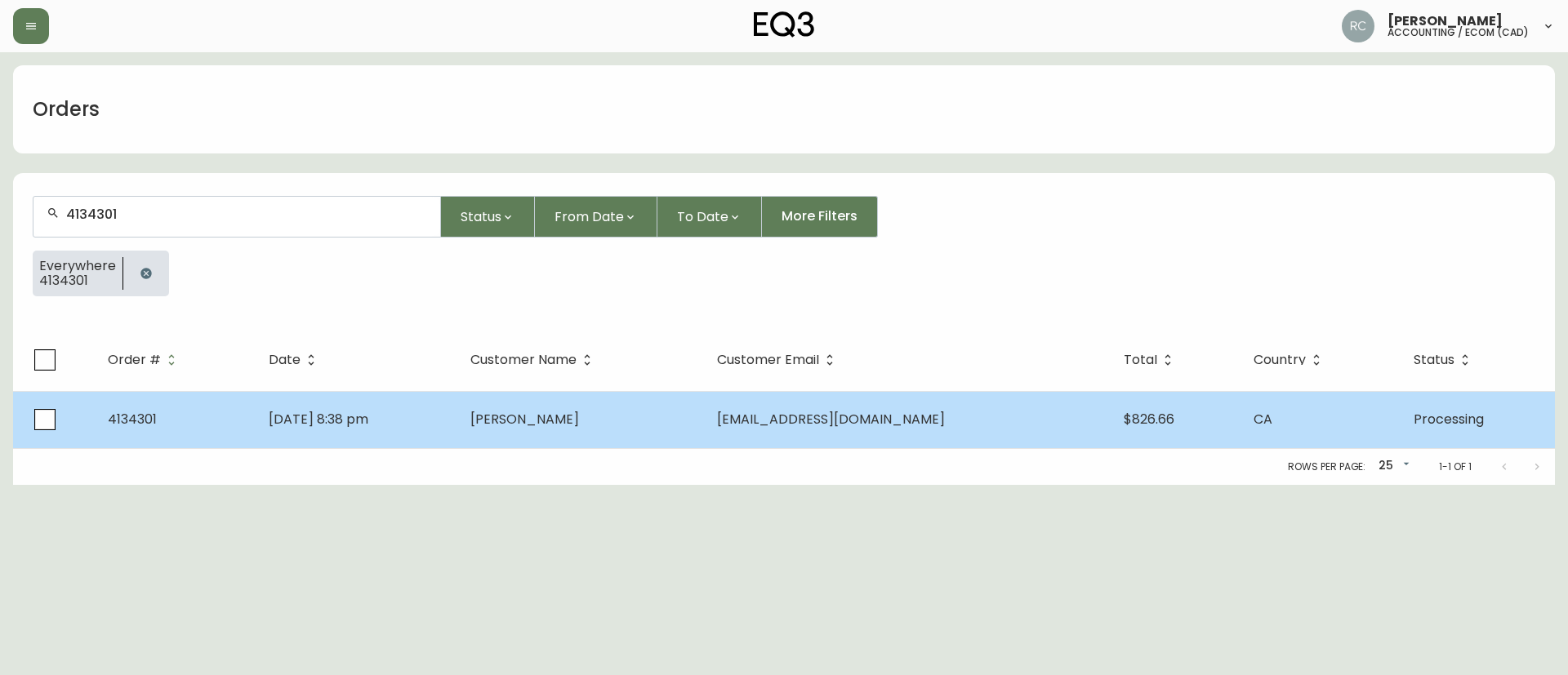
type input "4134301"
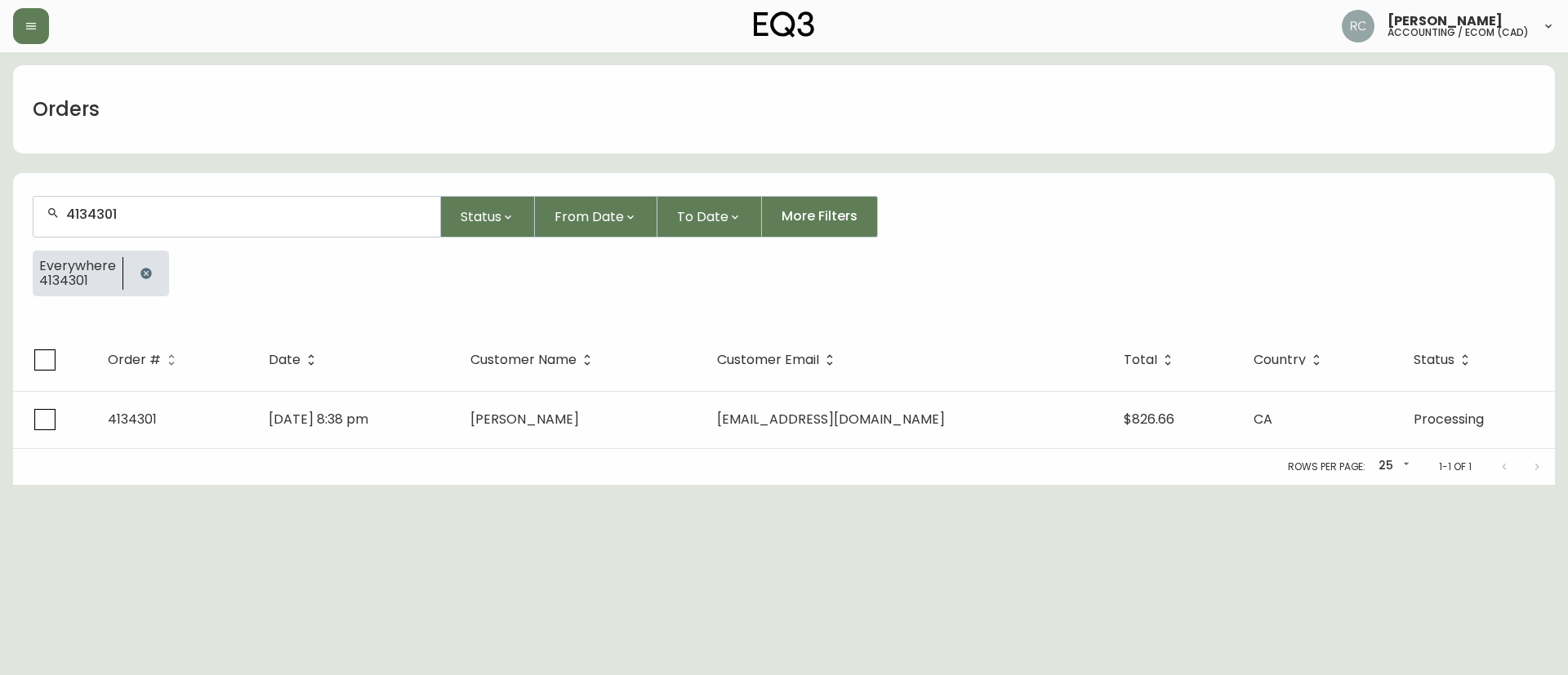
click at [558, 418] on span "[PERSON_NAME]" at bounding box center [525, 419] width 109 height 19
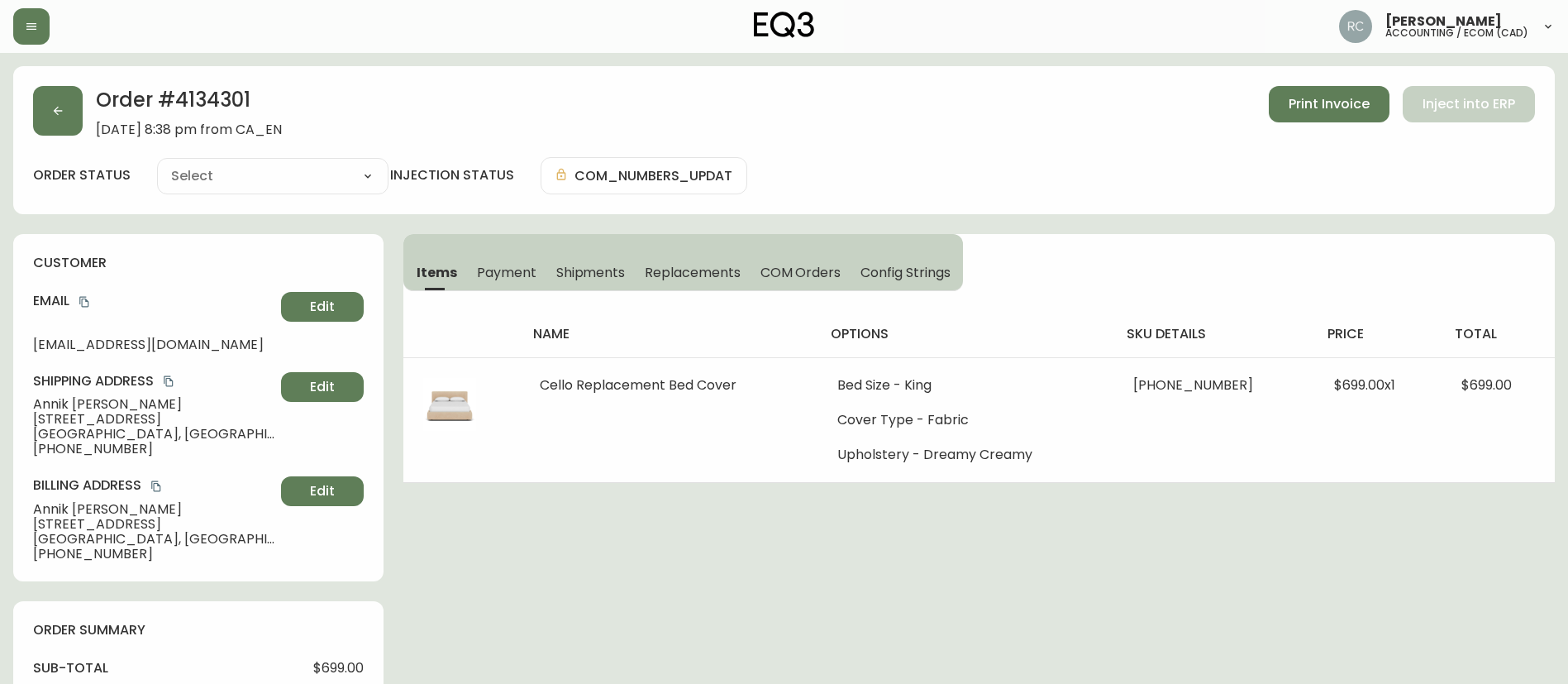
type input "Processing"
select select "PROCESSING"
click at [62, 402] on span "Annik Bernatchez" at bounding box center [153, 404] width 242 height 15
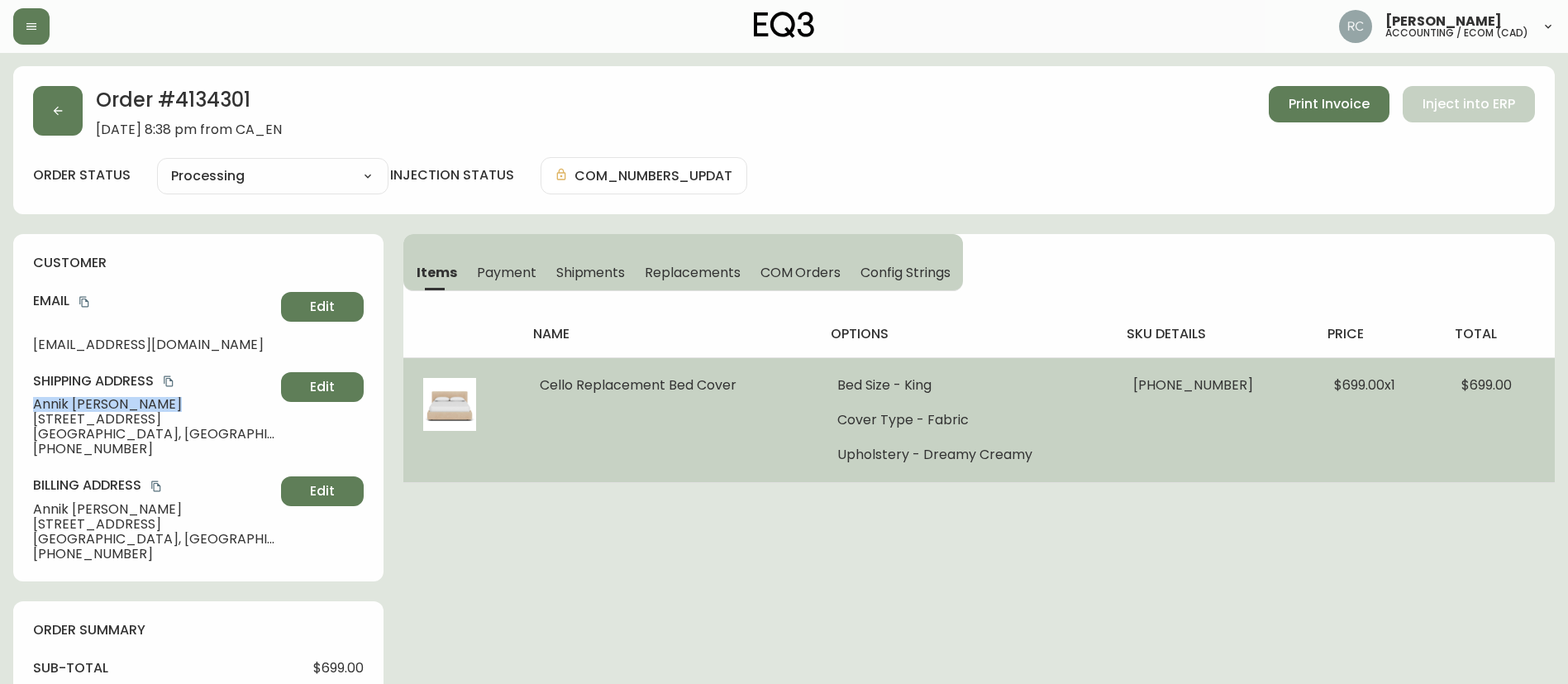
copy span "Annik Bernatchez"
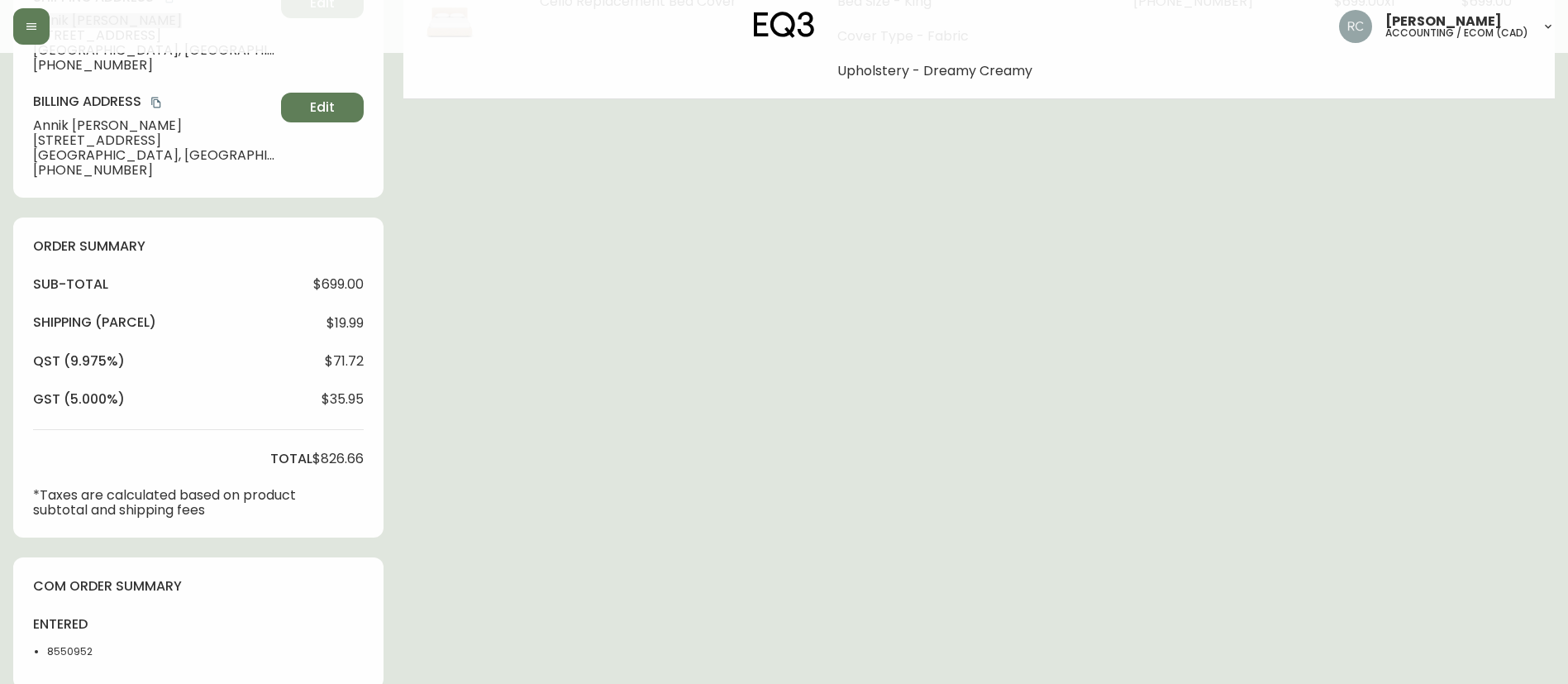
scroll to position [579, 0]
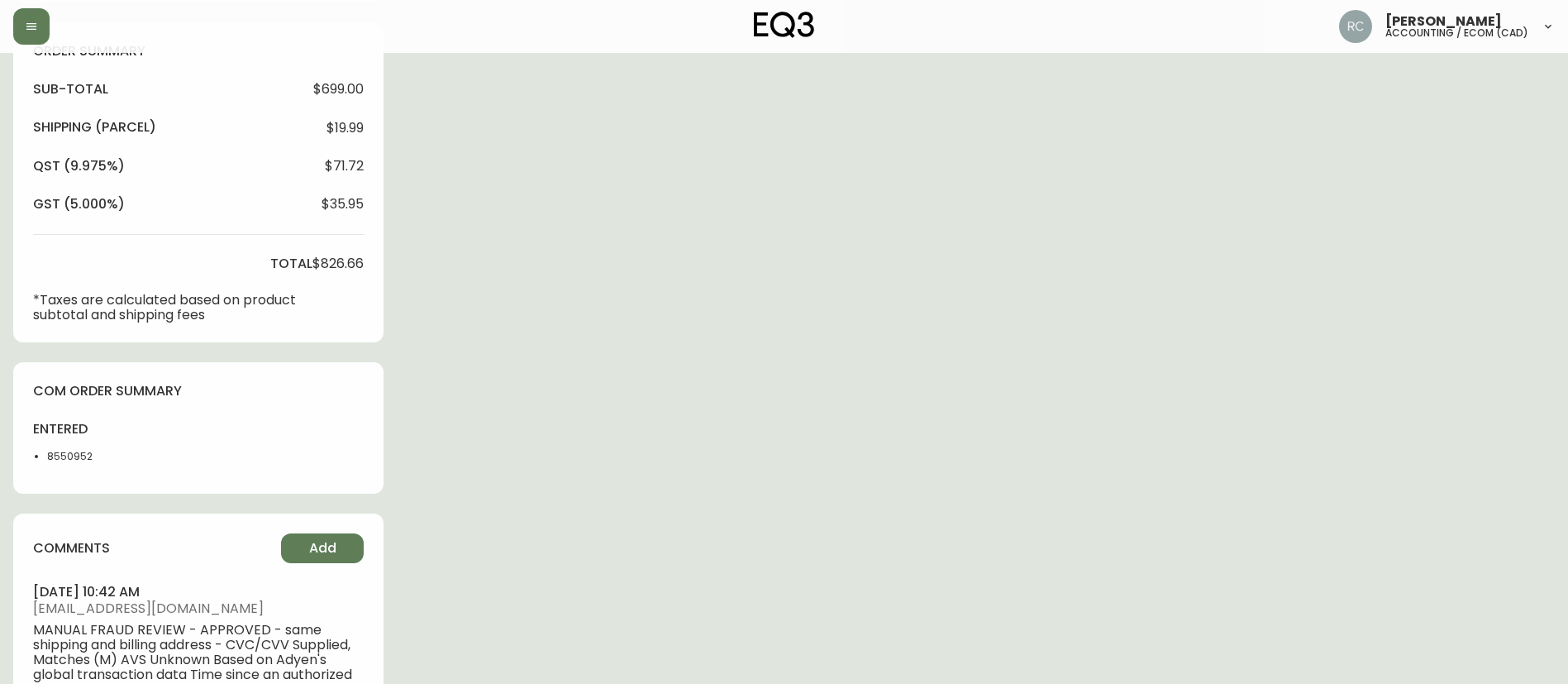
click at [55, 460] on li "8550952" at bounding box center [87, 456] width 82 height 15
copy li "8550952"
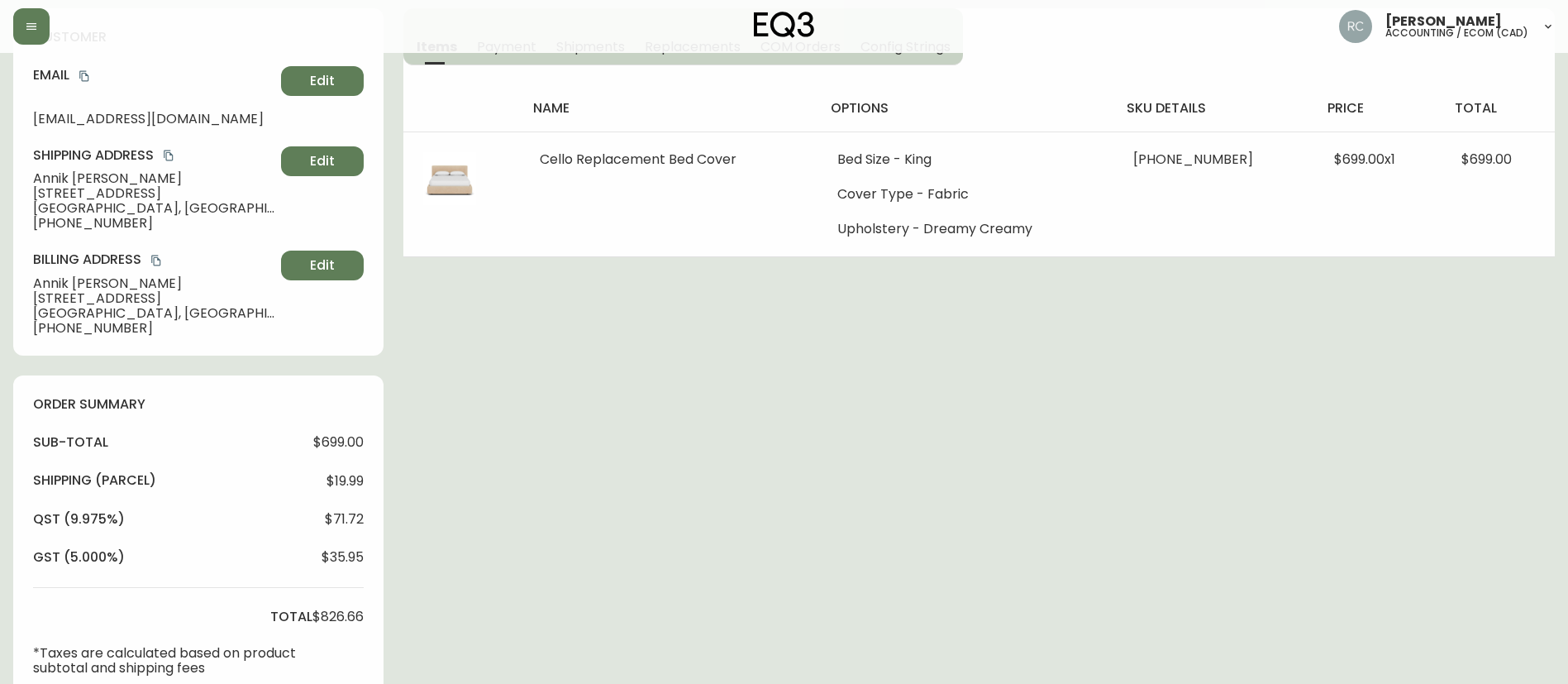
scroll to position [0, 0]
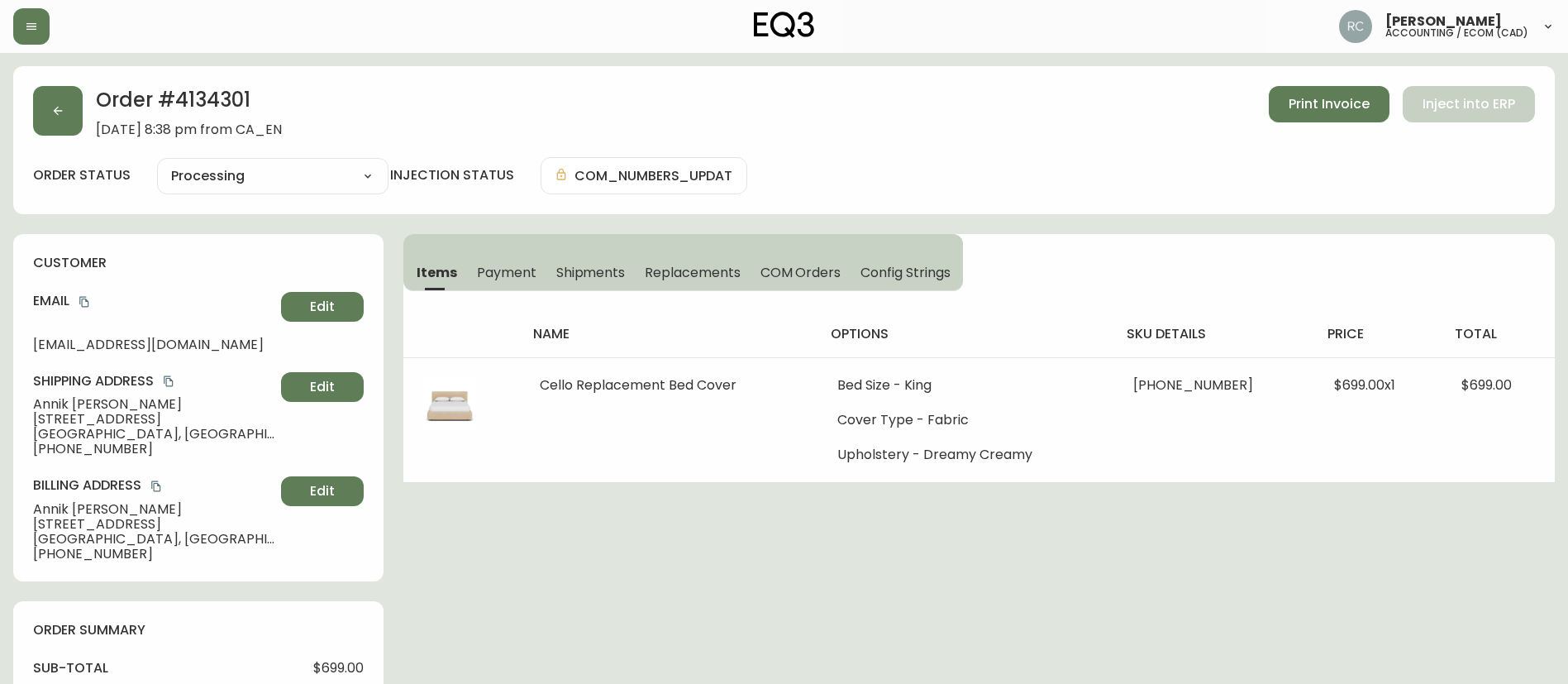
click at [230, 104] on h2 "Order # 4134301" at bounding box center [189, 104] width 186 height 36
drag, startPoint x: 230, startPoint y: 104, endPoint x: 683, endPoint y: 68, distance: 454.4
click at [236, 102] on h2 "Order # 4134301" at bounding box center [189, 104] width 186 height 36
copy h2 "4134301"
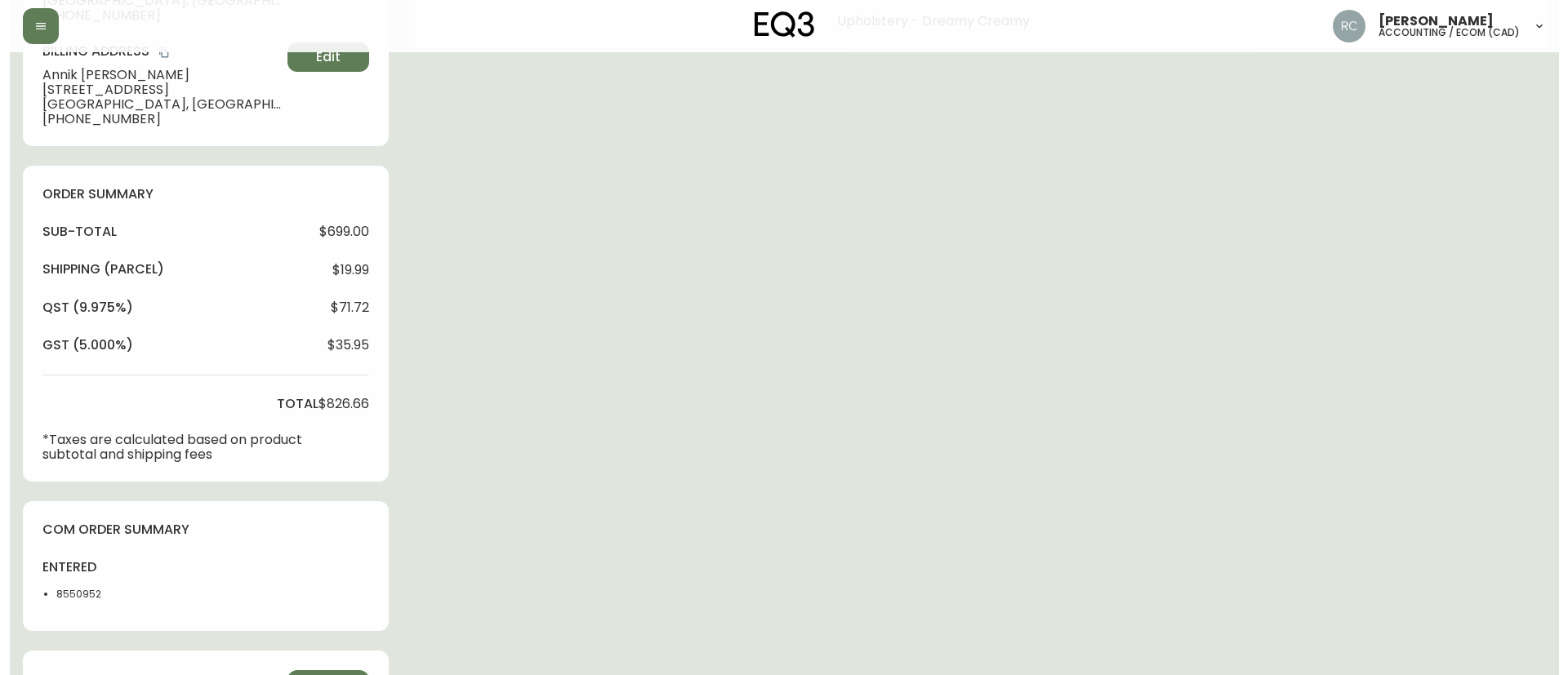
scroll to position [752, 0]
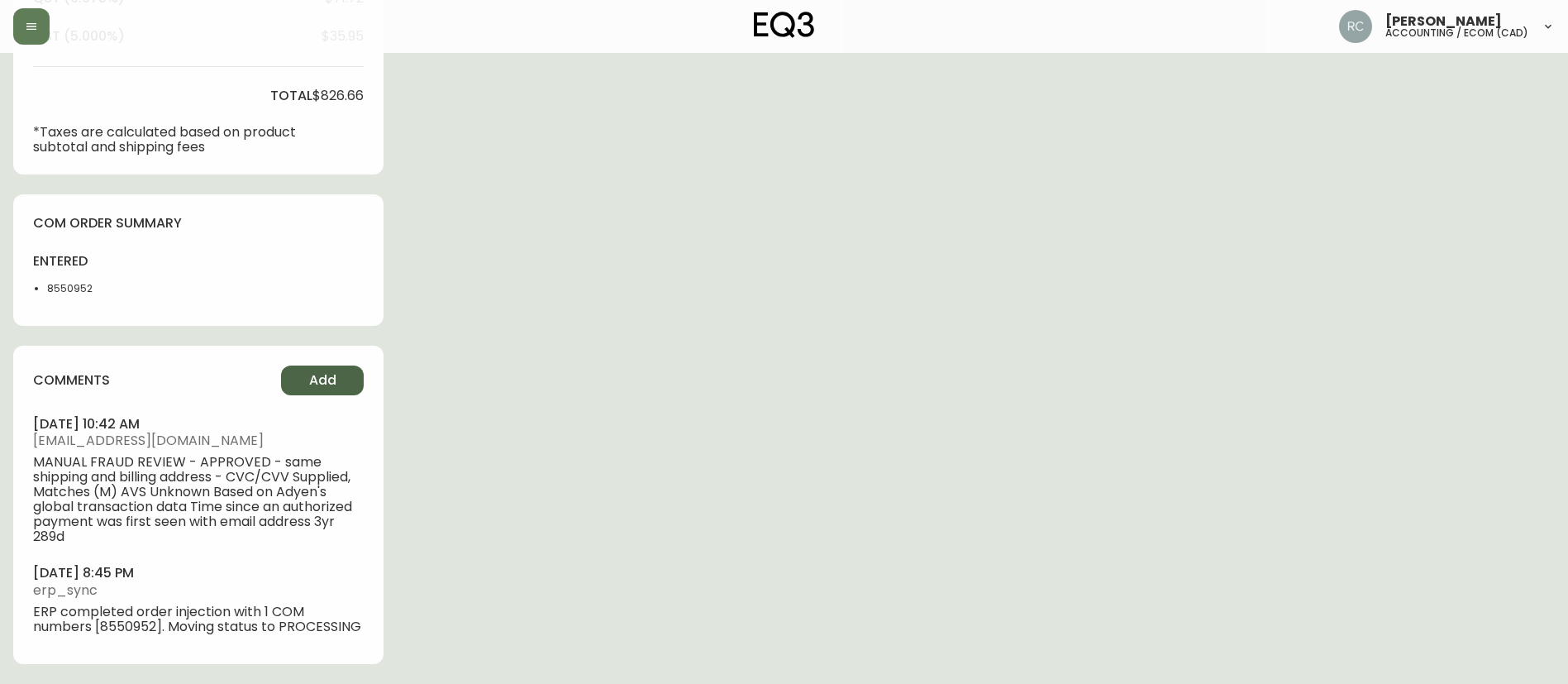
click at [314, 378] on button "Add" at bounding box center [321, 381] width 82 height 29
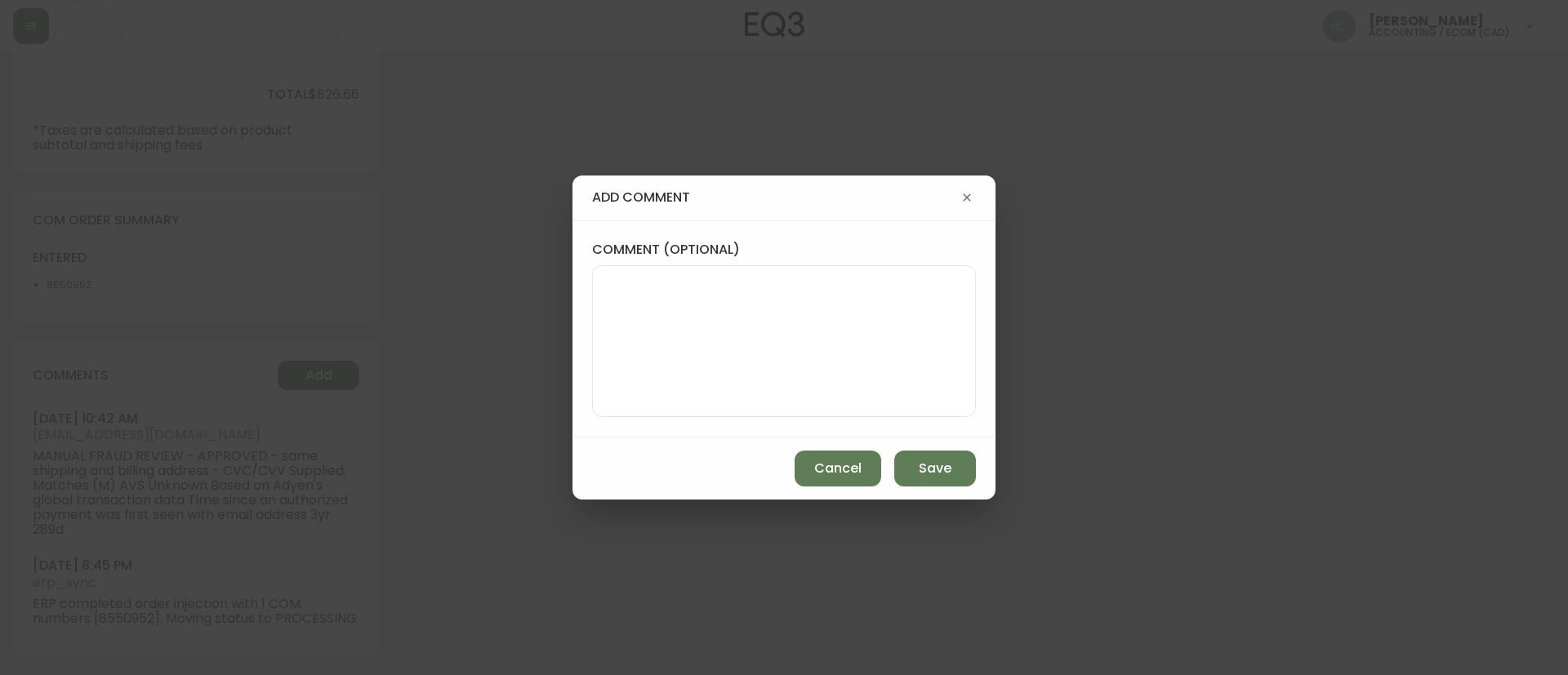
click at [835, 308] on textarea "comment (optional)" at bounding box center [784, 340] width 356 height 131
paste textarea "#833005"
click at [899, 329] on textarea "OM TICKET #833005" at bounding box center [784, 340] width 356 height 131
paste textarea "AFFECTED SKU(S): 34135-50 CELLO KING BED SLIPCOVER BACKORDER & RESTOCK DATE: FB…"
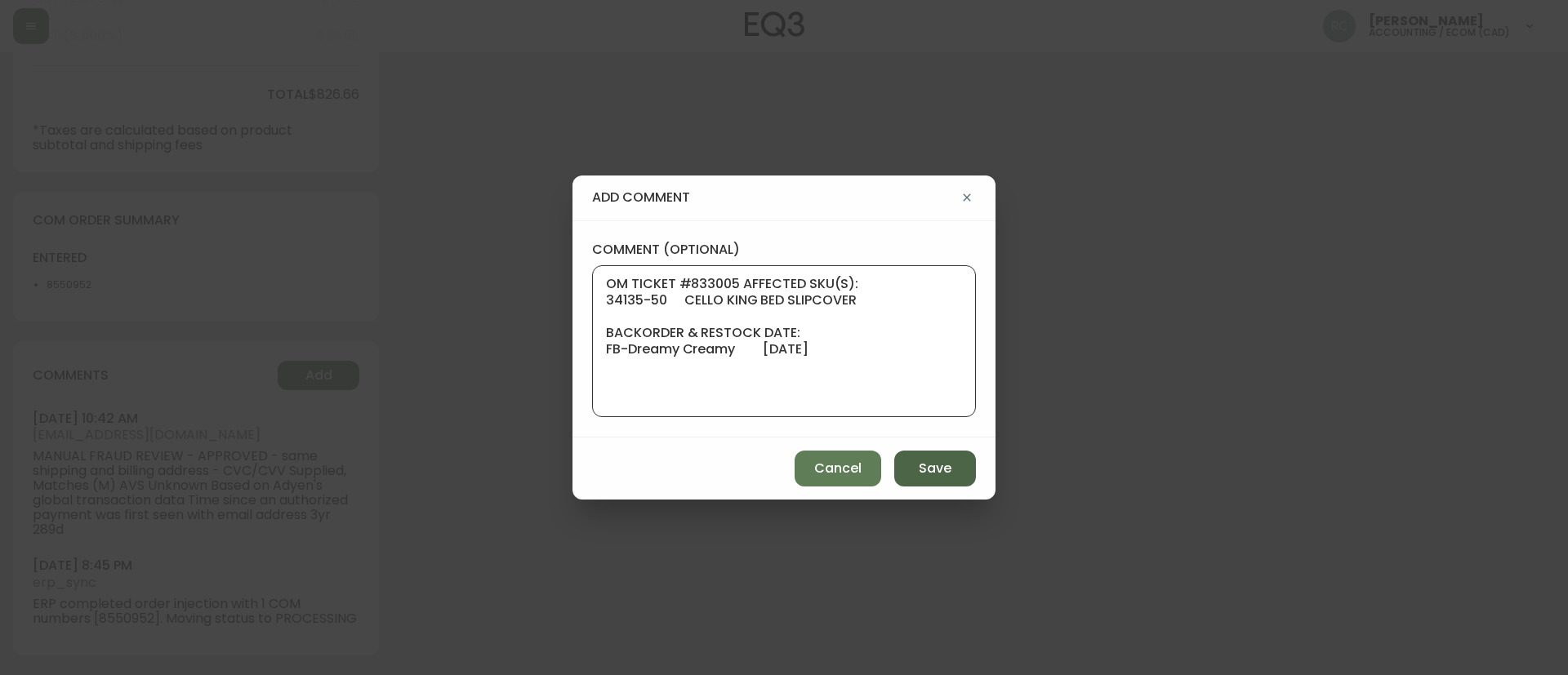
type textarea "OM TICKET #833005 AFFECTED SKU(S): 34135-50 CELLO KING BED SLIPCOVER BACKORDER …"
click at [924, 471] on span "Save" at bounding box center [935, 468] width 33 height 18
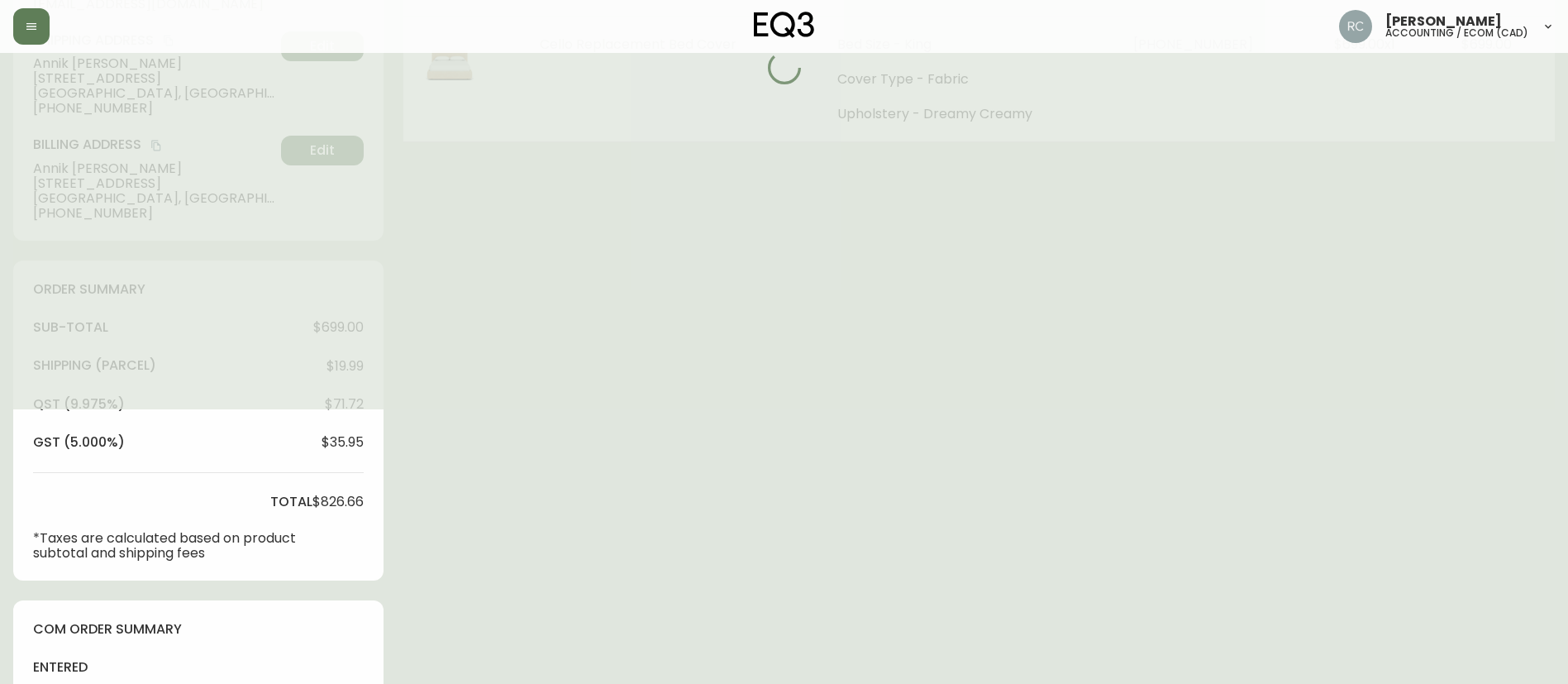
scroll to position [0, 0]
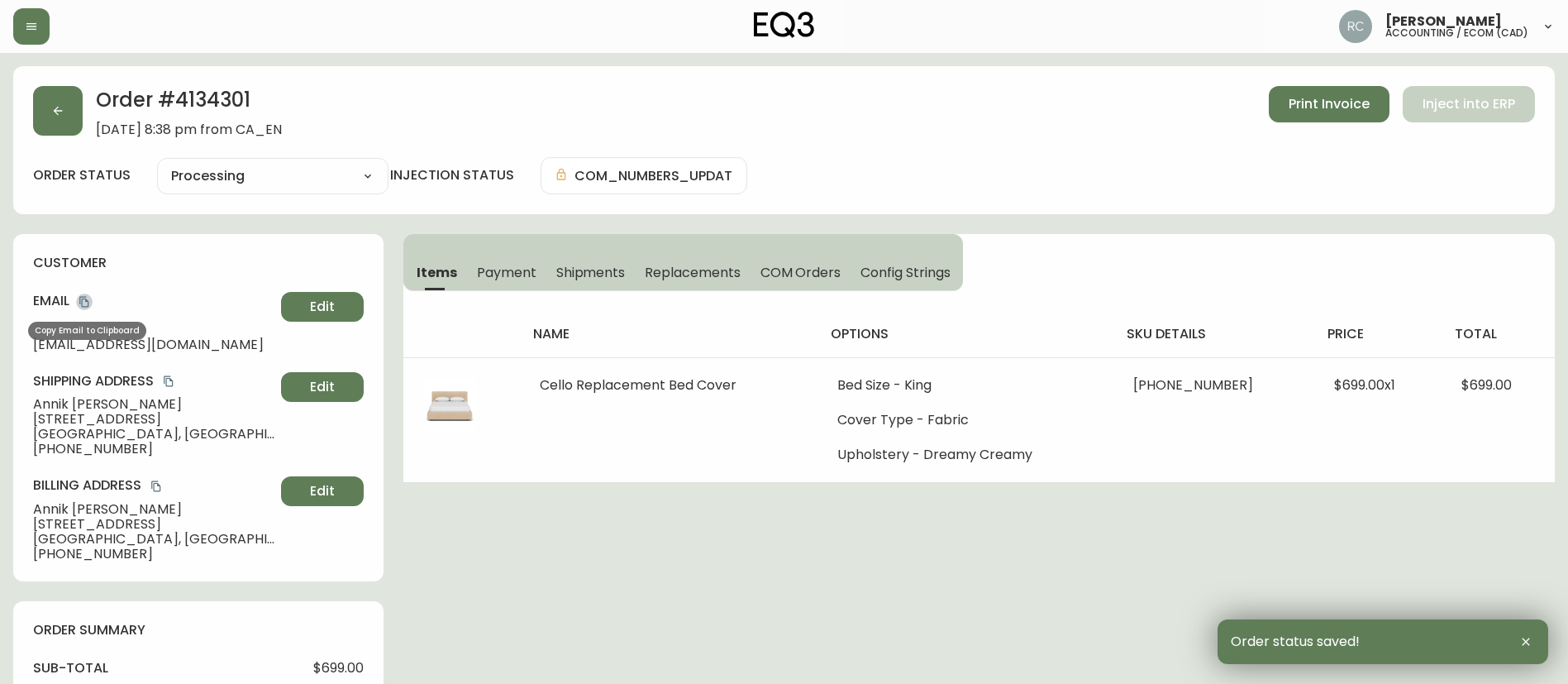
drag, startPoint x: 81, startPoint y: 299, endPoint x: 1418, endPoint y: 271, distance: 1337.3
click at [84, 299] on icon "copy" at bounding box center [84, 302] width 11 height 11
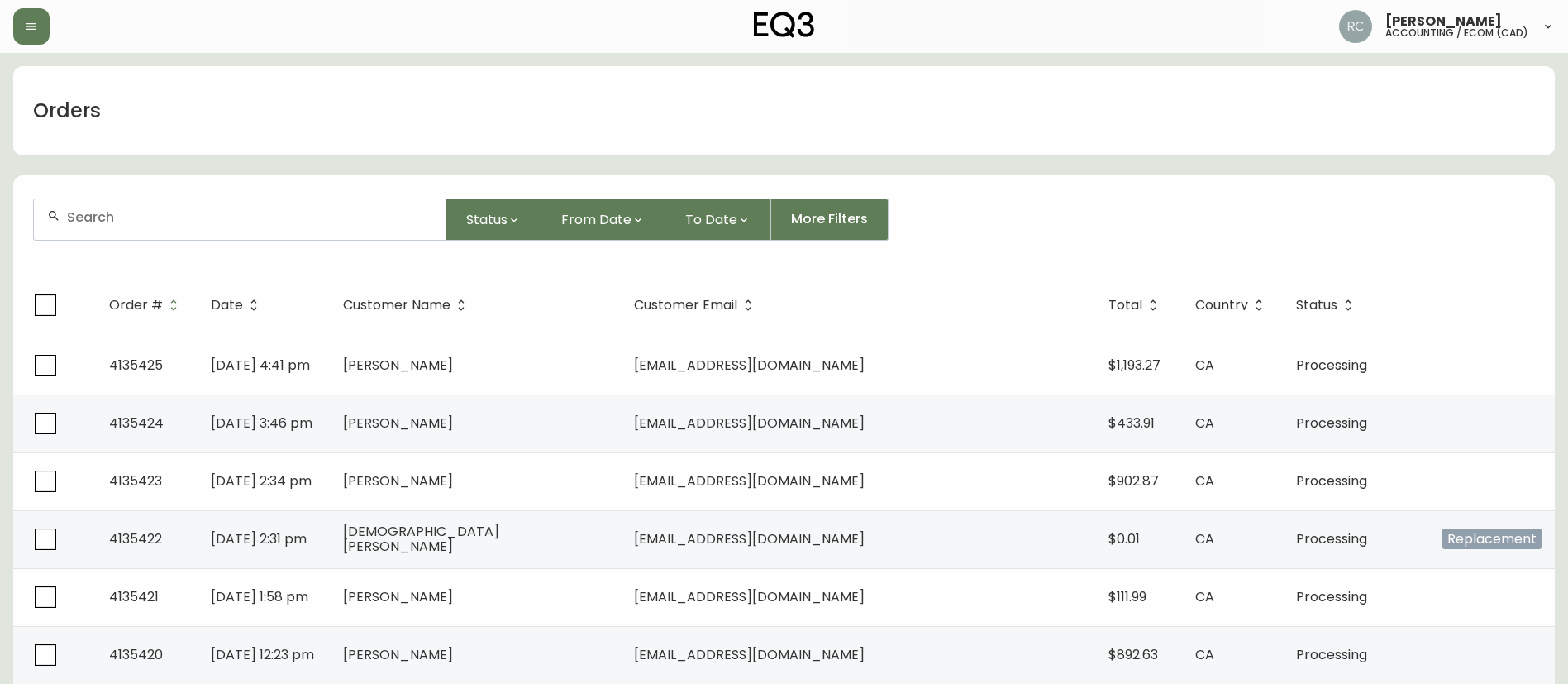
click at [214, 203] on div at bounding box center [239, 219] width 411 height 41
paste input "4134733"
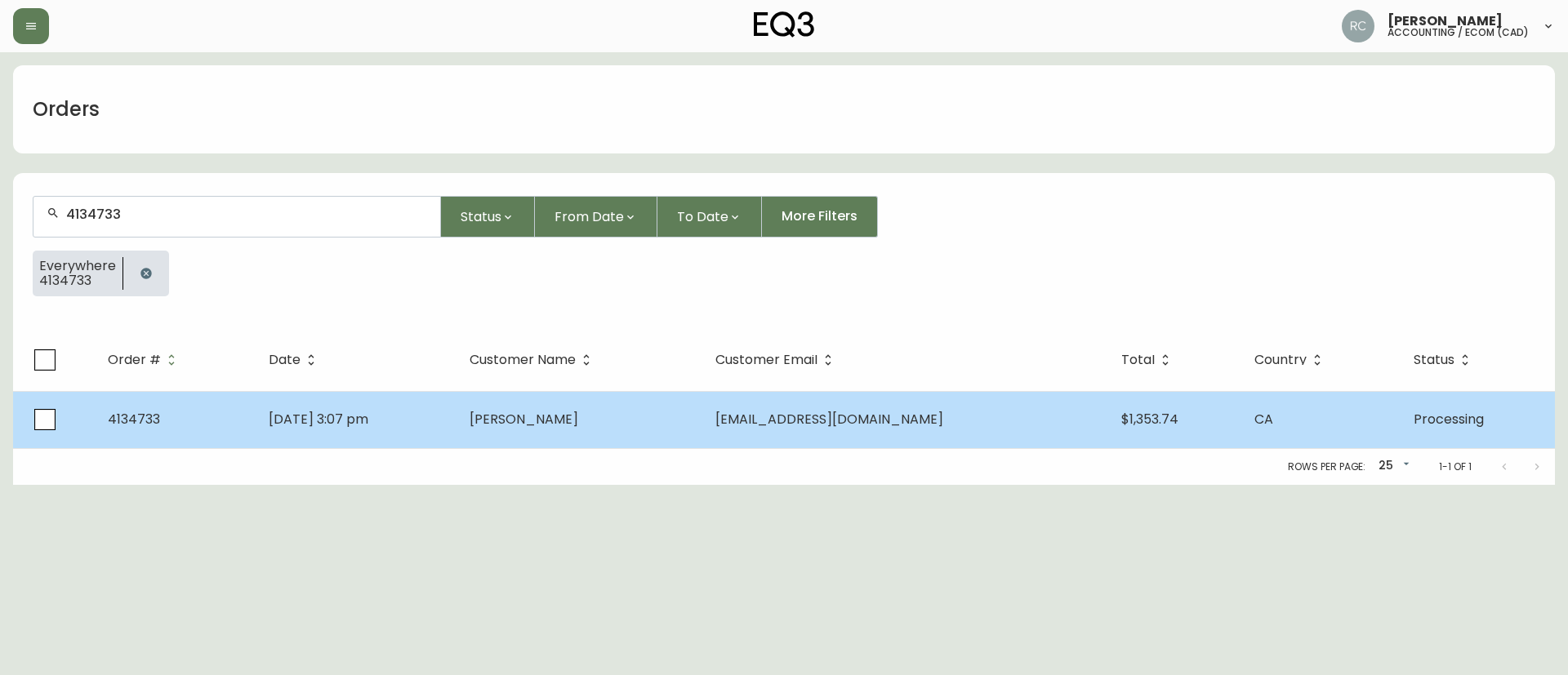
type input "4134733"
click at [353, 410] on span "[DATE] 3:07 pm" at bounding box center [318, 419] width 99 height 19
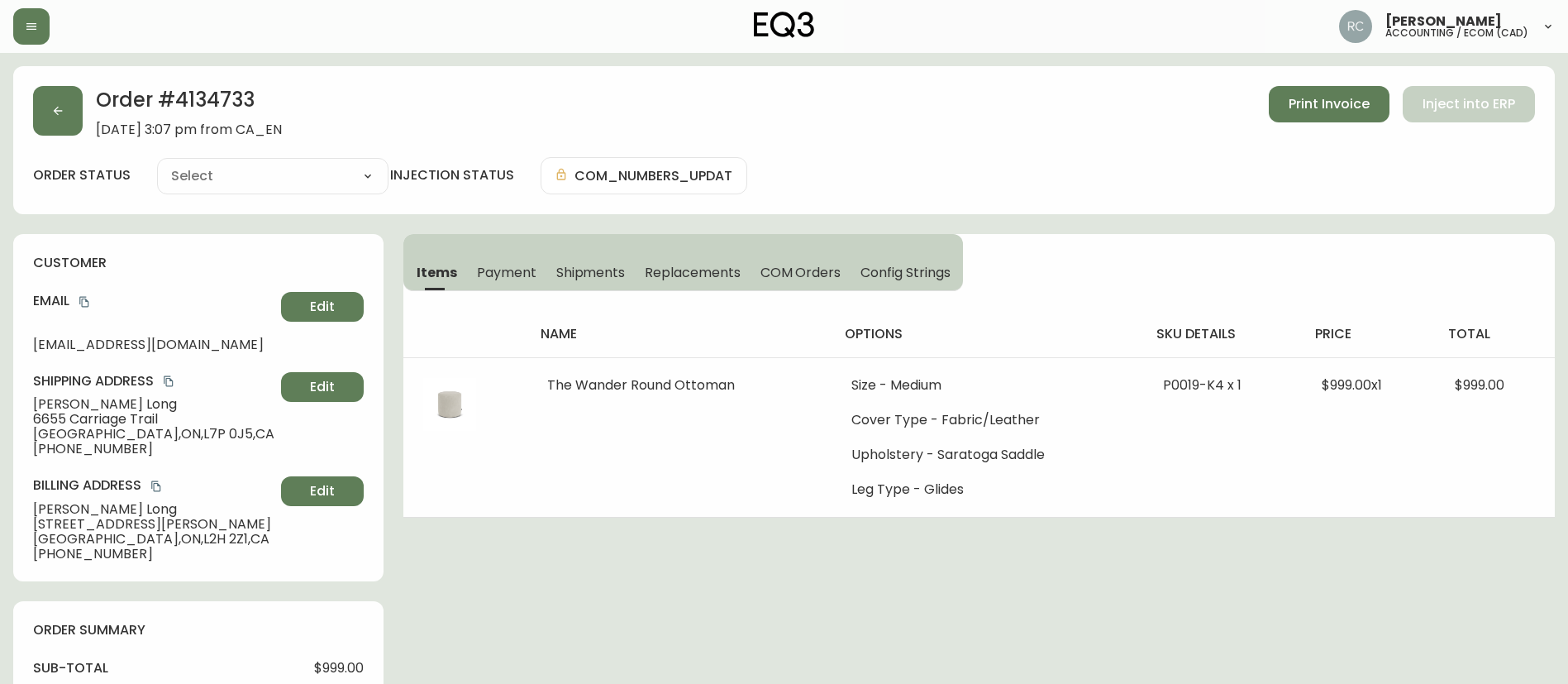
type input "Processing"
select select "PROCESSING"
click at [87, 409] on span "[PERSON_NAME]" at bounding box center [153, 404] width 242 height 15
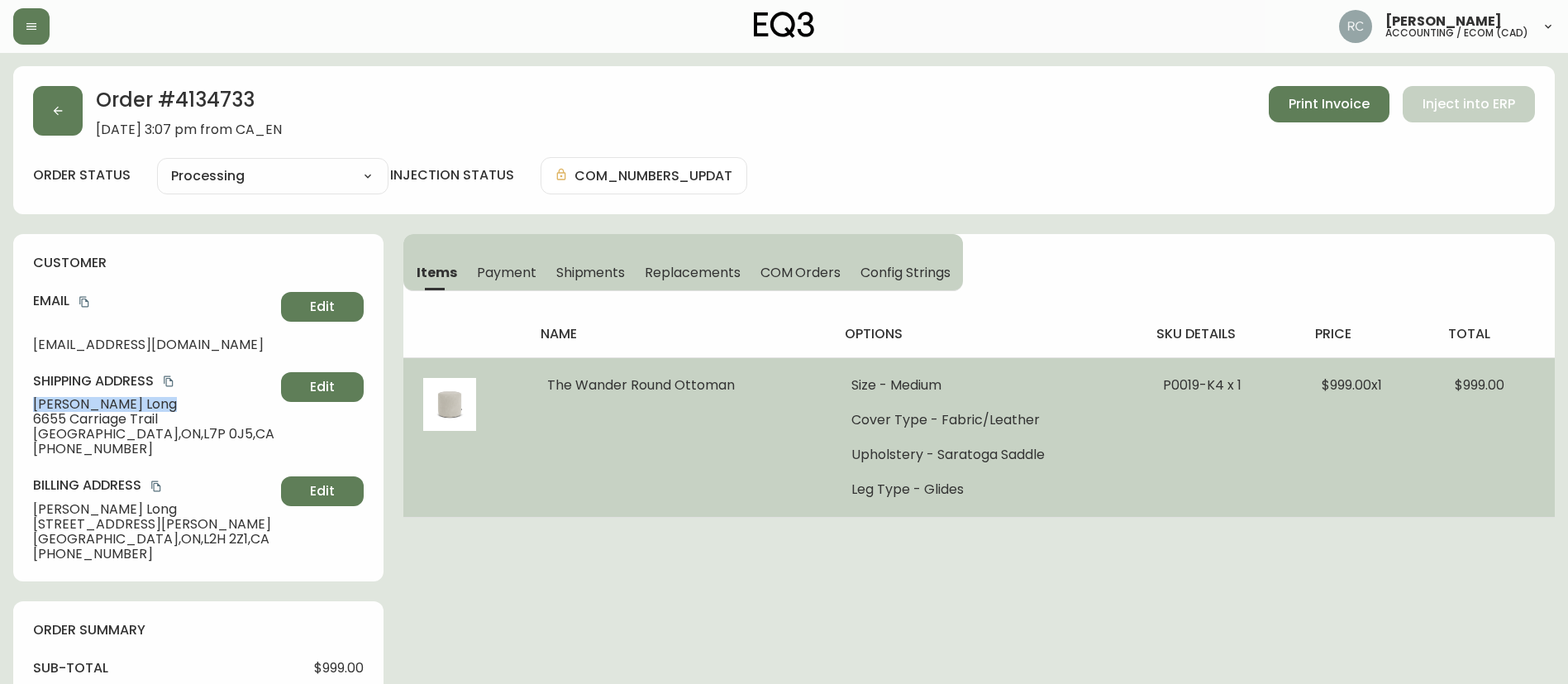
copy span "[PERSON_NAME]"
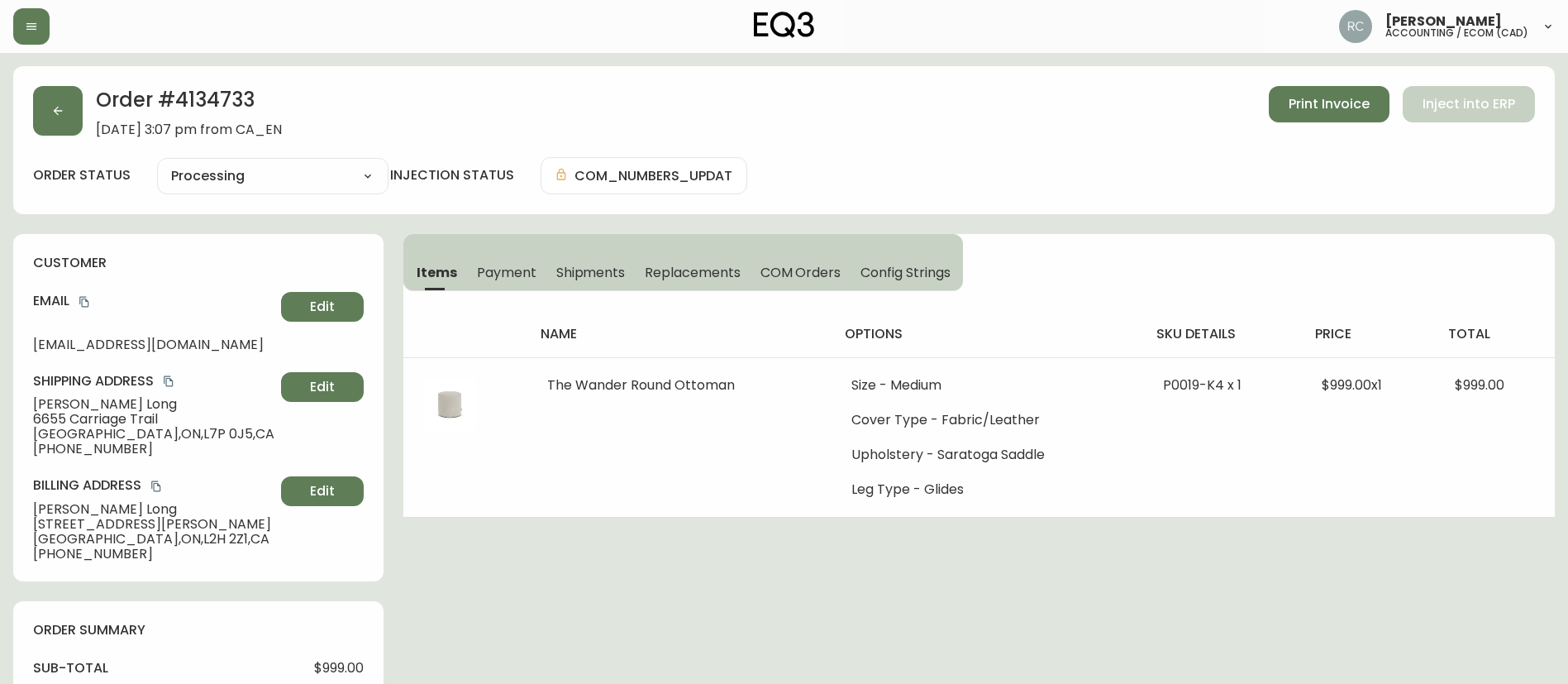
click at [228, 101] on h2 "Order # 4134733" at bounding box center [189, 104] width 186 height 36
copy h2 "4134733"
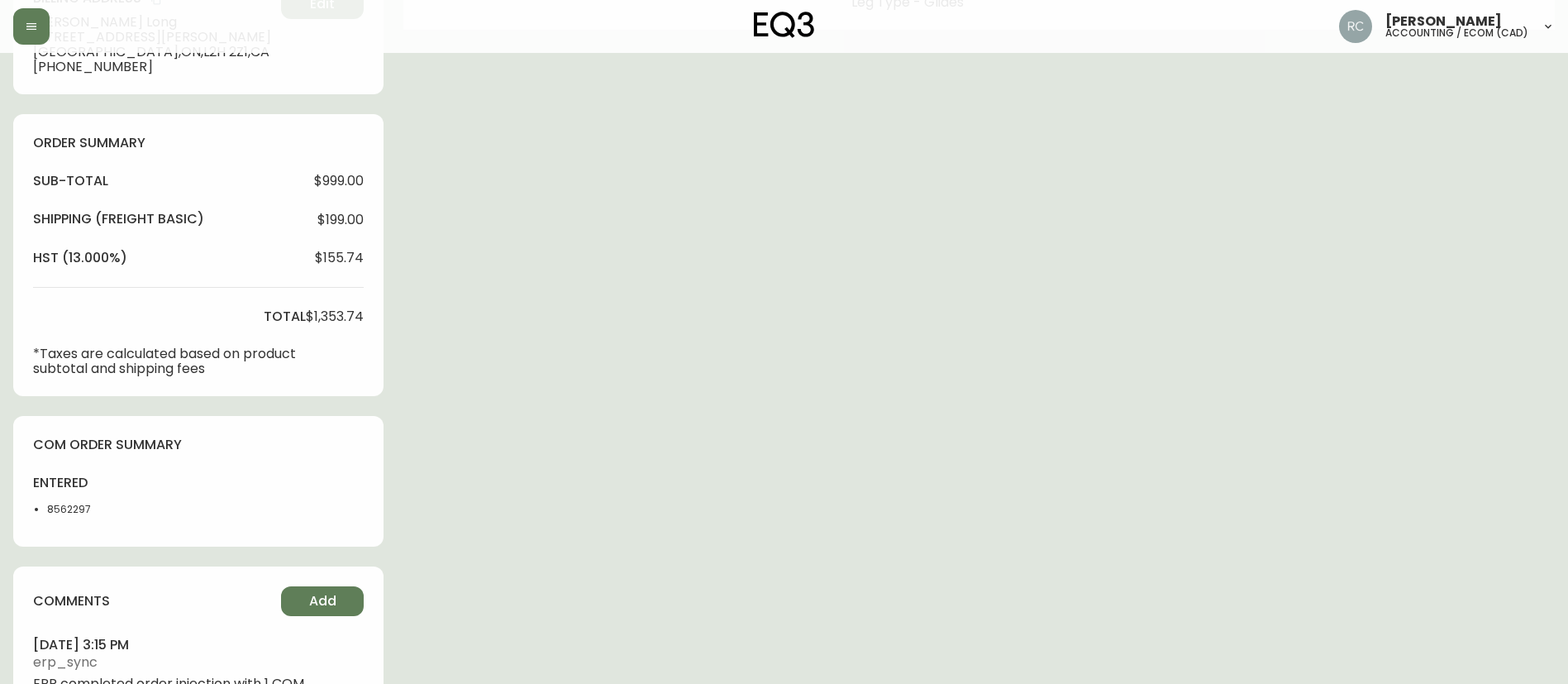
scroll to position [496, 0]
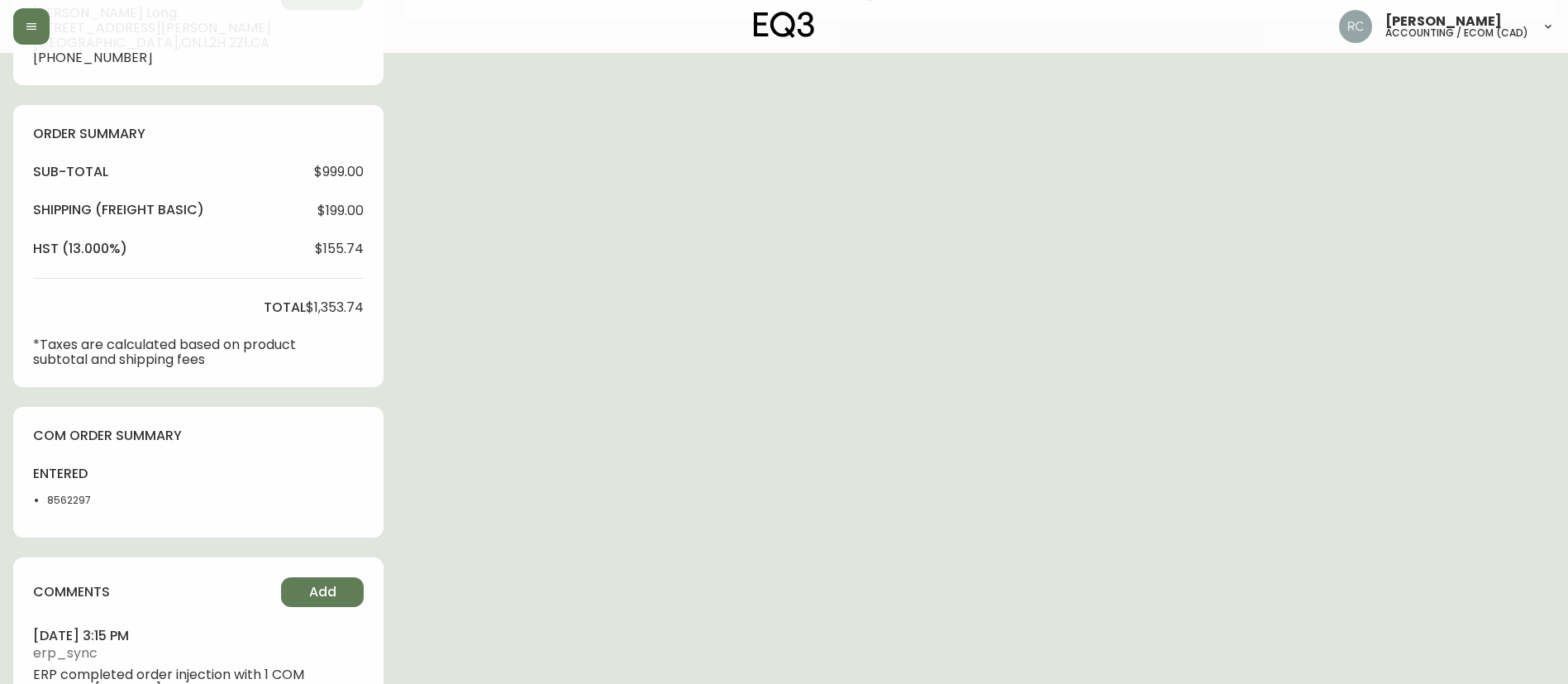
click at [62, 486] on div "entered 8562297" at bounding box center [81, 491] width 97 height 53
click at [62, 500] on li "8562297" at bounding box center [87, 500] width 82 height 15
copy li "8562297"
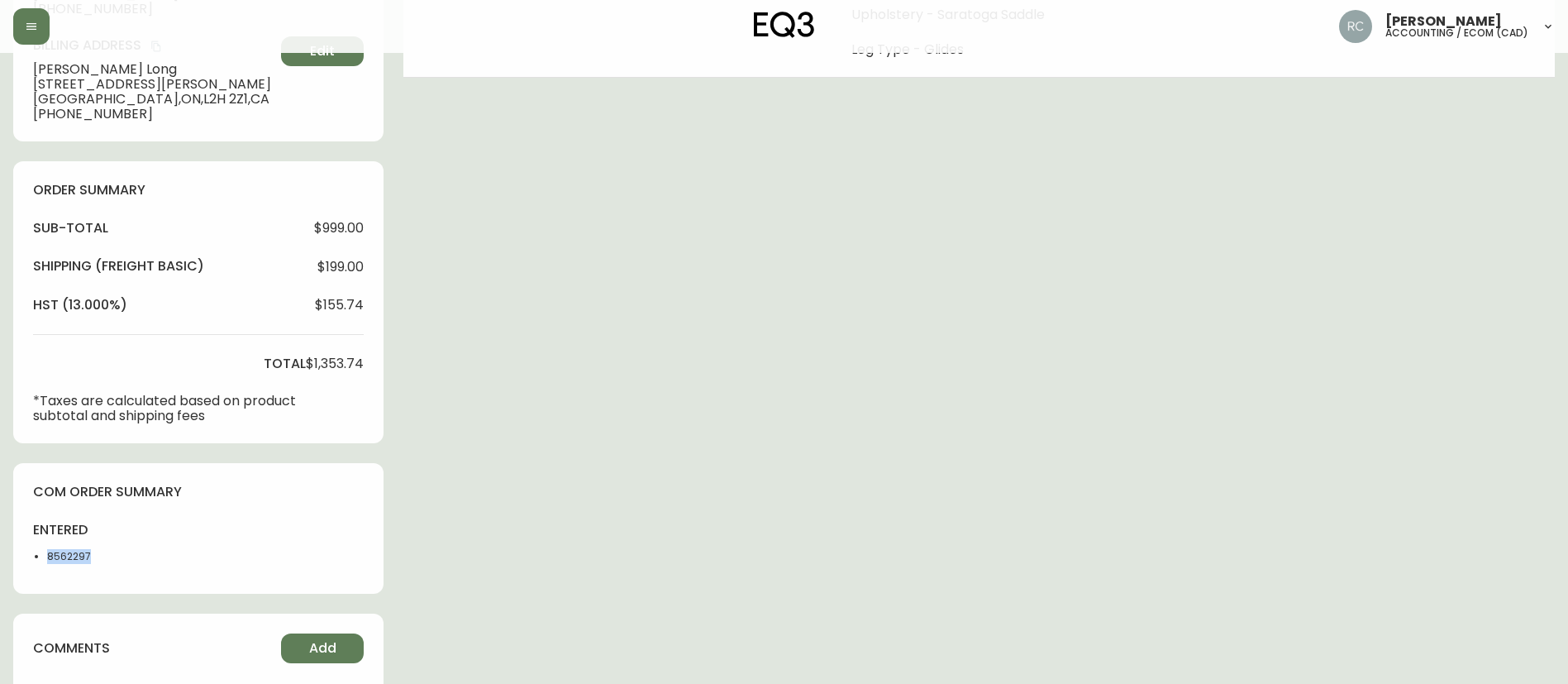
scroll to position [559, 0]
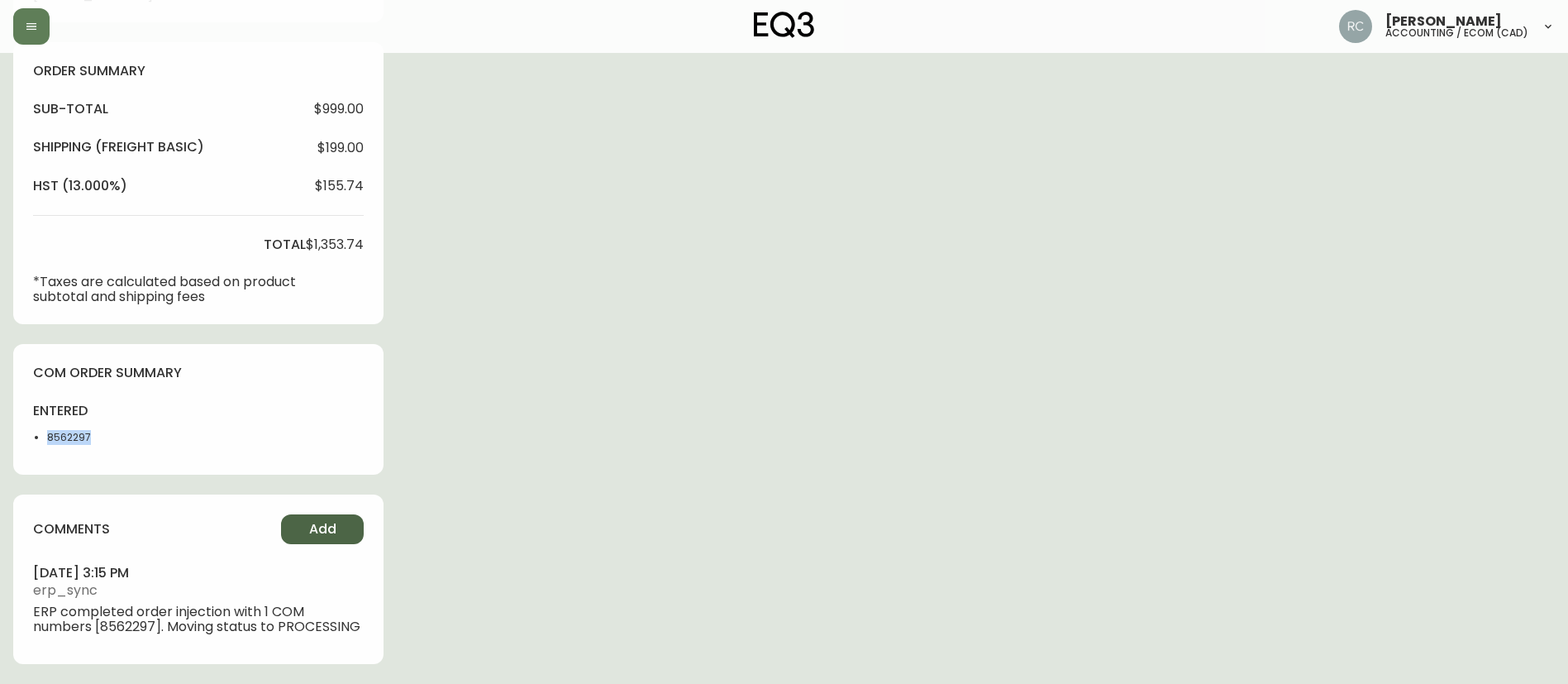
click at [296, 530] on button "Add" at bounding box center [321, 529] width 82 height 29
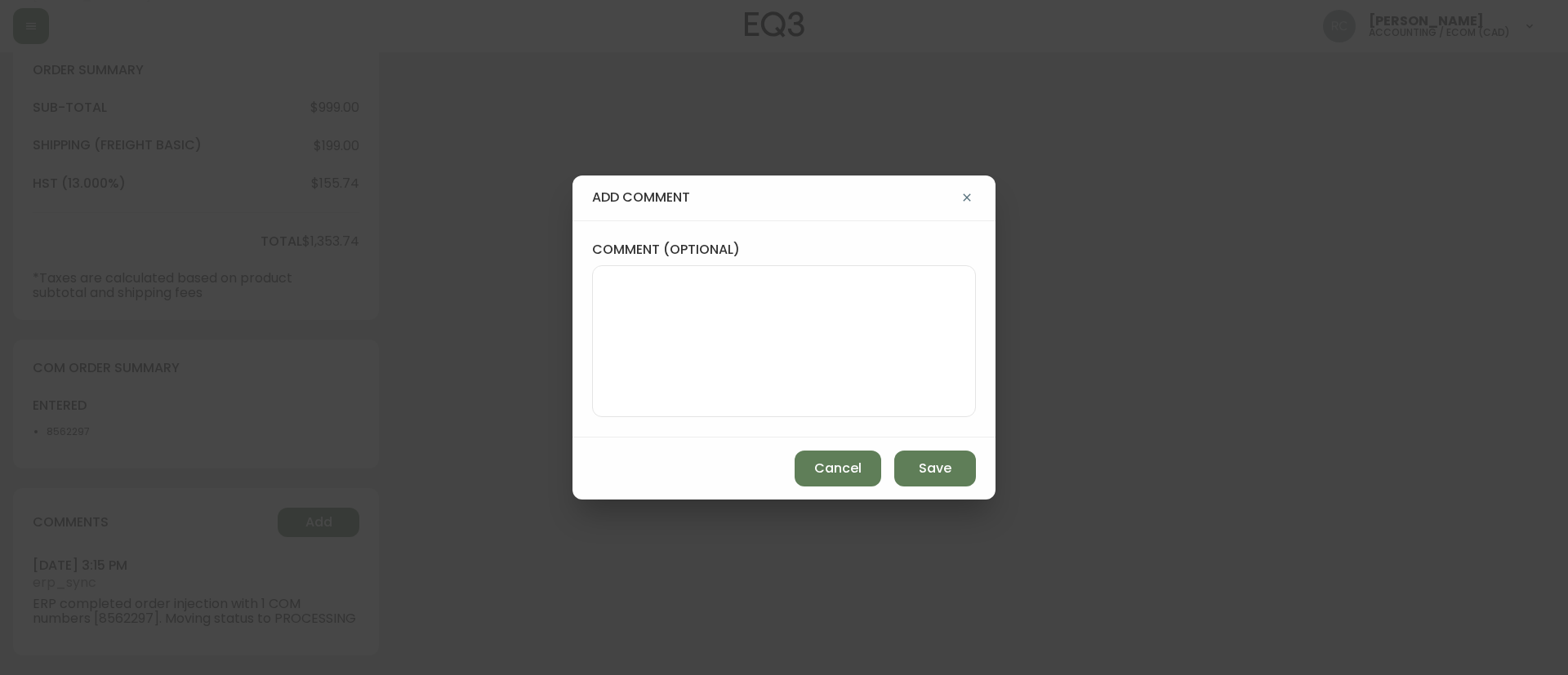
click at [817, 343] on textarea "comment (optional)" at bounding box center [784, 340] width 356 height 131
paste textarea "#833007"
click at [902, 319] on textarea "OM TICKET #833007" at bounding box center [784, 340] width 356 height 131
paste textarea "AFFECTED SKU(S): P0019-K4 THE WANDER ROUND MEDIUM OTTOMA BACKORDER & RESTOCK DA…"
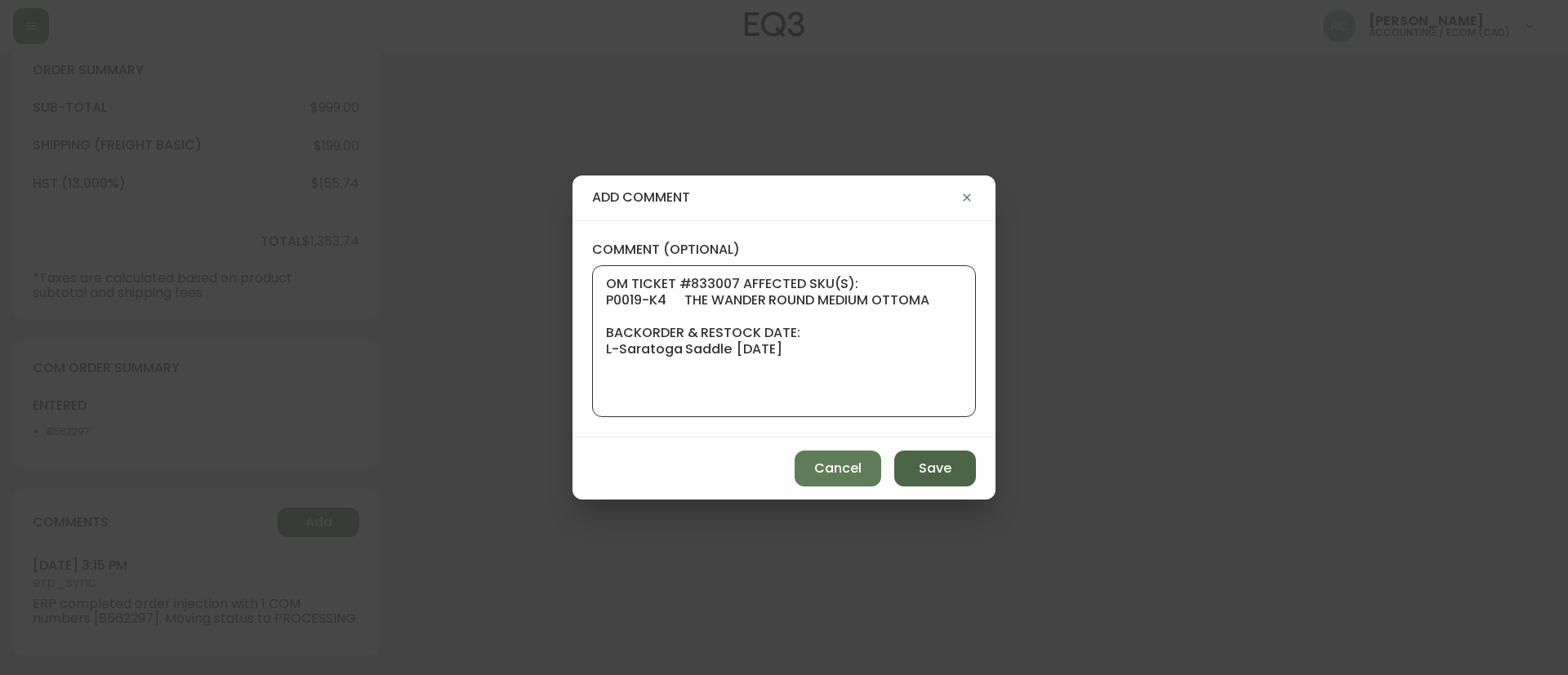
type textarea "OM TICKET #833007 AFFECTED SKU(S): P0019-K4 THE WANDER ROUND MEDIUM OTTOMA BACK…"
click at [925, 459] on button "Save" at bounding box center [935, 469] width 81 height 36
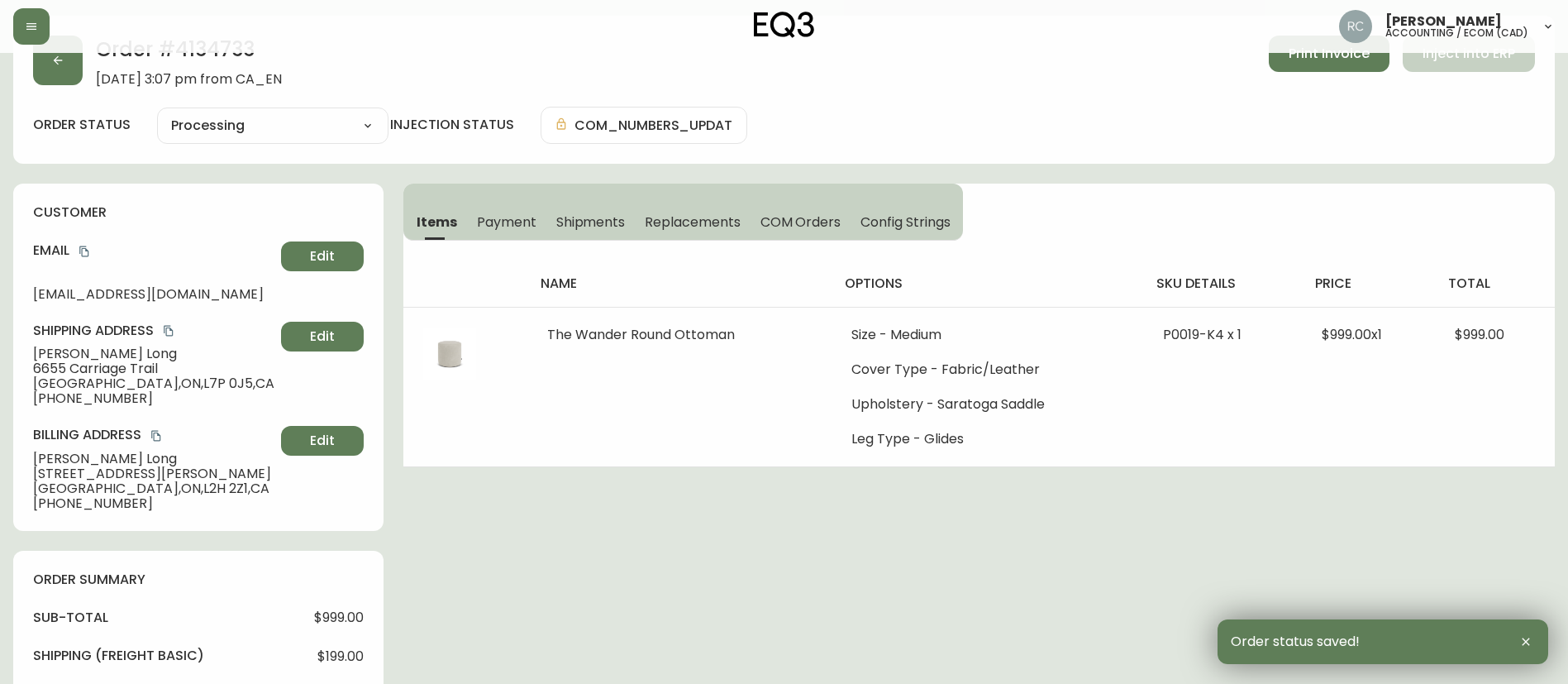
scroll to position [0, 0]
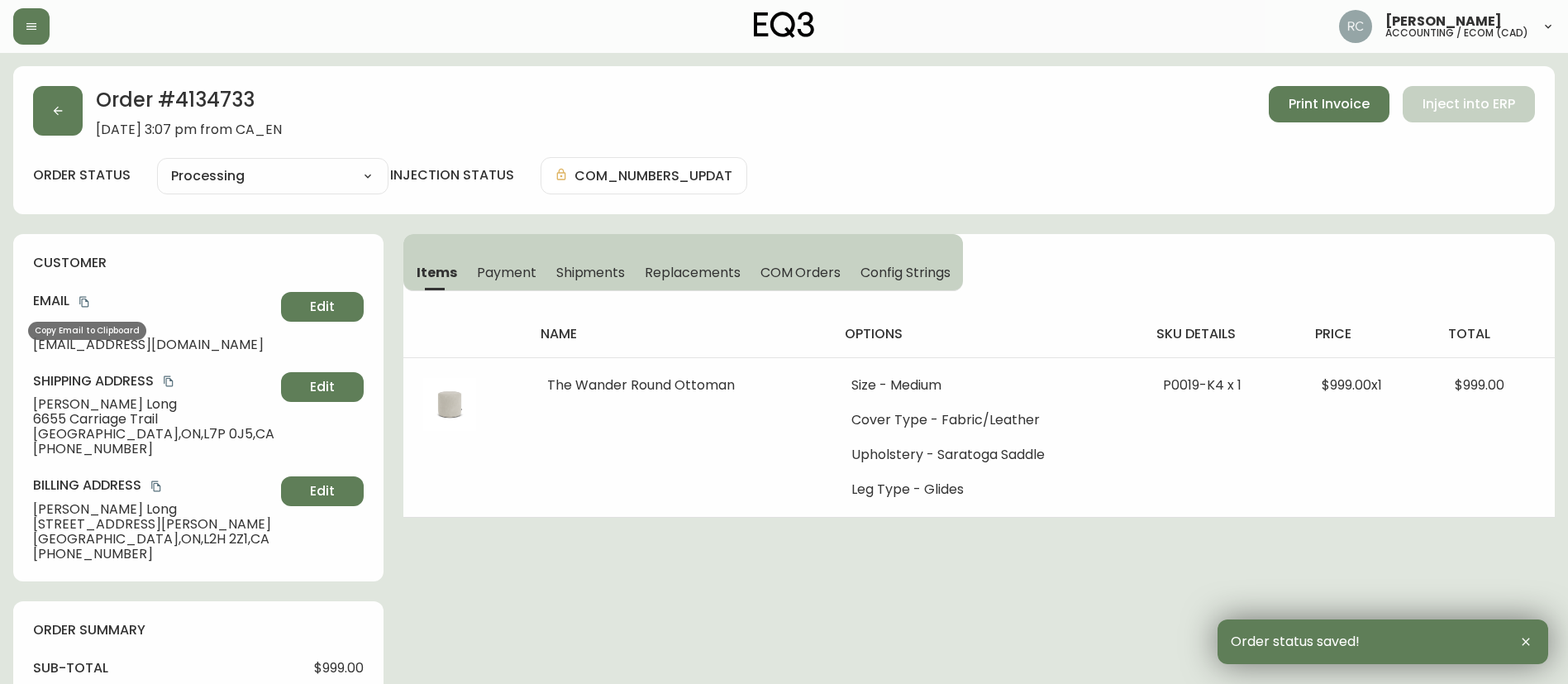
click at [88, 303] on icon "copy" at bounding box center [84, 302] width 11 height 11
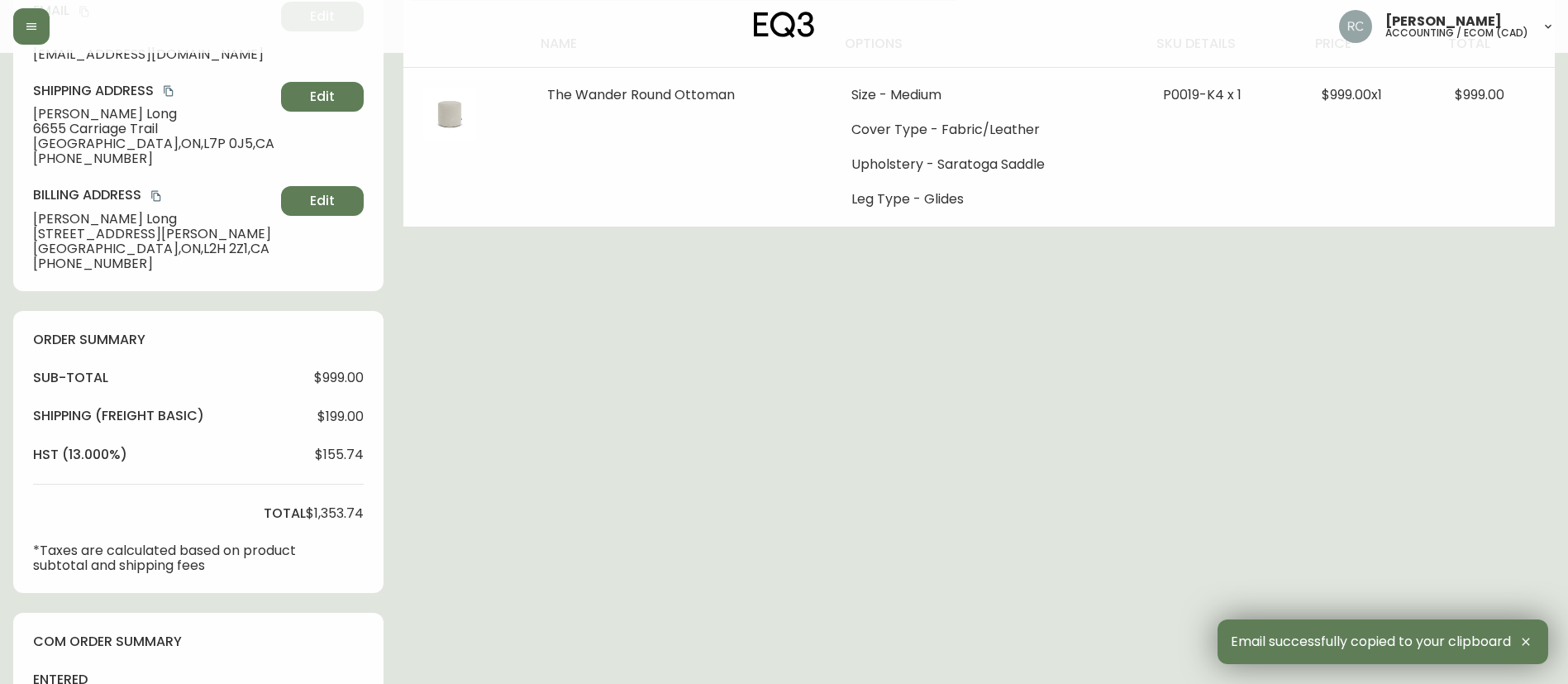
scroll to position [663, 0]
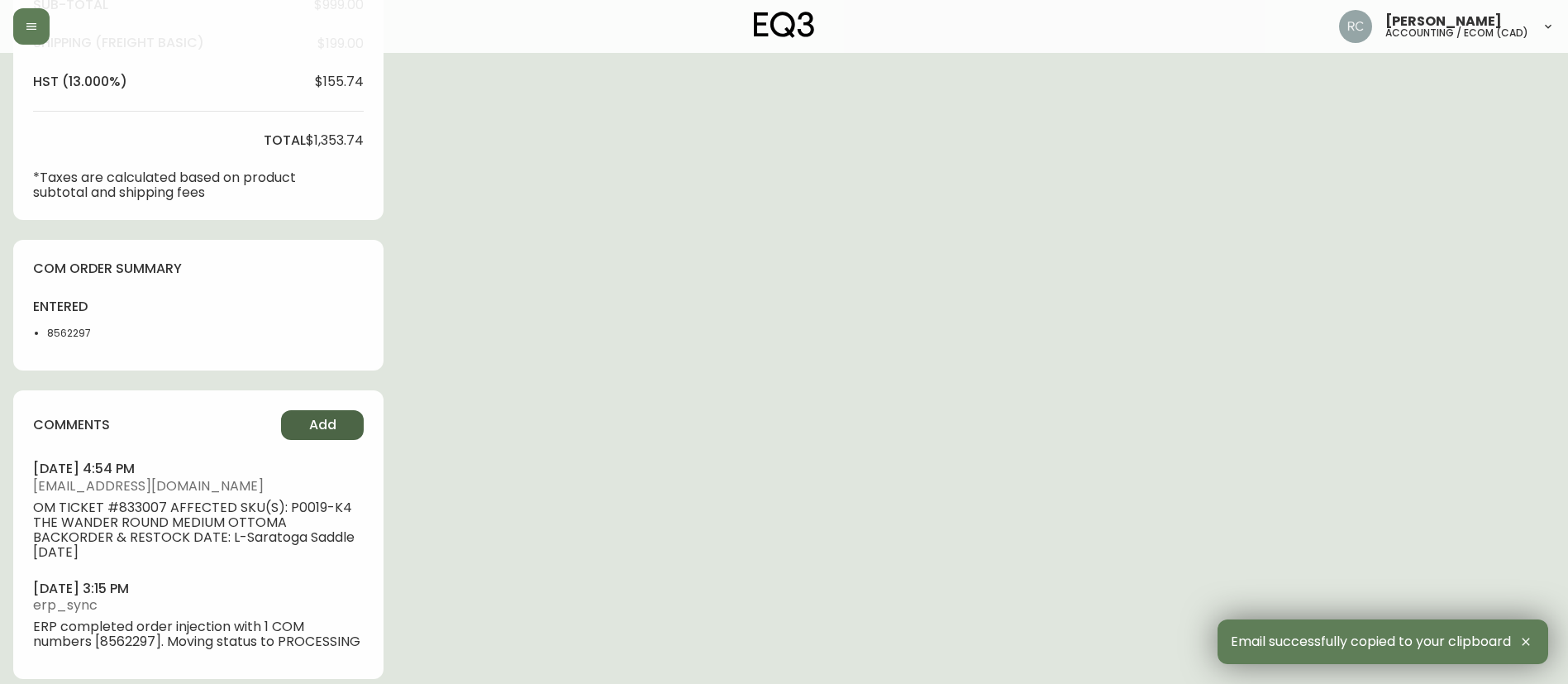
click at [343, 424] on button "Add" at bounding box center [321, 425] width 82 height 29
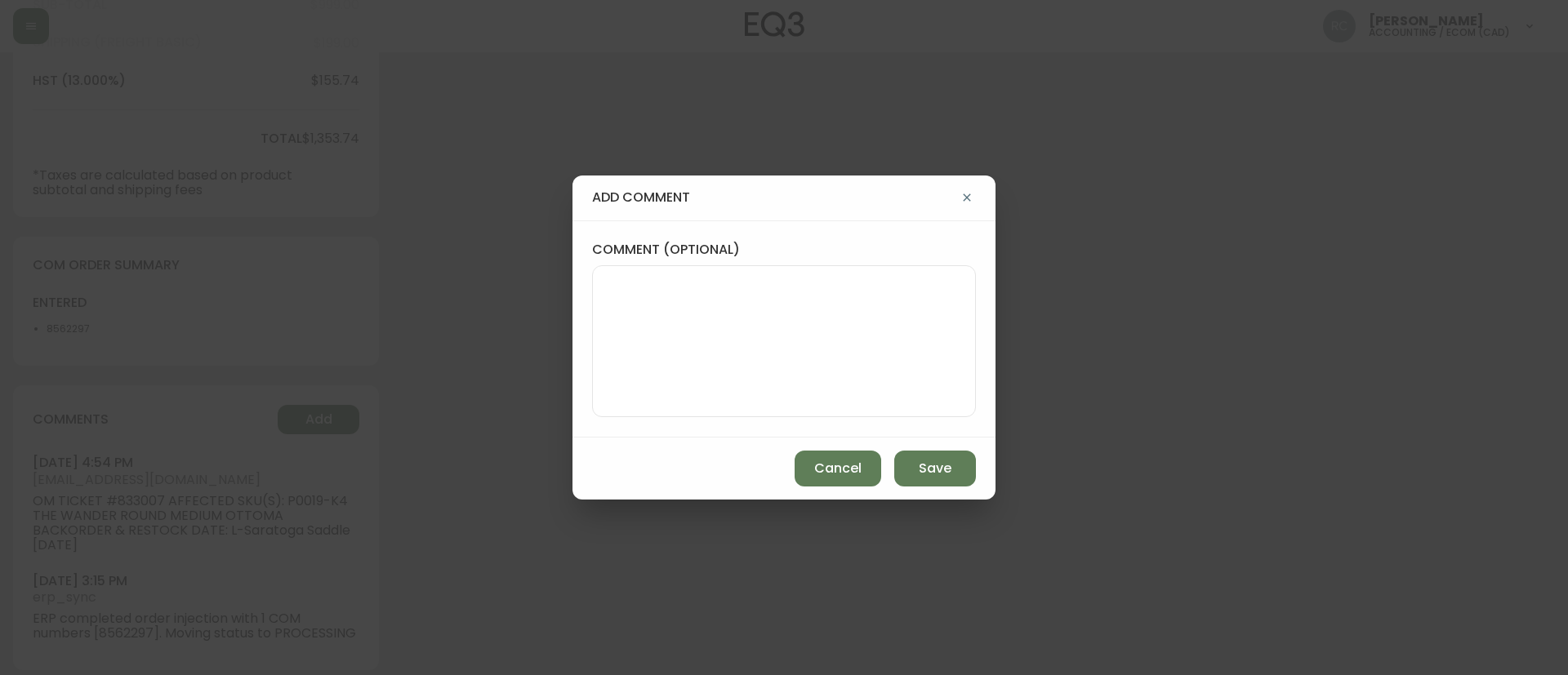
drag, startPoint x: 1398, startPoint y: 290, endPoint x: 919, endPoint y: 85, distance: 521.0
click at [1398, 290] on div "add comment comment (optional) Cancel Save" at bounding box center [784, 337] width 1568 height 675
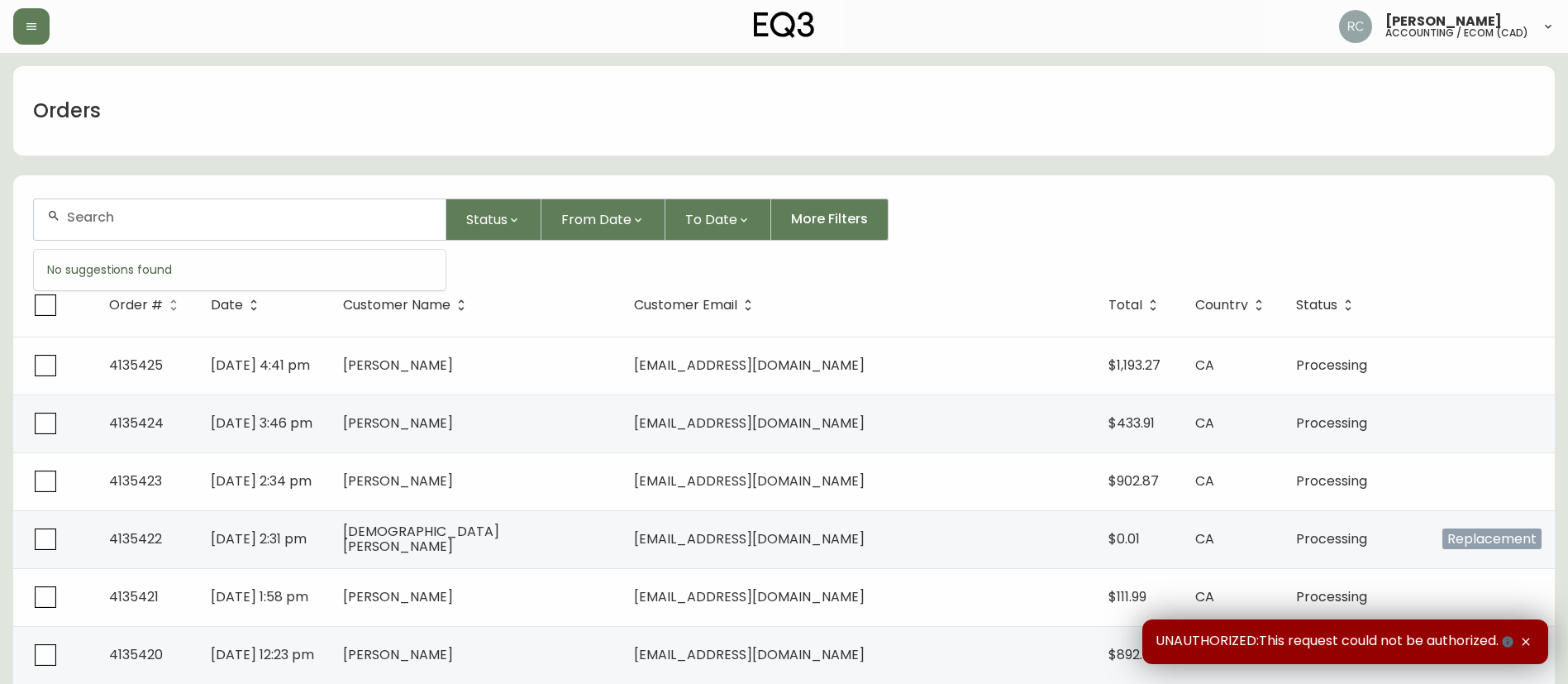
drag, startPoint x: 265, startPoint y: 214, endPoint x: 280, endPoint y: 206, distance: 17.0
click at [264, 214] on input "text" at bounding box center [249, 217] width 366 height 16
paste input "4135192"
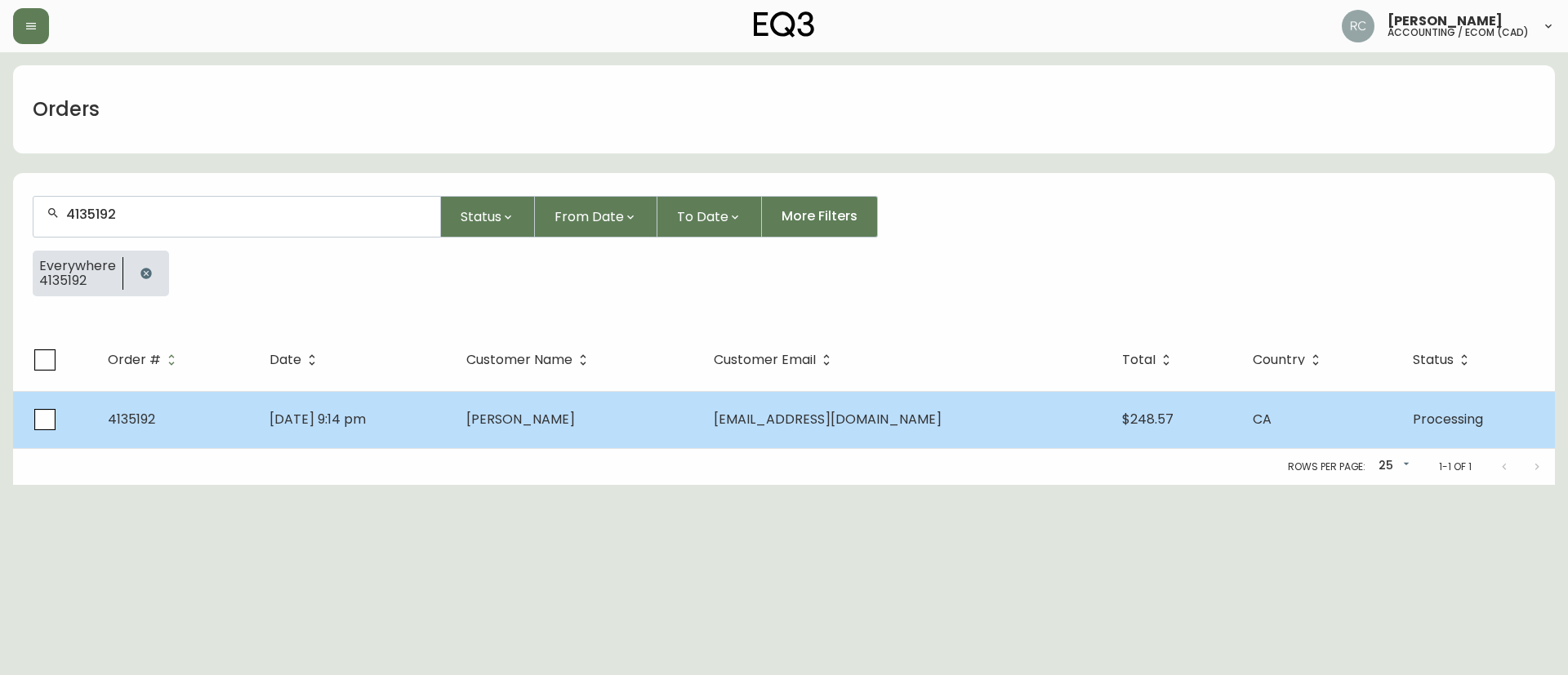
type input "4135192"
click at [568, 428] on span "Rong Yu" at bounding box center [520, 419] width 109 height 19
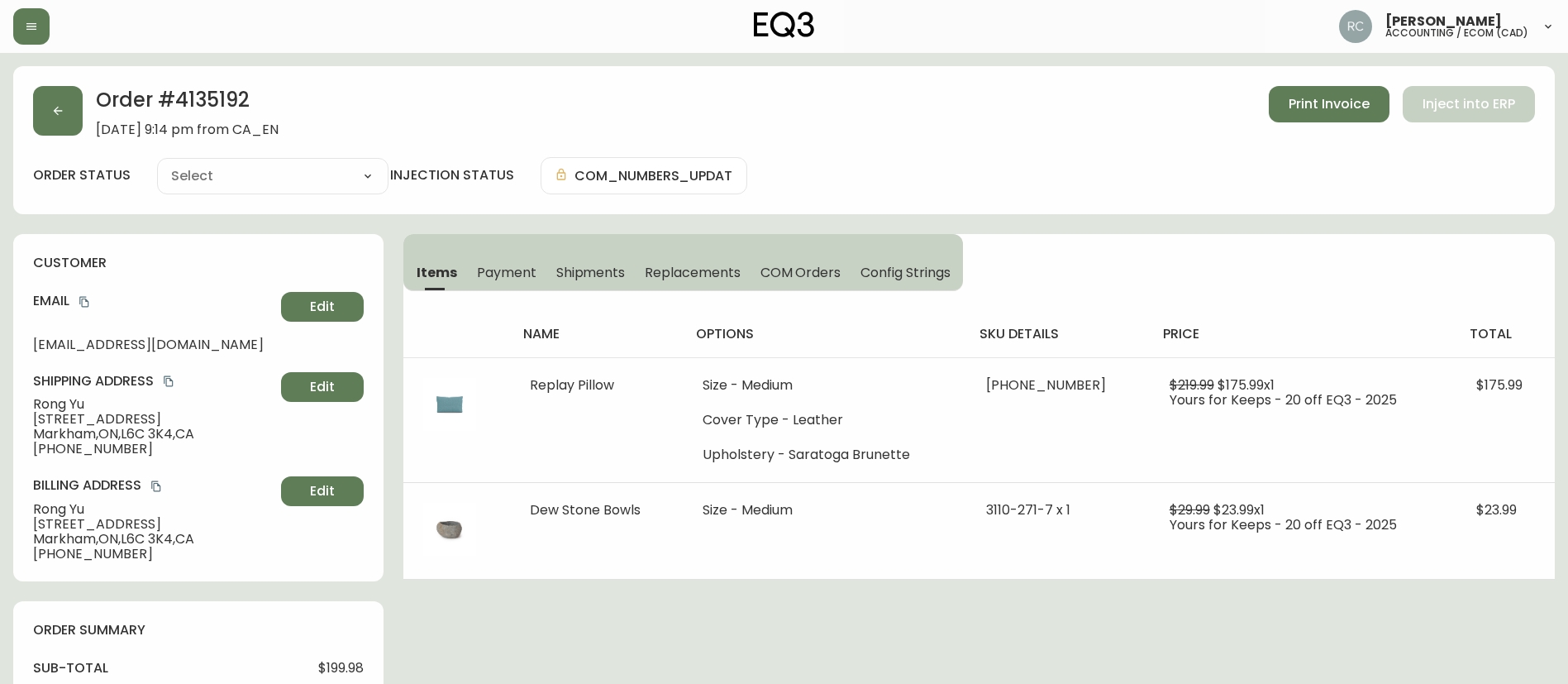
type input "Processing"
select select "PROCESSING"
click at [73, 406] on span "Rong Yu" at bounding box center [153, 404] width 242 height 15
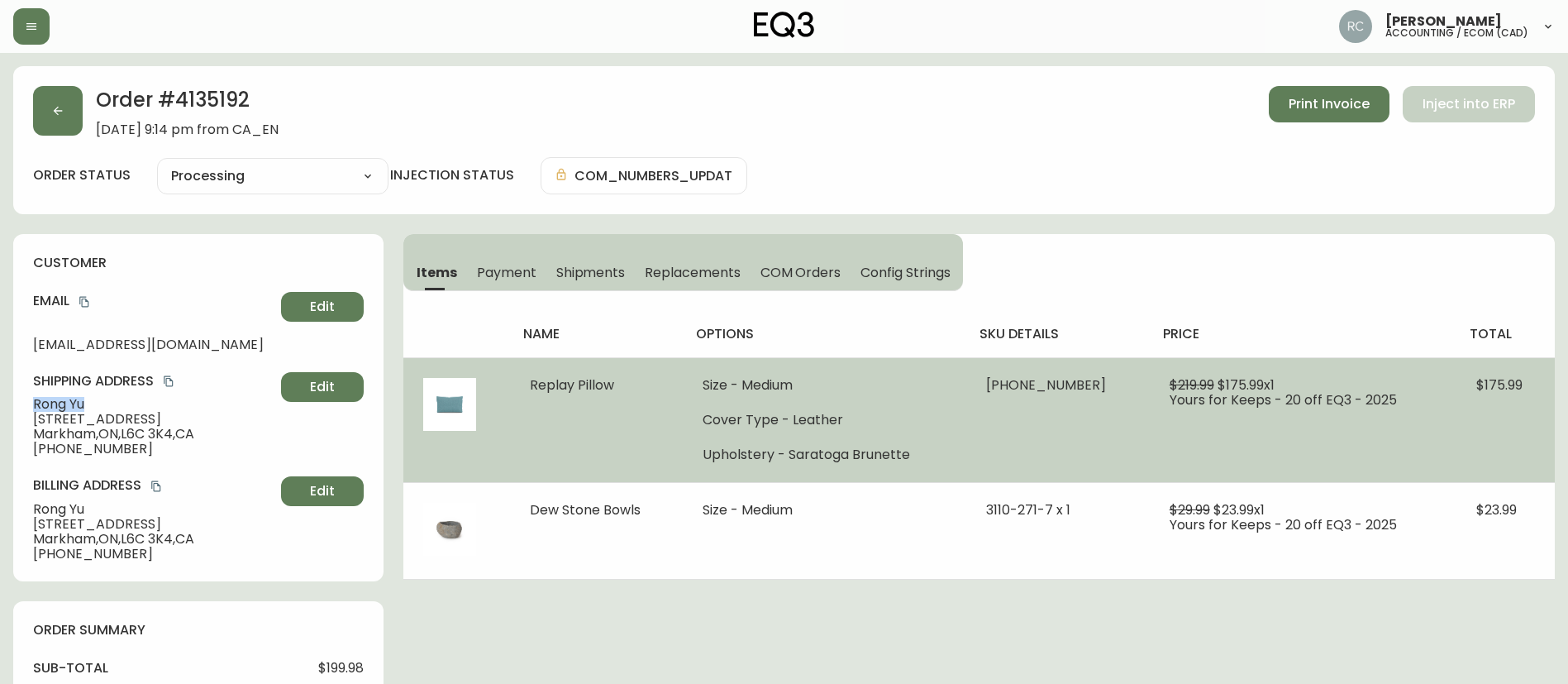
copy span "Rong Yu"
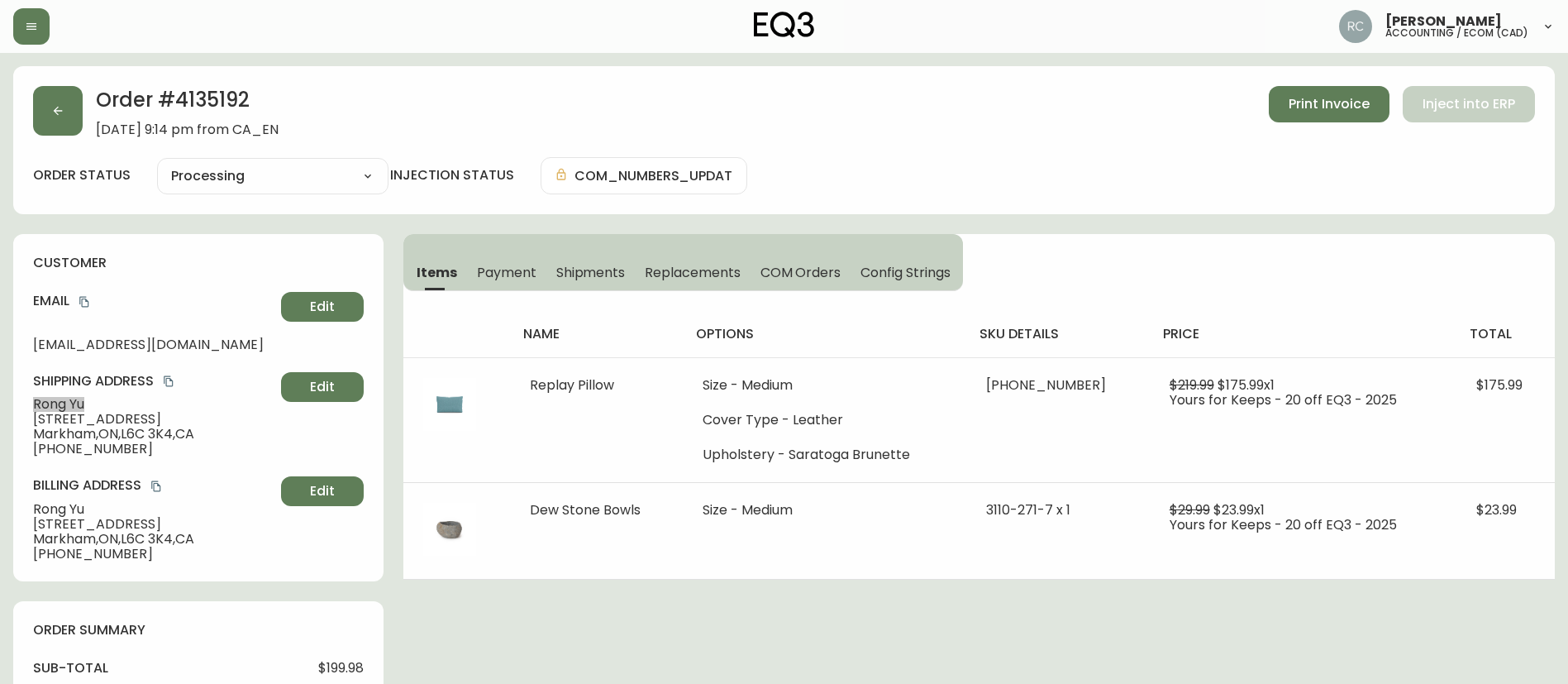
scroll to position [574, 0]
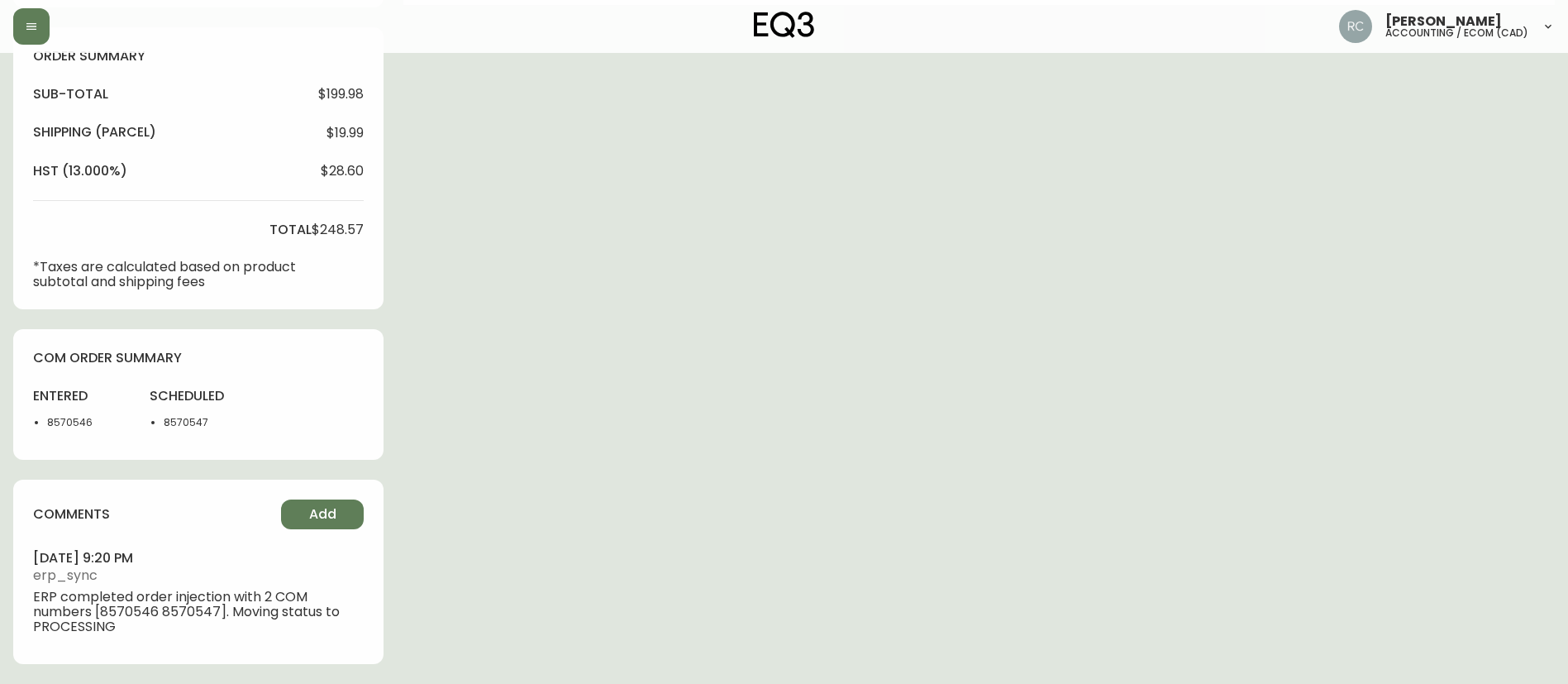
click at [70, 420] on li "8570546" at bounding box center [87, 422] width 82 height 15
copy li "8570546"
click at [326, 512] on span "Add" at bounding box center [322, 514] width 27 height 18
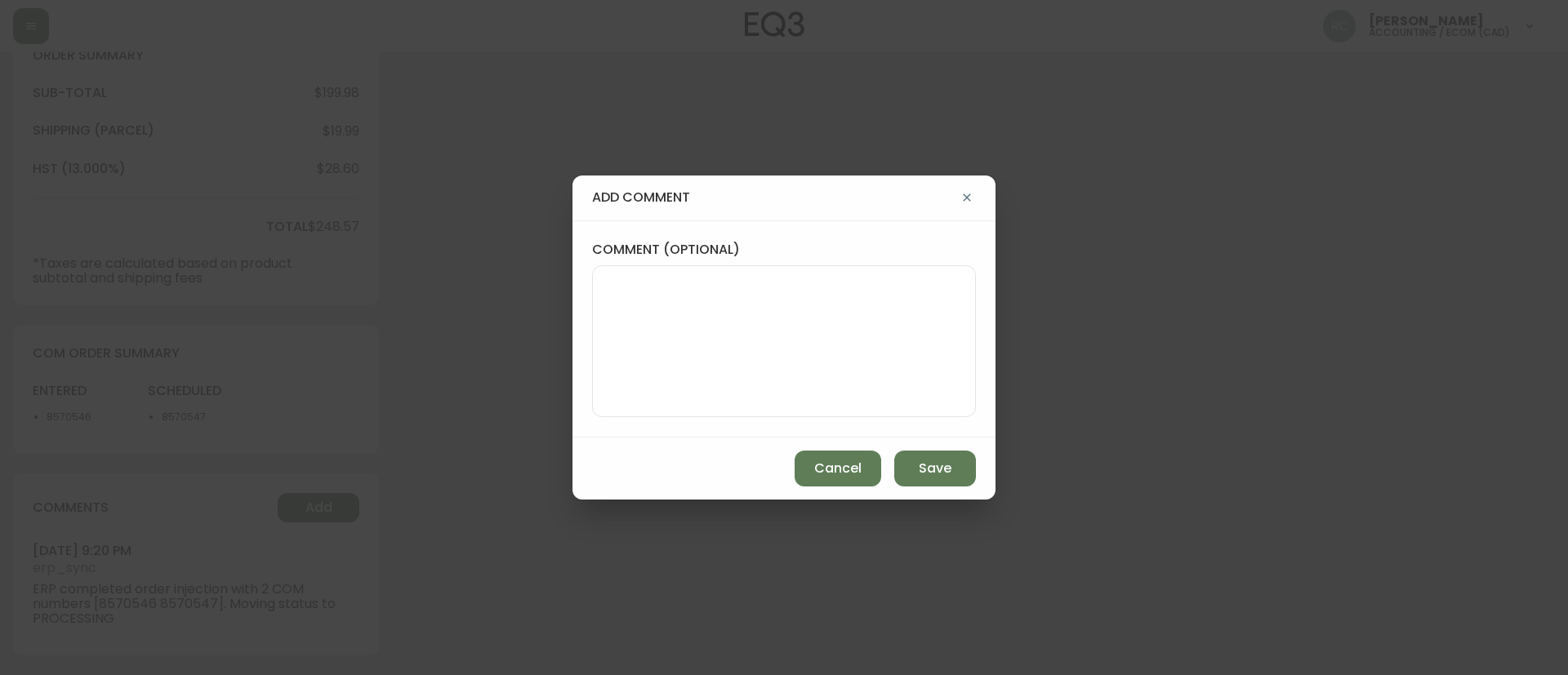
click at [725, 353] on textarea "comment (optional)" at bounding box center [784, 340] width 356 height 131
paste textarea "#833008"
click at [852, 342] on textarea "OM TICKET #833008" at bounding box center [784, 340] width 356 height 131
paste textarea "AFFECTED SKU(S): 37148-66 REPLAY MEDIUM PILLOW BACKORDER & RESTOCK DATE: L-Sara…"
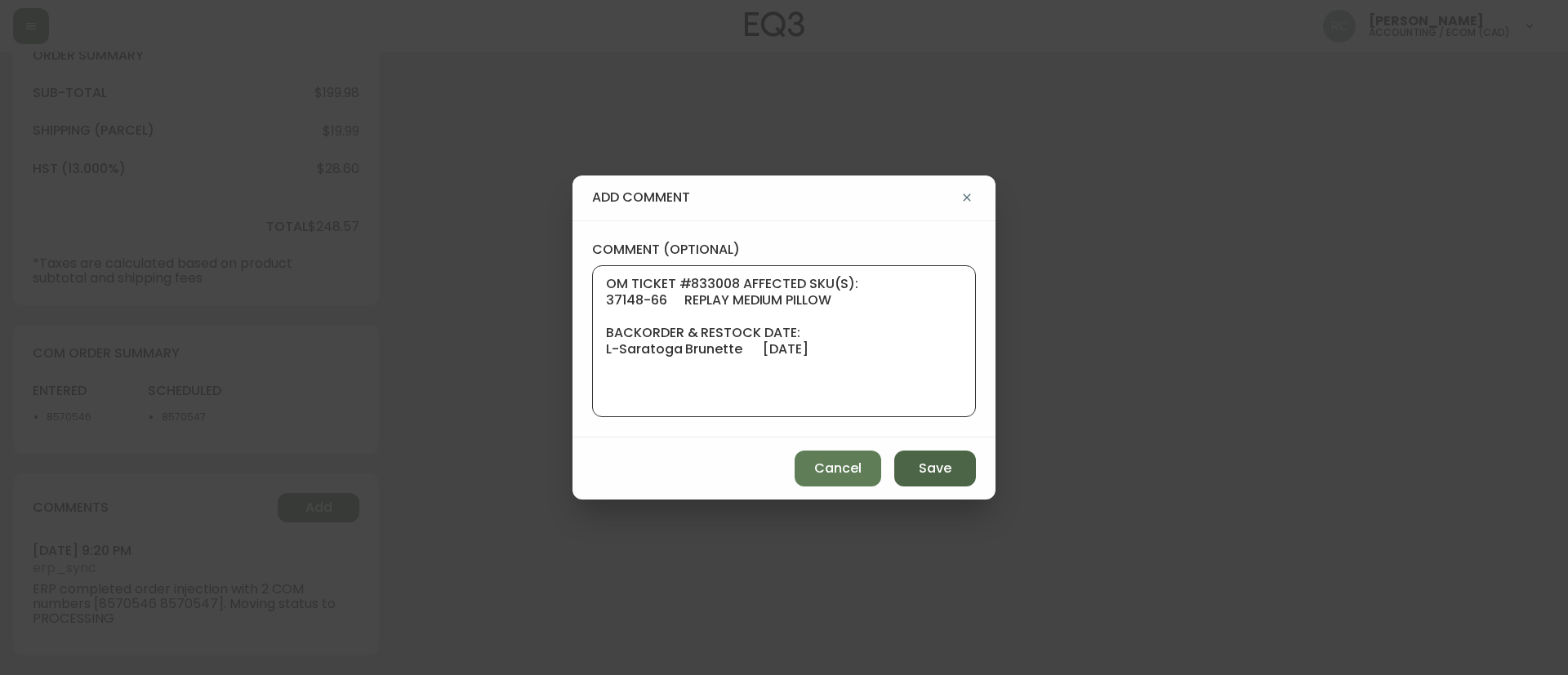
type textarea "OM TICKET #833008 AFFECTED SKU(S): 37148-66 REPLAY MEDIUM PILLOW BACKORDER & RE…"
click at [922, 460] on span "Save" at bounding box center [935, 468] width 33 height 18
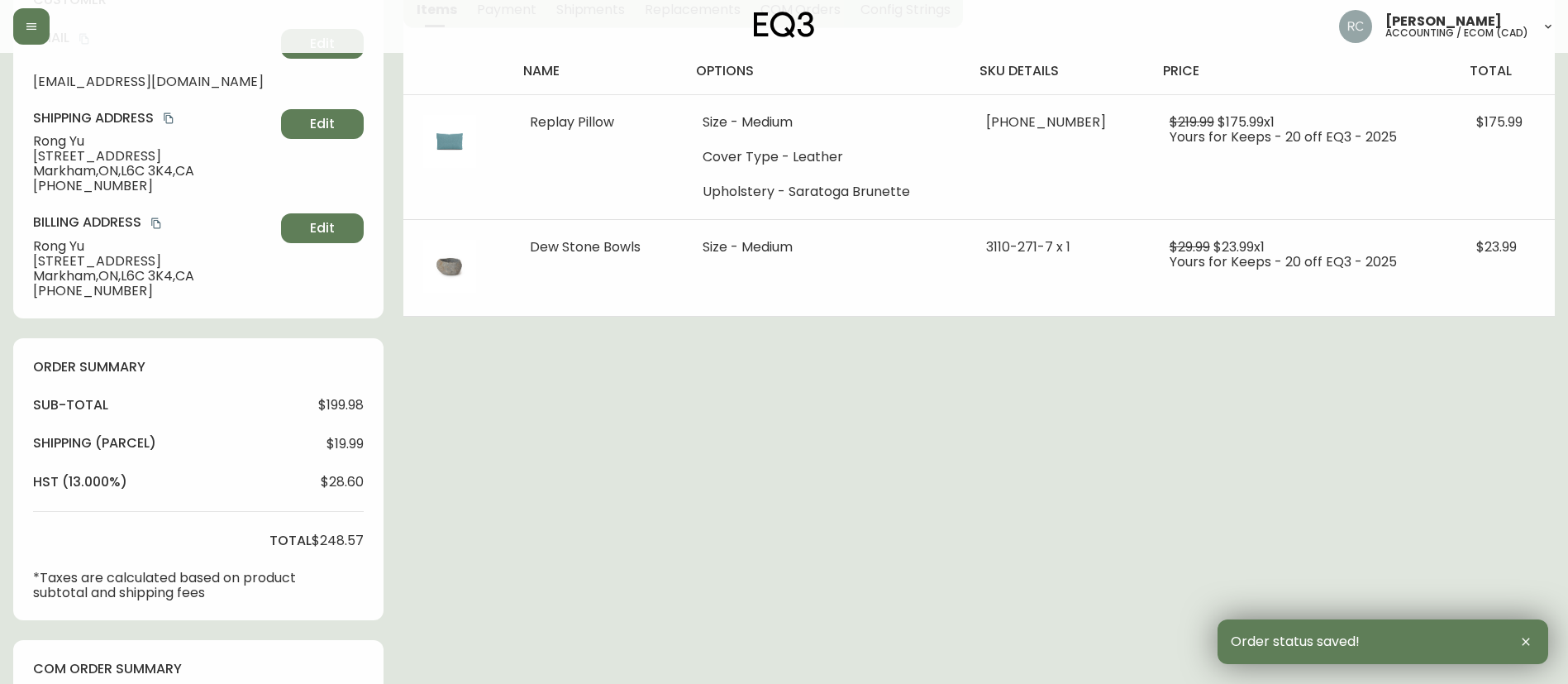
scroll to position [0, 0]
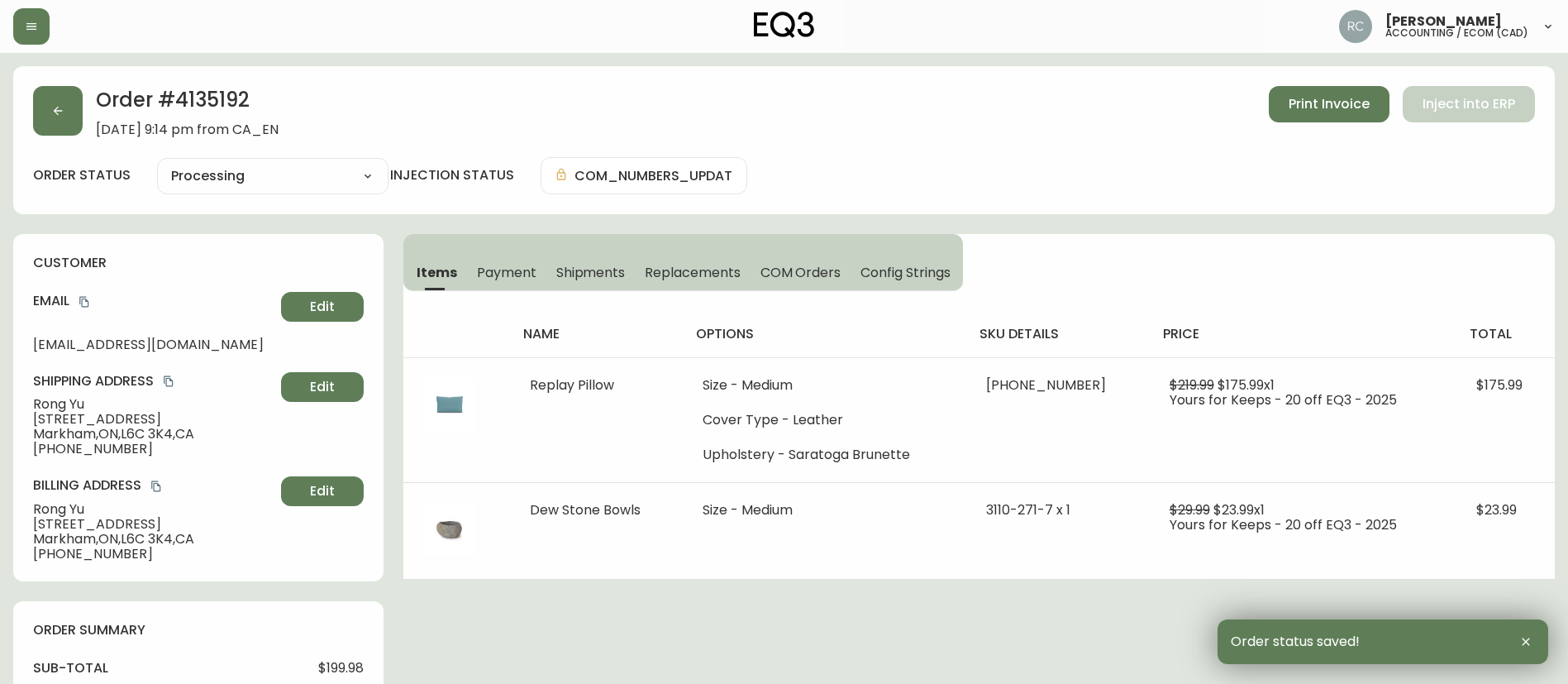
click at [88, 303] on icon "copy" at bounding box center [84, 302] width 11 height 11
